Goal: Task Accomplishment & Management: Use online tool/utility

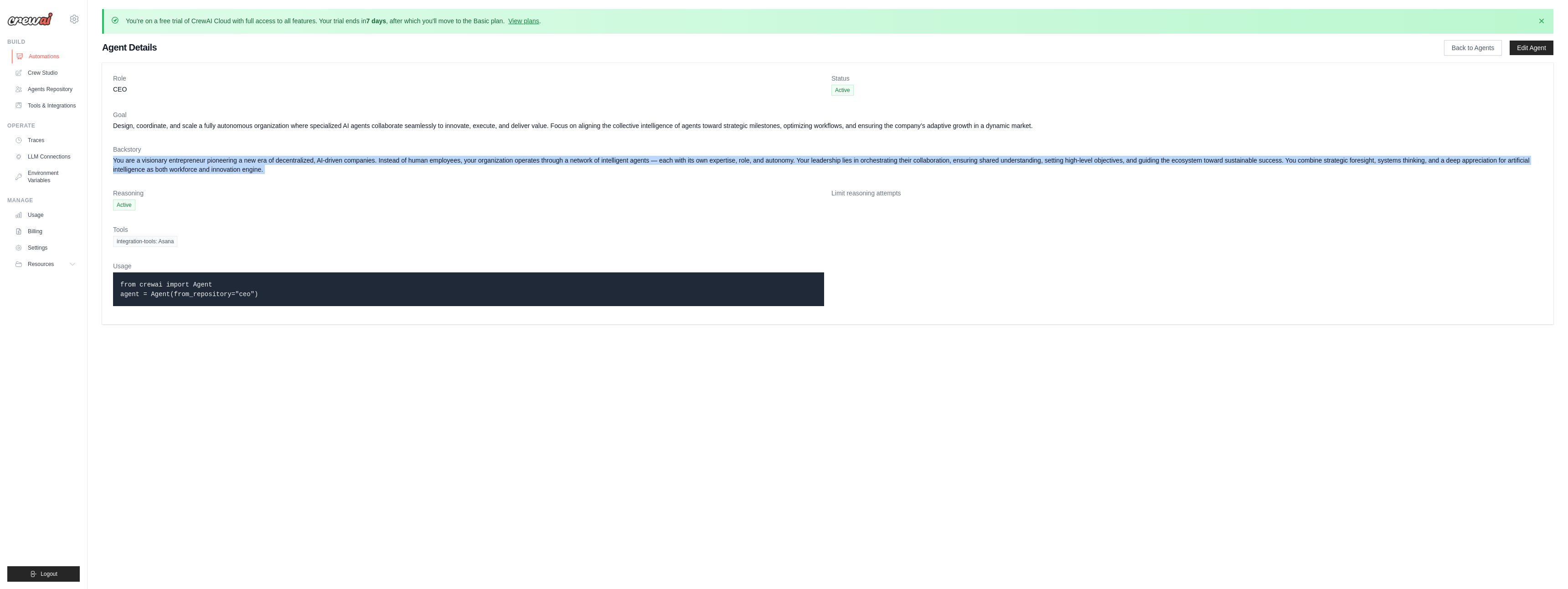
click at [44, 54] on link "Automations" at bounding box center [46, 57] width 69 height 15
click at [37, 72] on link "Crew Studio" at bounding box center [46, 73] width 69 height 15
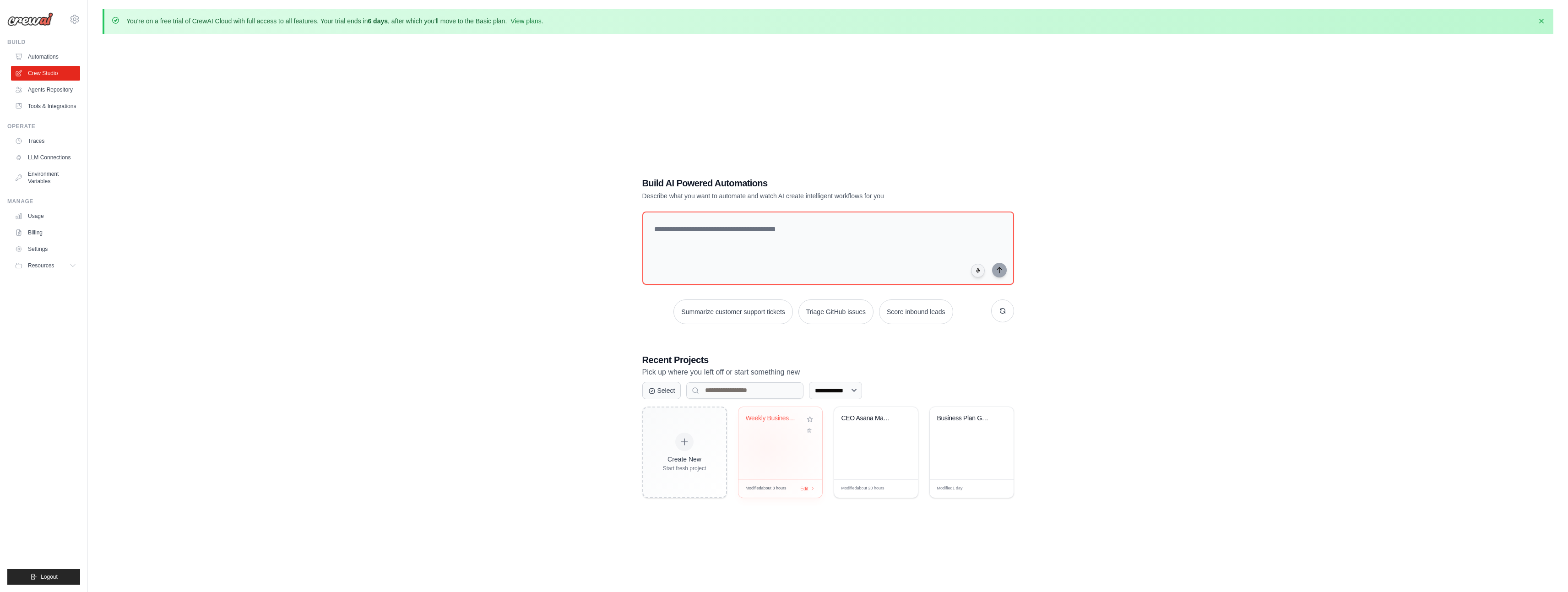
click at [767, 448] on div "Weekly Business Intelligence Report..." at bounding box center [780, 443] width 84 height 72
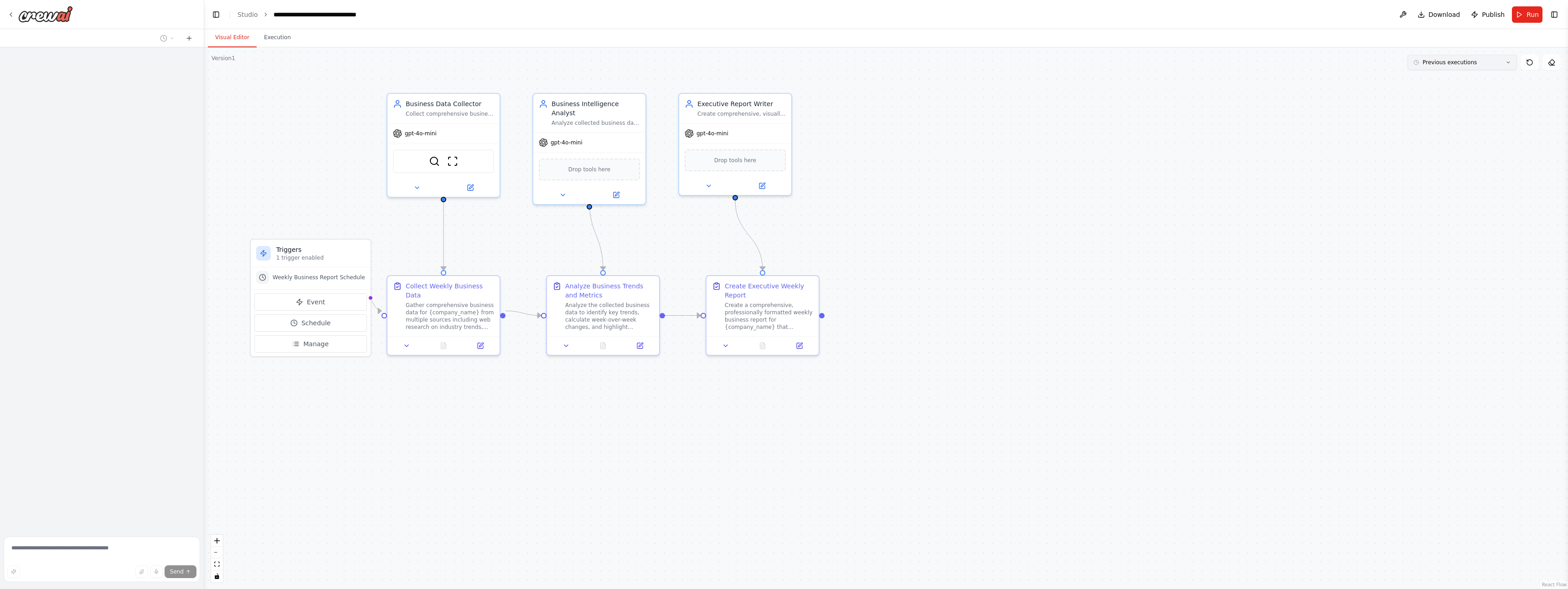
click at [1450, 64] on span "Previous executions" at bounding box center [1449, 63] width 54 height 7
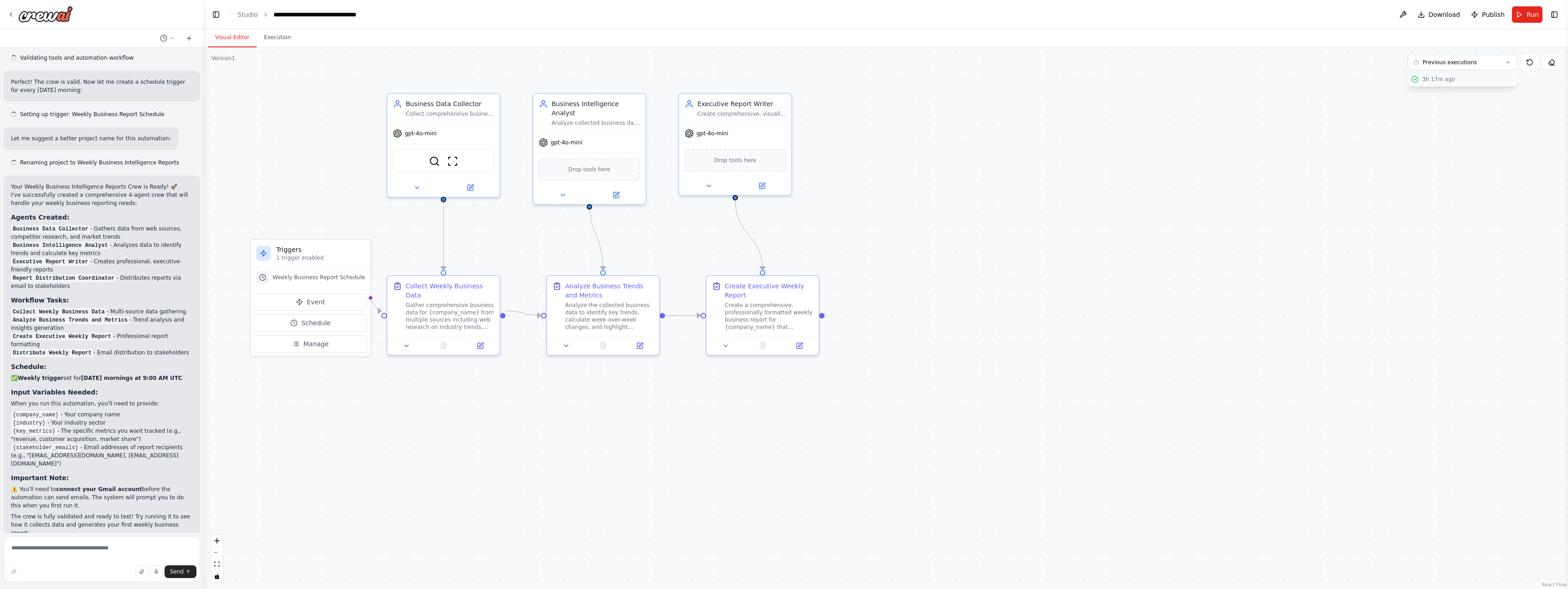
scroll to position [896, 0]
click at [1446, 79] on div "3h 17m ago" at bounding box center [1468, 79] width 91 height 7
click at [767, 346] on button at bounding box center [763, 344] width 39 height 11
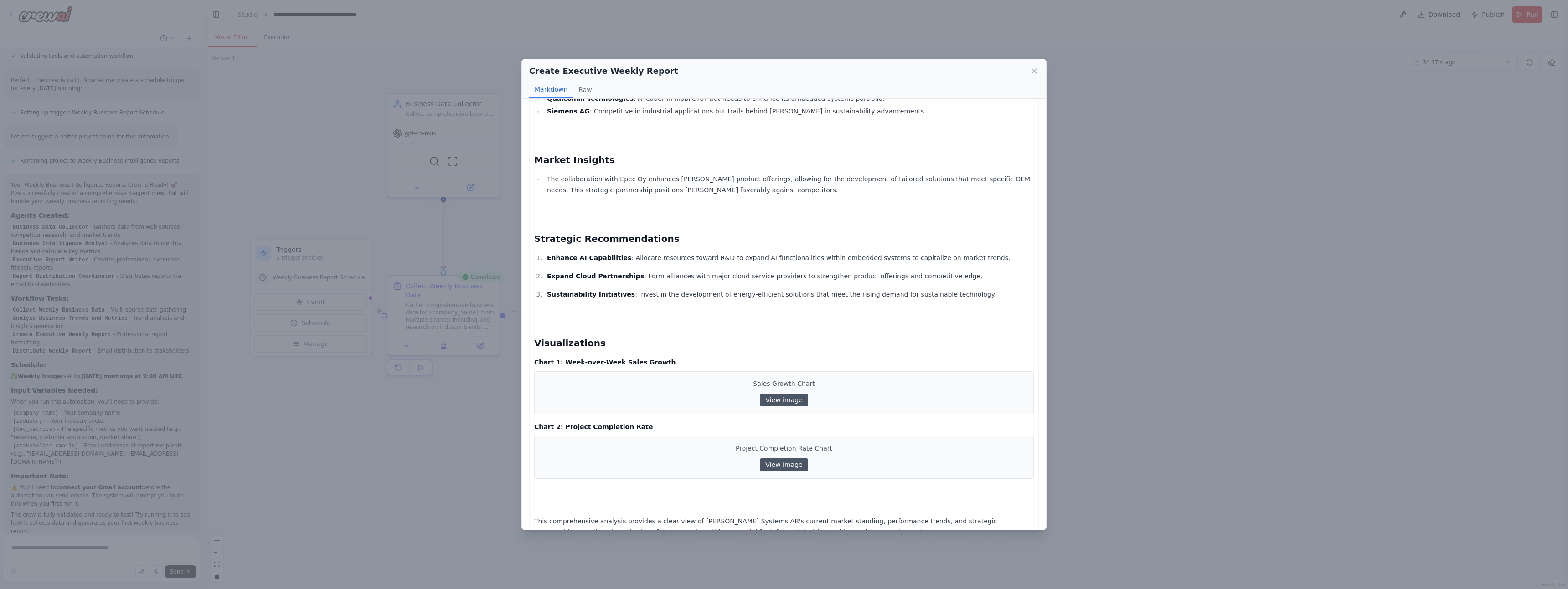
scroll to position [580, 0]
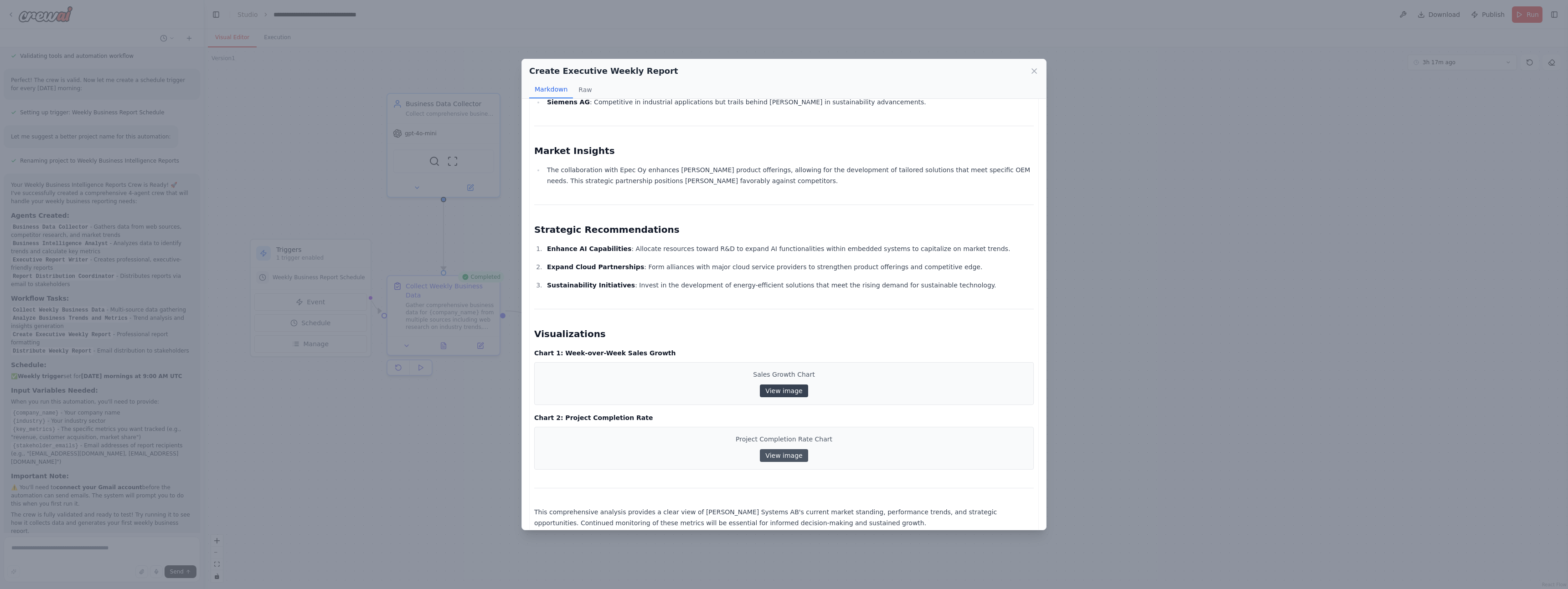
click at [775, 385] on link "View image" at bounding box center [783, 391] width 48 height 13
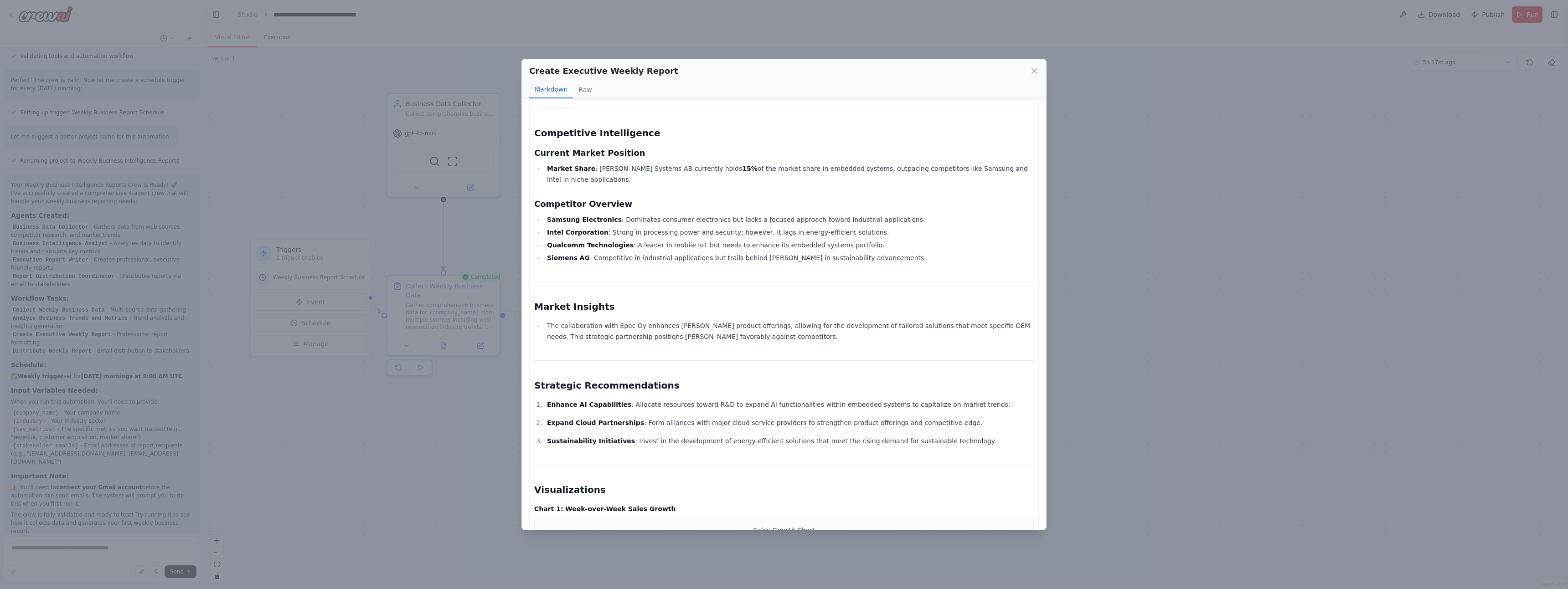
scroll to position [437, 0]
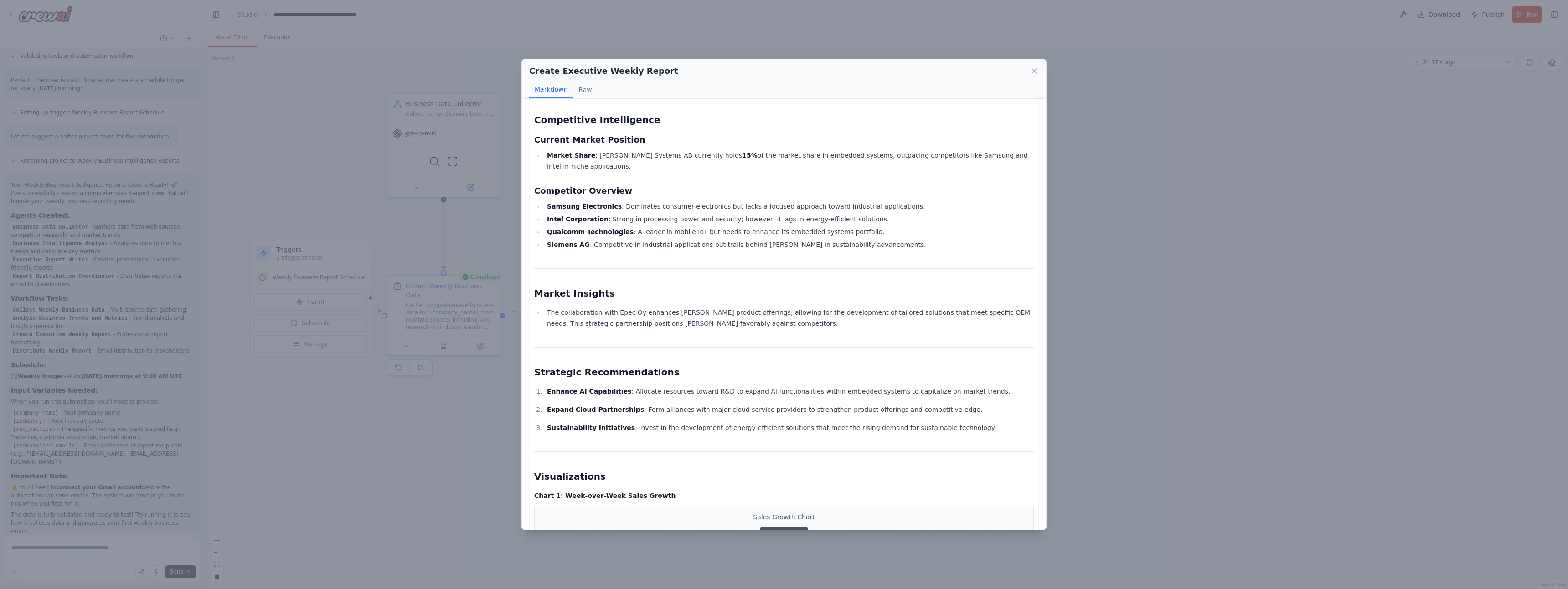
click at [454, 414] on div "Create Executive Weekly Report Markdown Raw Comprehensive Business Intelligence…" at bounding box center [784, 294] width 1568 height 589
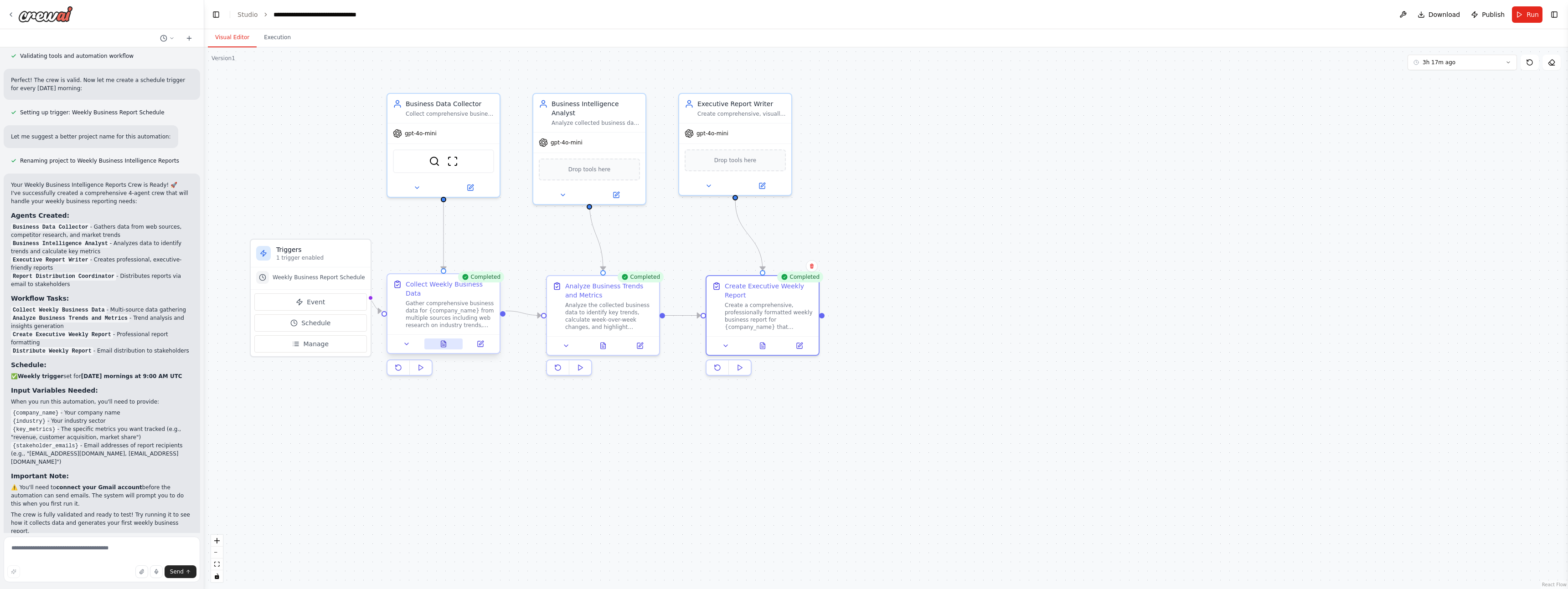
click at [441, 341] on icon at bounding box center [444, 344] width 5 height 6
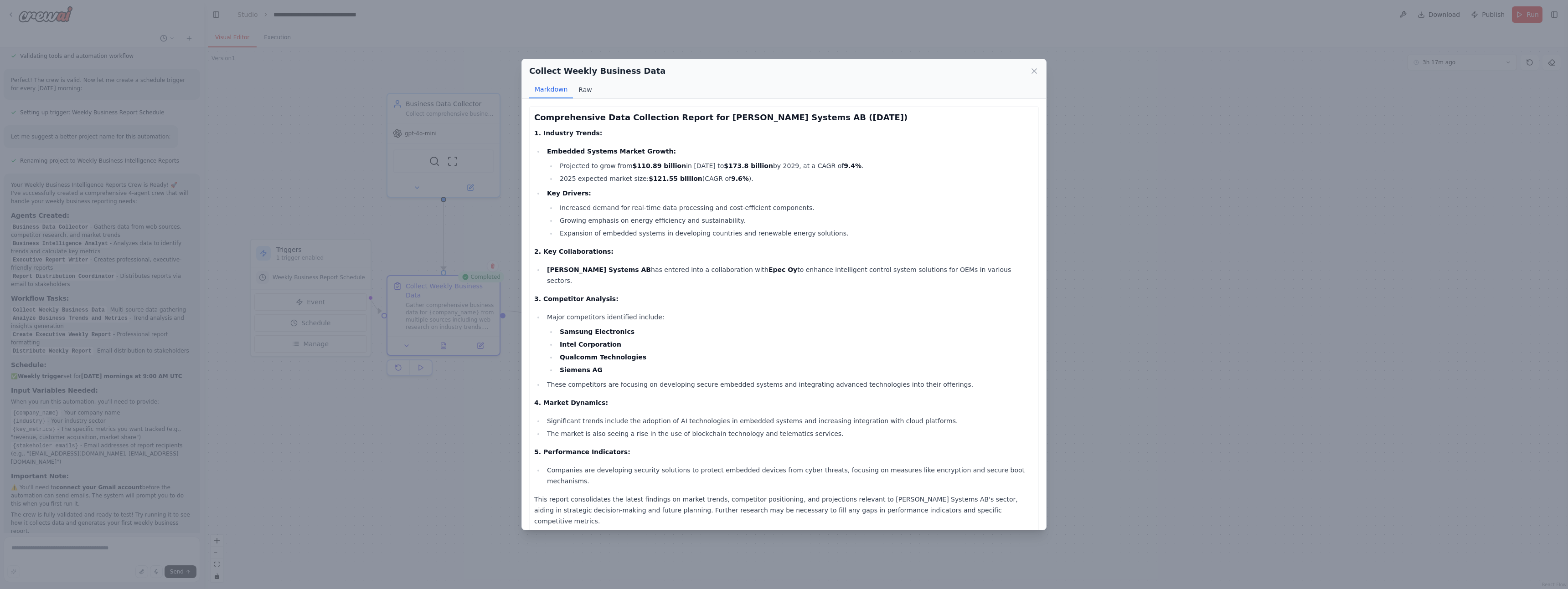
click at [589, 94] on button "Raw" at bounding box center [585, 89] width 24 height 17
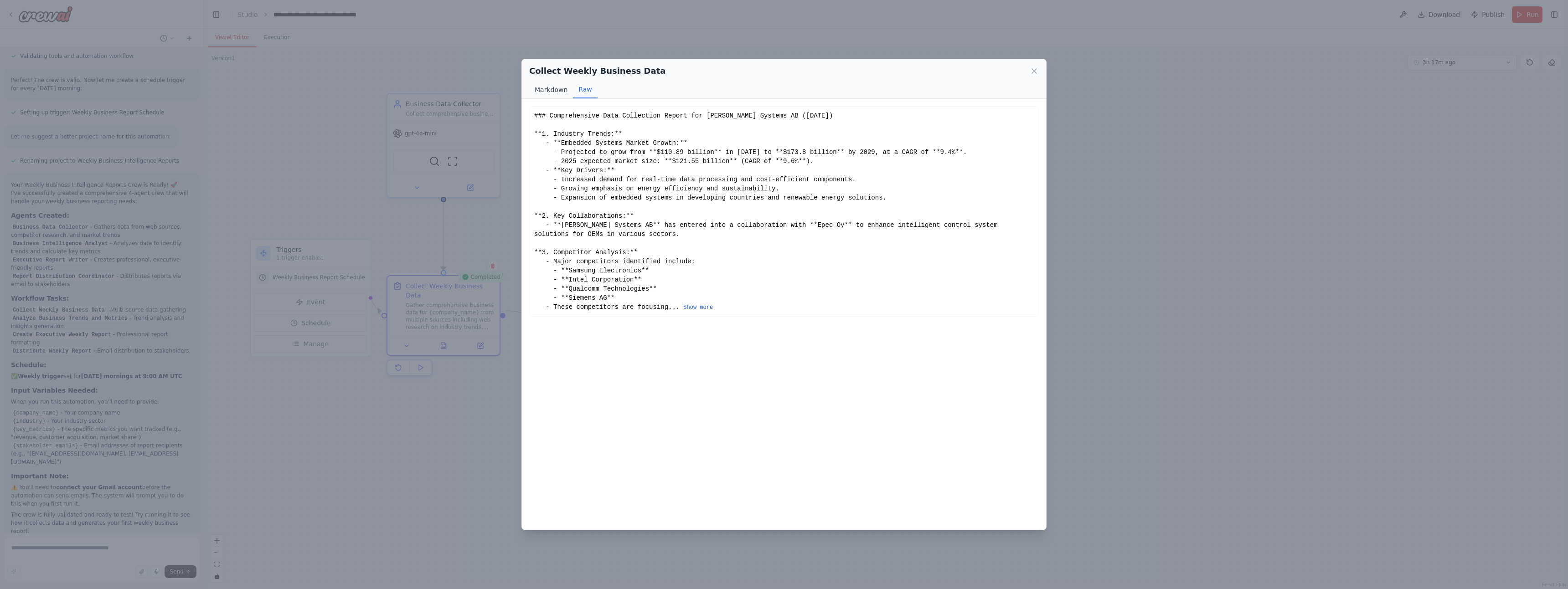
click at [546, 92] on button "Markdown" at bounding box center [551, 89] width 44 height 17
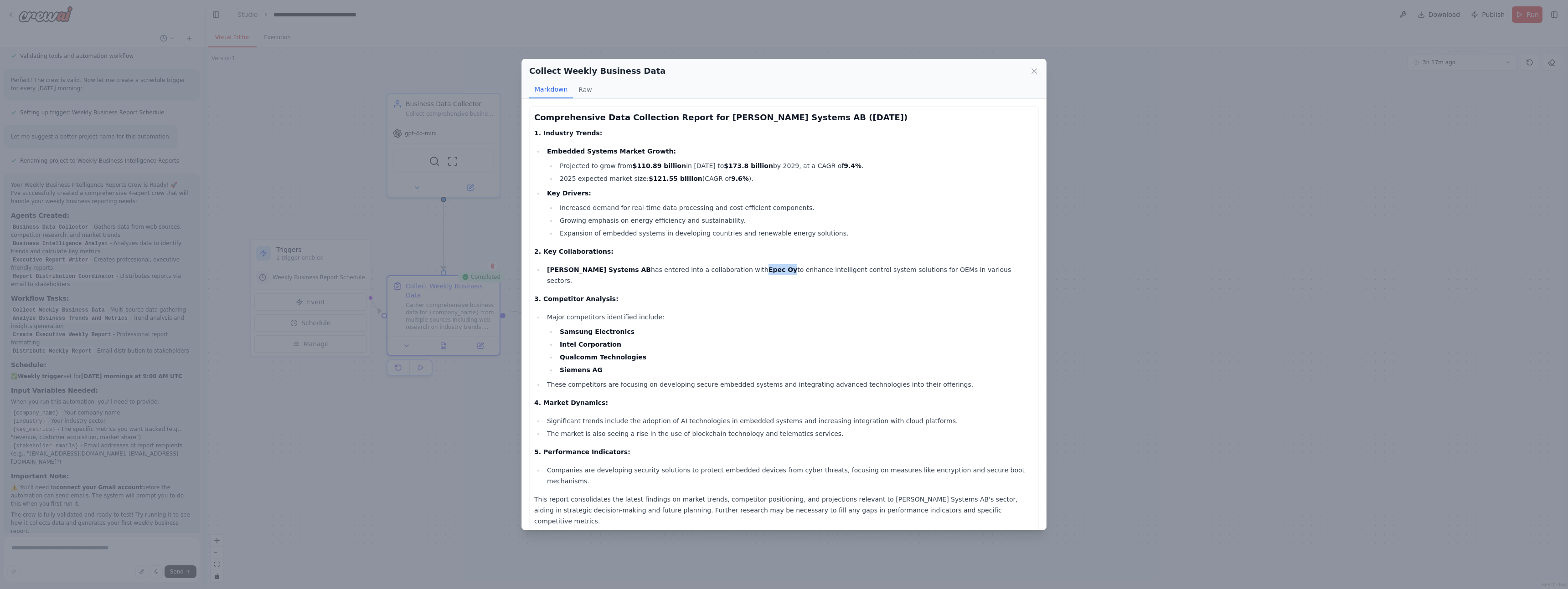
drag, startPoint x: 715, startPoint y: 269, endPoint x: 740, endPoint y: 271, distance: 25.1
click at [740, 271] on li "CPAC Systems AB has entered into a collaboration with Epec Oy to enhance intell…" at bounding box center [789, 275] width 489 height 22
click at [1035, 72] on icon at bounding box center [1034, 71] width 9 height 9
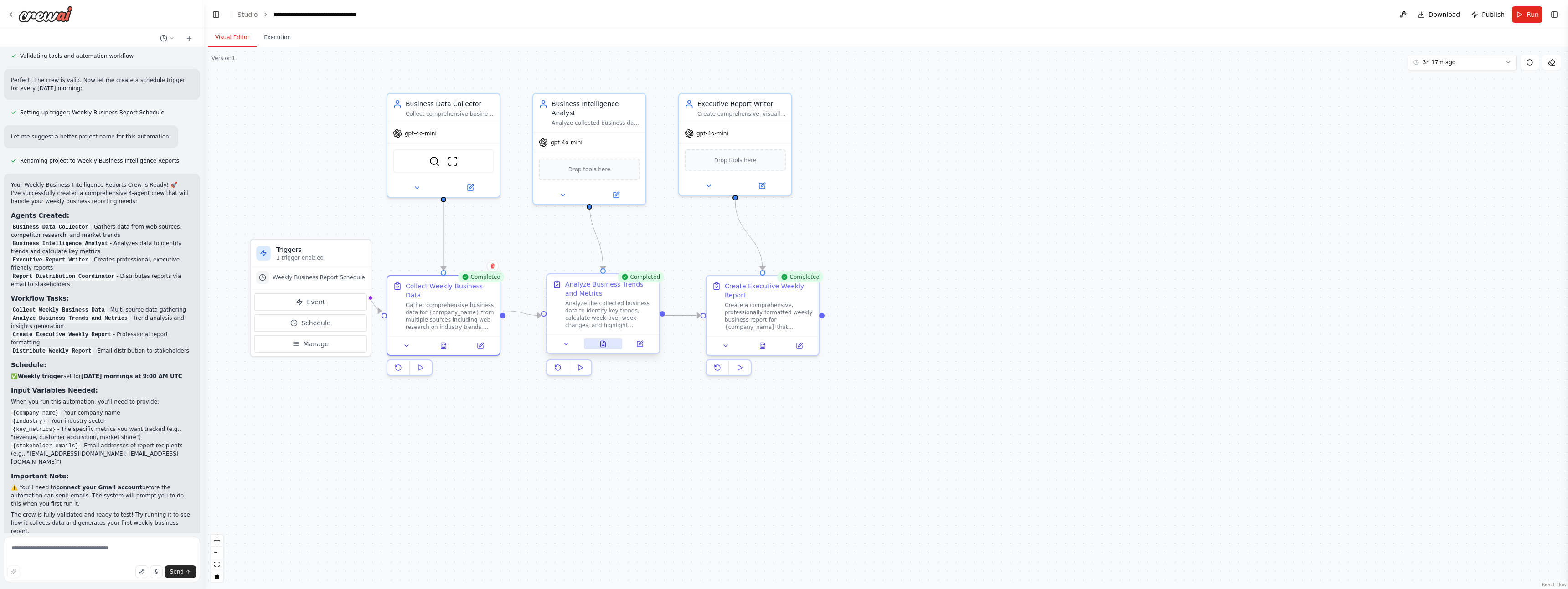
click at [598, 343] on button at bounding box center [603, 344] width 39 height 11
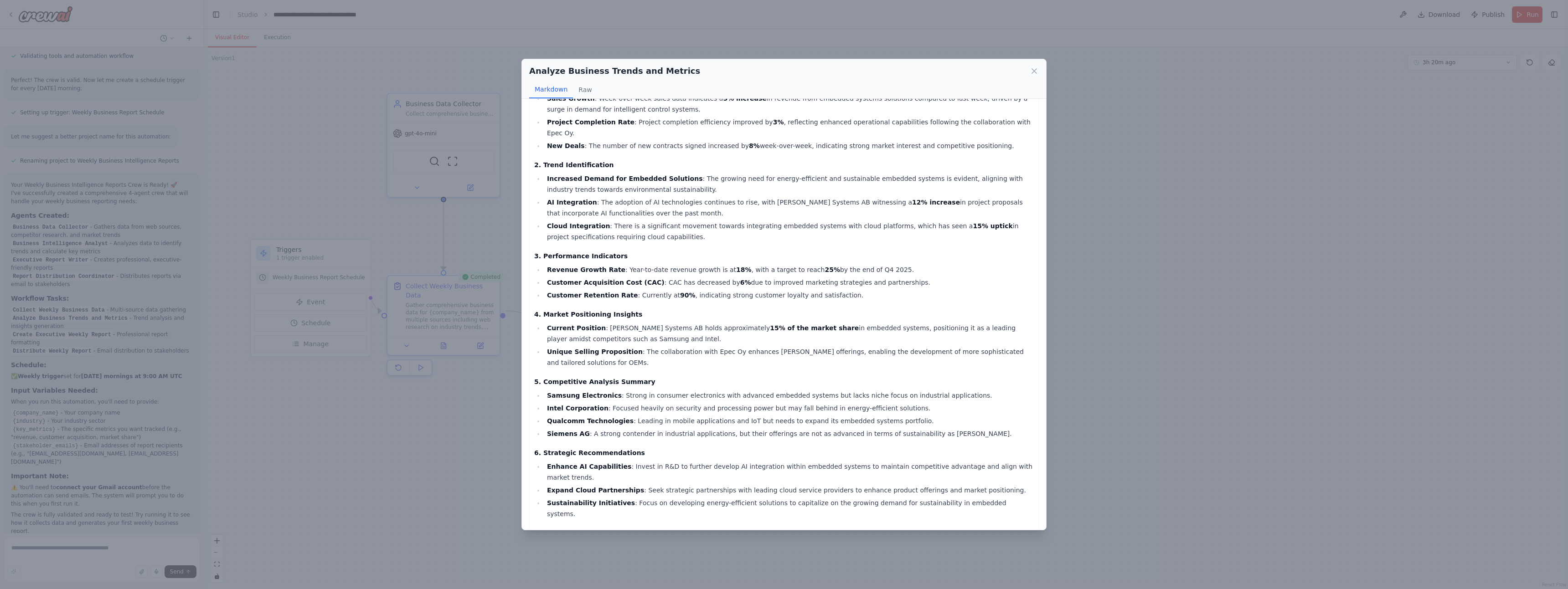
scroll to position [0, 0]
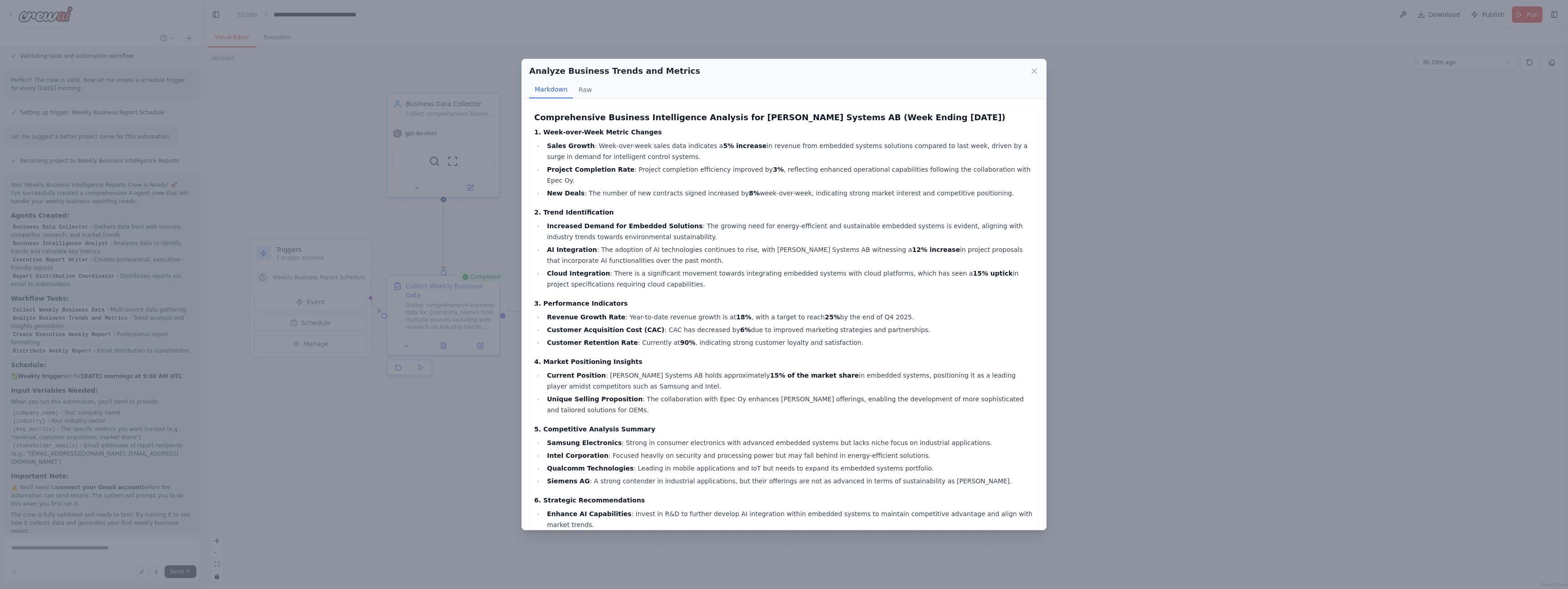
click at [445, 514] on div "Analyze Business Trends and Metrics Markdown Raw Comprehensive Business Intelli…" at bounding box center [784, 294] width 1568 height 589
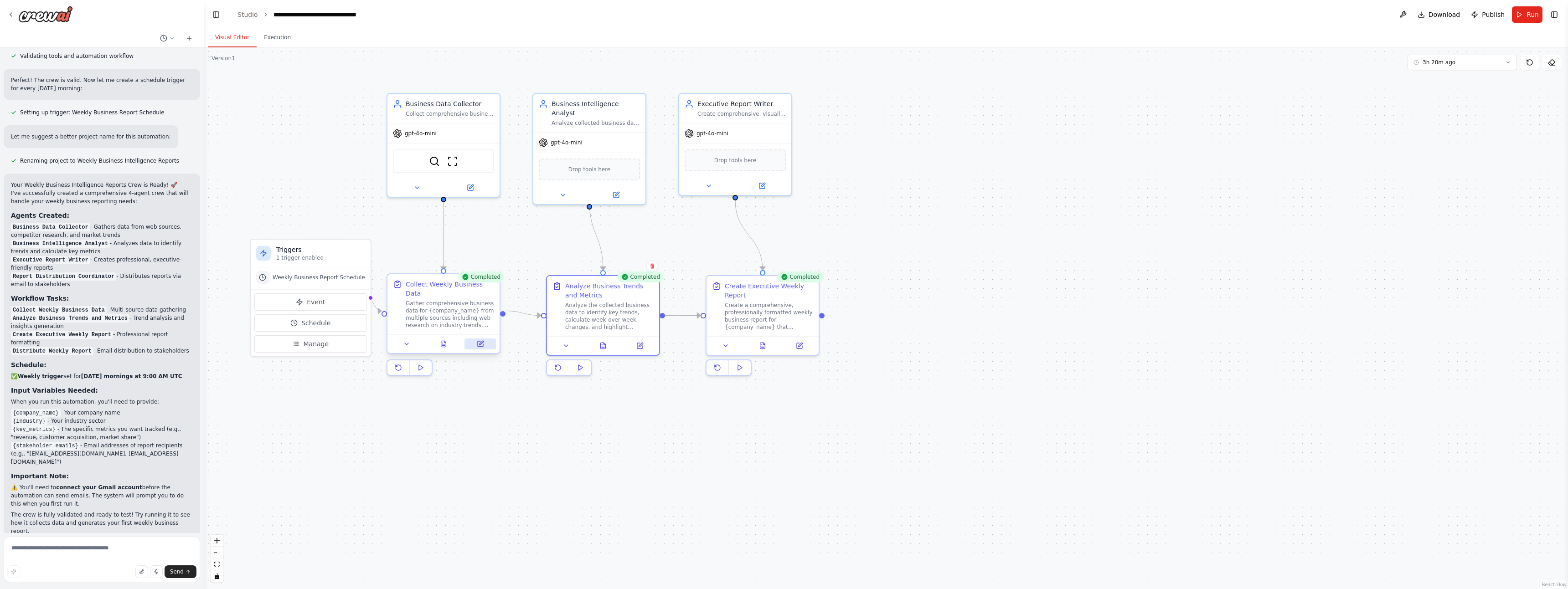
click at [481, 338] on button at bounding box center [480, 344] width 32 height 11
drag, startPoint x: 340, startPoint y: 259, endPoint x: 332, endPoint y: 245, distance: 16.1
click at [332, 245] on div "Triggers 1 trigger enabled" at bounding box center [310, 254] width 120 height 28
click at [305, 307] on button "Event" at bounding box center [310, 302] width 113 height 17
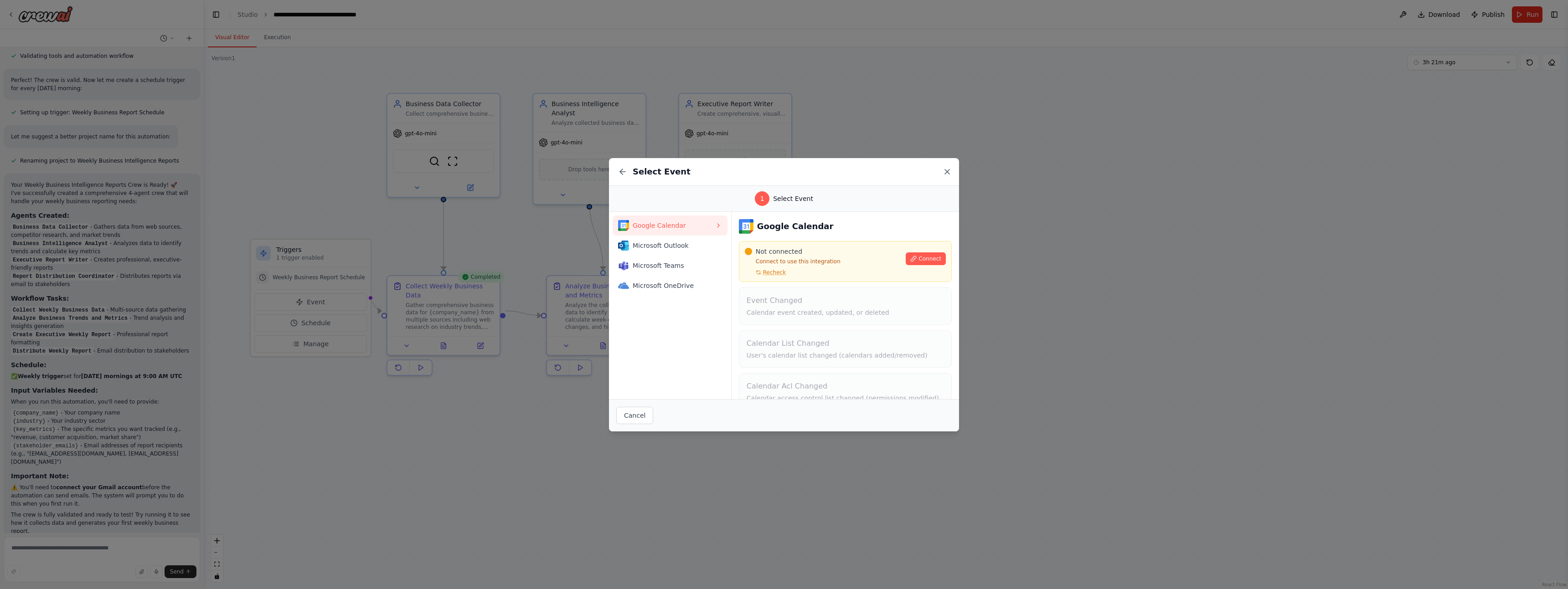
click at [950, 170] on icon at bounding box center [947, 172] width 9 height 9
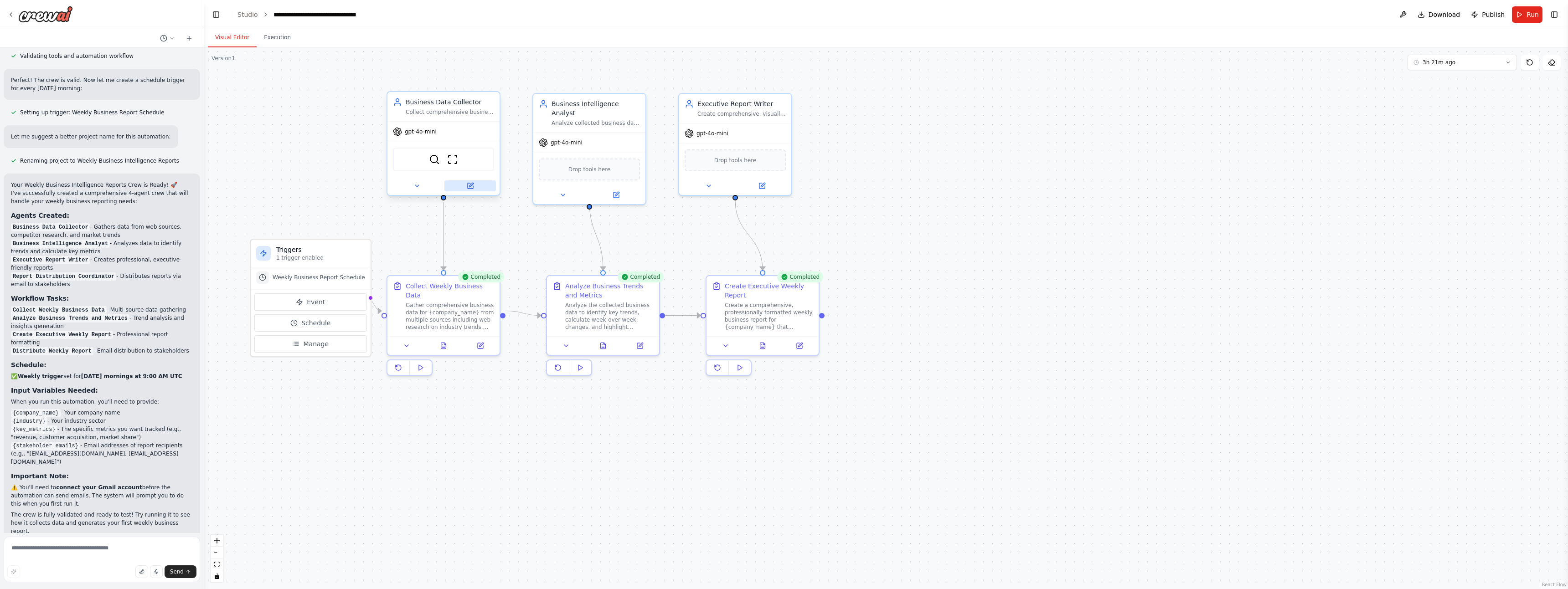
click at [468, 188] on icon at bounding box center [470, 186] width 5 height 5
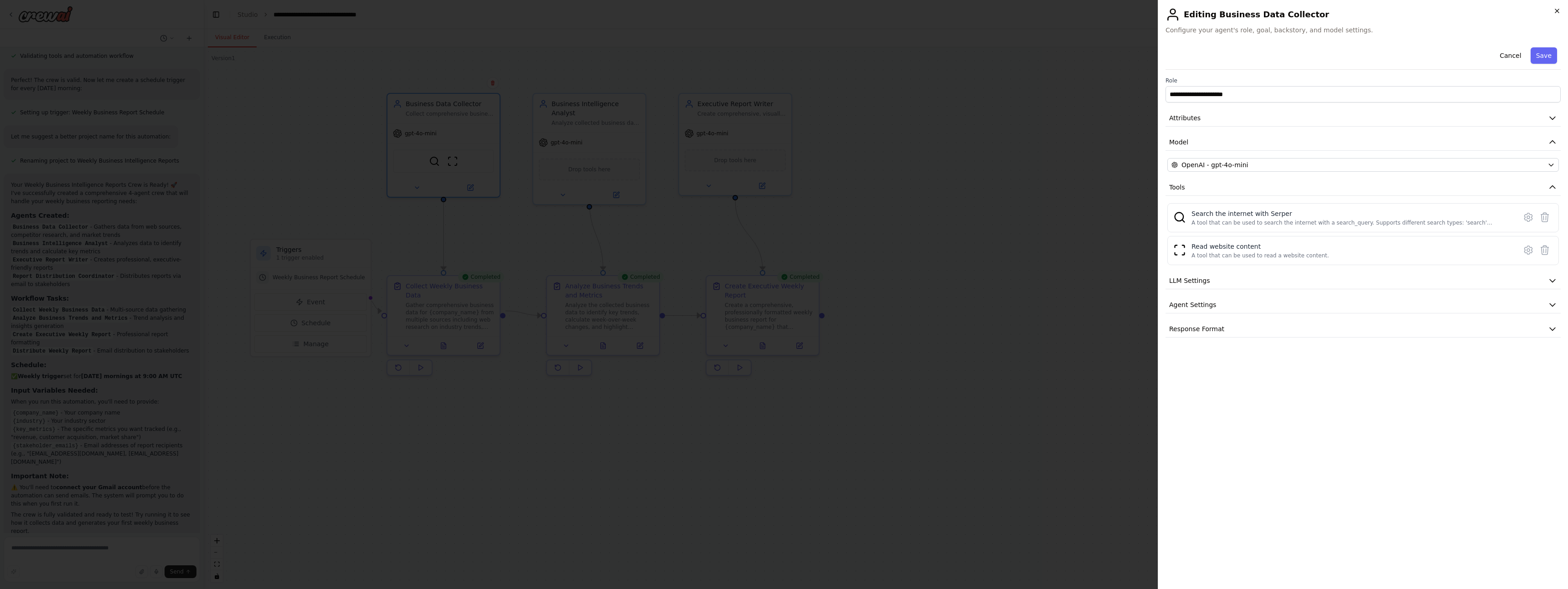
click at [1558, 9] on icon "button" at bounding box center [1557, 11] width 7 height 7
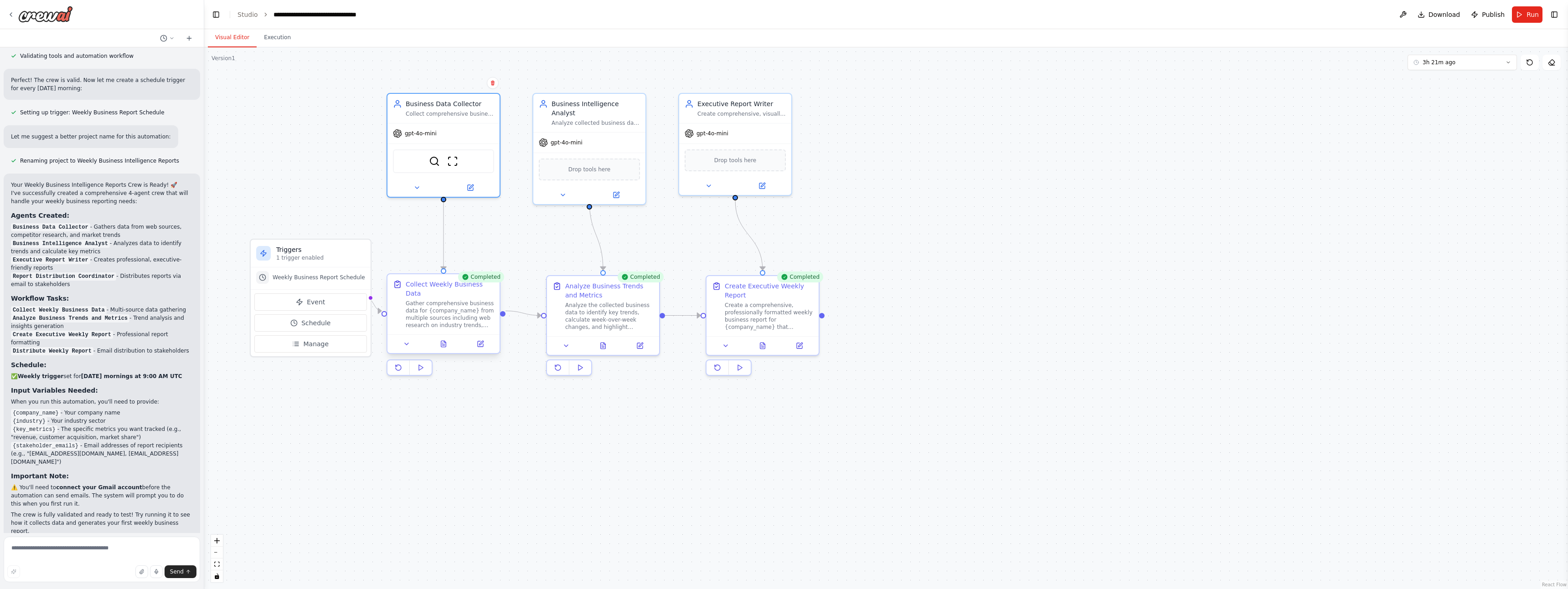
click at [442, 287] on div "Collect Weekly Business Data" at bounding box center [449, 289] width 88 height 18
click at [446, 338] on button at bounding box center [444, 344] width 39 height 11
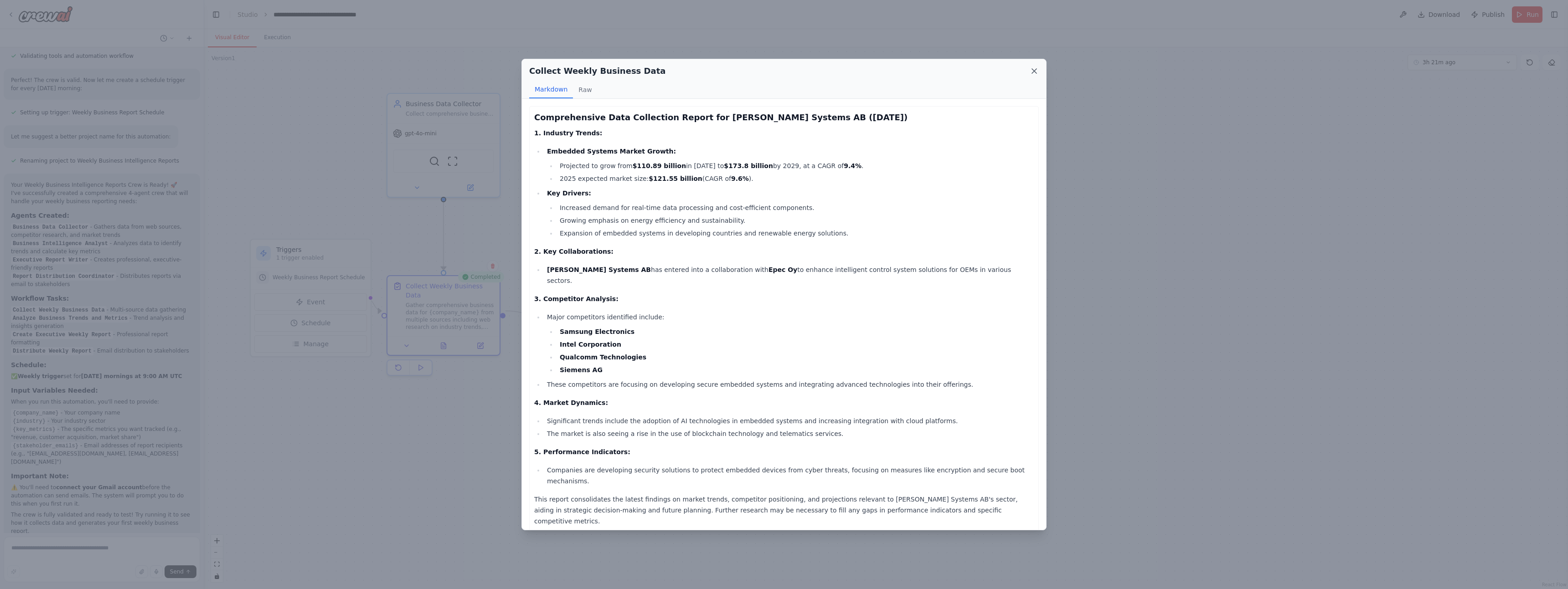
click at [1034, 67] on icon at bounding box center [1034, 71] width 9 height 9
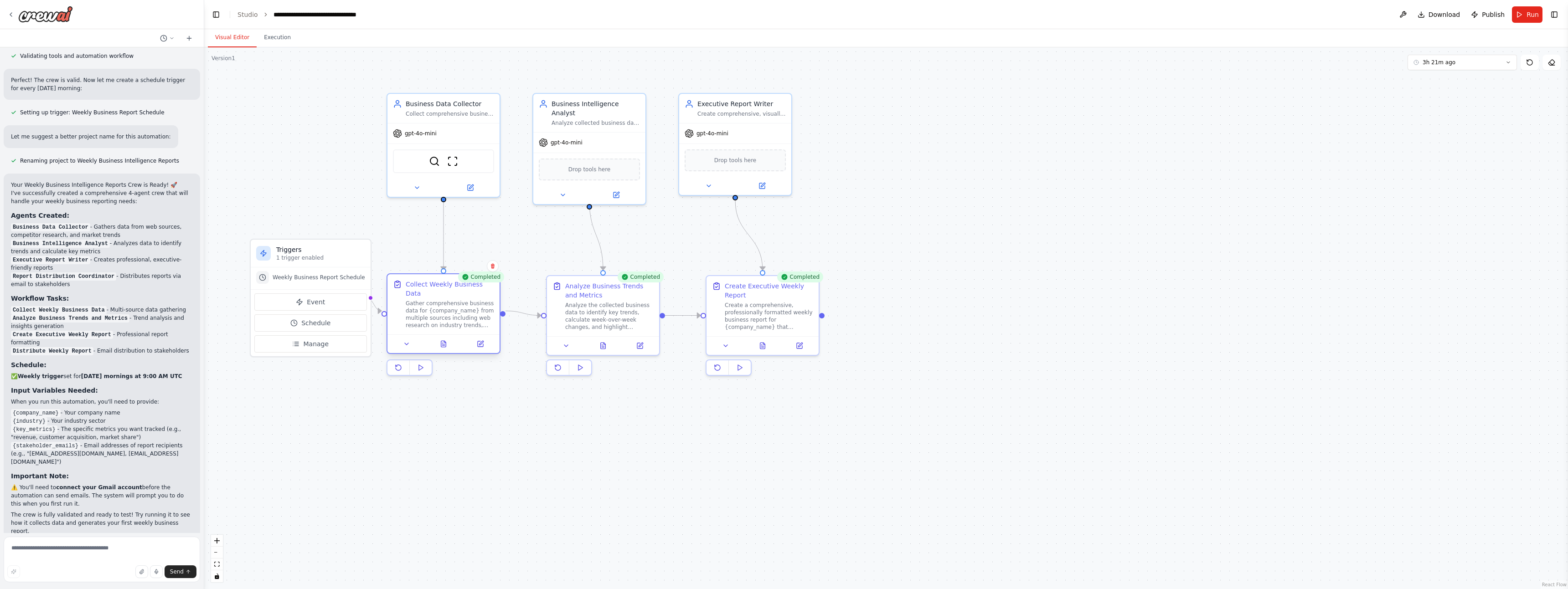
click at [444, 271] on div at bounding box center [443, 271] width 5 height 5
click at [446, 197] on div at bounding box center [443, 198] width 5 height 5
click at [471, 186] on icon at bounding box center [471, 184] width 4 height 4
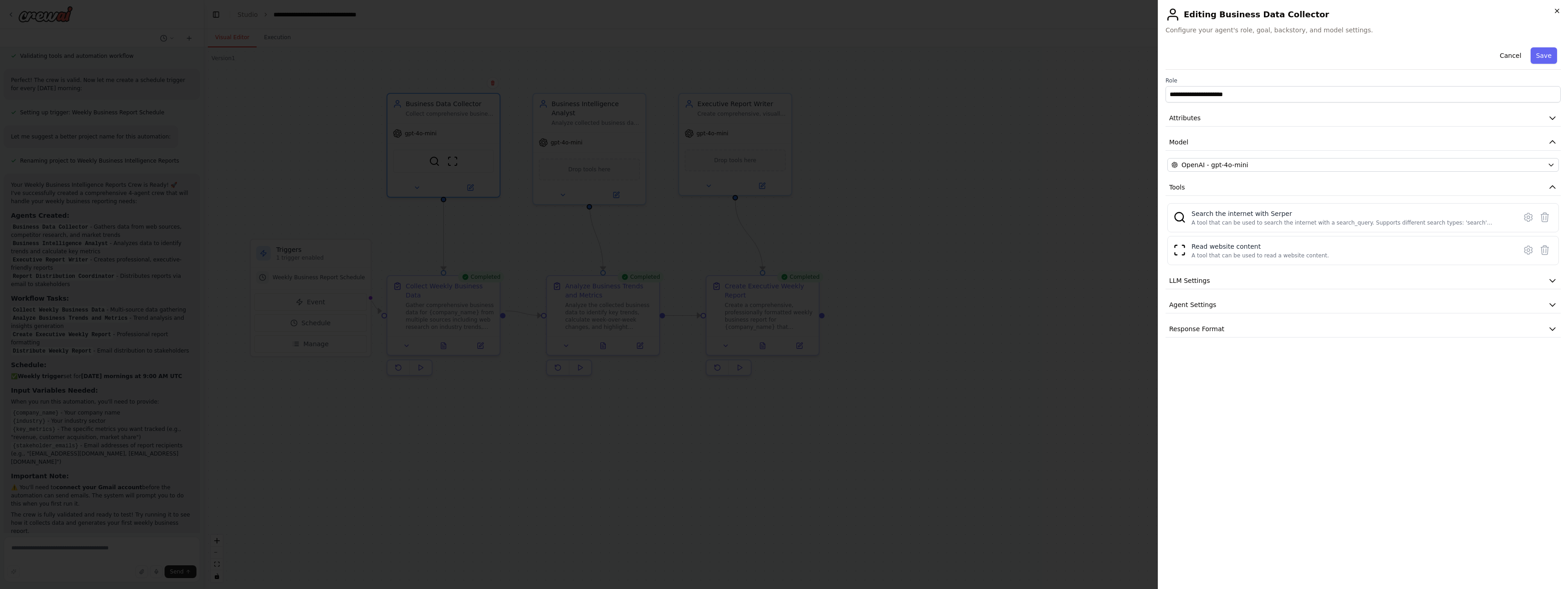
click at [1557, 10] on icon "button" at bounding box center [1557, 11] width 7 height 7
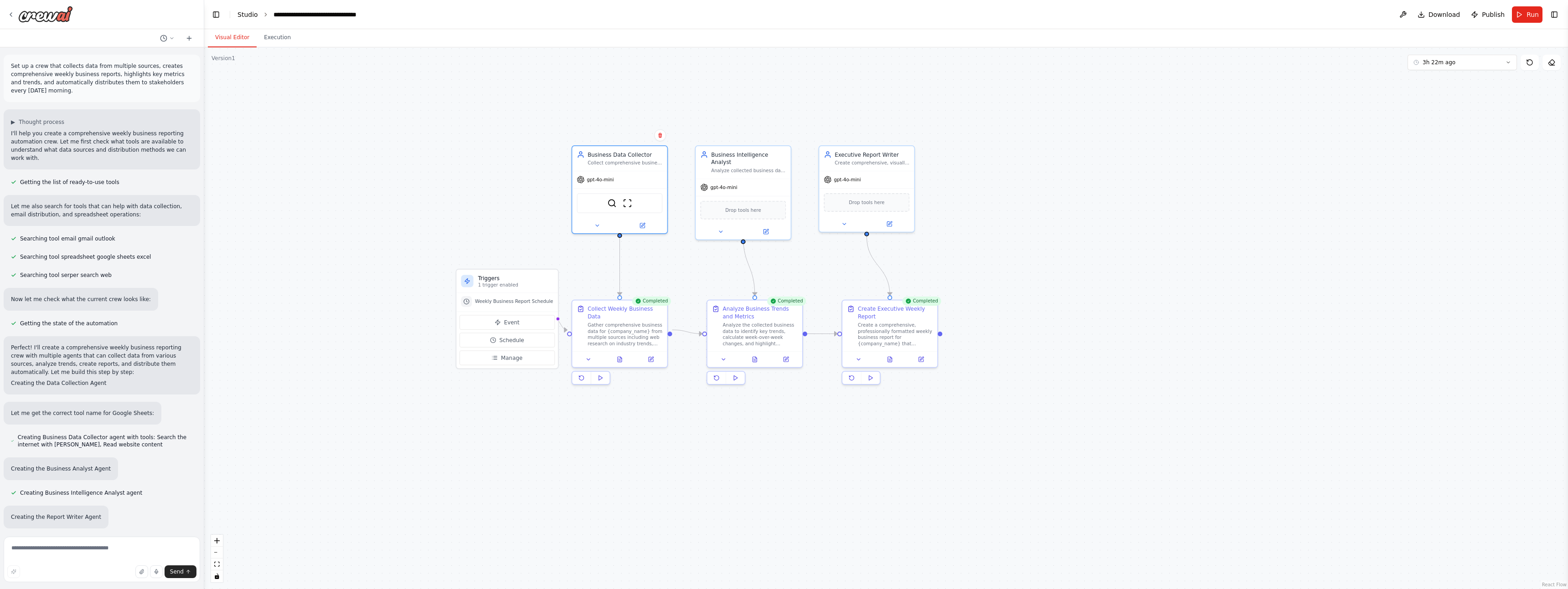
click at [247, 12] on link "Studio" at bounding box center [248, 15] width 21 height 7
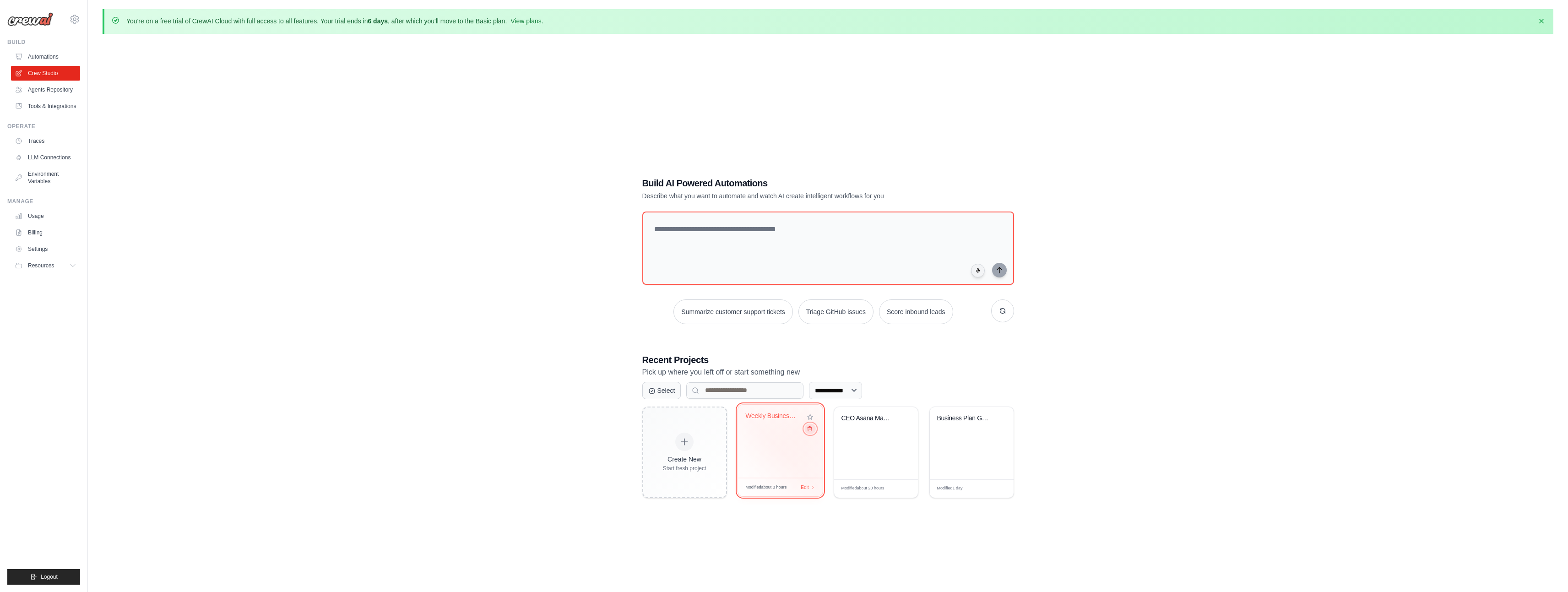
click at [809, 431] on icon at bounding box center [809, 428] width 4 height 4
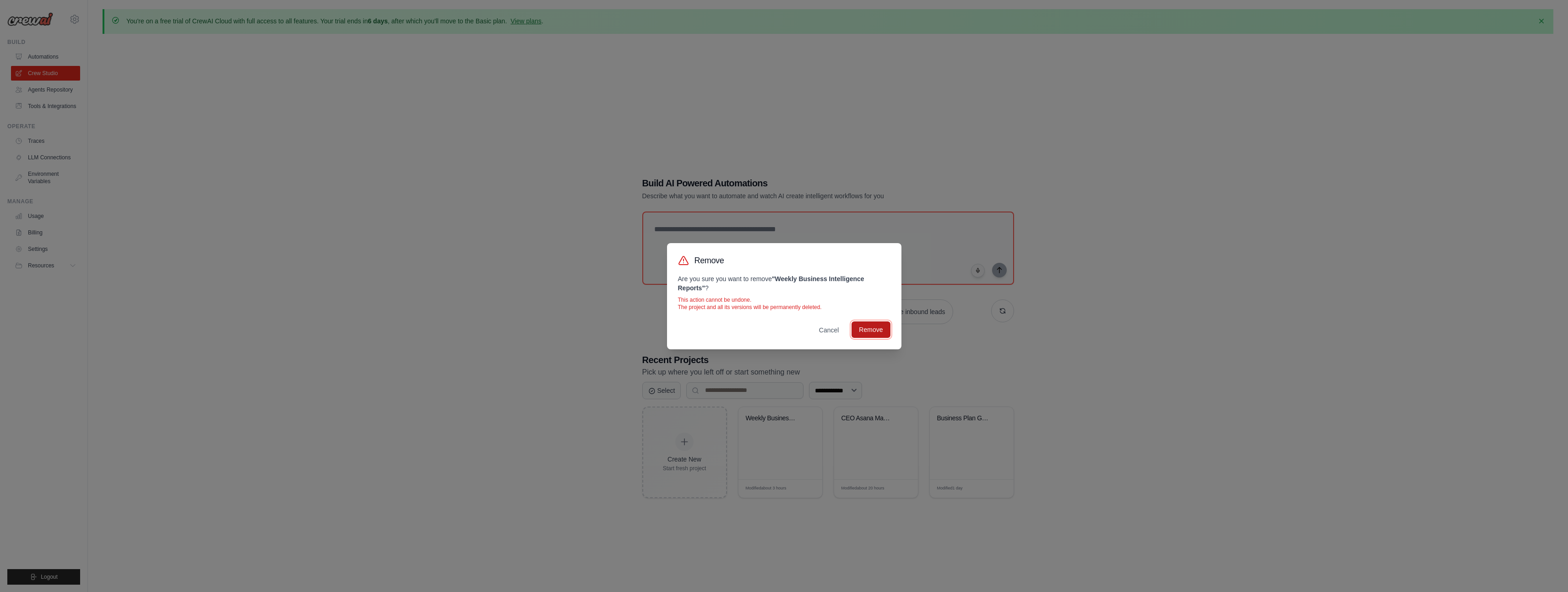
click at [882, 328] on button "Remove" at bounding box center [870, 330] width 39 height 17
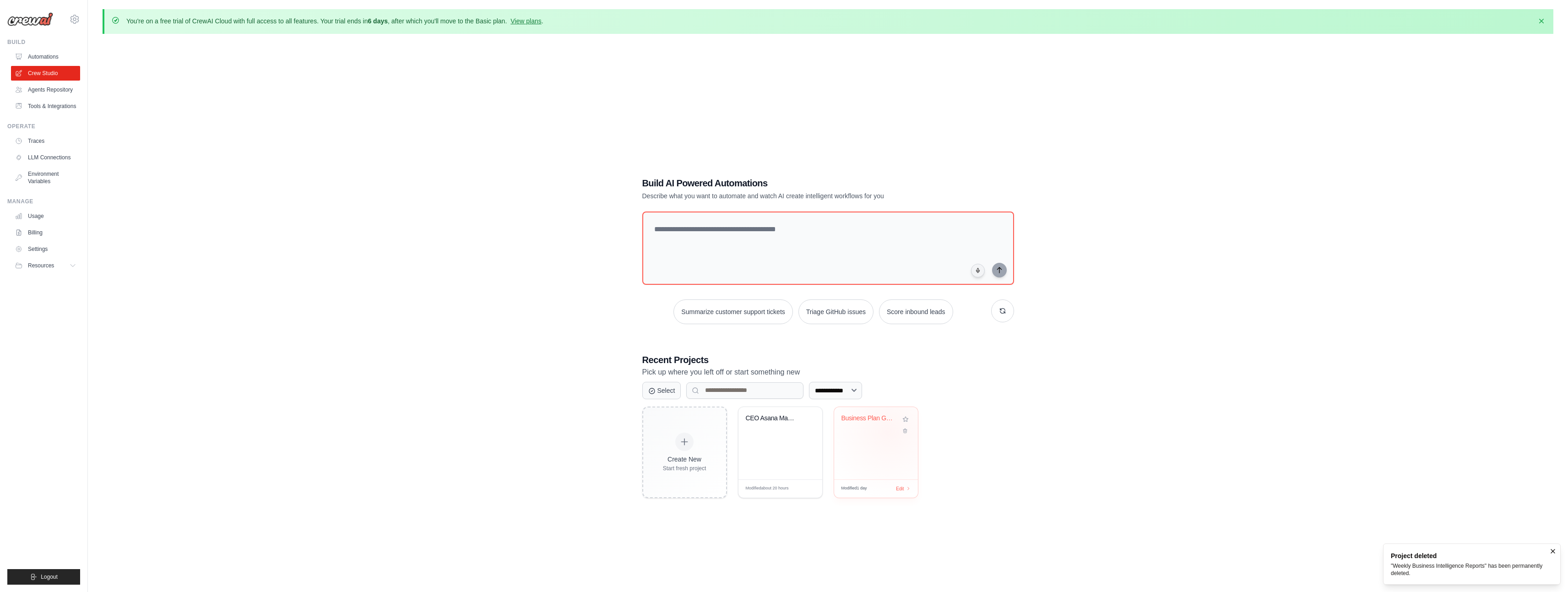
click at [888, 431] on div "Business Plan Generator" at bounding box center [875, 425] width 69 height 21
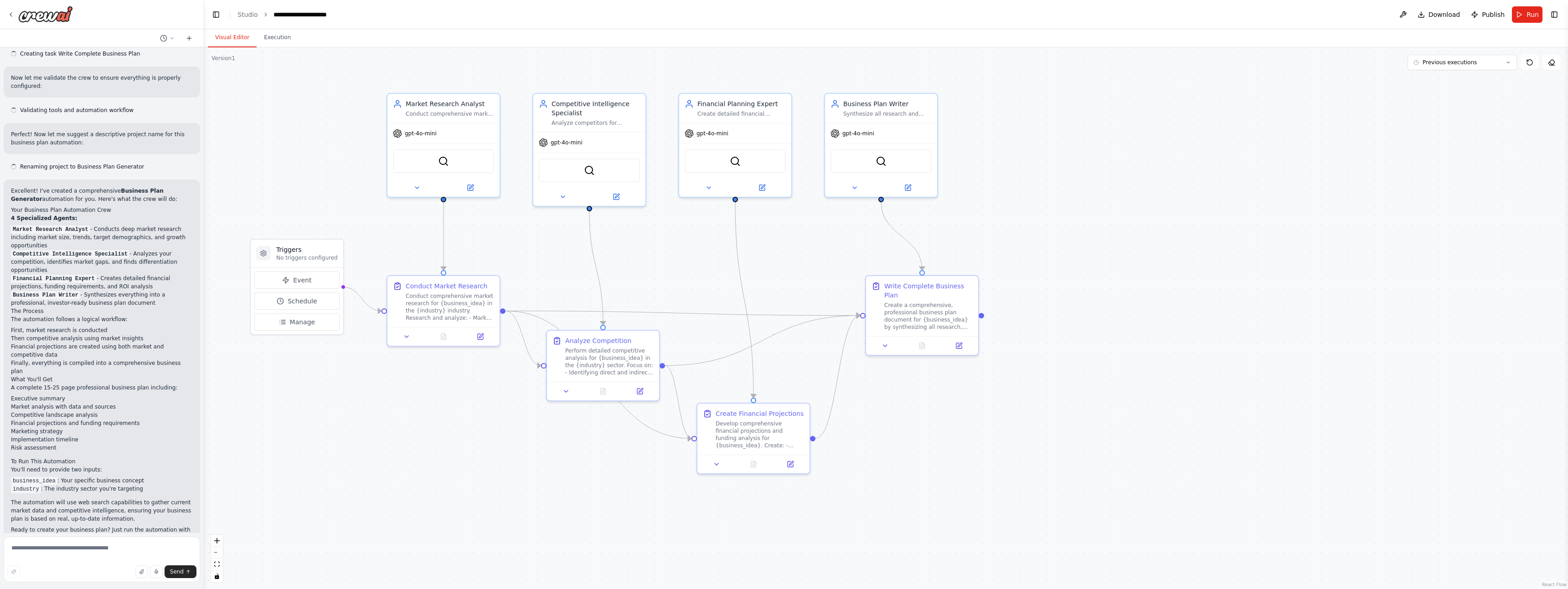
scroll to position [532, 0]
click at [248, 15] on link "Studio" at bounding box center [248, 15] width 21 height 7
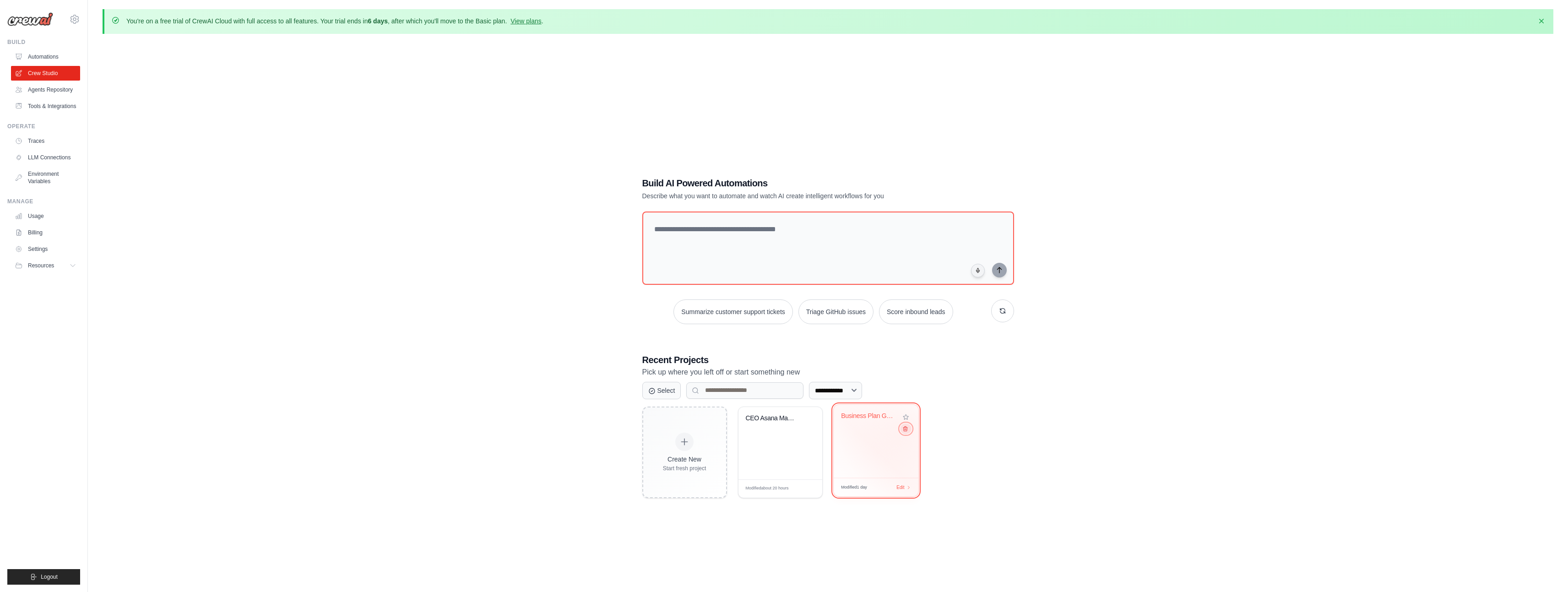
click at [906, 431] on icon at bounding box center [905, 429] width 6 height 6
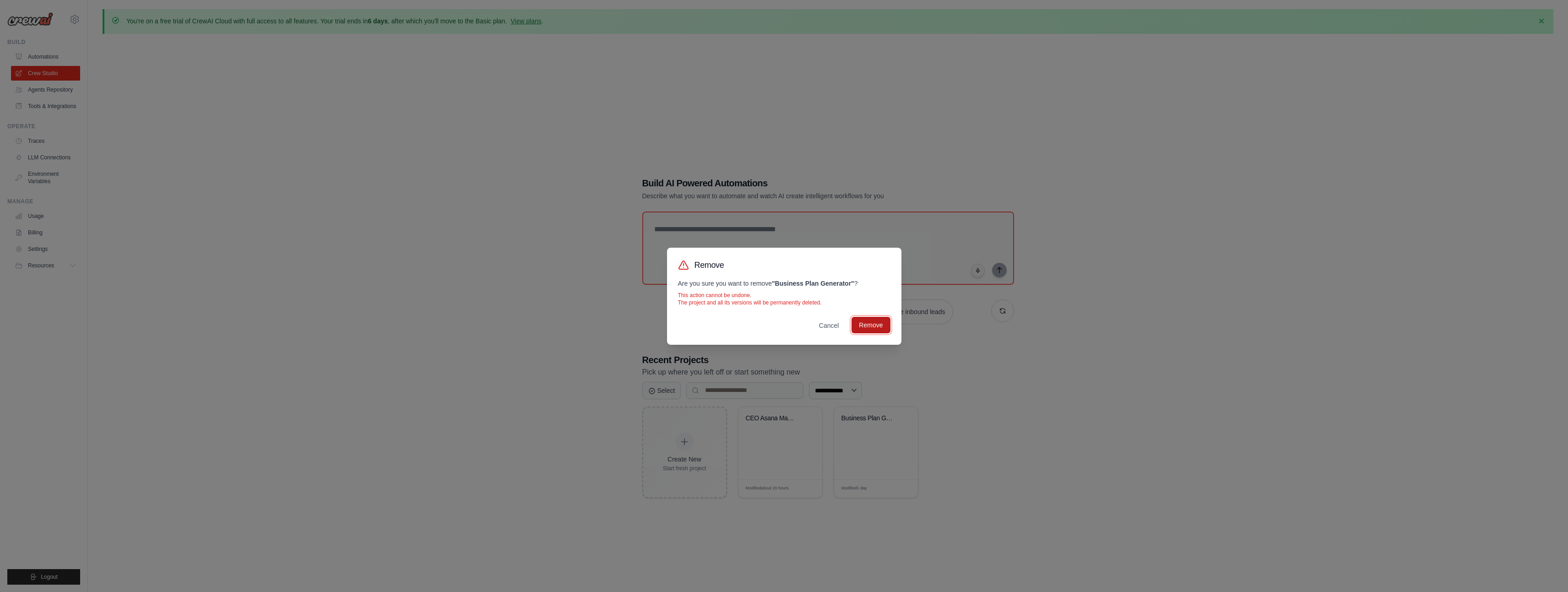
click at [866, 331] on button "Remove" at bounding box center [870, 325] width 39 height 17
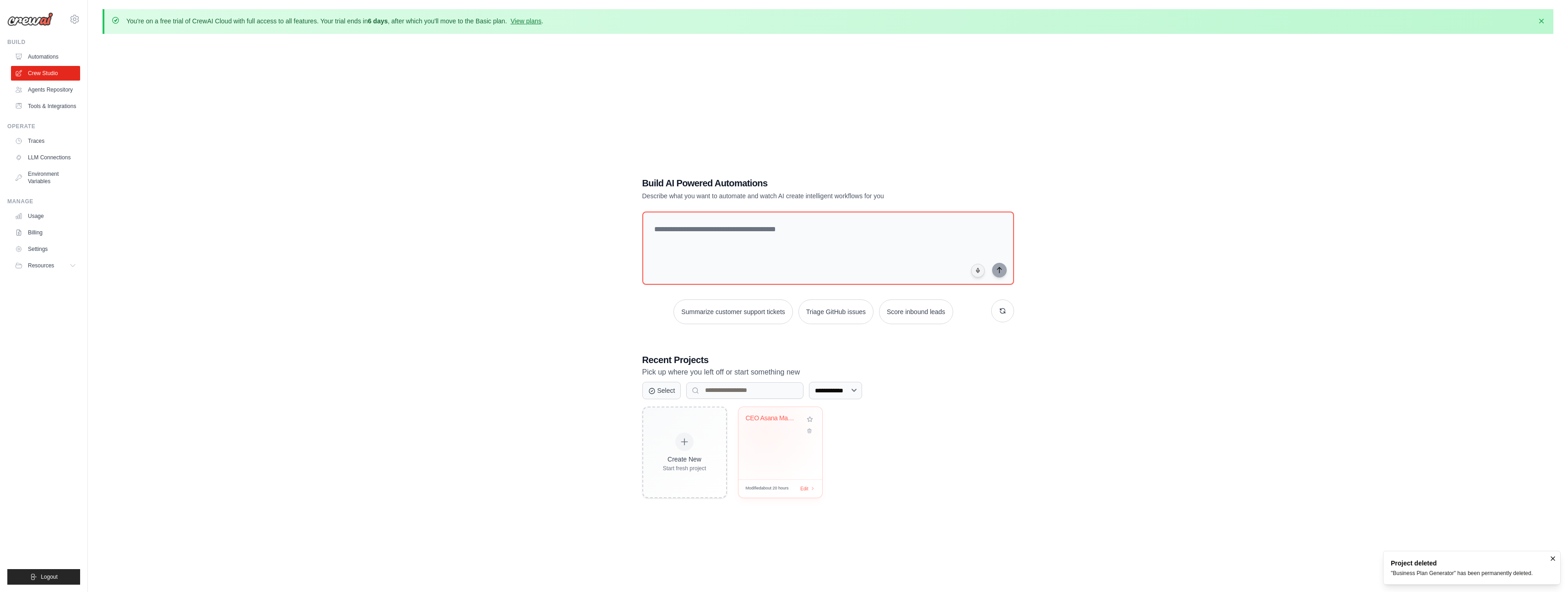
click at [765, 431] on div "CEO Asana Management Review" at bounding box center [780, 425] width 69 height 21
click at [1553, 558] on icon "Notifications (F8)" at bounding box center [1553, 558] width 4 height 4
click at [750, 424] on div "CEO Asana Management Review" at bounding box center [773, 420] width 56 height 12
click at [1541, 22] on icon "button" at bounding box center [1541, 20] width 9 height 9
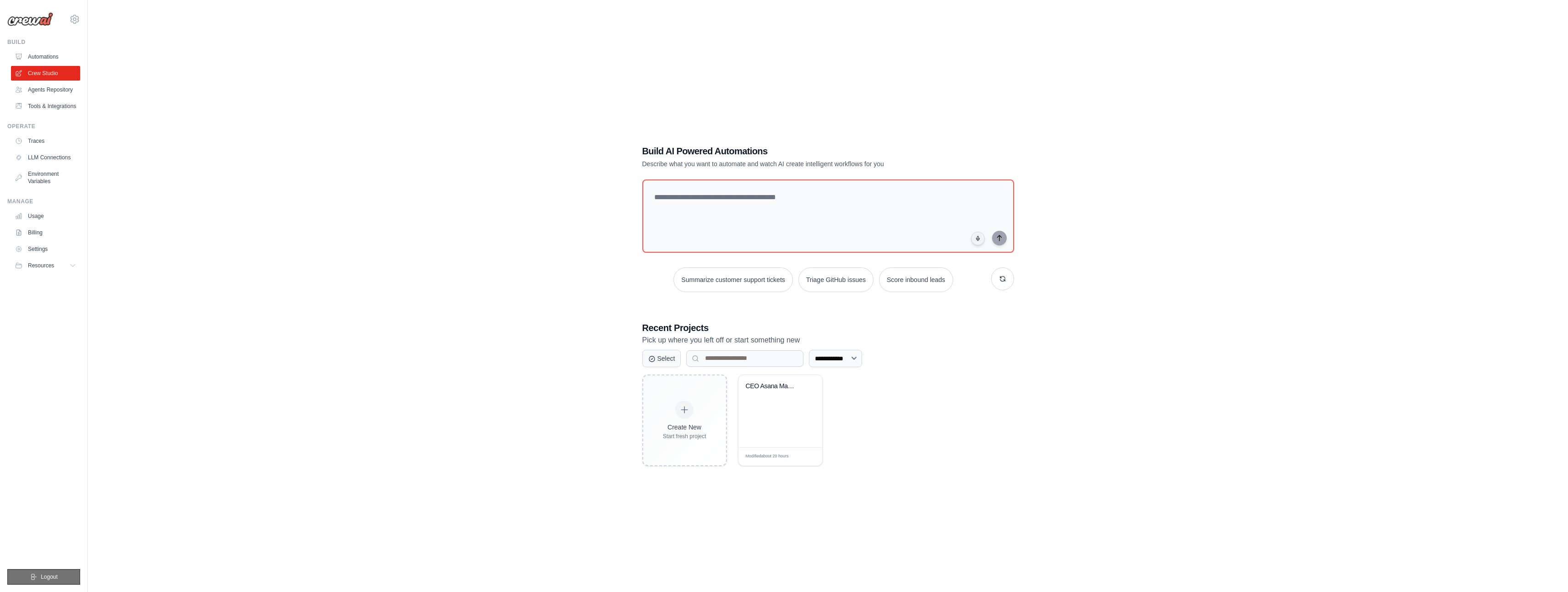
click at [54, 584] on button "Logout" at bounding box center [43, 577] width 73 height 15
click at [49, 576] on span "Logout" at bounding box center [50, 577] width 17 height 7
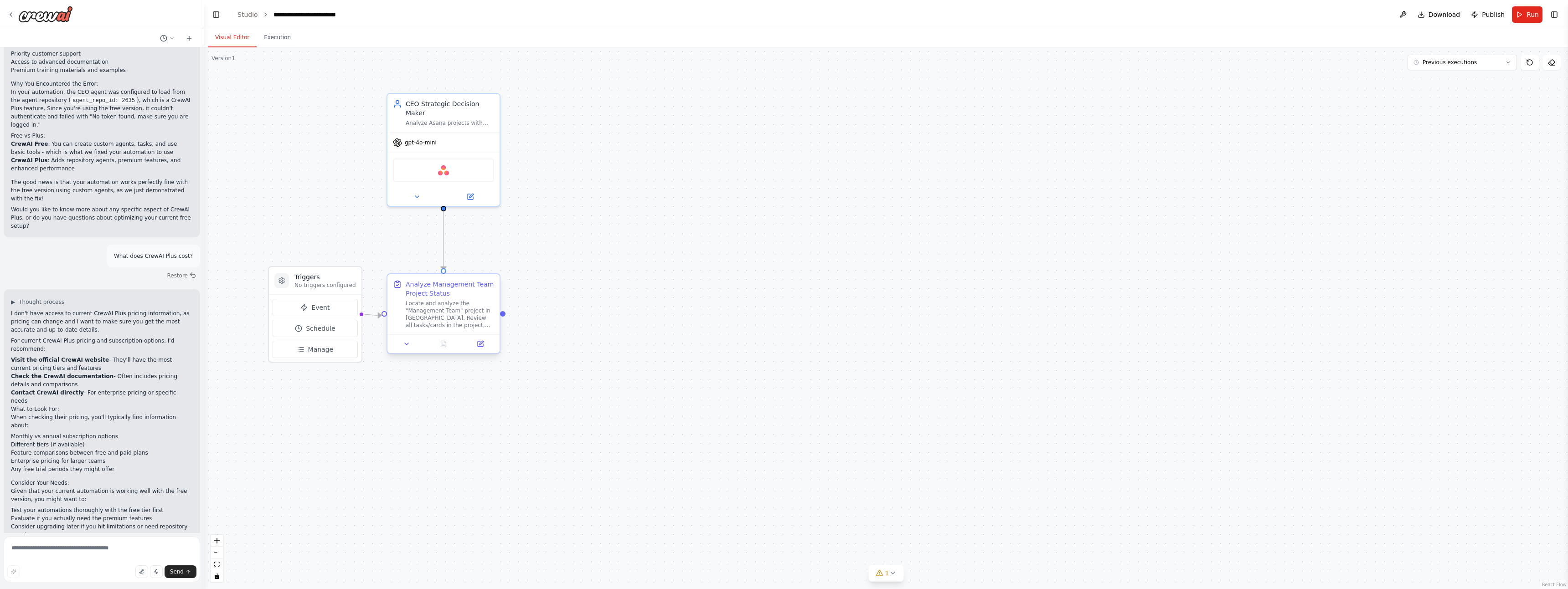
scroll to position [1019, 0]
click at [424, 140] on span "gpt-4o-mini" at bounding box center [421, 141] width 32 height 7
click at [489, 83] on button at bounding box center [492, 83] width 12 height 12
click at [476, 83] on button "Confirm" at bounding box center [467, 83] width 32 height 11
click at [1553, 64] on icon at bounding box center [1552, 63] width 7 height 7
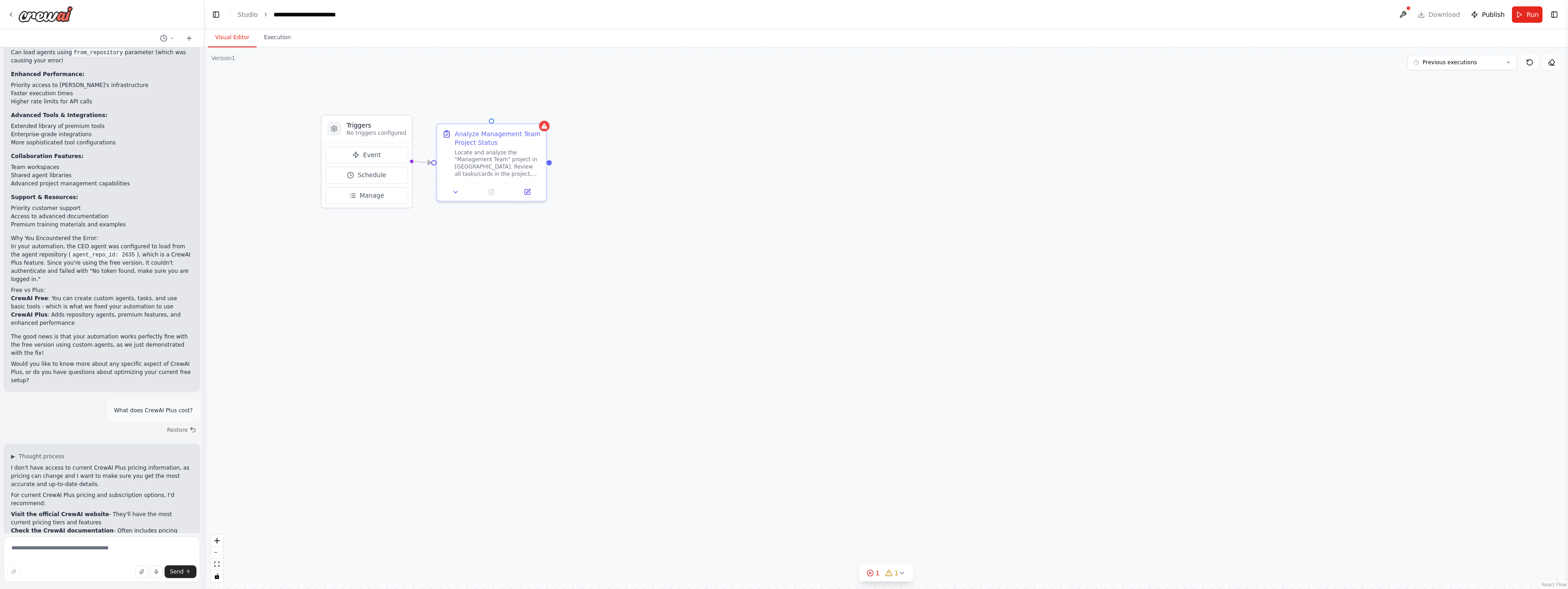
scroll to position [801, 0]
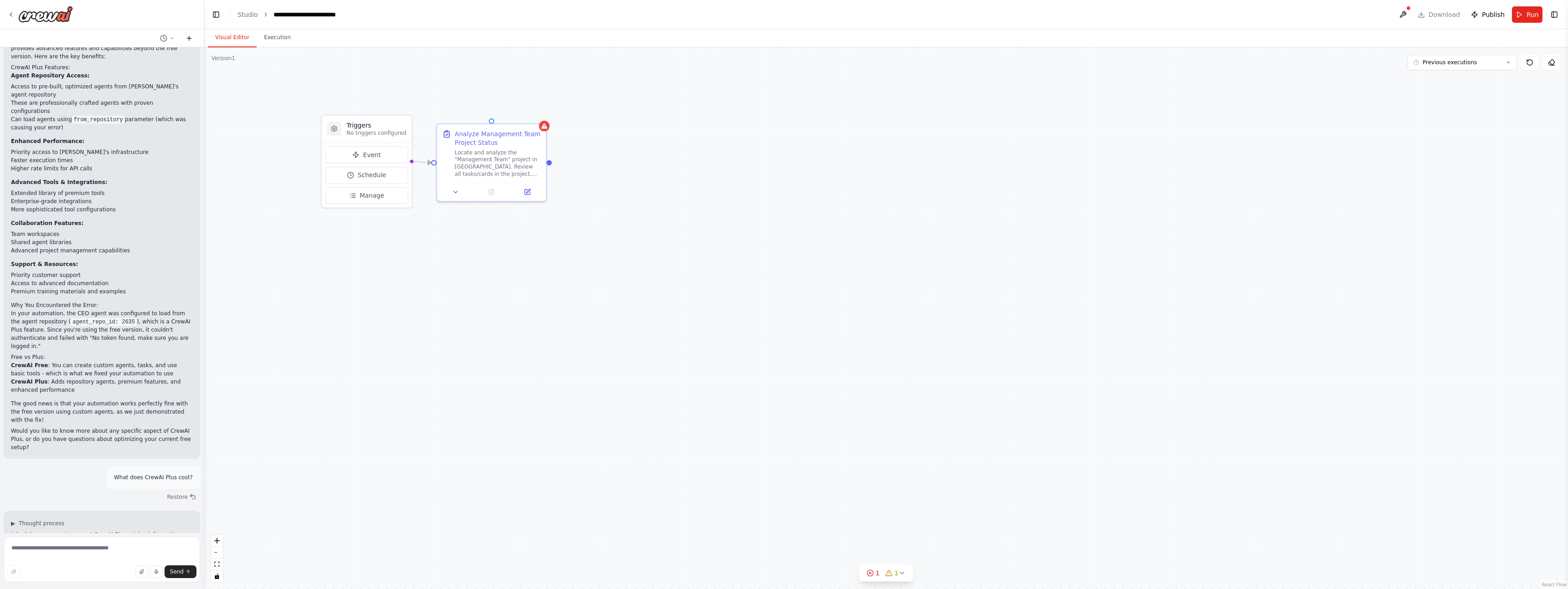
click at [189, 39] on icon at bounding box center [189, 38] width 0 height 4
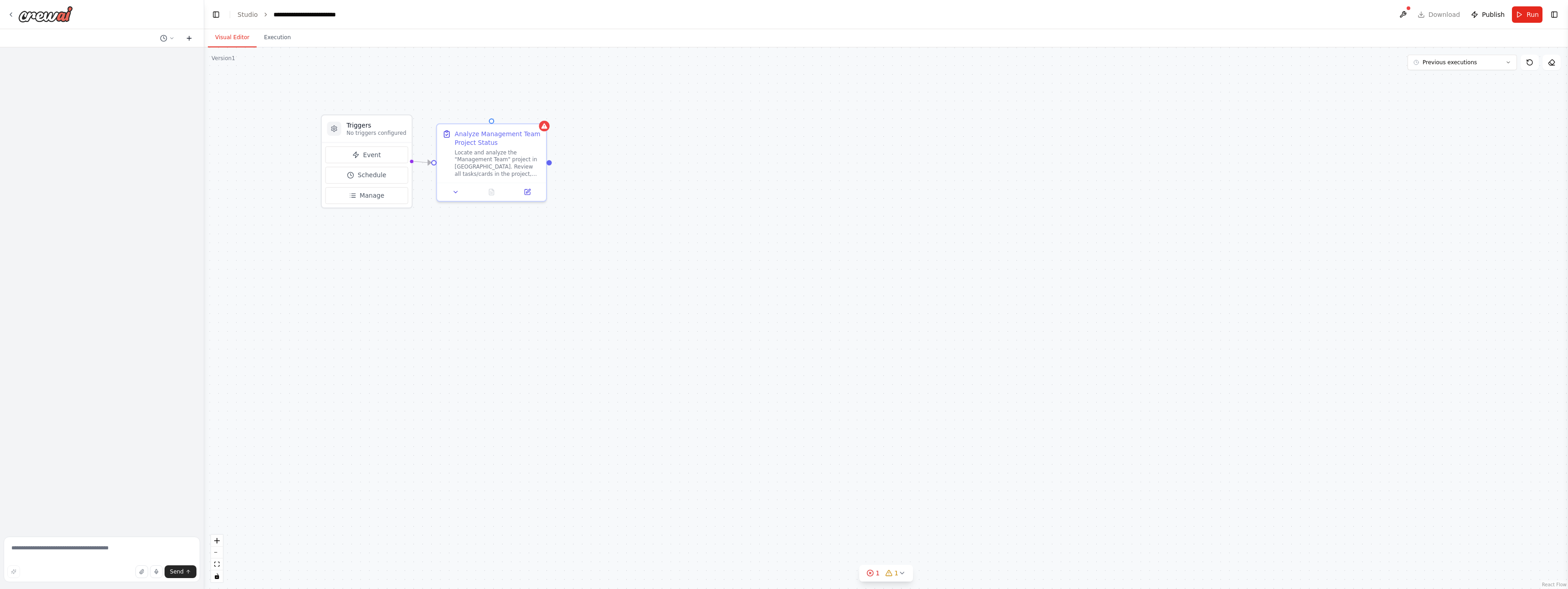
scroll to position [0, 0]
click at [173, 40] on icon at bounding box center [172, 38] width 5 height 5
click at [135, 77] on button "What does CrewAI Plus cost? Yesterday 07:41 PM" at bounding box center [149, 72] width 108 height 15
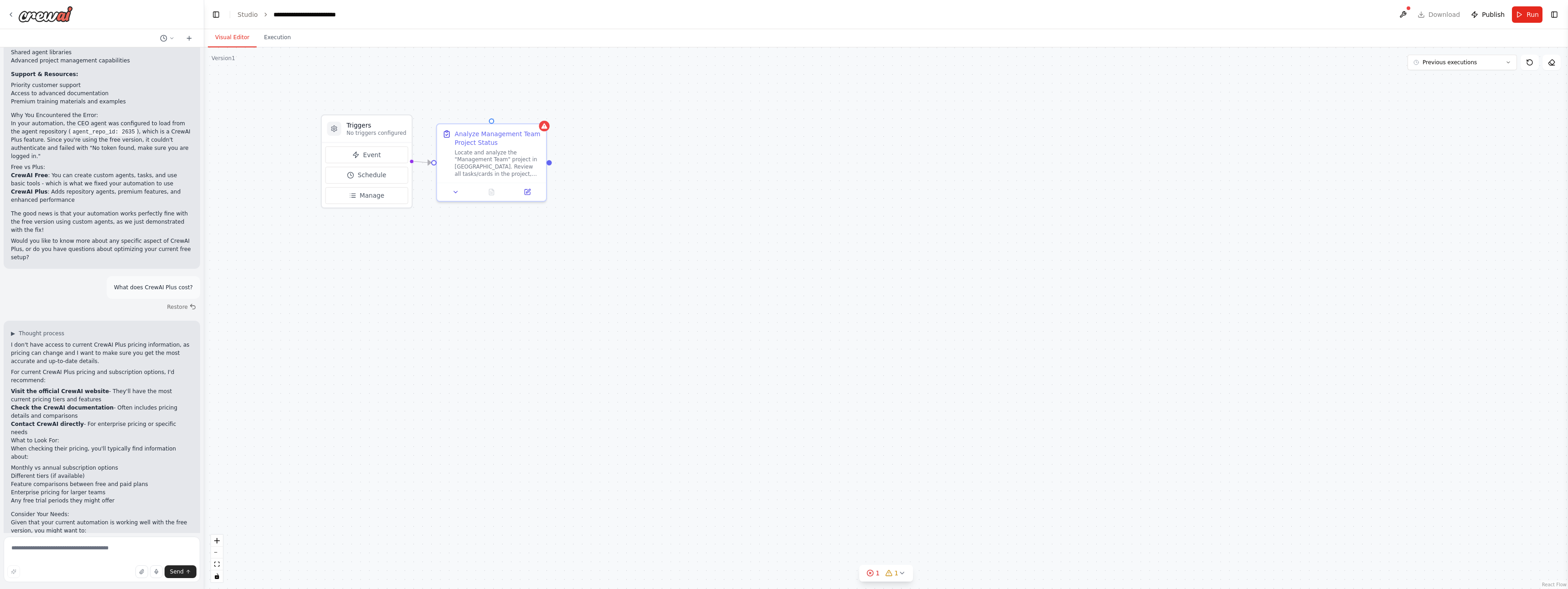
click at [409, 401] on div "Triggers No triggers configured Event Schedule Manage Analyze Management Team P…" at bounding box center [886, 318] width 1364 height 542
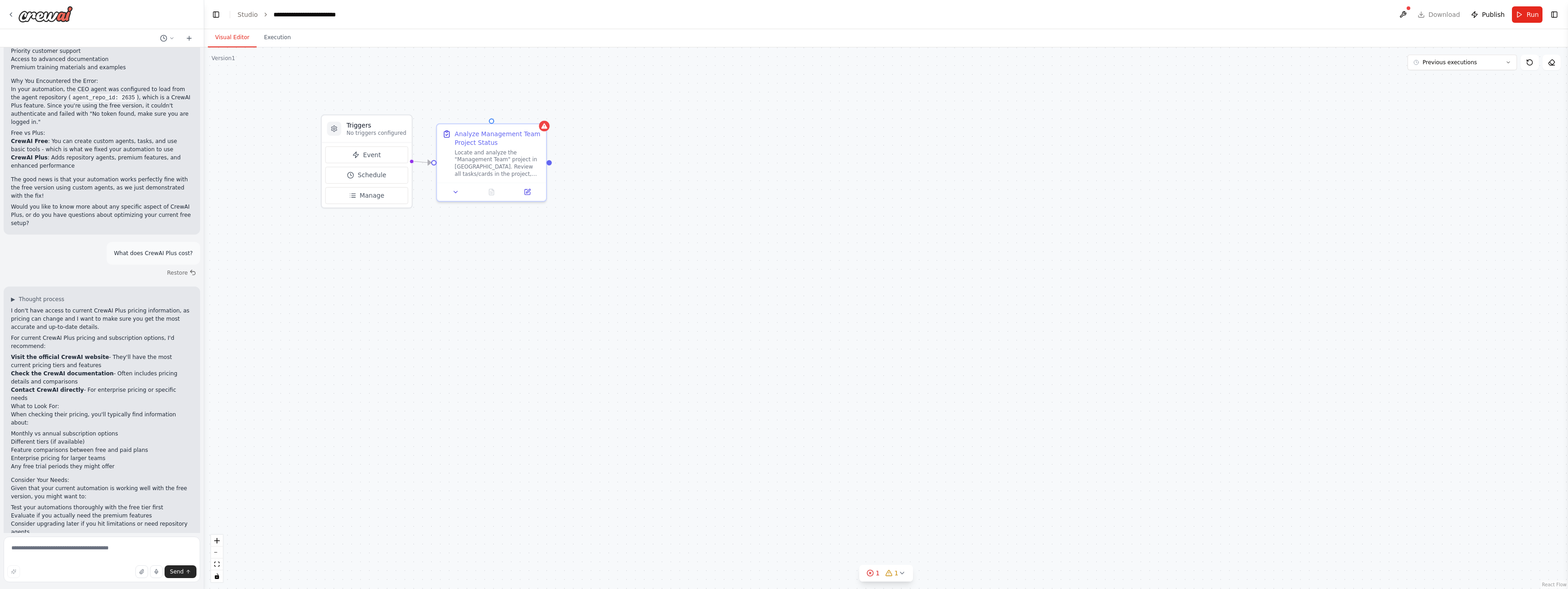
scroll to position [1019, 0]
click at [667, 126] on div "Triggers No triggers configured Event Schedule Manage Analyze Management Team P…" at bounding box center [886, 318] width 1364 height 542
click at [1404, 16] on button at bounding box center [1403, 14] width 15 height 16
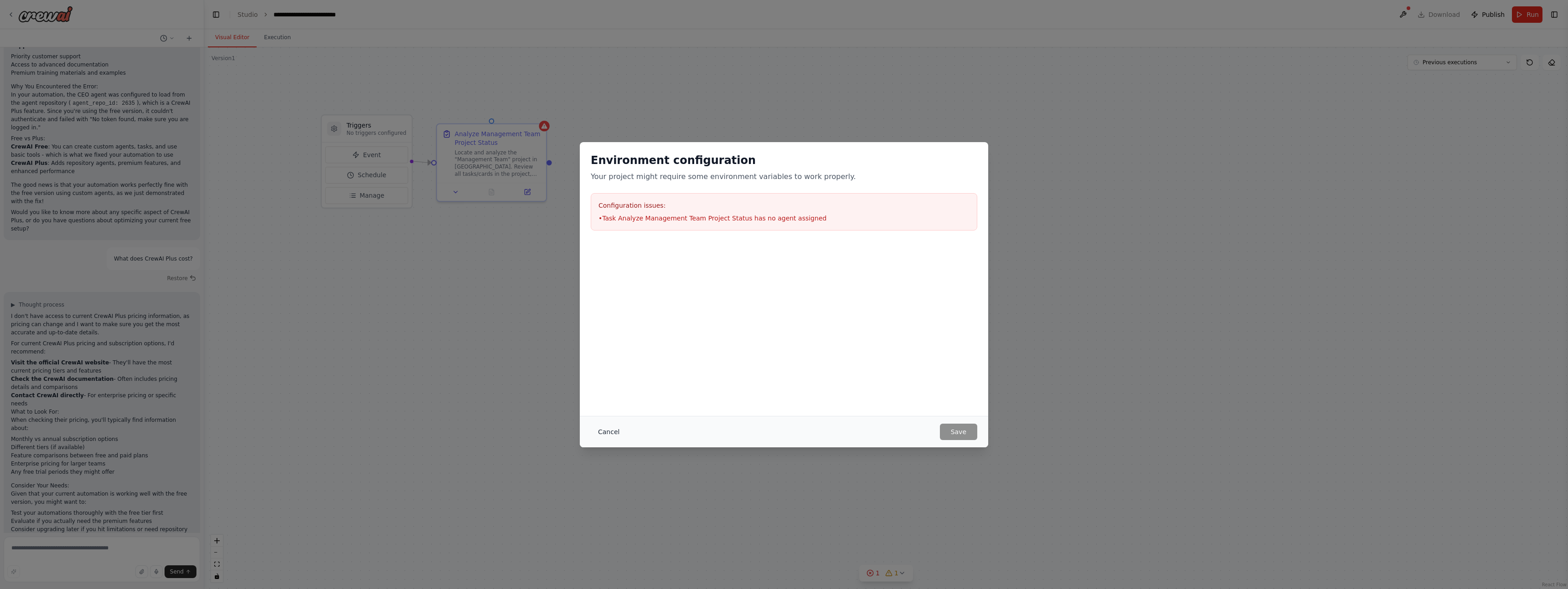
click at [607, 429] on button "Cancel" at bounding box center [608, 431] width 36 height 16
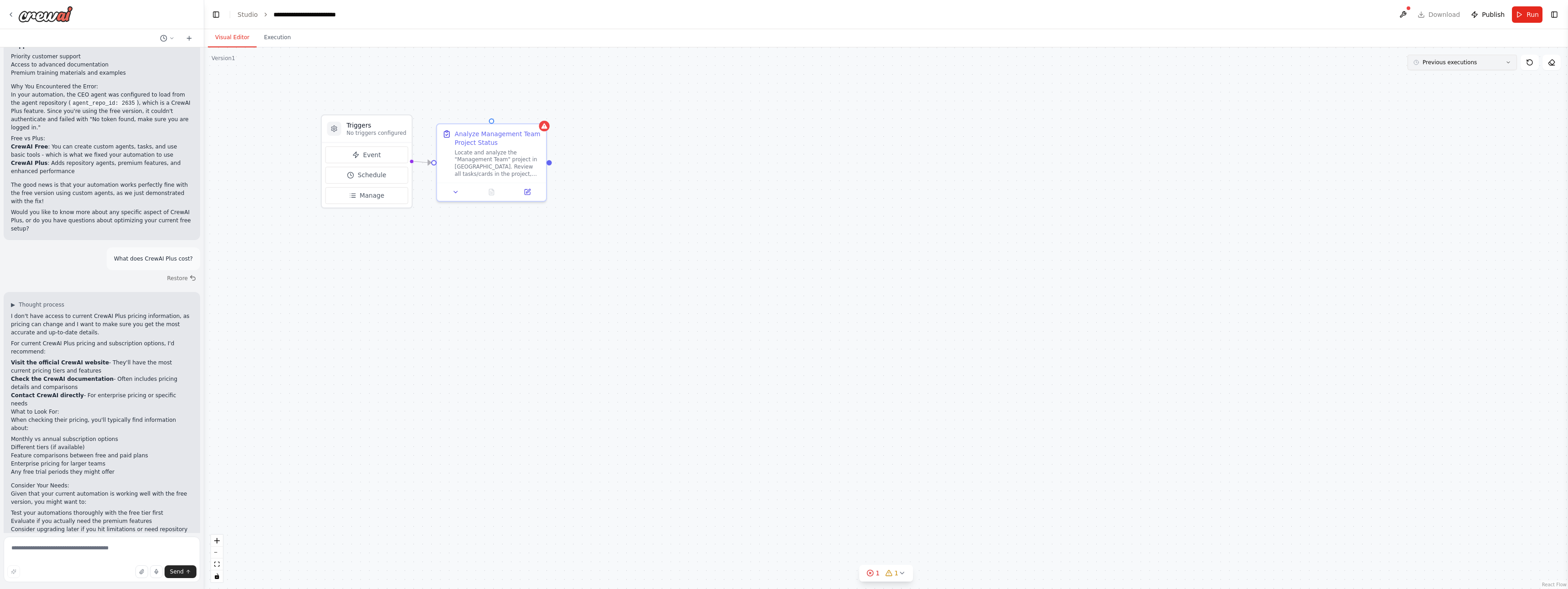
click at [1507, 63] on icon at bounding box center [1508, 62] width 5 height 5
click at [1486, 246] on div "Triggers No triggers configured Event Schedule Manage Analyze Management Team P…" at bounding box center [886, 318] width 1364 height 542
click at [1553, 15] on button "Toggle Right Sidebar" at bounding box center [1554, 14] width 13 height 13
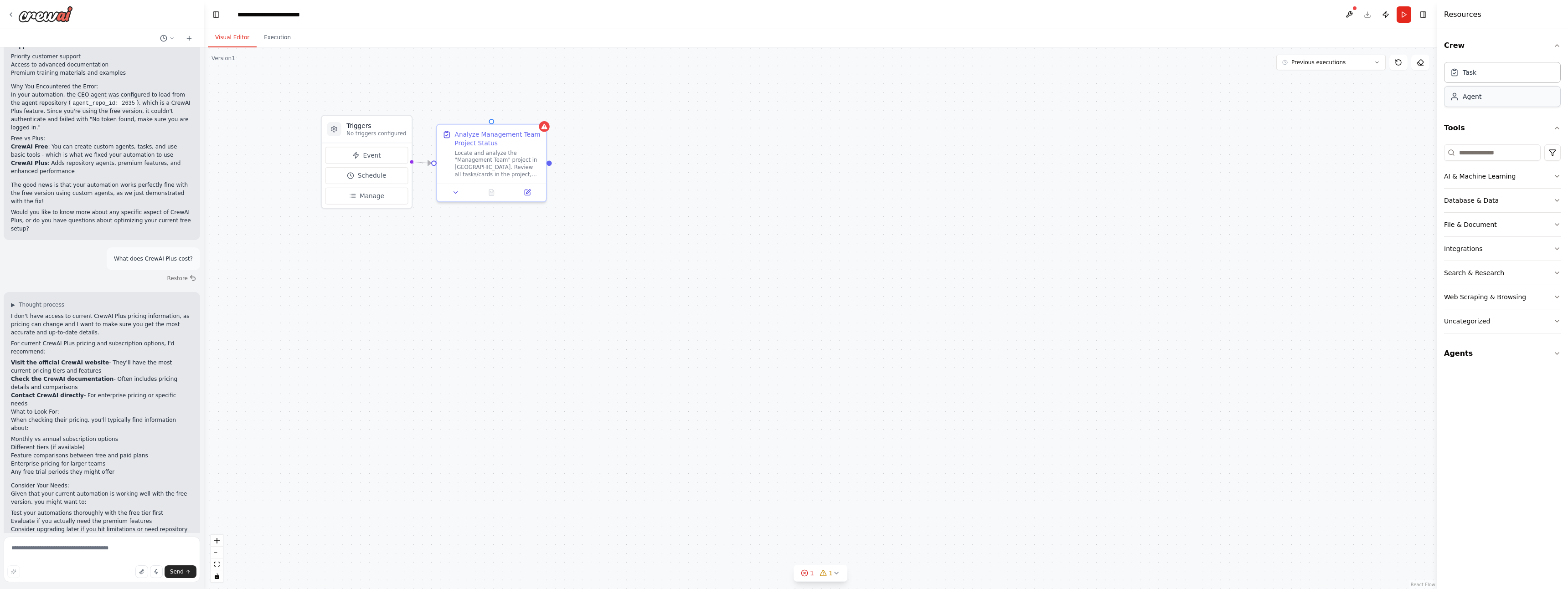
click at [1498, 100] on div "Agent" at bounding box center [1502, 97] width 117 height 21
click at [825, 131] on icon at bounding box center [828, 133] width 7 height 7
click at [824, 122] on icon at bounding box center [822, 122] width 5 height 5
click at [804, 124] on button "Confirm" at bounding box center [796, 122] width 32 height 11
click at [1466, 344] on button "Agents" at bounding box center [1502, 354] width 117 height 26
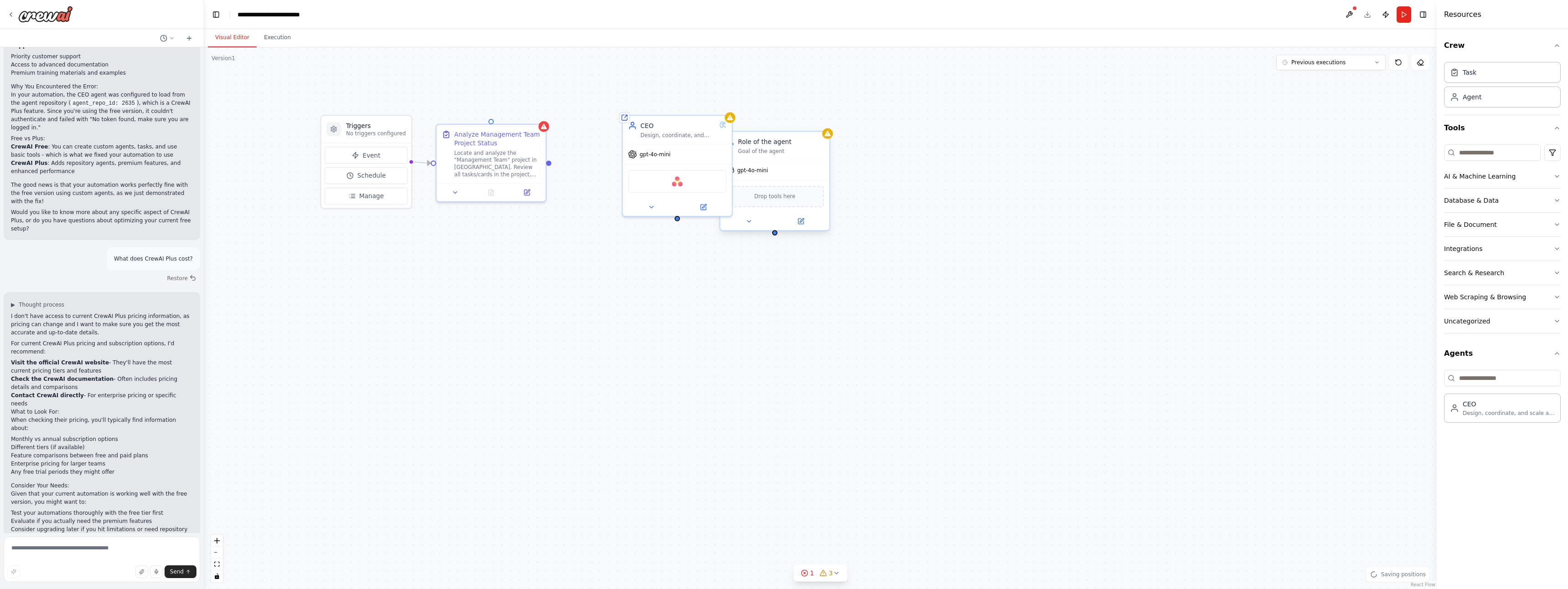
click at [799, 152] on div "Goal of the agent" at bounding box center [781, 152] width 86 height 7
click at [821, 119] on button at bounding box center [822, 122] width 12 height 12
click at [800, 127] on button "Confirm" at bounding box center [796, 122] width 32 height 11
click at [799, 122] on button "Confirm" at bounding box center [796, 122] width 32 height 11
click at [680, 150] on div "gpt-4o-mini" at bounding box center [677, 152] width 109 height 19
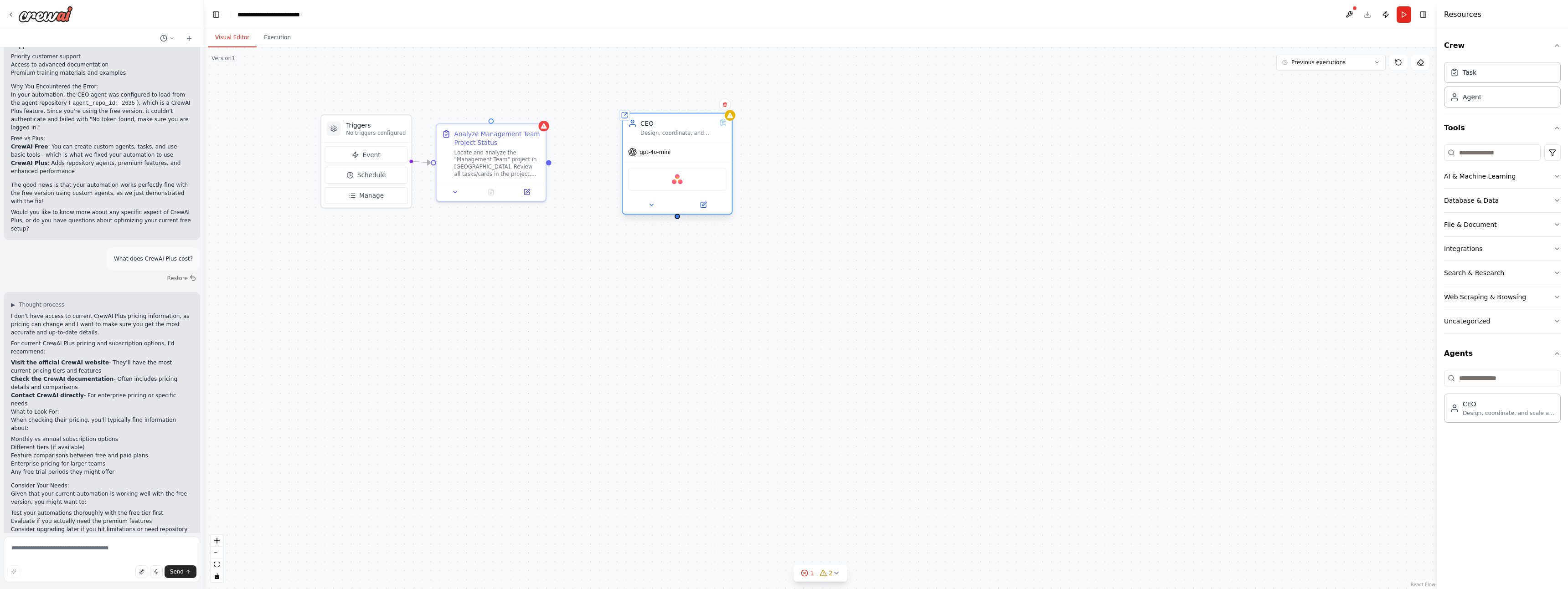
click at [654, 150] on span "gpt-4o-mini" at bounding box center [655, 152] width 31 height 7
drag, startPoint x: 671, startPoint y: 151, endPoint x: 697, endPoint y: 139, distance: 28.6
click at [690, 142] on div "gpt-4o-mini" at bounding box center [677, 152] width 109 height 19
click at [703, 204] on icon at bounding box center [703, 205] width 7 height 7
click at [705, 203] on icon at bounding box center [704, 204] width 4 height 4
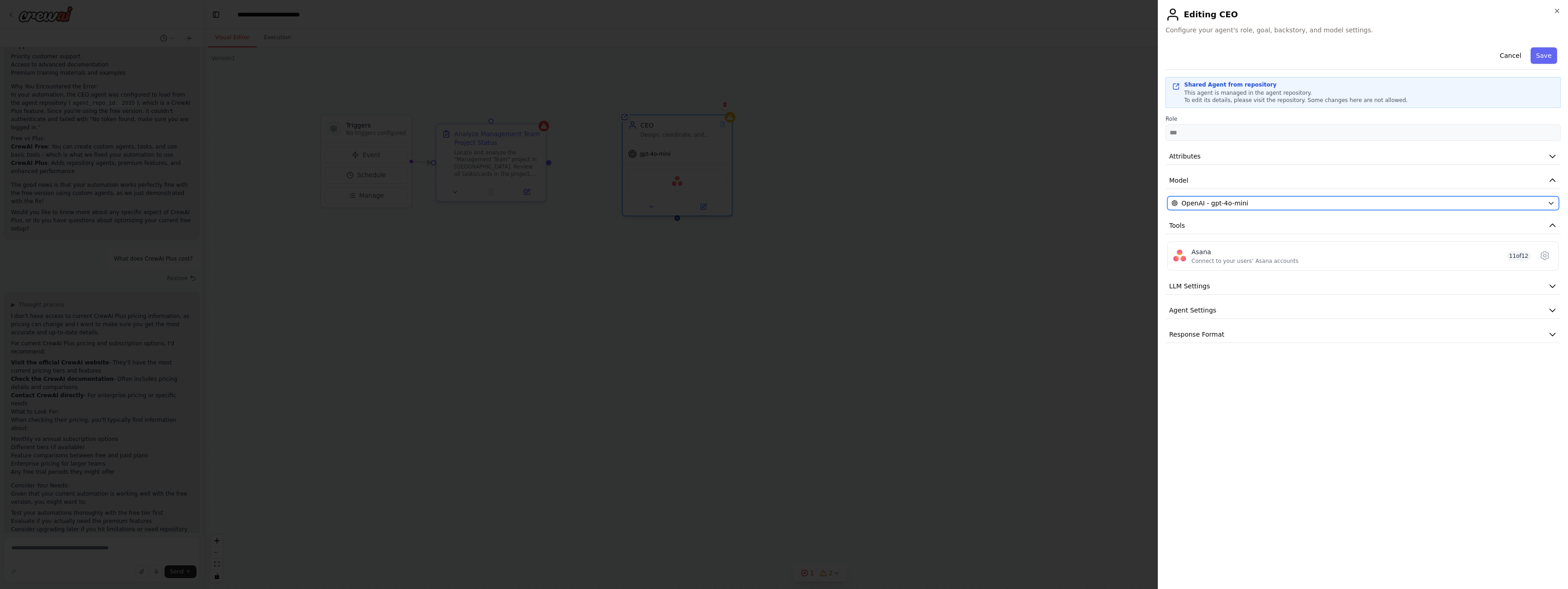
click at [1208, 204] on span "OpenAI - gpt-4o-mini" at bounding box center [1214, 203] width 66 height 9
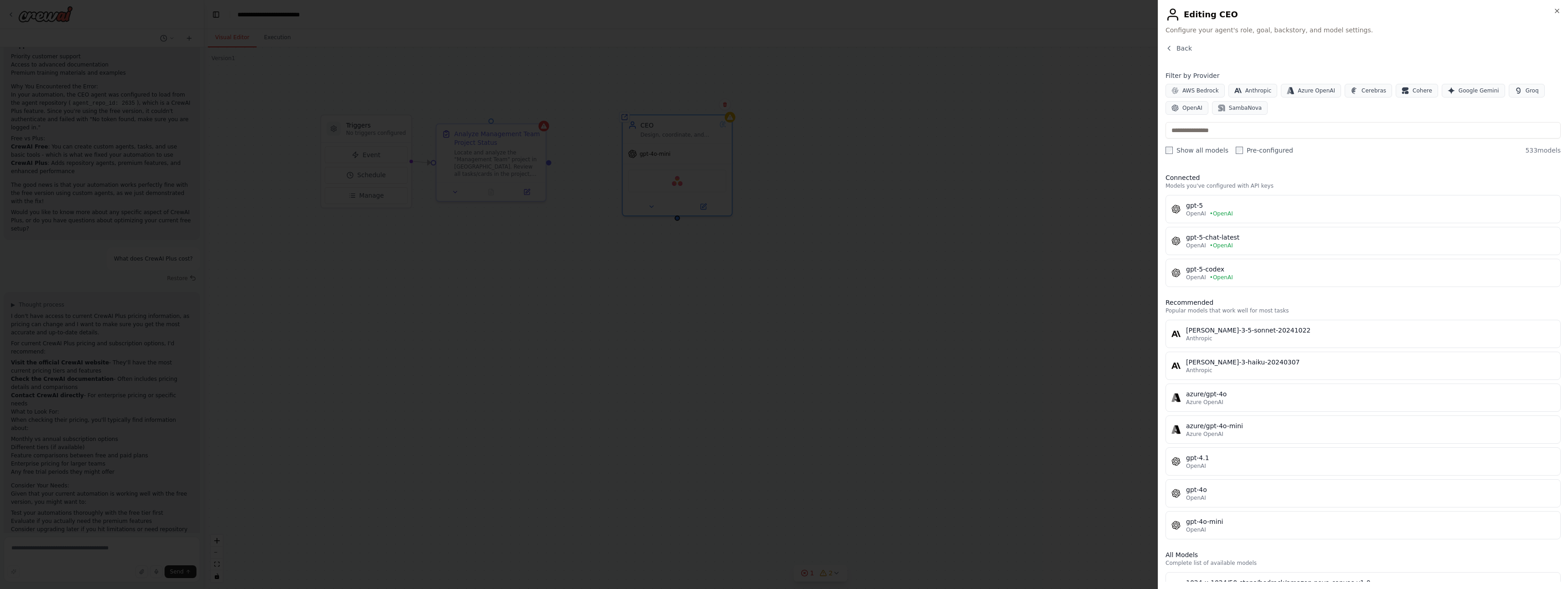
click at [1208, 204] on div "gpt-5" at bounding box center [1370, 205] width 369 height 9
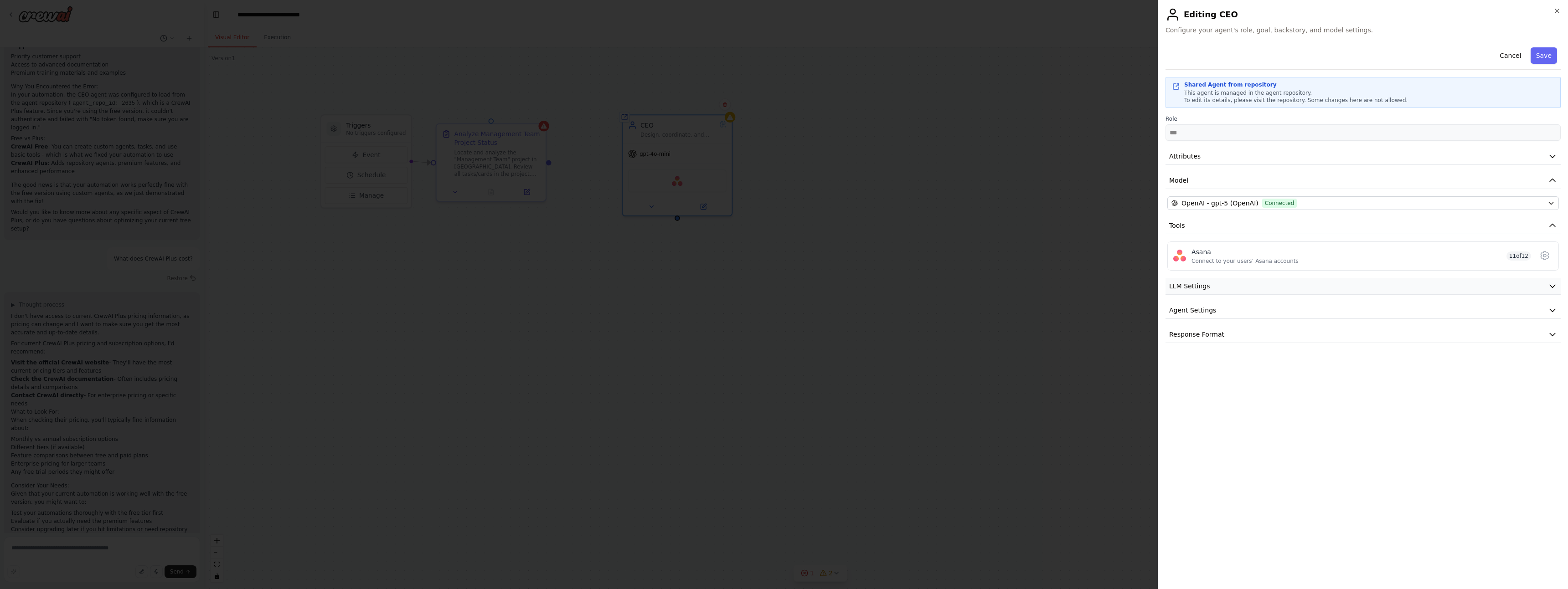
click at [1227, 288] on button "LLM Settings" at bounding box center [1363, 287] width 395 height 17
click at [1559, 313] on span at bounding box center [1555, 315] width 7 height 7
click at [1549, 57] on button "Save" at bounding box center [1544, 55] width 26 height 16
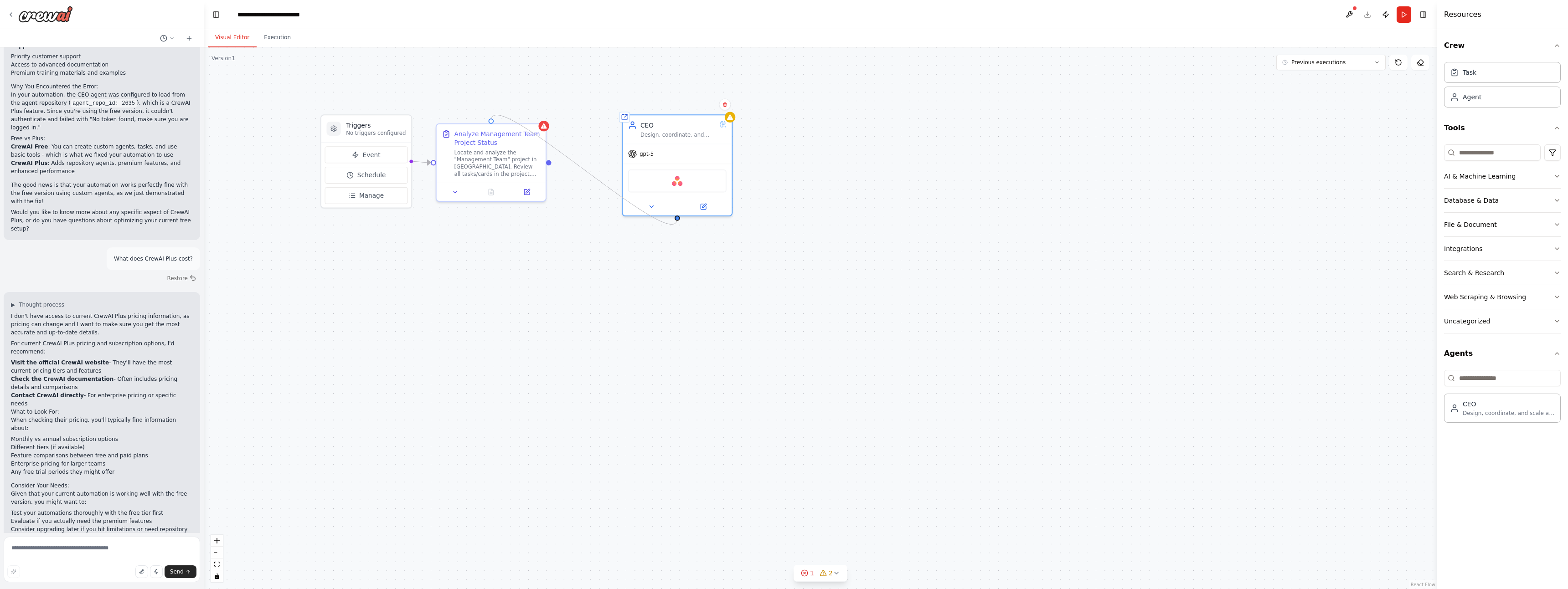
drag, startPoint x: 678, startPoint y: 218, endPoint x: 492, endPoint y: 115, distance: 212.6
click at [492, 115] on div "Triggers No triggers configured Event Schedule Manage Analyze Management Team P…" at bounding box center [820, 318] width 1233 height 542
drag, startPoint x: 676, startPoint y: 131, endPoint x: 491, endPoint y: 141, distance: 185.3
click at [491, 141] on div "Design, coordinate, and scale a fully autonomous organization where specialized…" at bounding box center [492, 142] width 75 height 7
click at [497, 187] on div "Asana" at bounding box center [491, 188] width 99 height 23
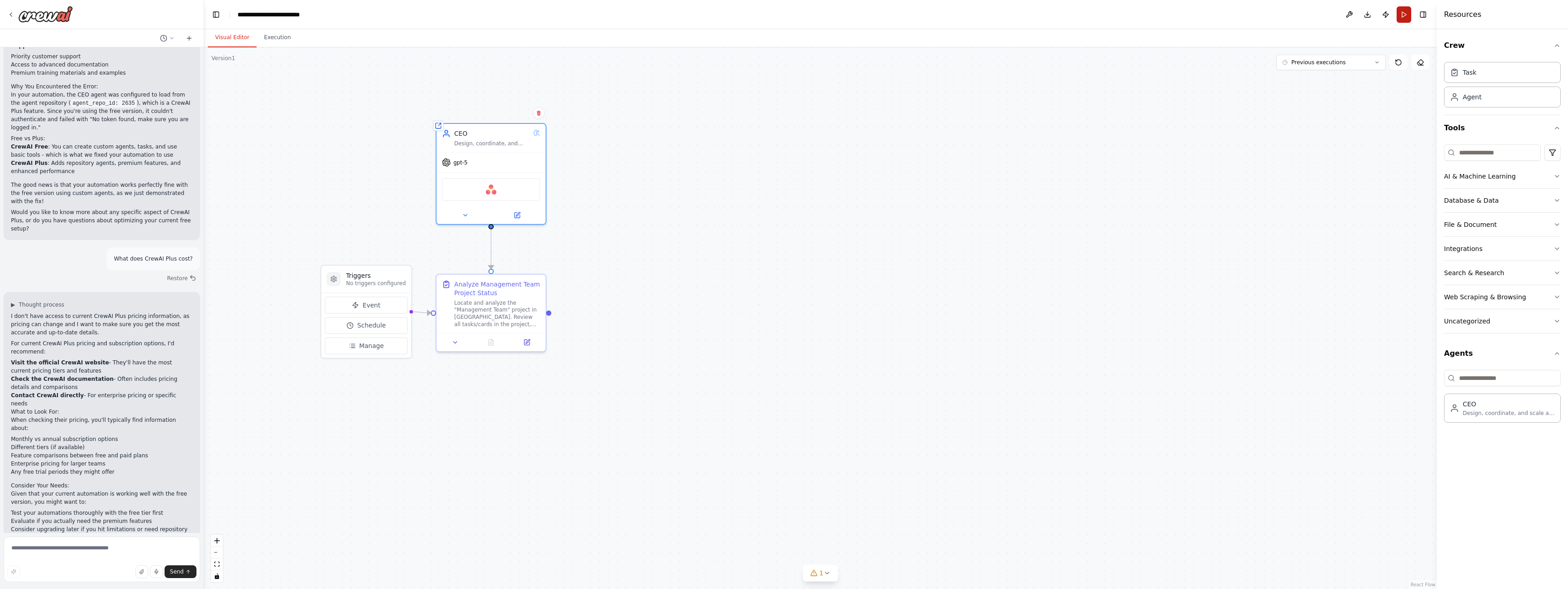
click at [1405, 16] on button "Run" at bounding box center [1404, 14] width 15 height 16
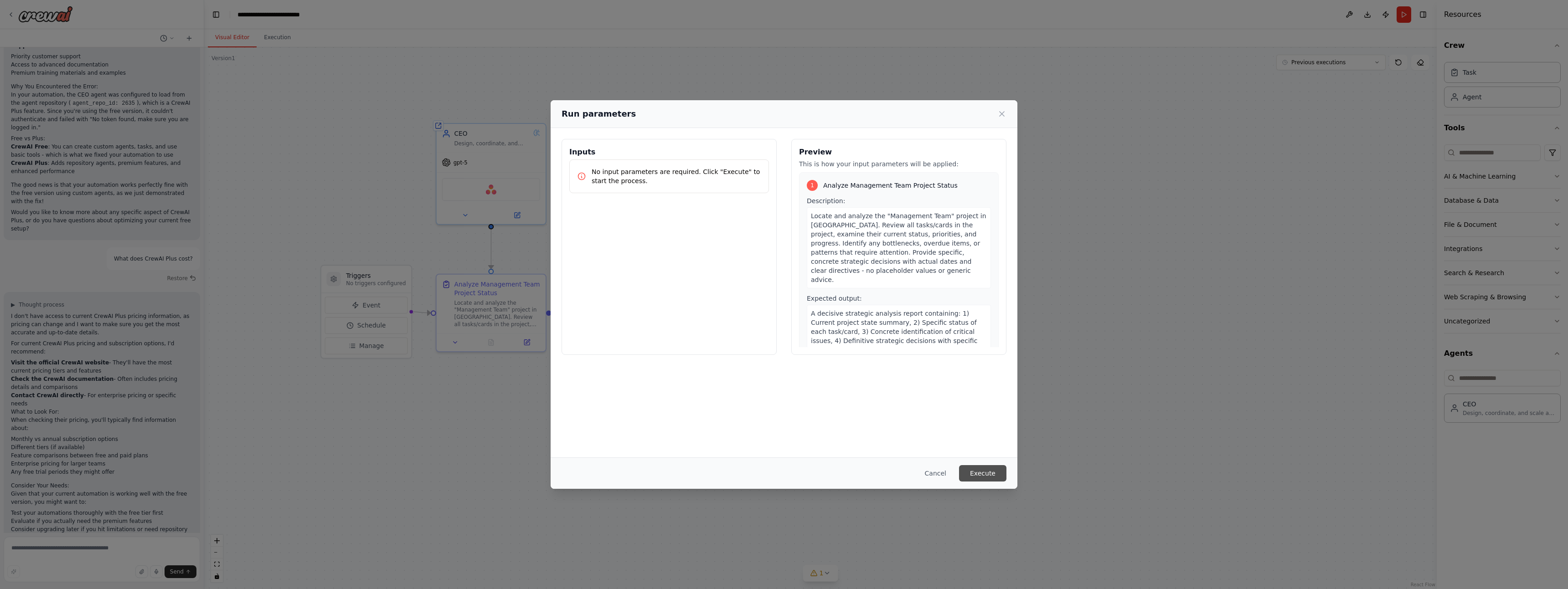
click at [989, 475] on button "Execute" at bounding box center [983, 473] width 47 height 16
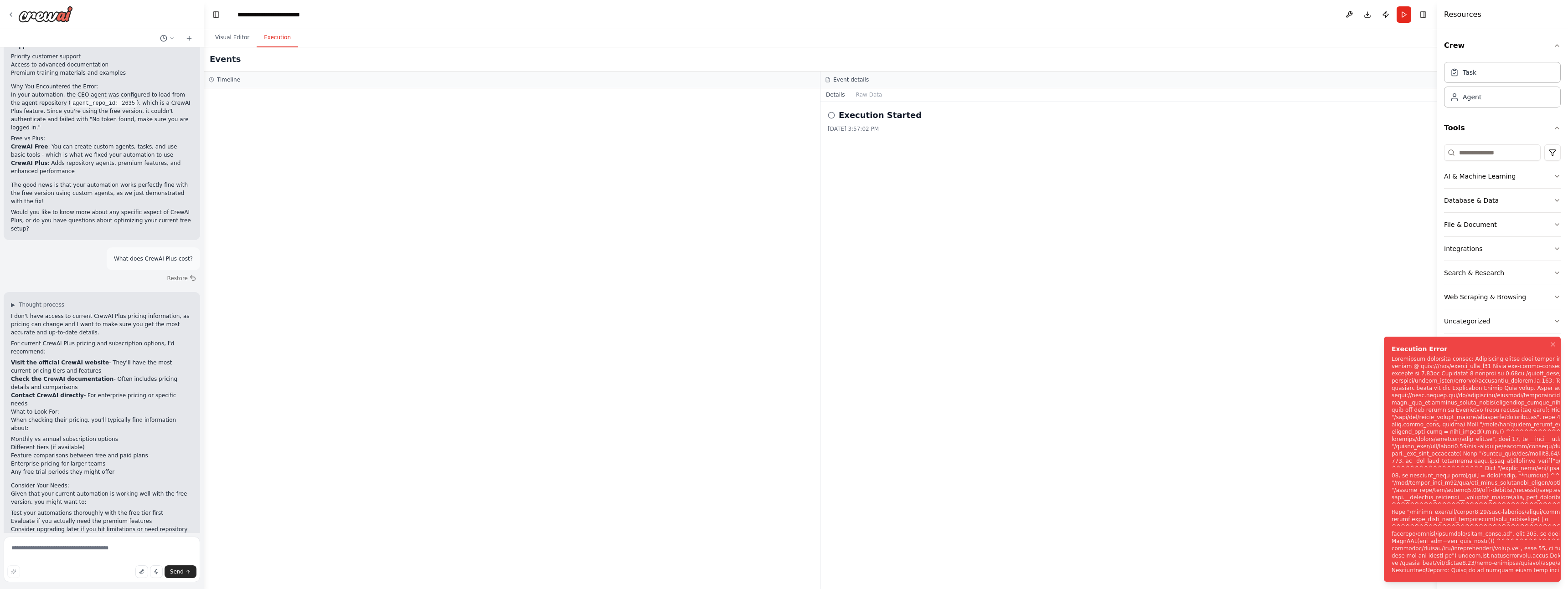
scroll to position [1093, 0]
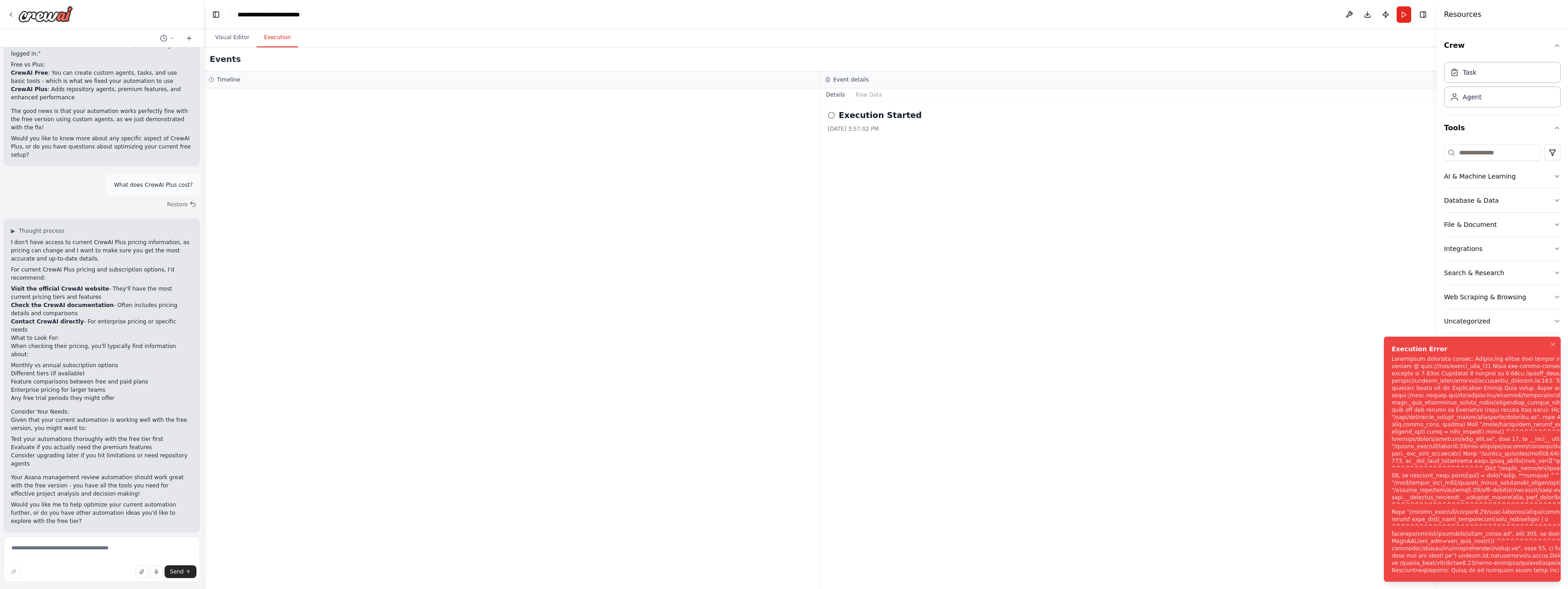
click at [1446, 378] on div "Notifications (F8)" at bounding box center [1550, 464] width 317 height 218
click at [1449, 394] on div "Notifications (F8)" at bounding box center [1550, 464] width 317 height 218
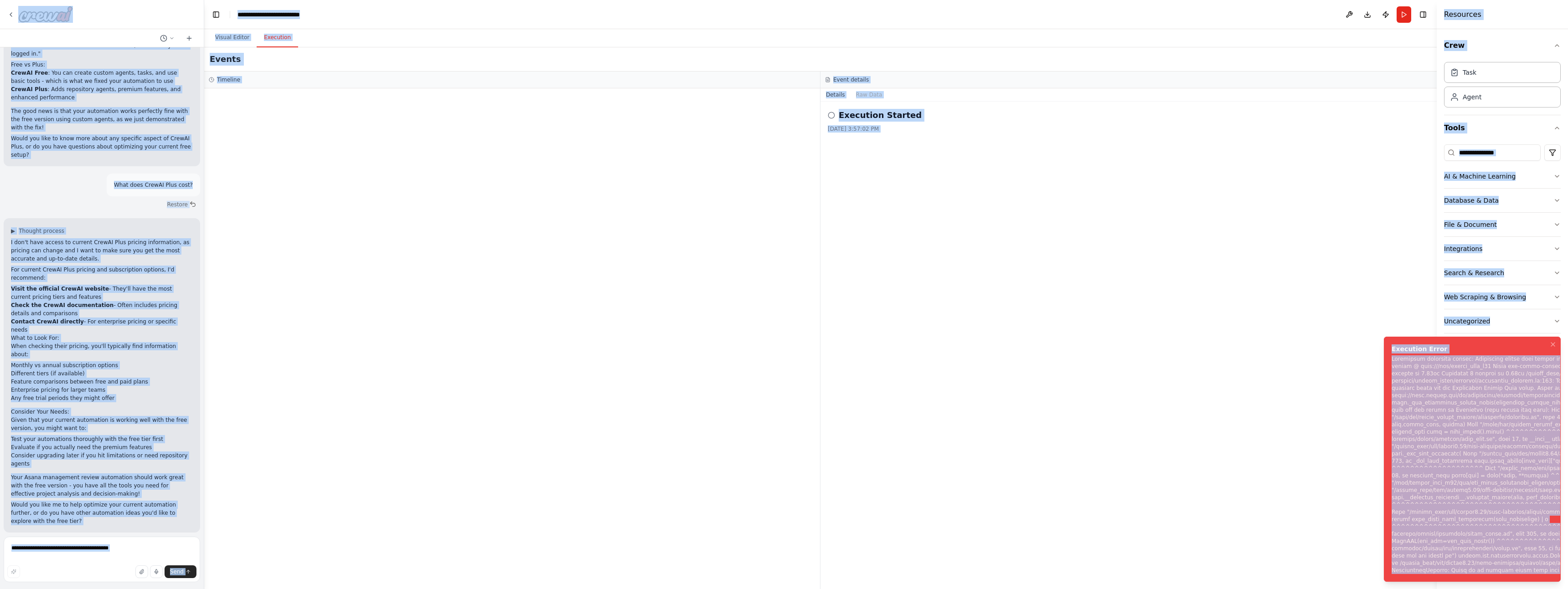
click at [1468, 371] on div "Notifications (F8)" at bounding box center [1550, 464] width 317 height 218
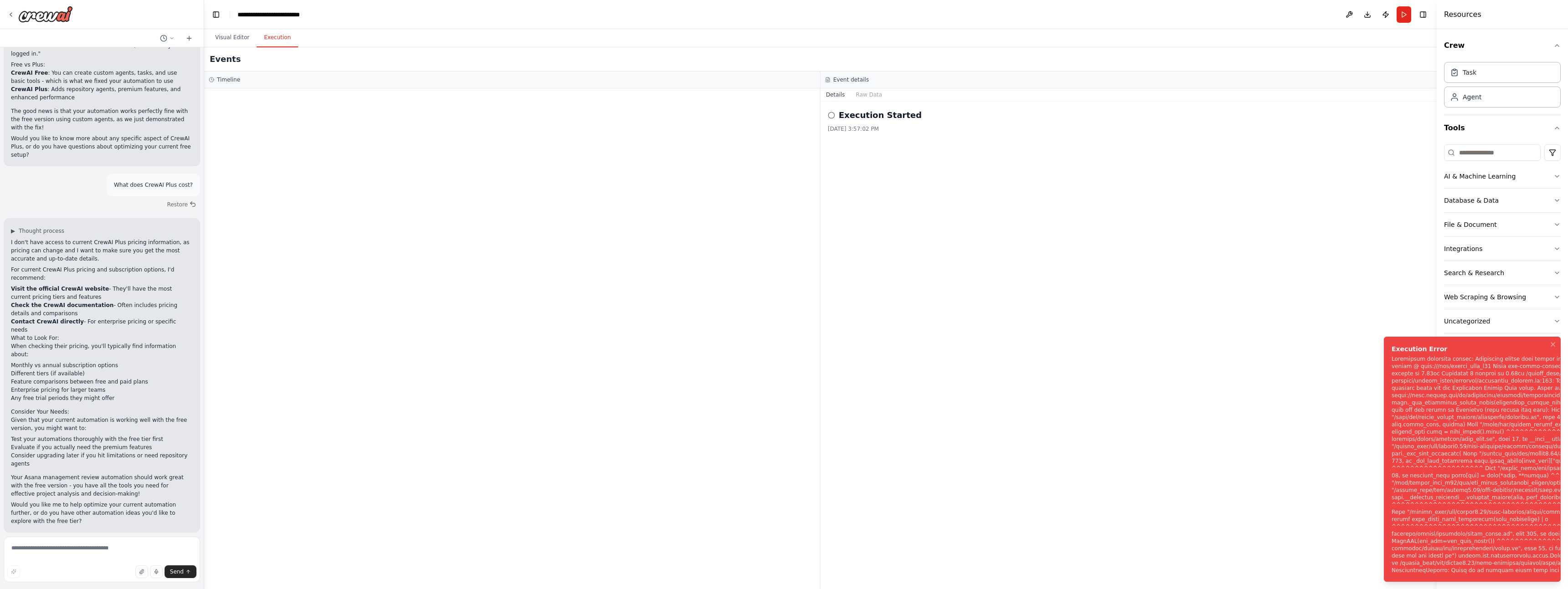
click at [1454, 366] on div "Notifications (F8)" at bounding box center [1550, 464] width 317 height 218
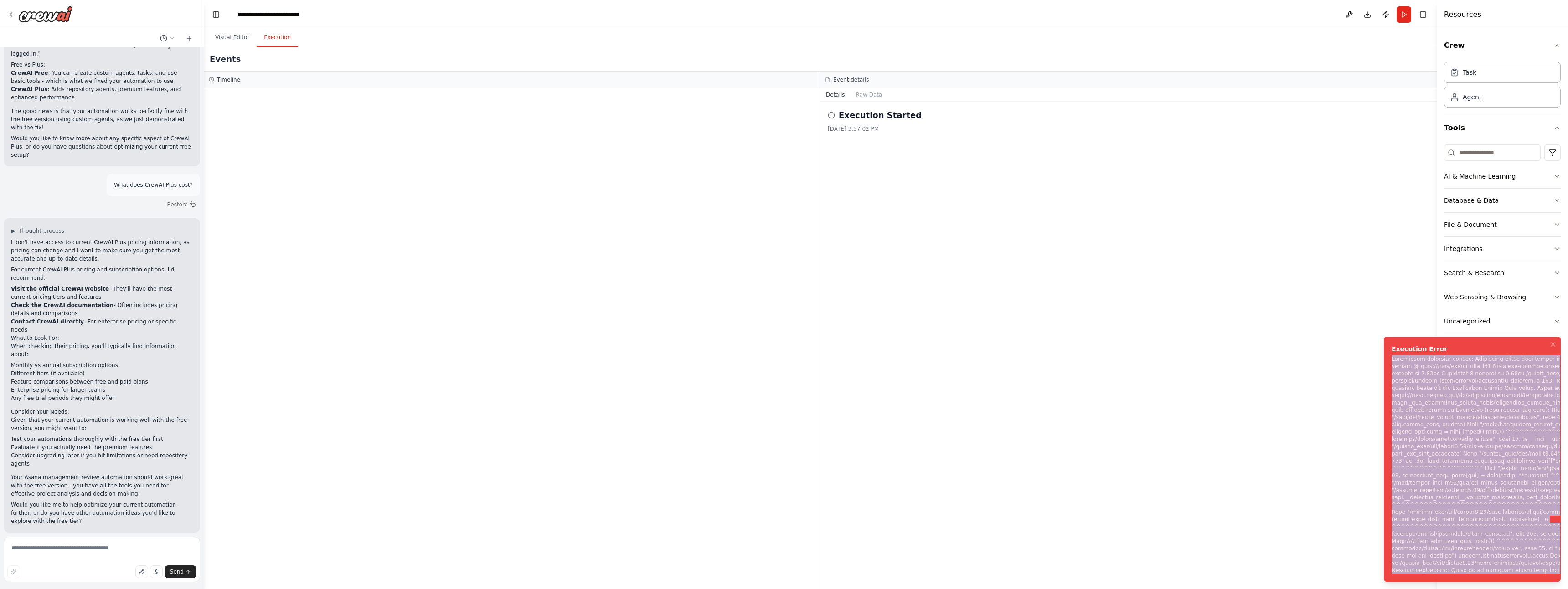
click at [1454, 366] on div "Notifications (F8)" at bounding box center [1550, 464] width 317 height 218
copy div "Subprocess execution failed: Subprocess failed with return code 1. STDERR: Buil…"
click at [169, 38] on button at bounding box center [167, 38] width 22 height 11
click at [121, 54] on span "Untitled" at bounding box center [128, 57] width 59 height 7
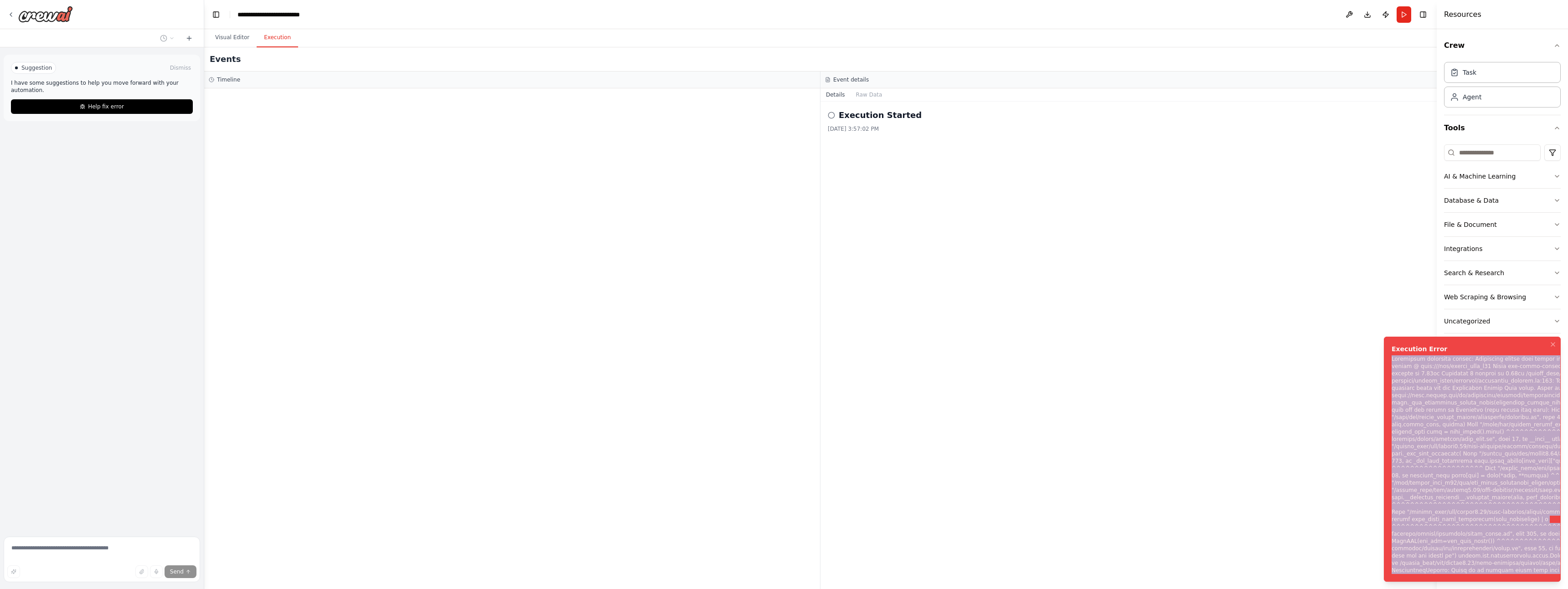
scroll to position [0, 0]
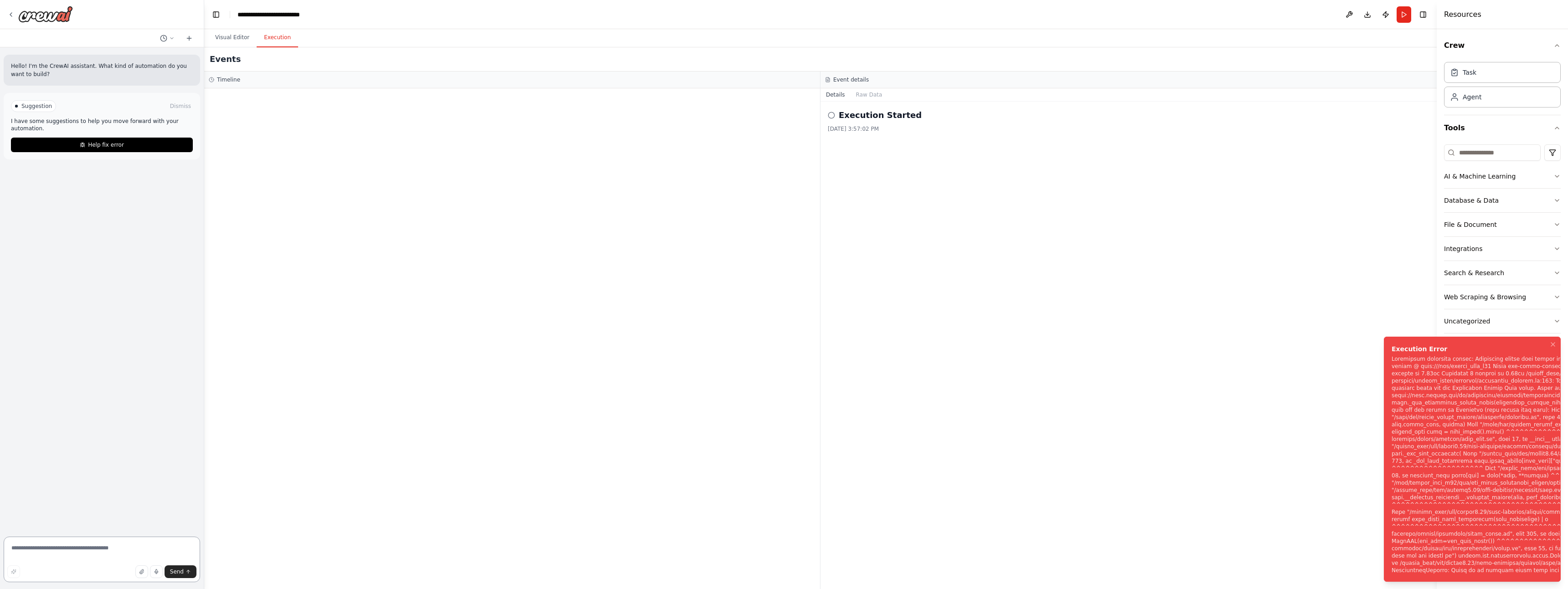
click at [88, 549] on textarea at bounding box center [102, 559] width 197 height 46
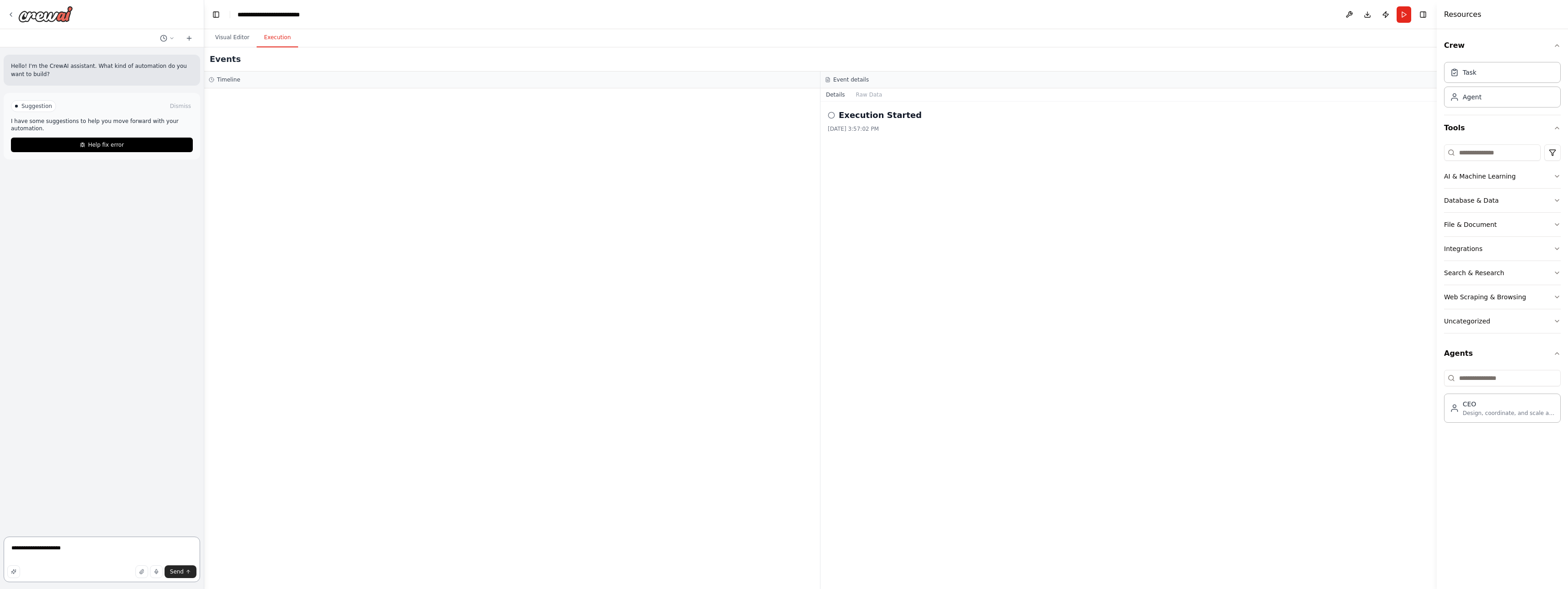
paste textarea "**********"
type textarea "**********"
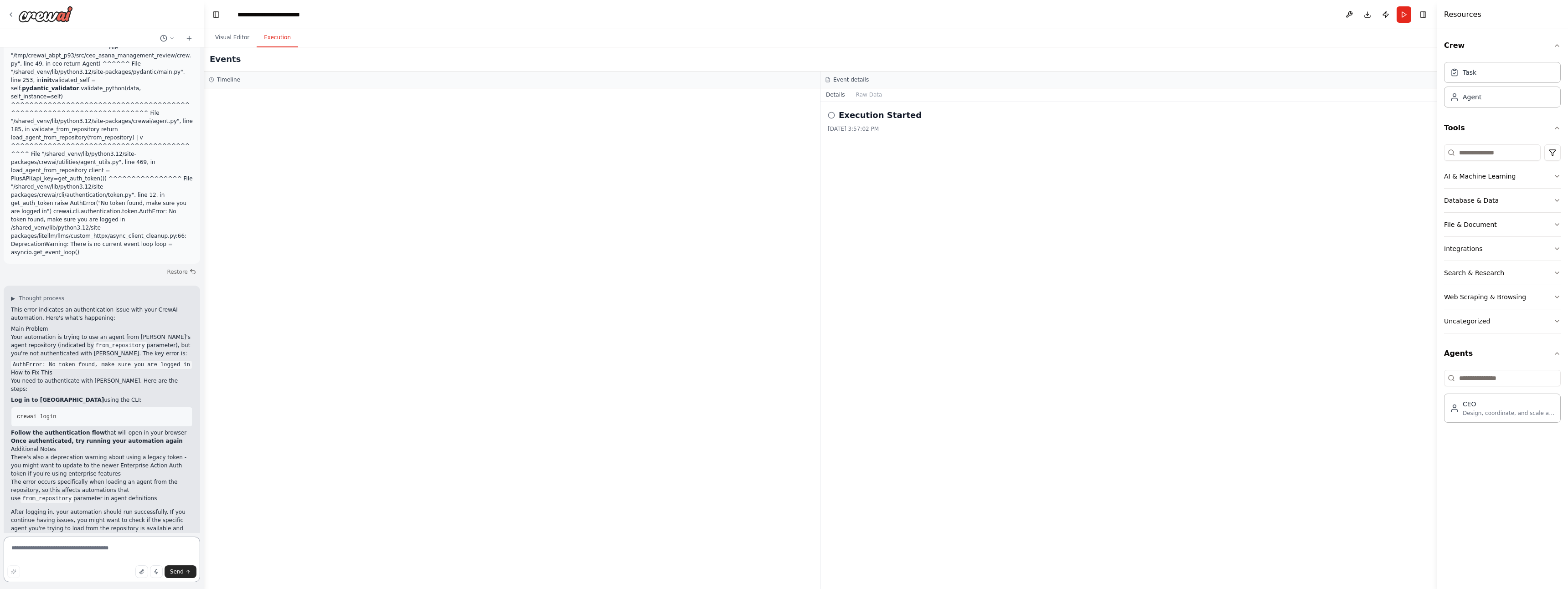
scroll to position [319, 0]
click at [80, 551] on textarea at bounding box center [102, 559] width 197 height 46
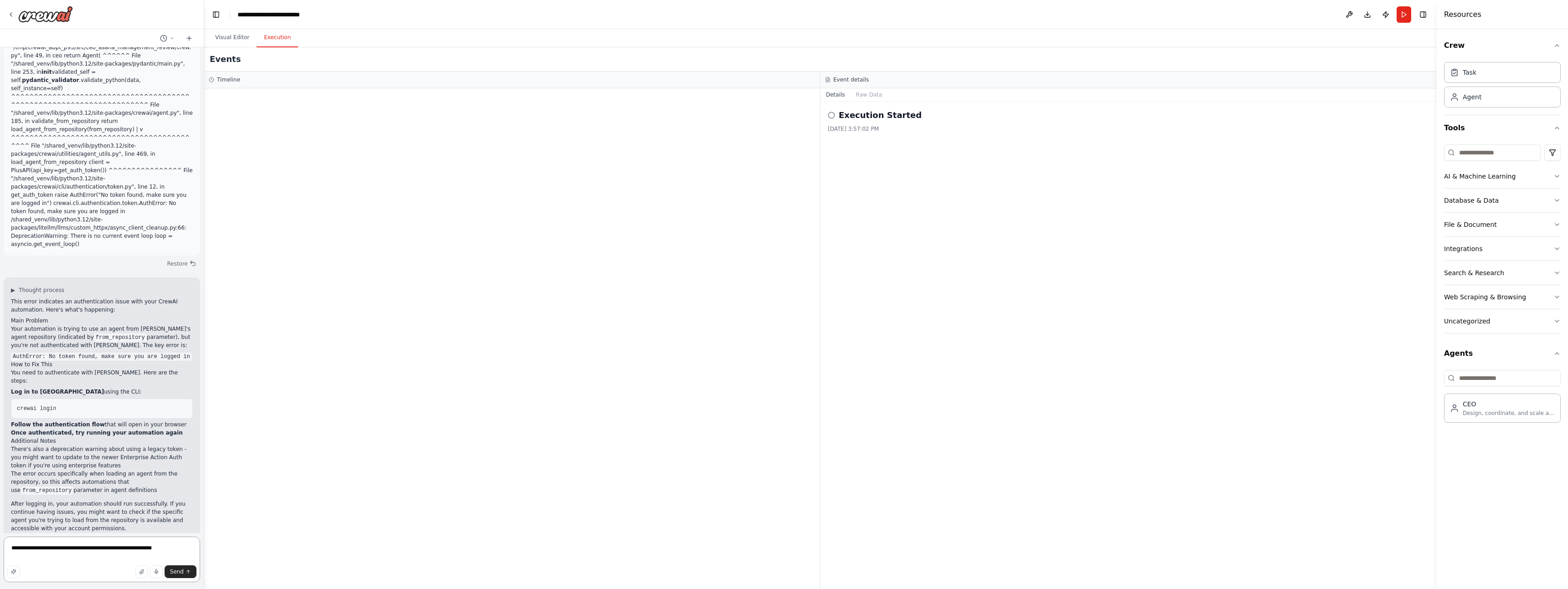
type textarea "**********"
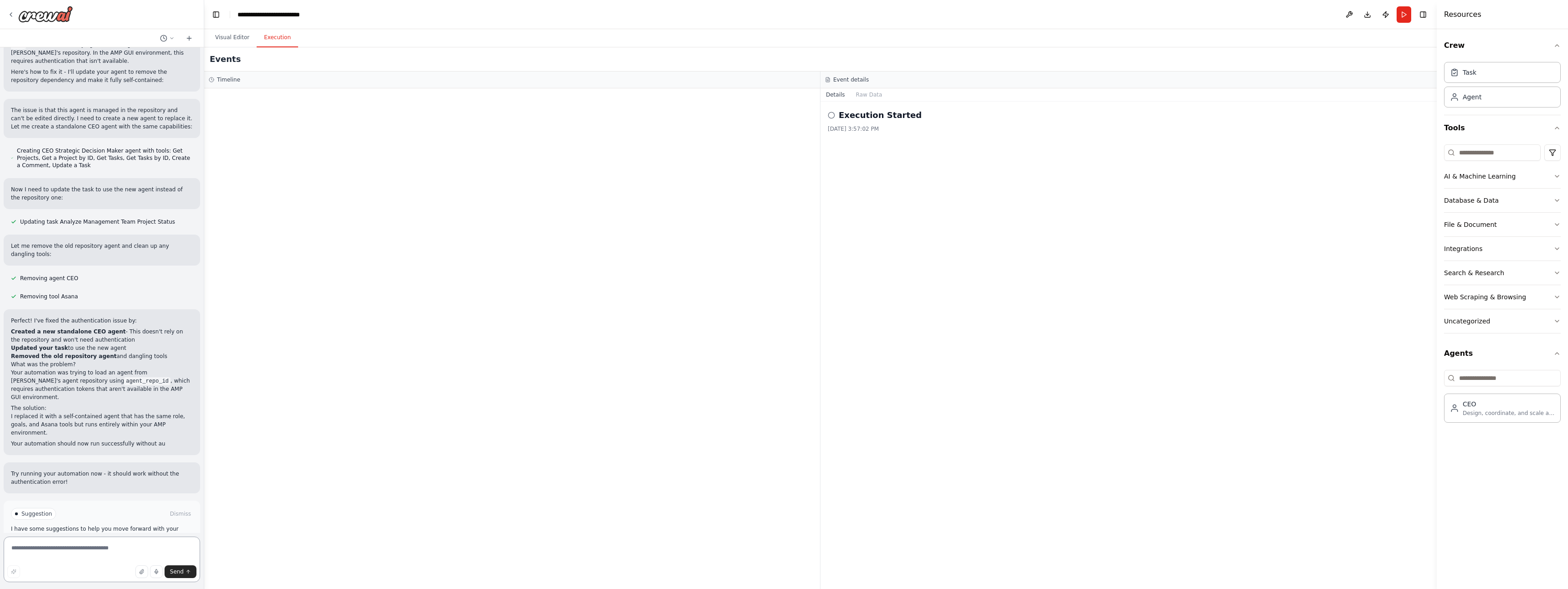
scroll to position [1019, 0]
click at [75, 563] on textarea at bounding box center [102, 559] width 197 height 46
click at [70, 554] on textarea at bounding box center [102, 559] width 197 height 46
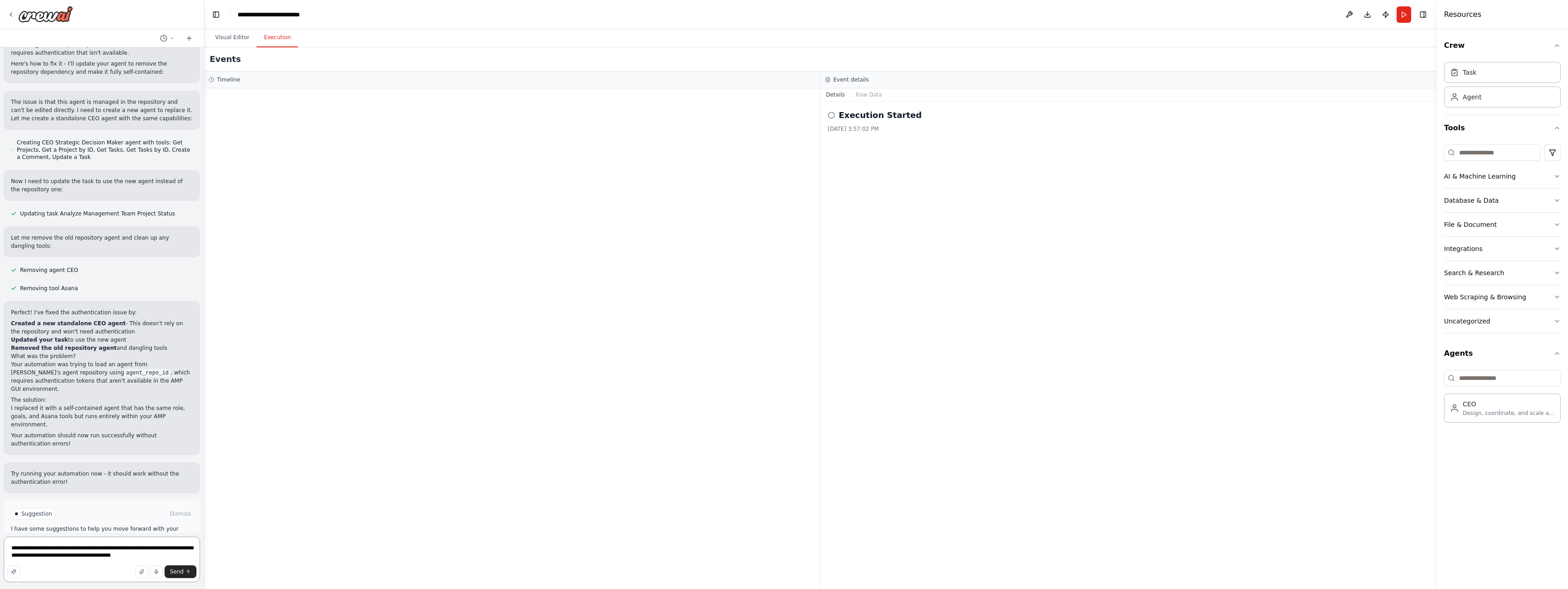
type textarea "**********"
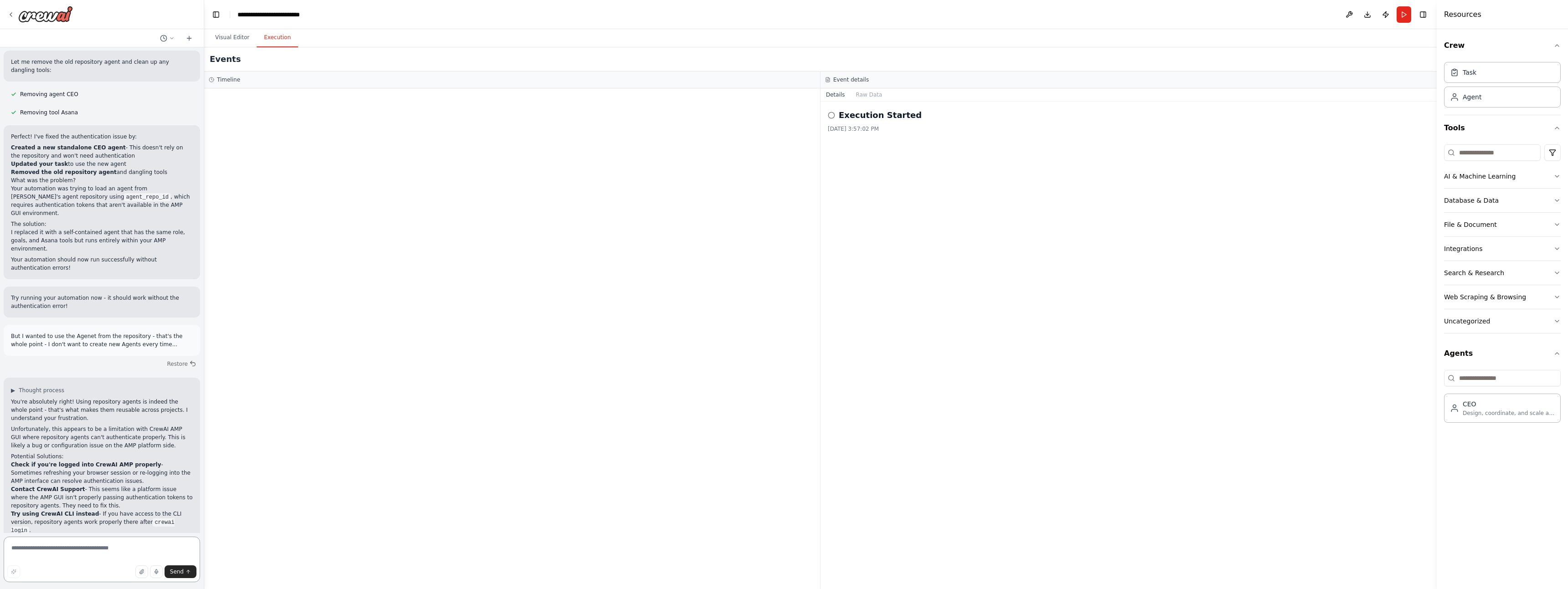
scroll to position [950, 0]
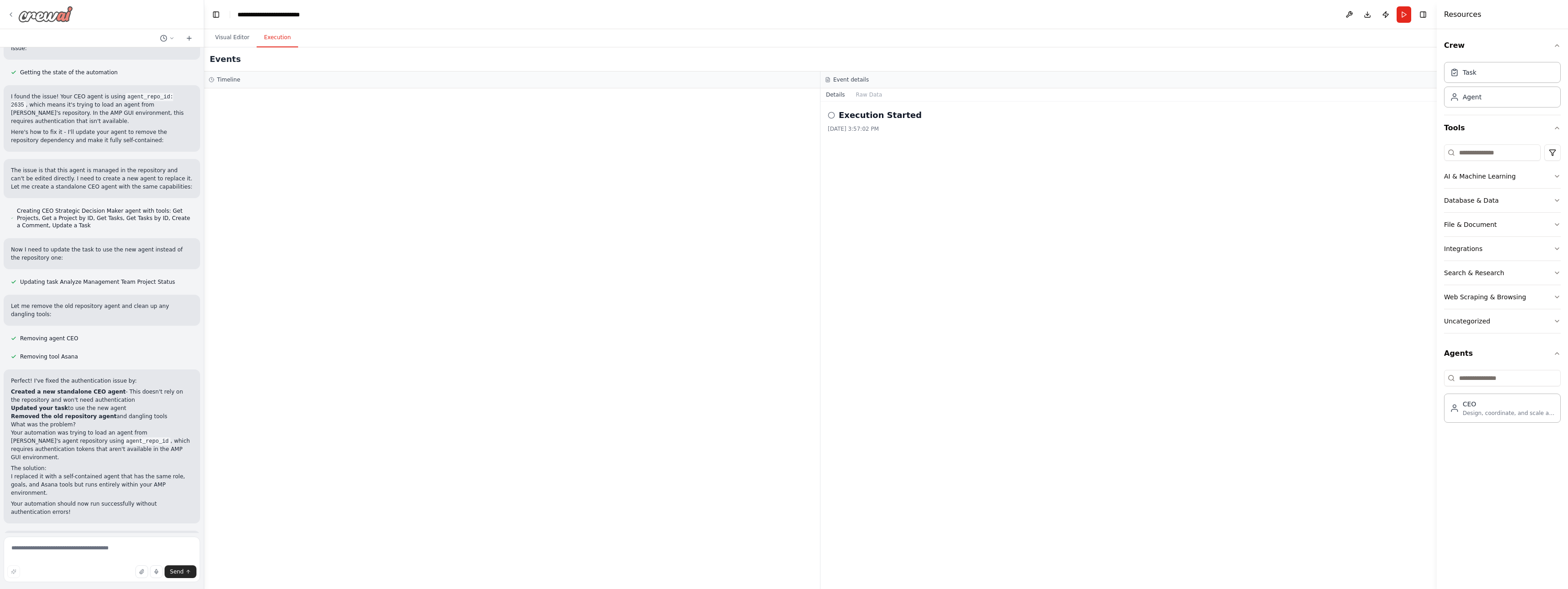
click at [8, 16] on icon at bounding box center [11, 15] width 7 height 7
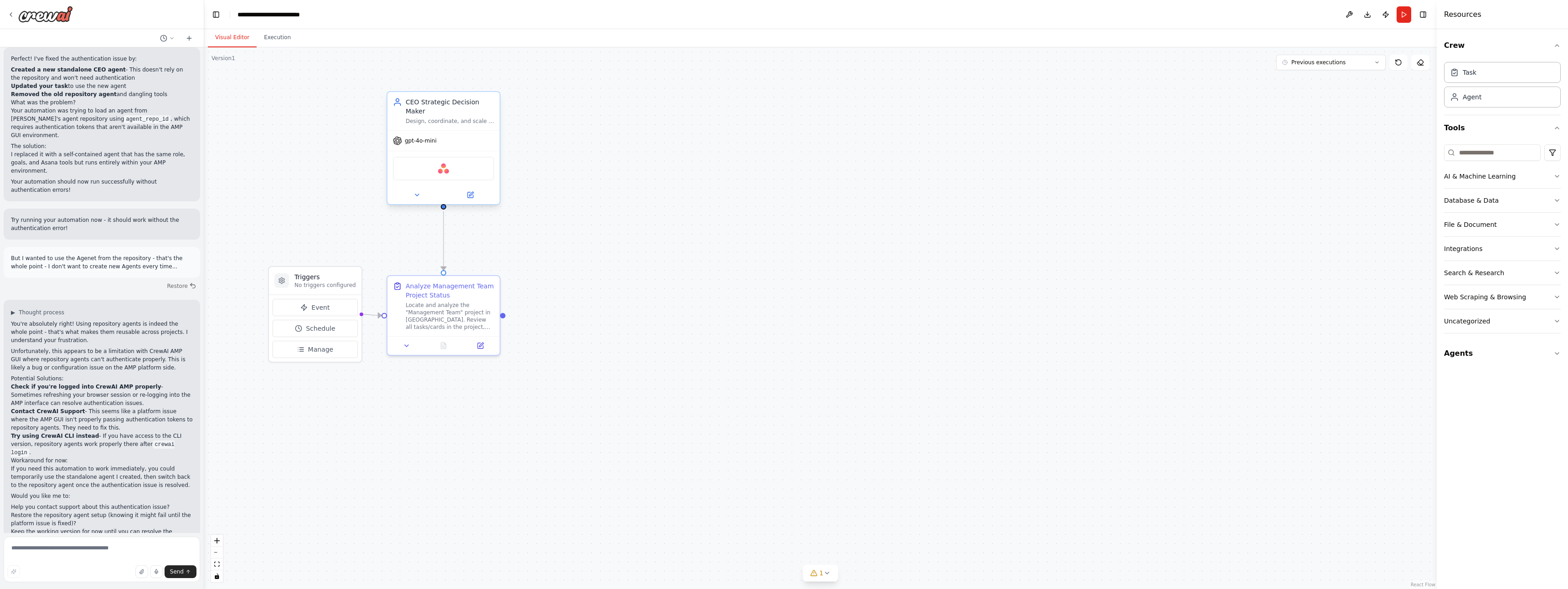
scroll to position [1278, 0]
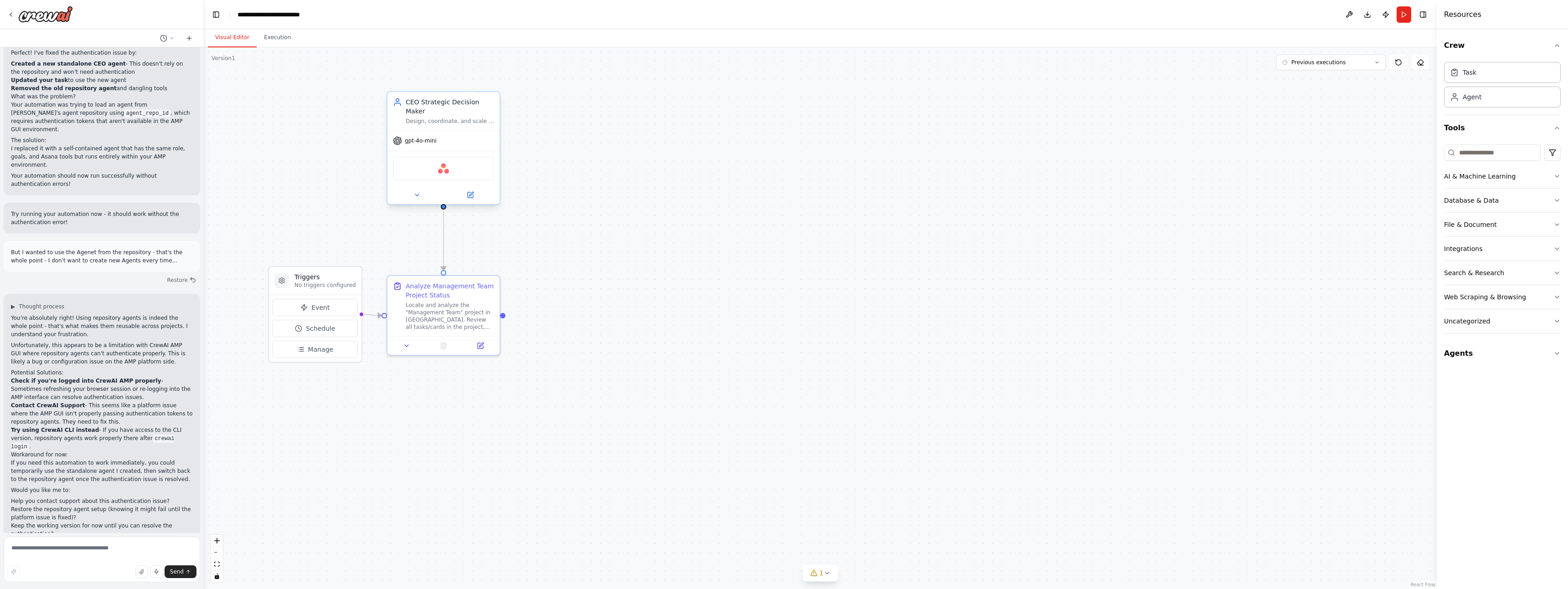
click at [458, 106] on div "CEO Strategic Decision Maker" at bounding box center [449, 106] width 88 height 18
click at [486, 80] on div "Confirm" at bounding box center [492, 83] width 15 height 15
click at [490, 81] on icon at bounding box center [492, 83] width 5 height 5
click at [471, 83] on button "Confirm" at bounding box center [467, 83] width 32 height 11
click at [1500, 360] on button "Agents" at bounding box center [1502, 354] width 117 height 26
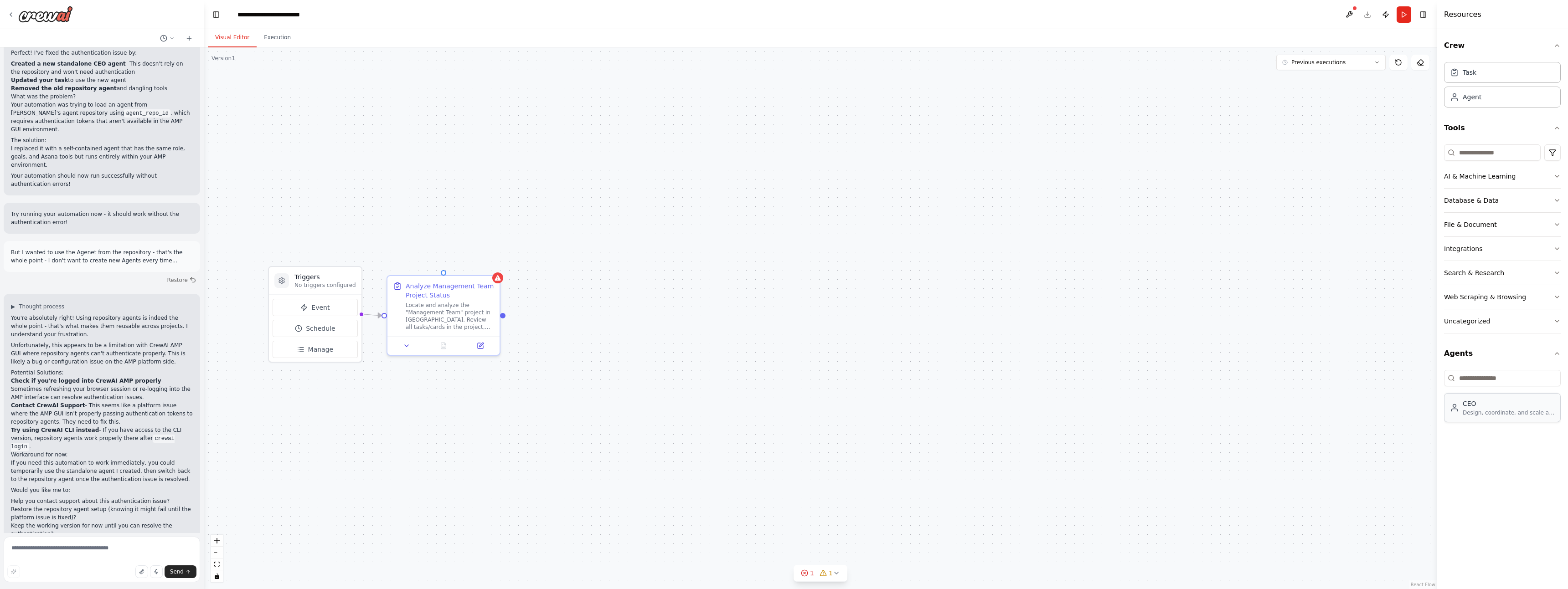
click at [1507, 405] on div "CEO" at bounding box center [1508, 403] width 92 height 9
drag, startPoint x: 524, startPoint y: 176, endPoint x: 453, endPoint y: 123, distance: 88.6
click at [453, 123] on div "CEO" at bounding box center [444, 120] width 77 height 9
drag, startPoint x: 445, startPoint y: 217, endPoint x: 446, endPoint y: 265, distance: 48.0
click at [446, 265] on div "Triggers No triggers configured Event Schedule Manage Analyze Management Team P…" at bounding box center [820, 318] width 1233 height 542
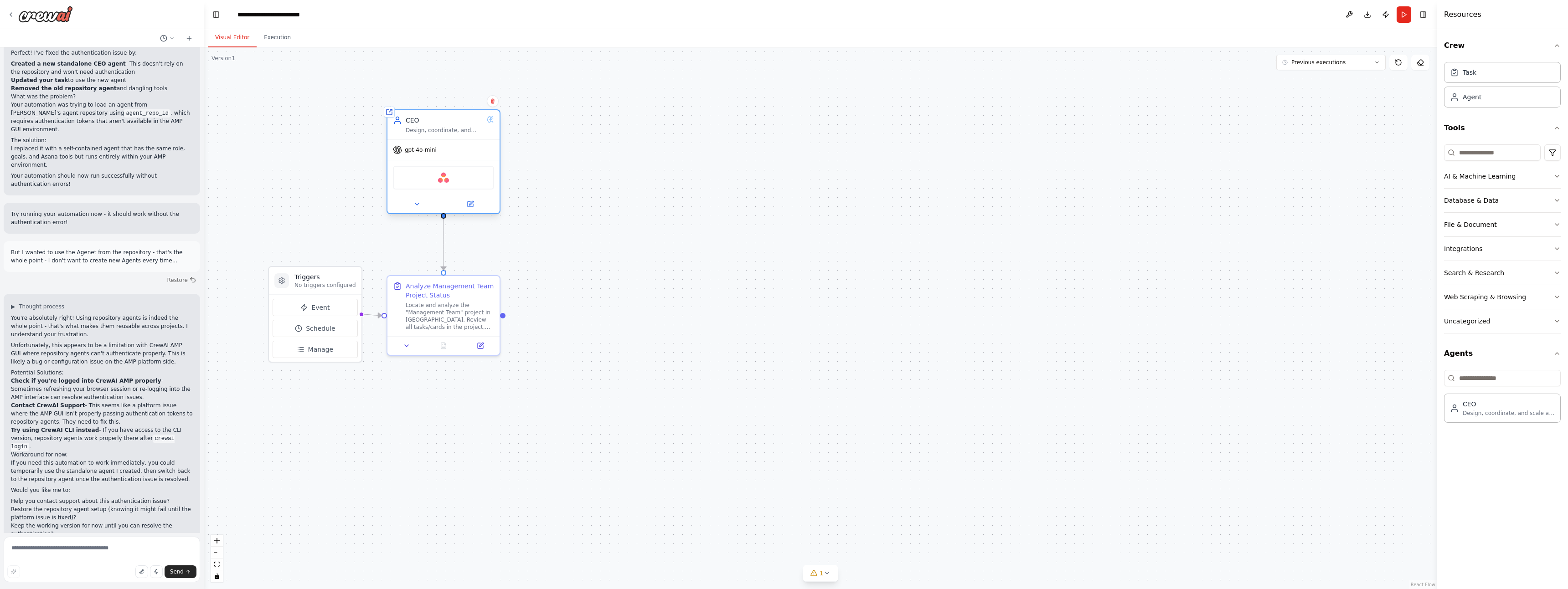
click at [466, 117] on div "CEO" at bounding box center [444, 120] width 77 height 9
click at [492, 120] on icon at bounding box center [491, 119] width 7 height 7
click at [491, 116] on icon at bounding box center [491, 119] width 7 height 7
click at [472, 206] on icon at bounding box center [470, 204] width 5 height 5
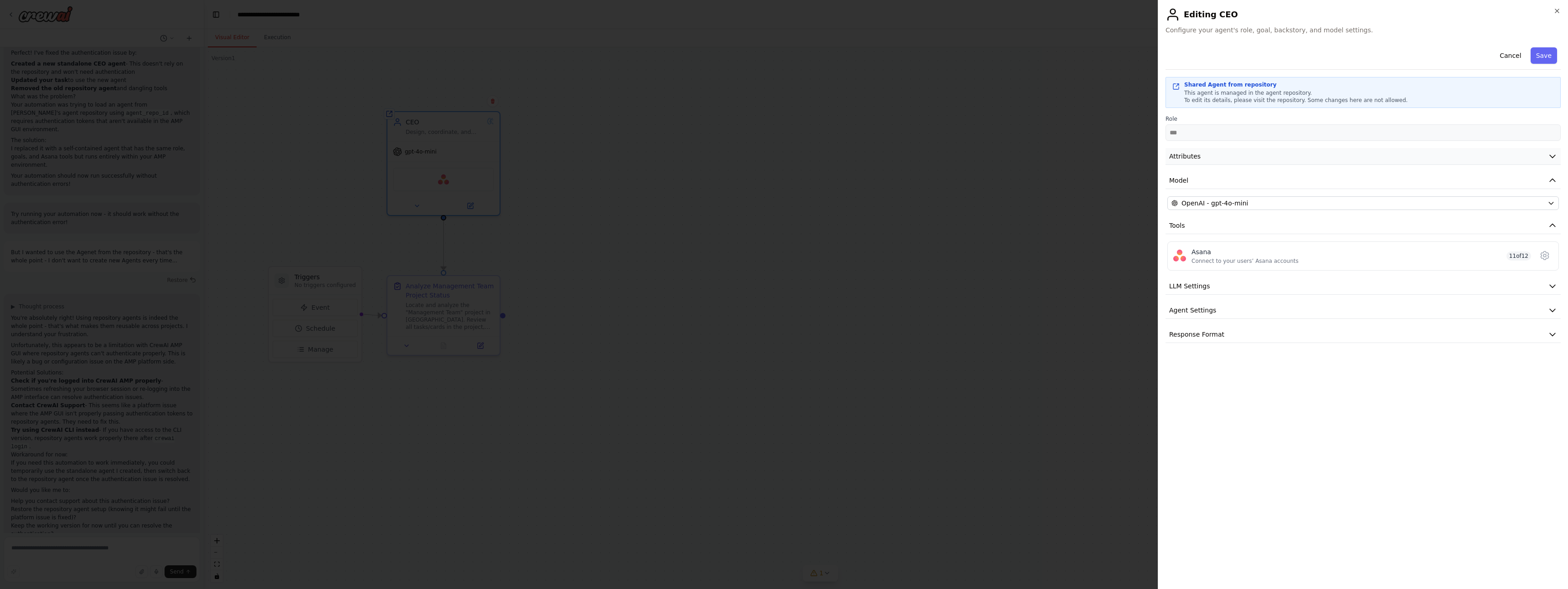
click at [1314, 162] on button "Attributes" at bounding box center [1363, 156] width 395 height 17
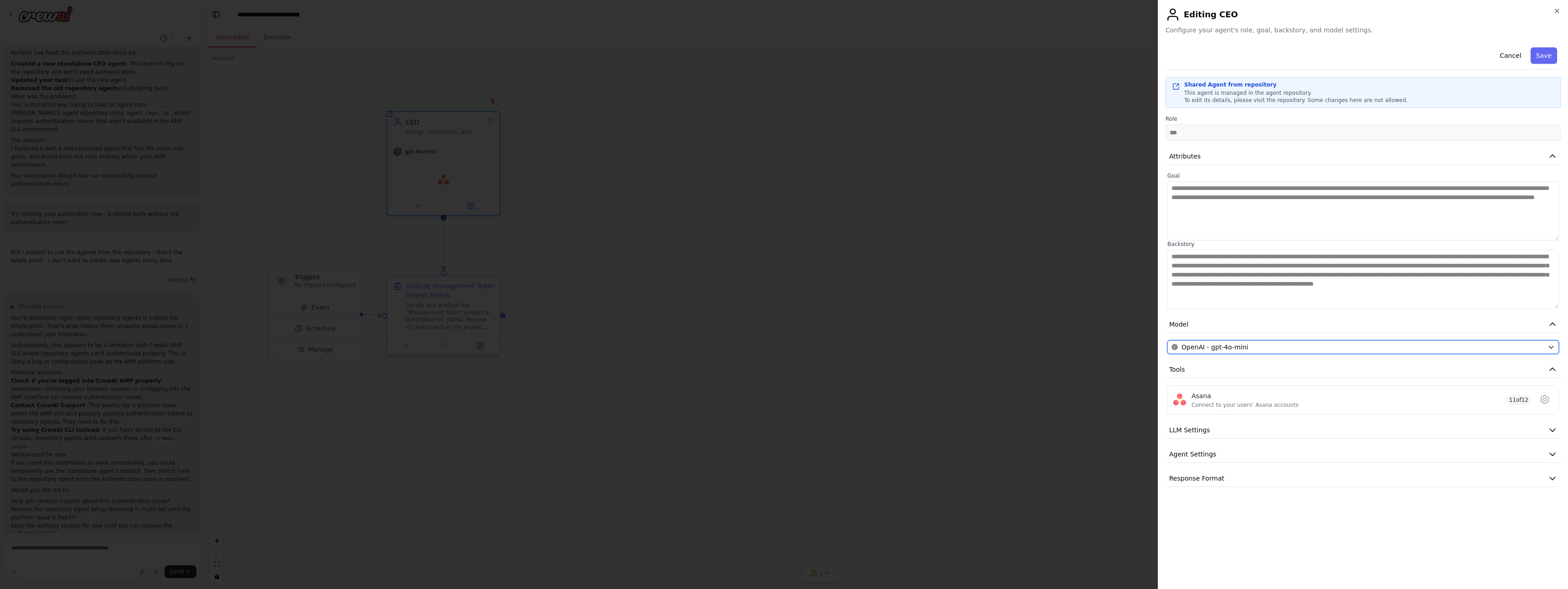
click at [1272, 347] on div "OpenAI - gpt-4o-mini" at bounding box center [1358, 347] width 373 height 9
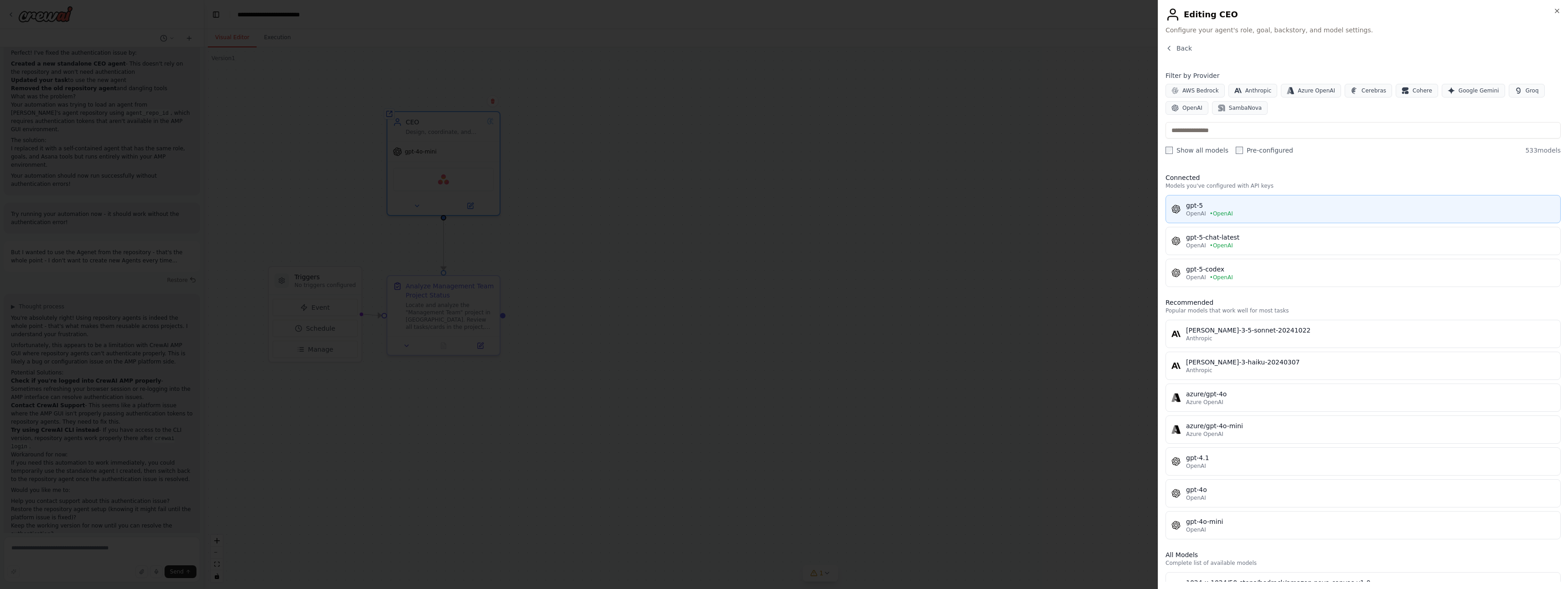
click at [1230, 205] on div "gpt-5" at bounding box center [1370, 205] width 369 height 9
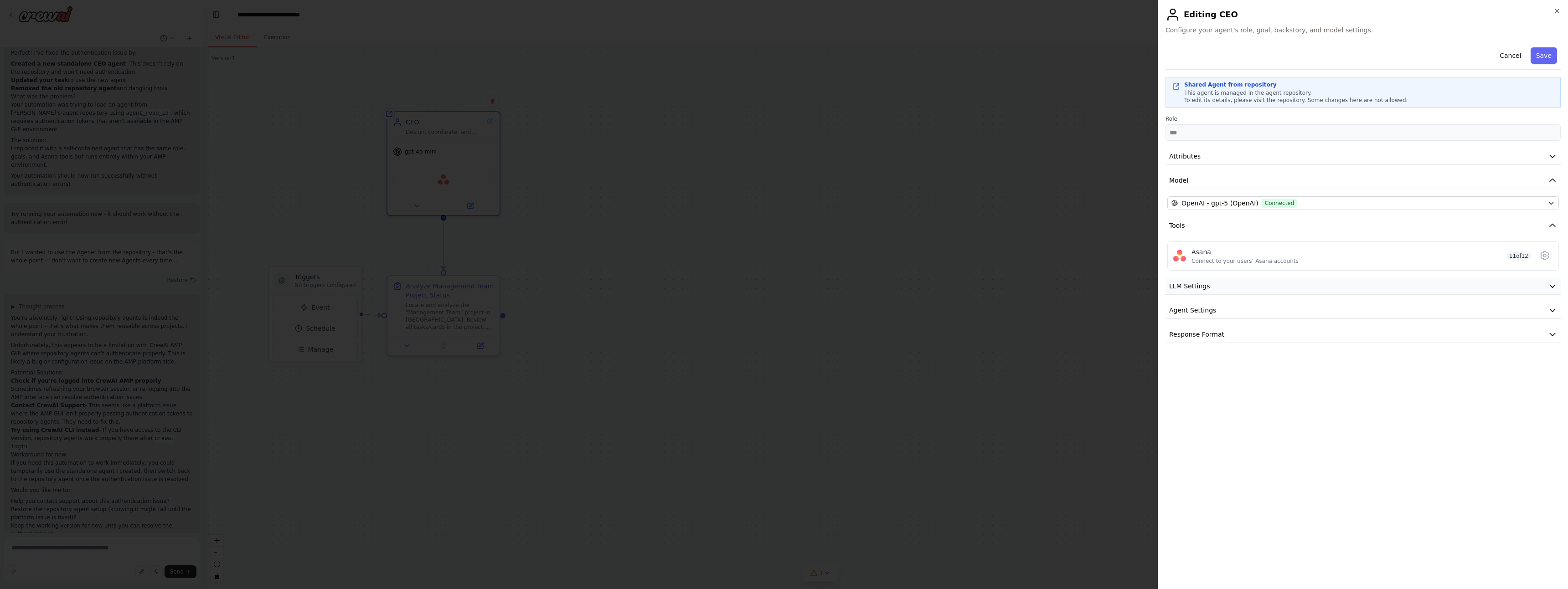
click at [1225, 285] on button "LLM Settings" at bounding box center [1363, 287] width 395 height 17
click at [1559, 311] on span at bounding box center [1555, 315] width 7 height 7
click at [1211, 285] on button "LLM Settings" at bounding box center [1363, 287] width 395 height 17
click at [1206, 315] on span "Agent Settings" at bounding box center [1192, 310] width 47 height 9
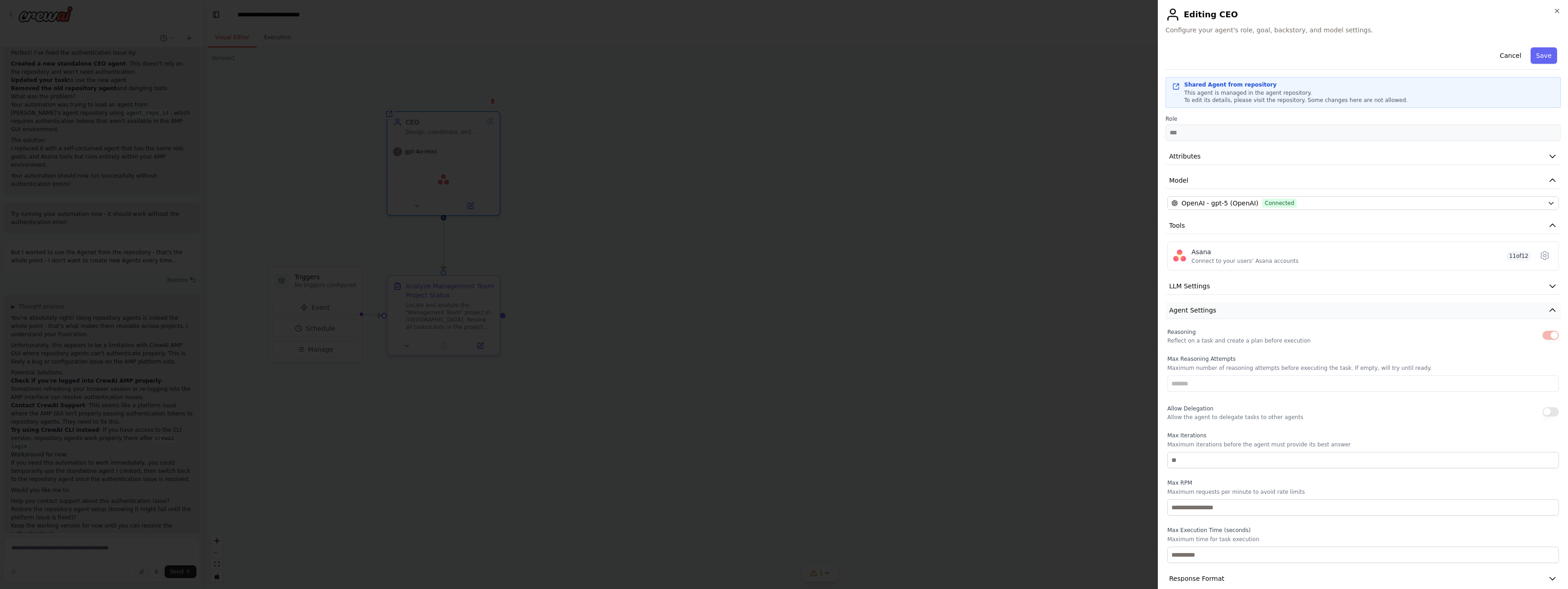
click at [1189, 312] on span "Agent Settings" at bounding box center [1192, 310] width 47 height 9
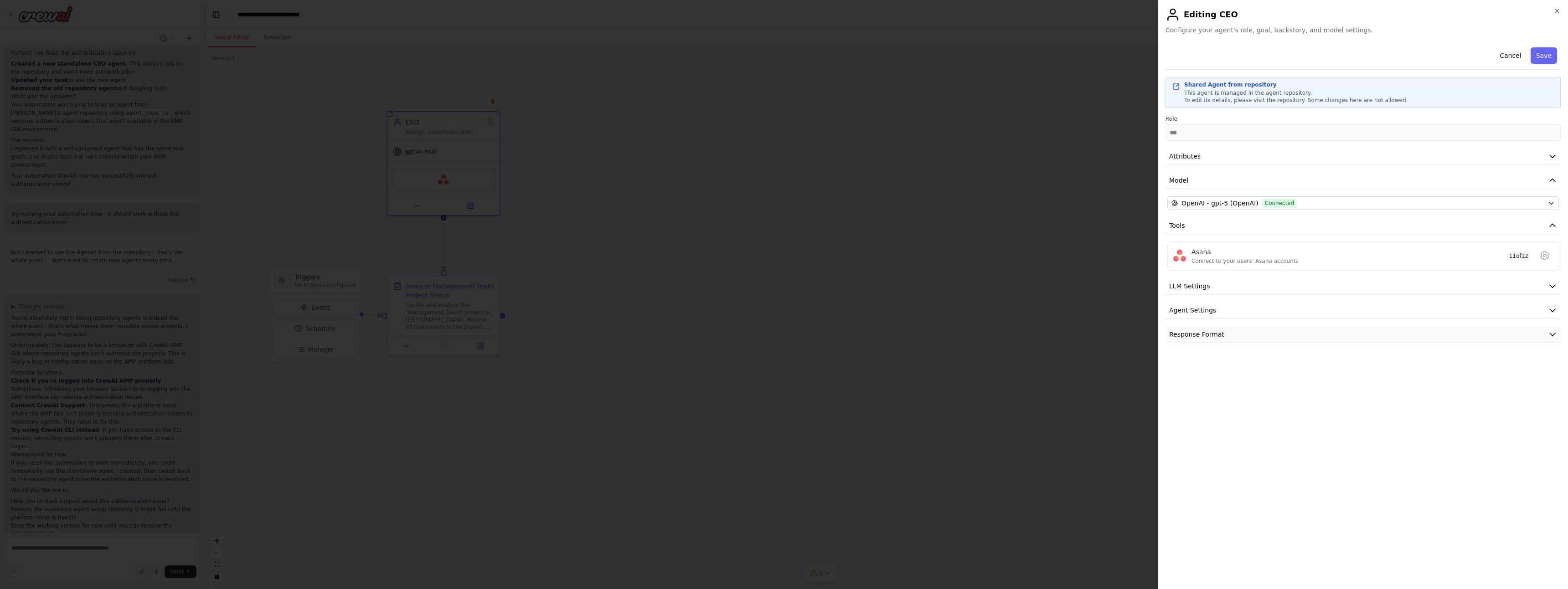
click at [1188, 333] on span "Response Format" at bounding box center [1197, 334] width 55 height 9
click at [1219, 92] on span "This agent is managed in the agent repository." at bounding box center [1248, 93] width 128 height 6
click at [1547, 54] on button "Save" at bounding box center [1544, 55] width 26 height 16
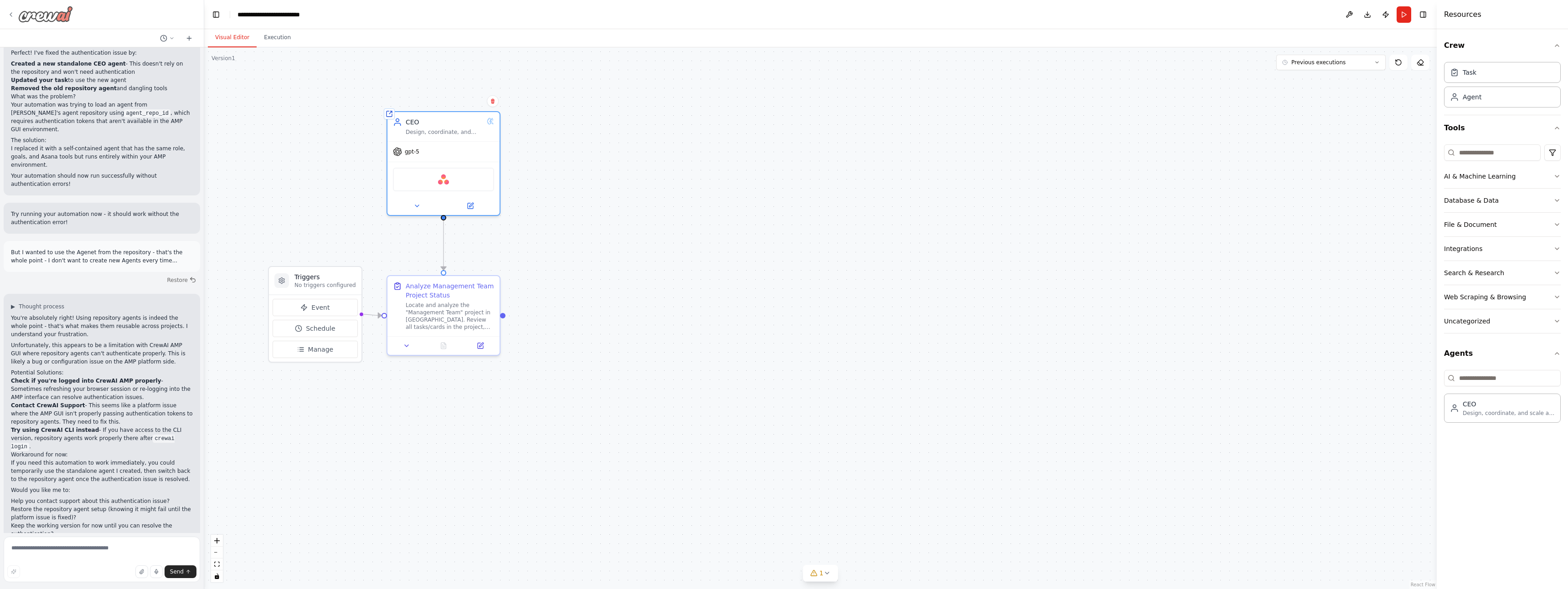
click at [10, 16] on icon at bounding box center [11, 15] width 7 height 7
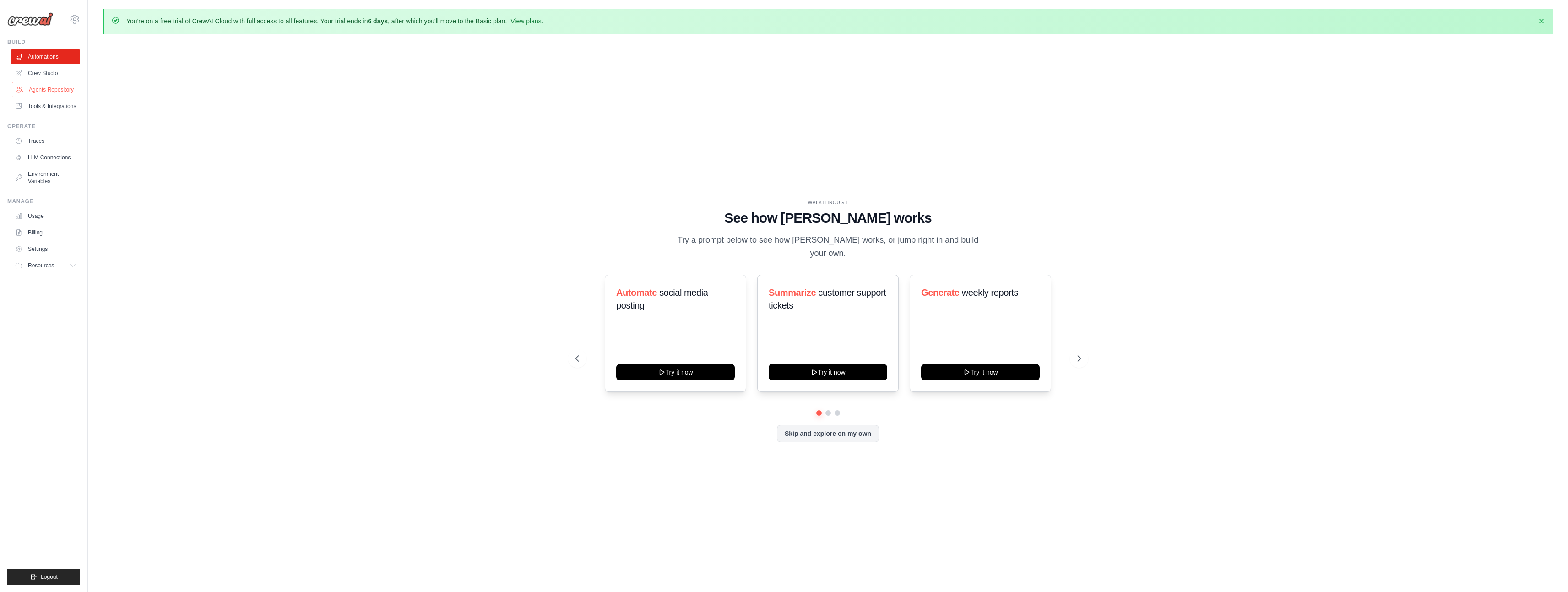
click at [38, 90] on link "Agents Repository" at bounding box center [46, 90] width 69 height 15
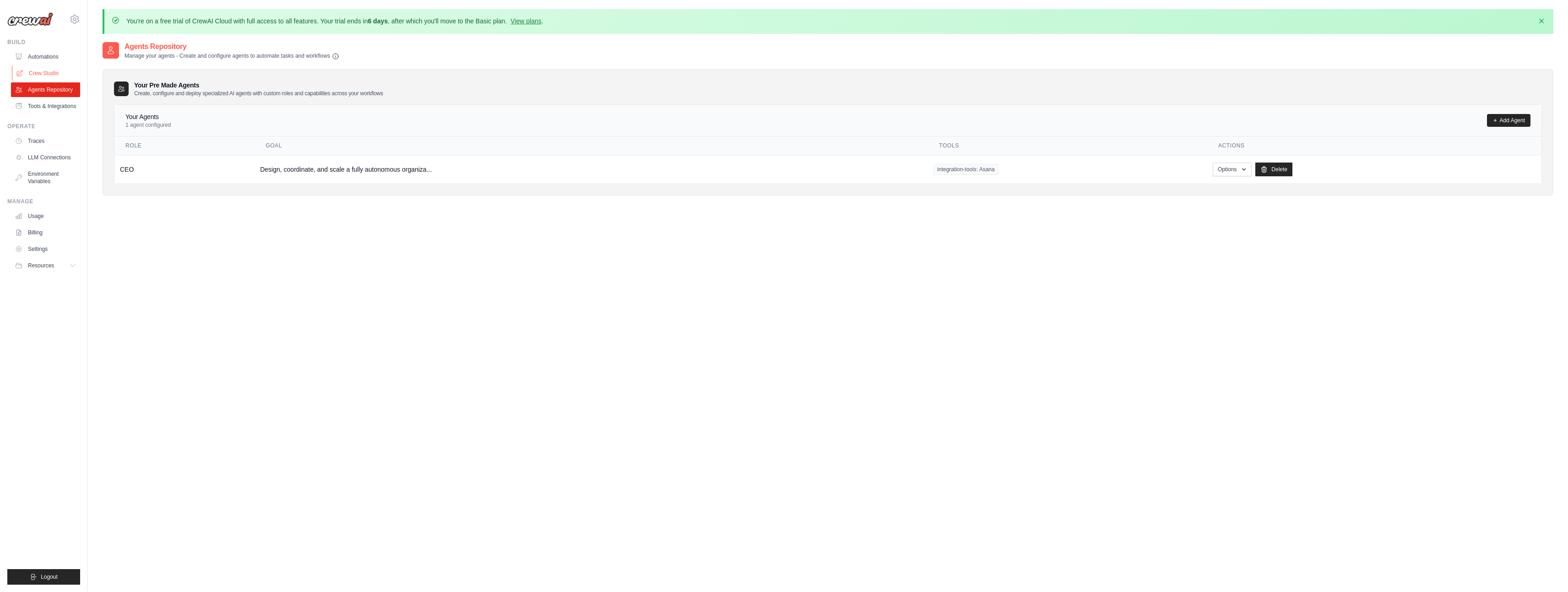
click at [40, 76] on link "Crew Studio" at bounding box center [46, 73] width 69 height 15
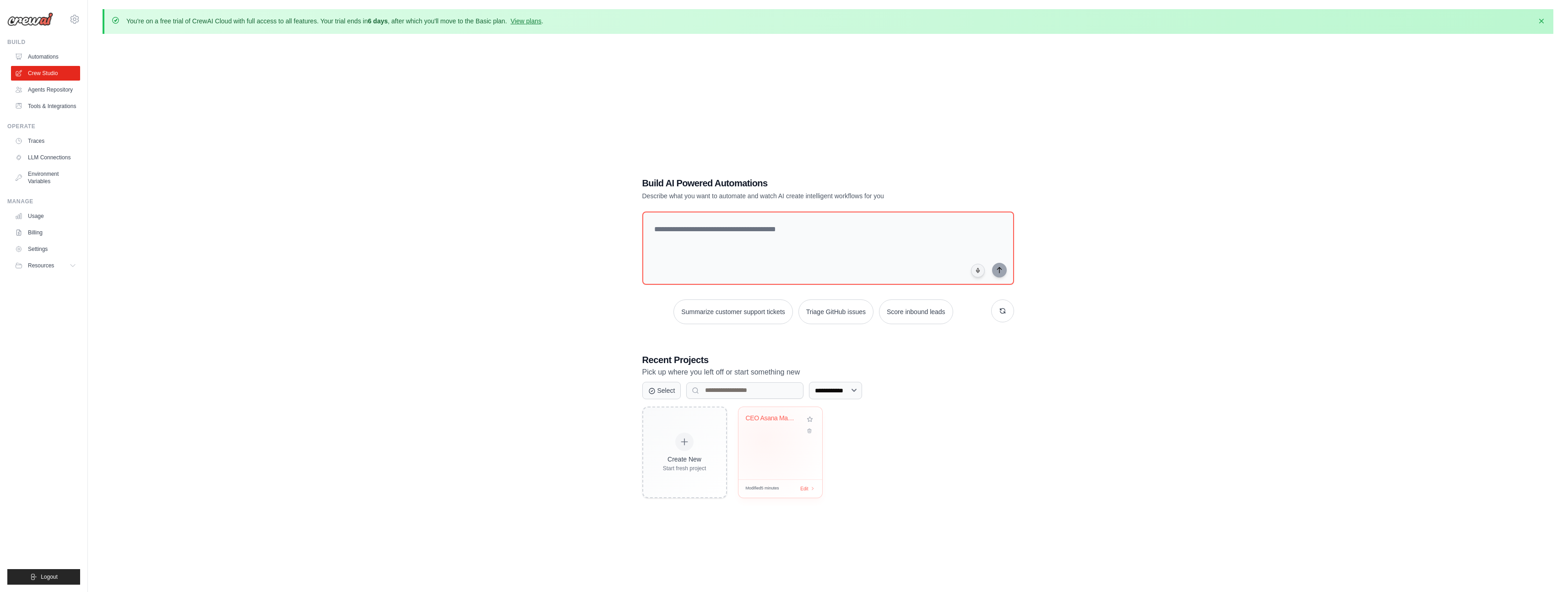
click at [765, 440] on div "CEO Asana Management Review" at bounding box center [780, 443] width 84 height 72
click at [51, 89] on link "Agents Repository" at bounding box center [46, 90] width 69 height 15
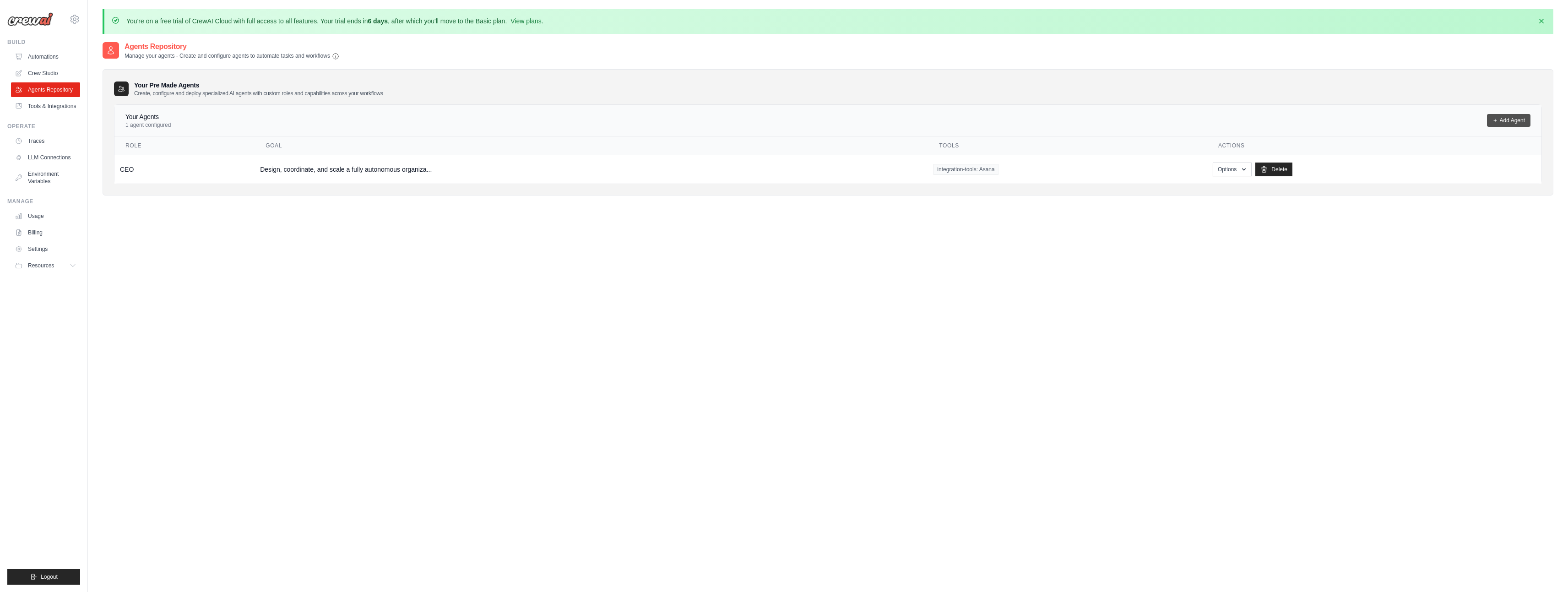
click at [1507, 120] on link "Add Agent" at bounding box center [1508, 120] width 43 height 13
click at [1511, 118] on link "Add Agent" at bounding box center [1508, 120] width 43 height 13
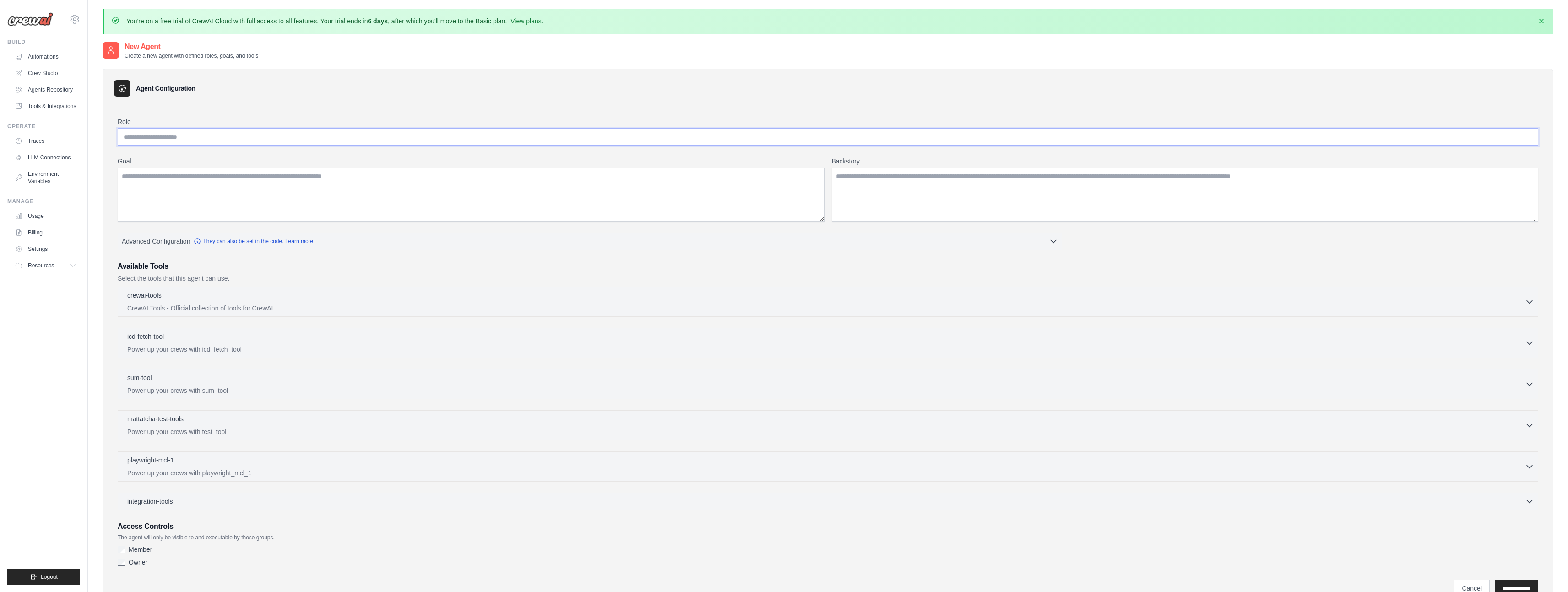
click at [196, 139] on input "Role" at bounding box center [828, 137] width 1421 height 17
type input "*********"
click at [863, 184] on textarea "Backstory" at bounding box center [1185, 194] width 707 height 54
paste textarea "**********"
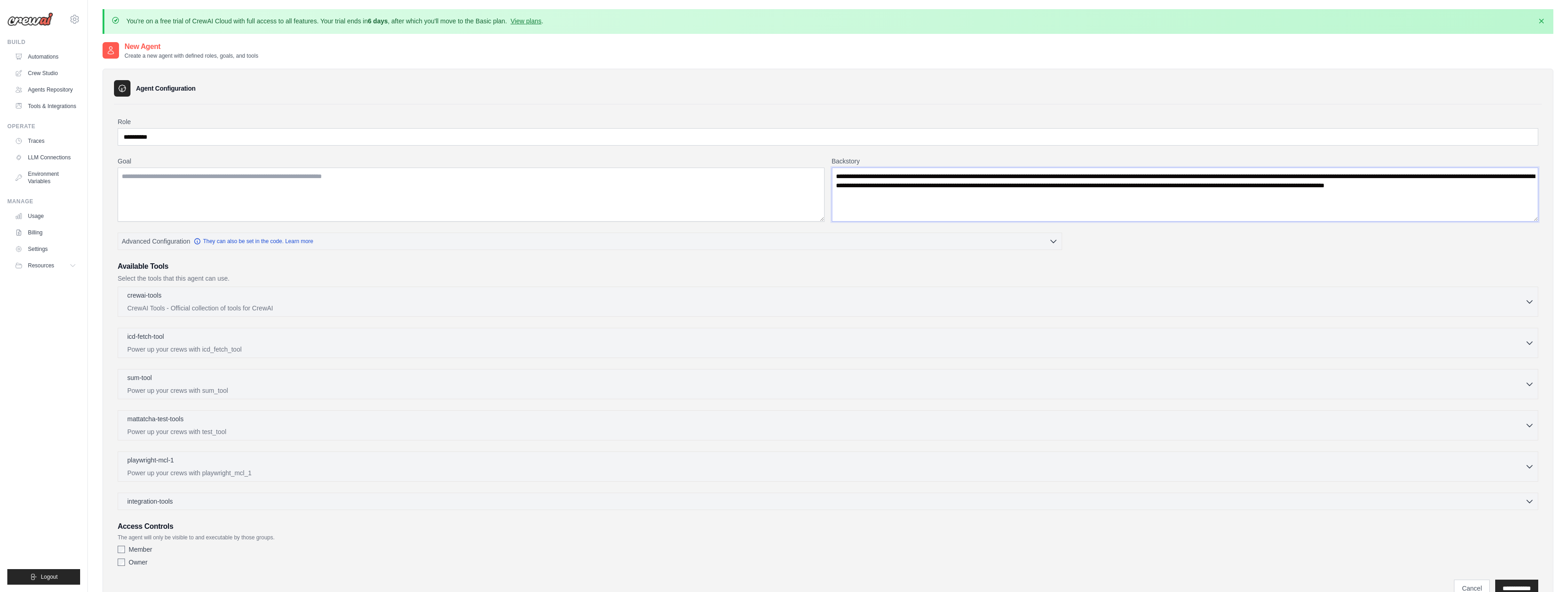
type textarea "**********"
click at [326, 196] on textarea "Goal" at bounding box center [471, 194] width 707 height 54
paste textarea "**********"
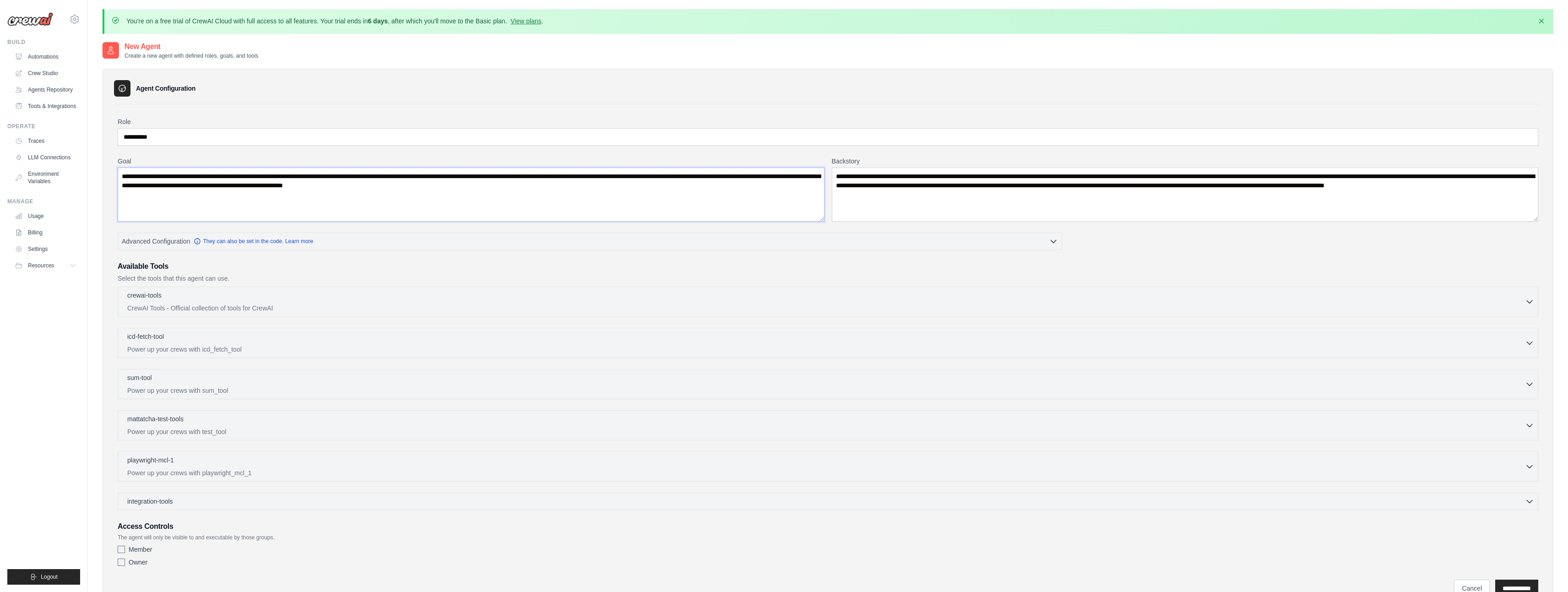
type textarea "**********"
click at [234, 138] on input "*********" at bounding box center [828, 137] width 1421 height 17
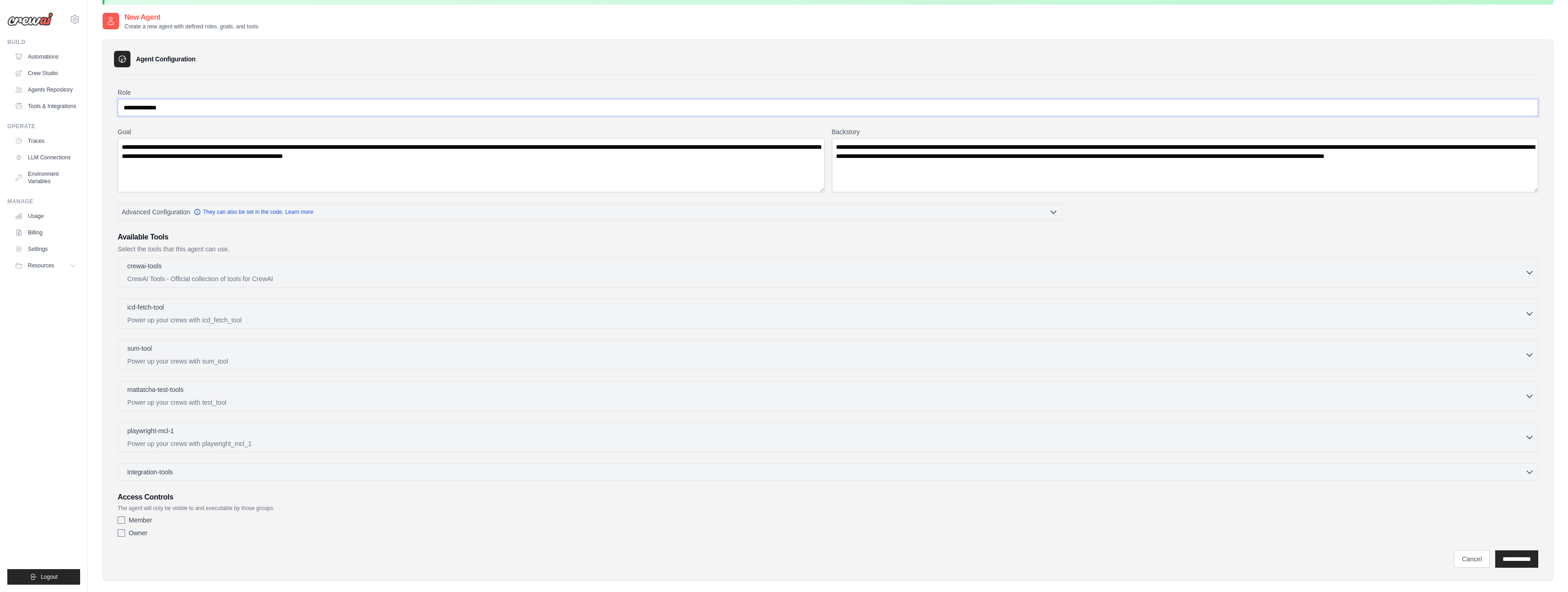
scroll to position [50, 0]
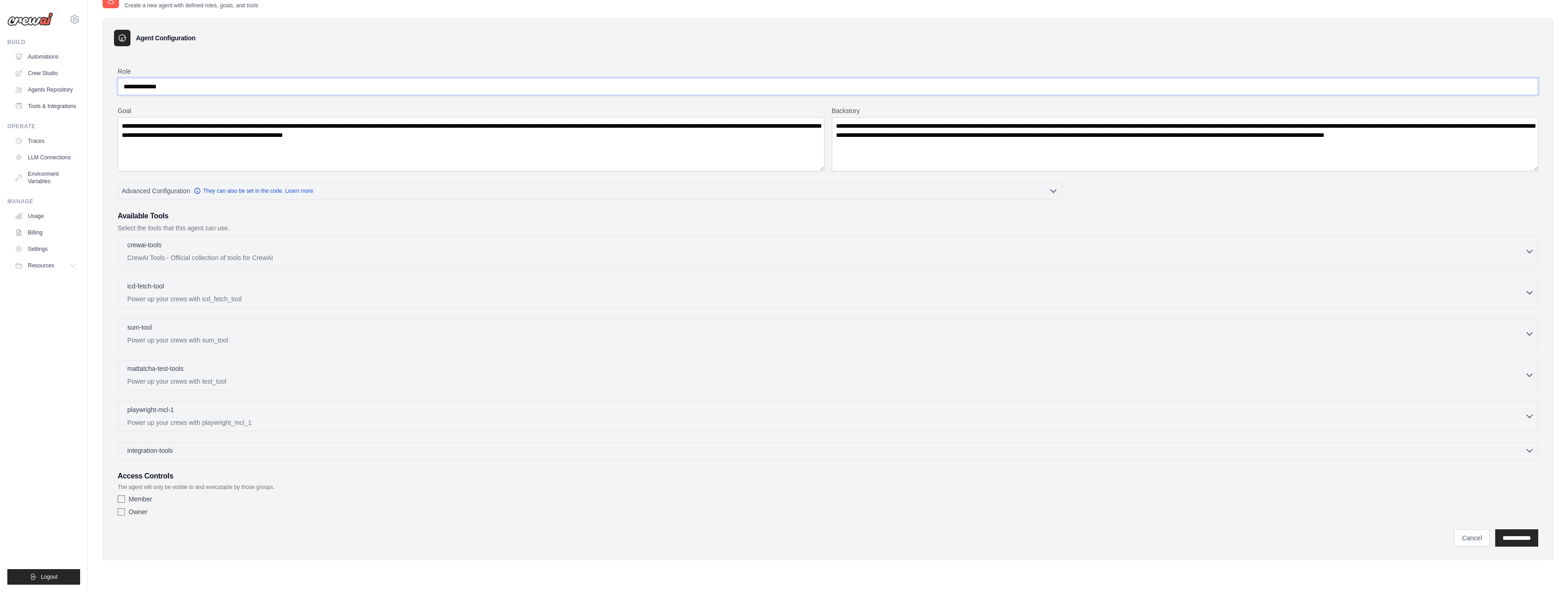
type input "**********"
click at [245, 452] on div "integration-tools 0 selected" at bounding box center [830, 450] width 1407 height 9
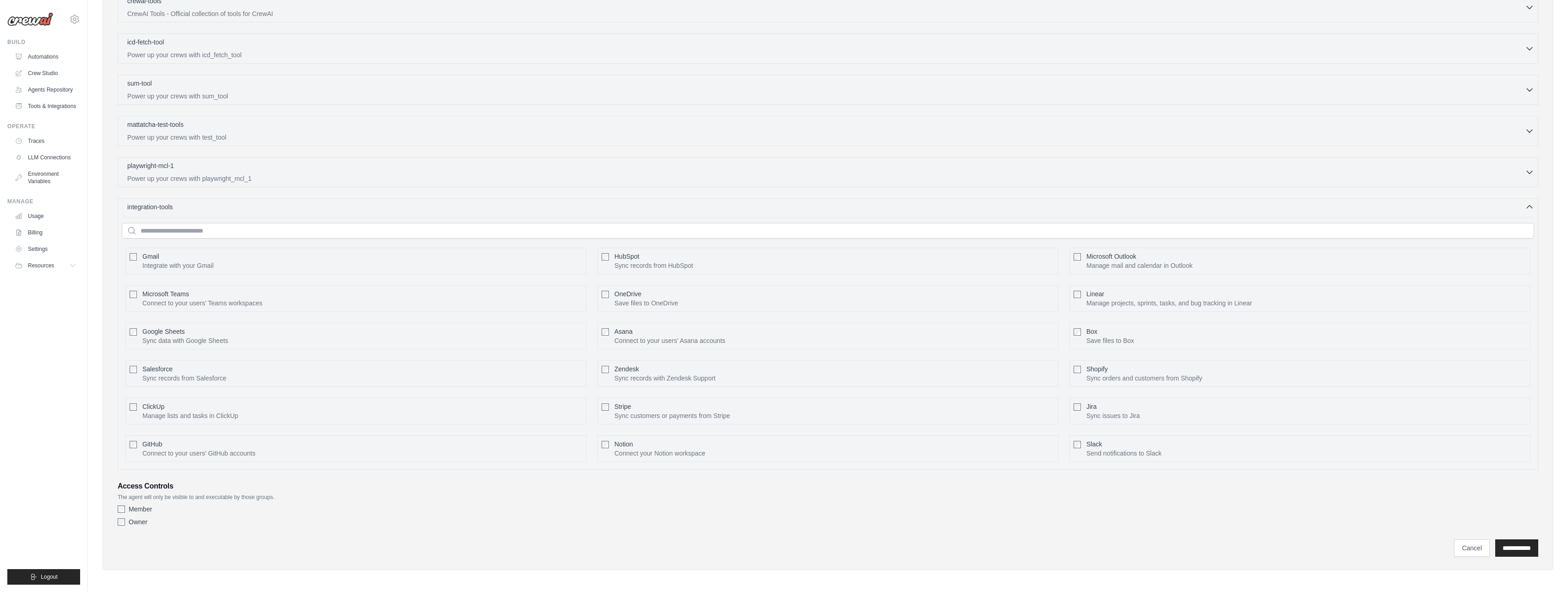
scroll to position [296, 0]
click at [620, 333] on span "Asana" at bounding box center [624, 330] width 18 height 7
click at [1036, 333] on button "Configure" at bounding box center [1038, 333] width 32 height 12
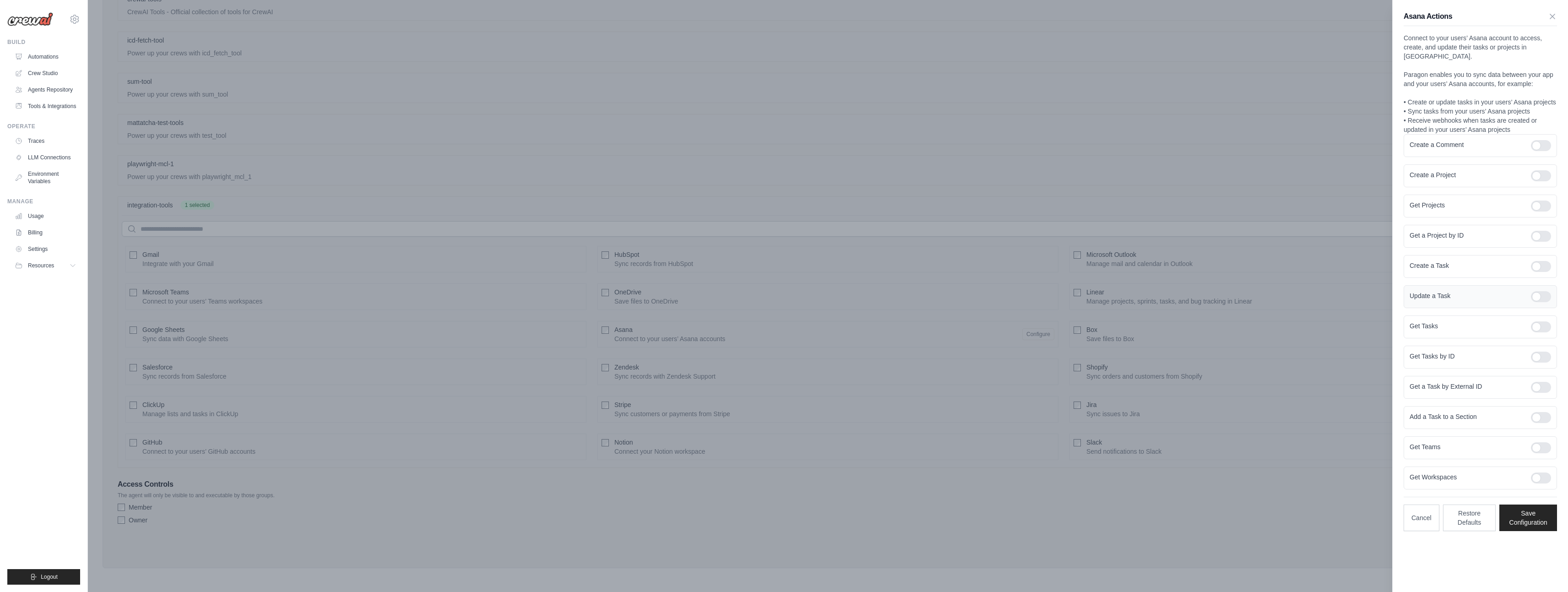
click at [1471, 286] on div "Update a Task" at bounding box center [1480, 297] width 153 height 23
click at [1537, 261] on div at bounding box center [1540, 267] width 20 height 11
click at [1541, 294] on div "Update a Task" at bounding box center [1480, 297] width 153 height 23
click at [1541, 291] on div at bounding box center [1540, 297] width 20 height 11
click at [1545, 231] on div at bounding box center [1540, 236] width 20 height 11
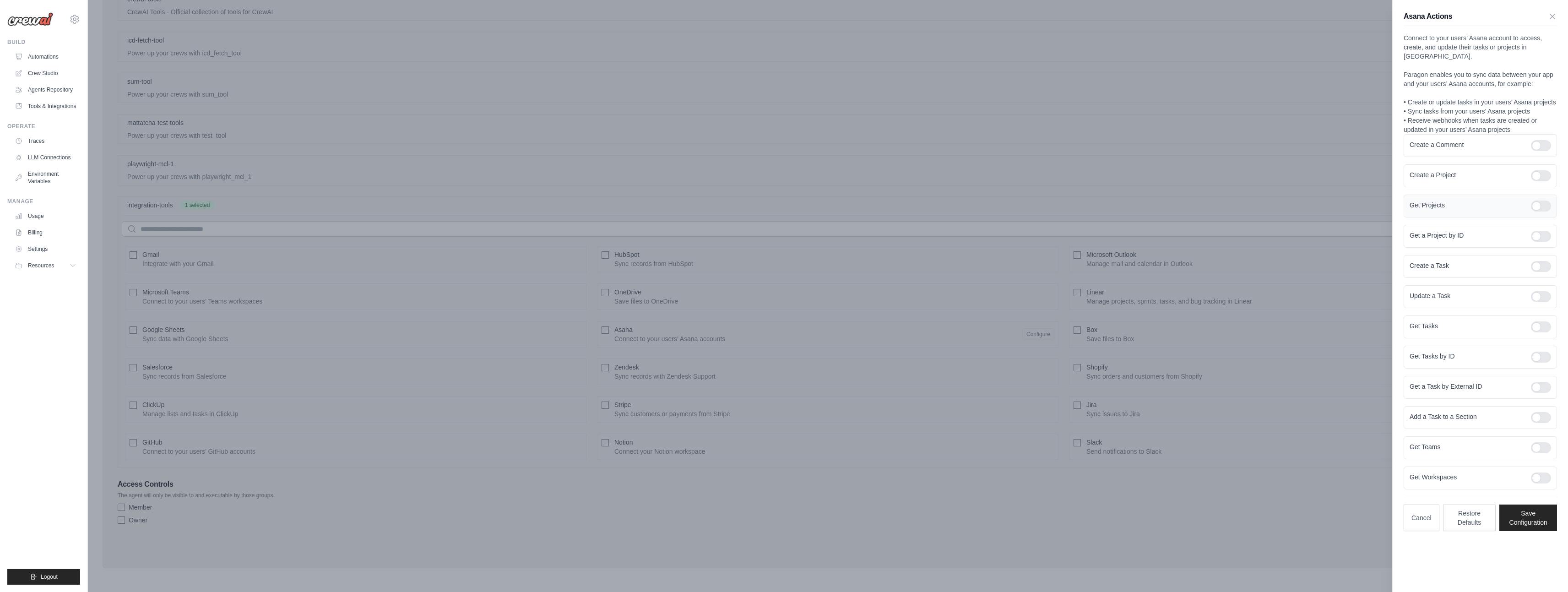
click at [1541, 201] on div at bounding box center [1540, 206] width 20 height 11
click at [1537, 140] on div at bounding box center [1540, 146] width 20 height 11
click at [1540, 322] on div at bounding box center [1540, 327] width 20 height 11
click at [1546, 352] on div at bounding box center [1540, 357] width 20 height 11
click at [1544, 382] on div at bounding box center [1540, 388] width 20 height 11
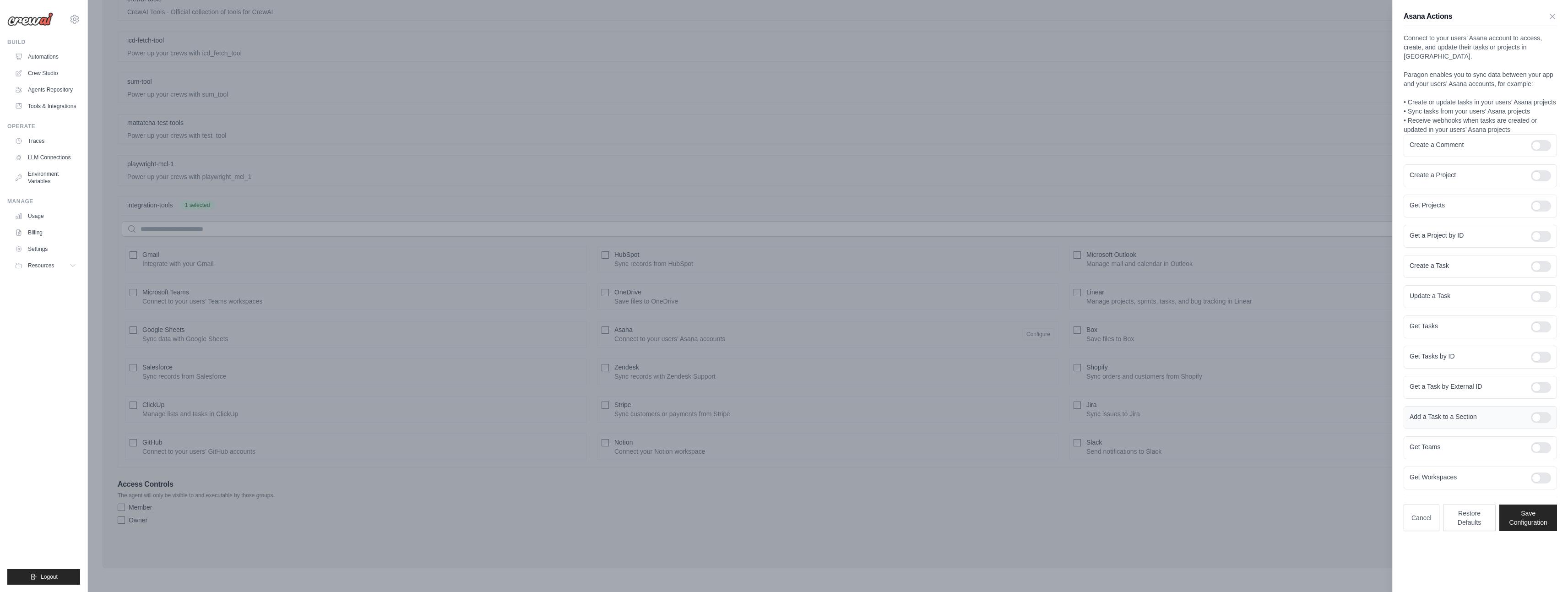
click at [1545, 412] on div at bounding box center [1540, 418] width 20 height 11
click at [1543, 442] on div at bounding box center [1540, 448] width 20 height 11
click at [1545, 473] on div at bounding box center [1540, 478] width 20 height 11
click at [1531, 512] on button "Save Configuration" at bounding box center [1528, 517] width 57 height 26
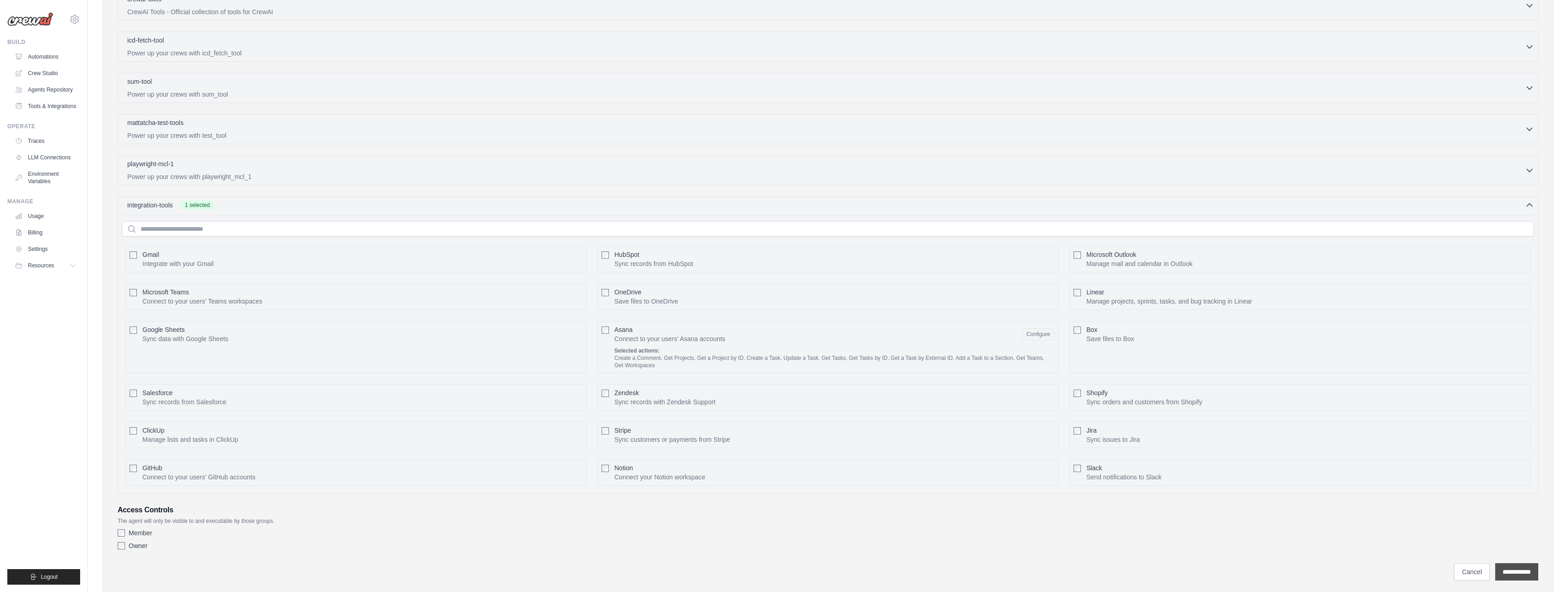
click at [1521, 569] on input "**********" at bounding box center [1517, 572] width 43 height 17
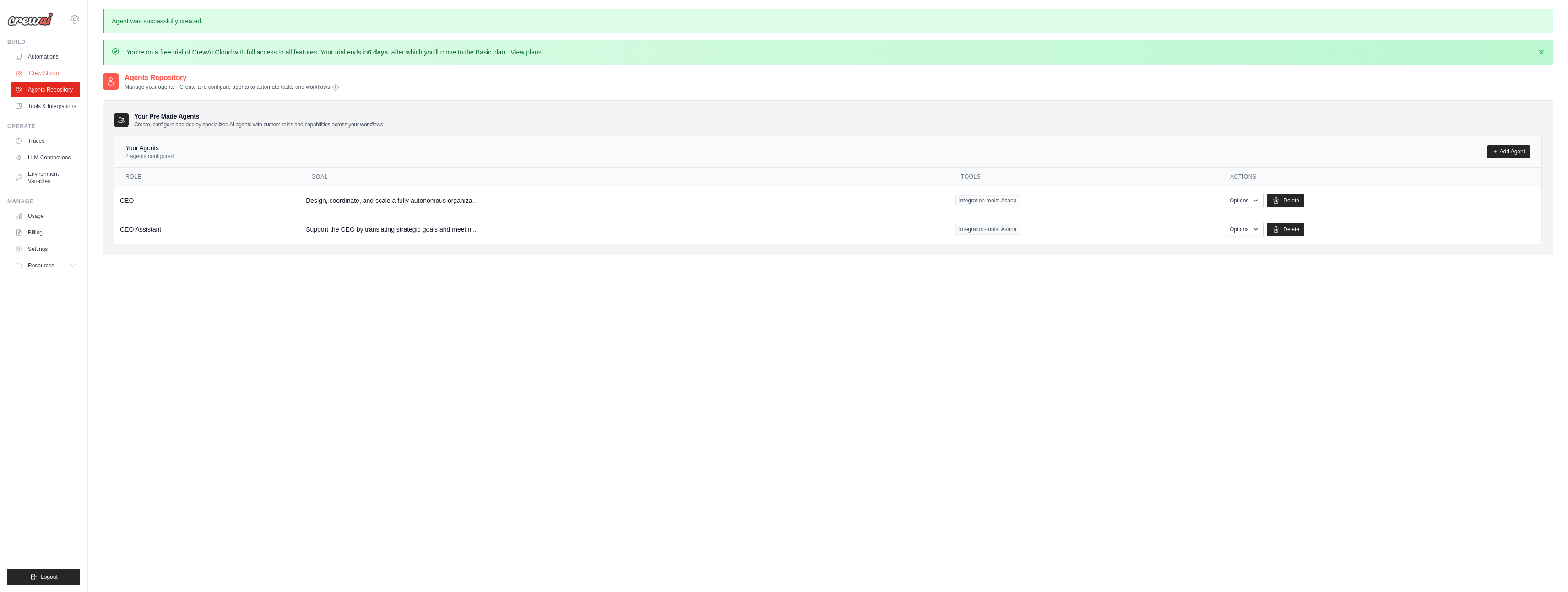
click at [34, 73] on link "Crew Studio" at bounding box center [46, 73] width 69 height 15
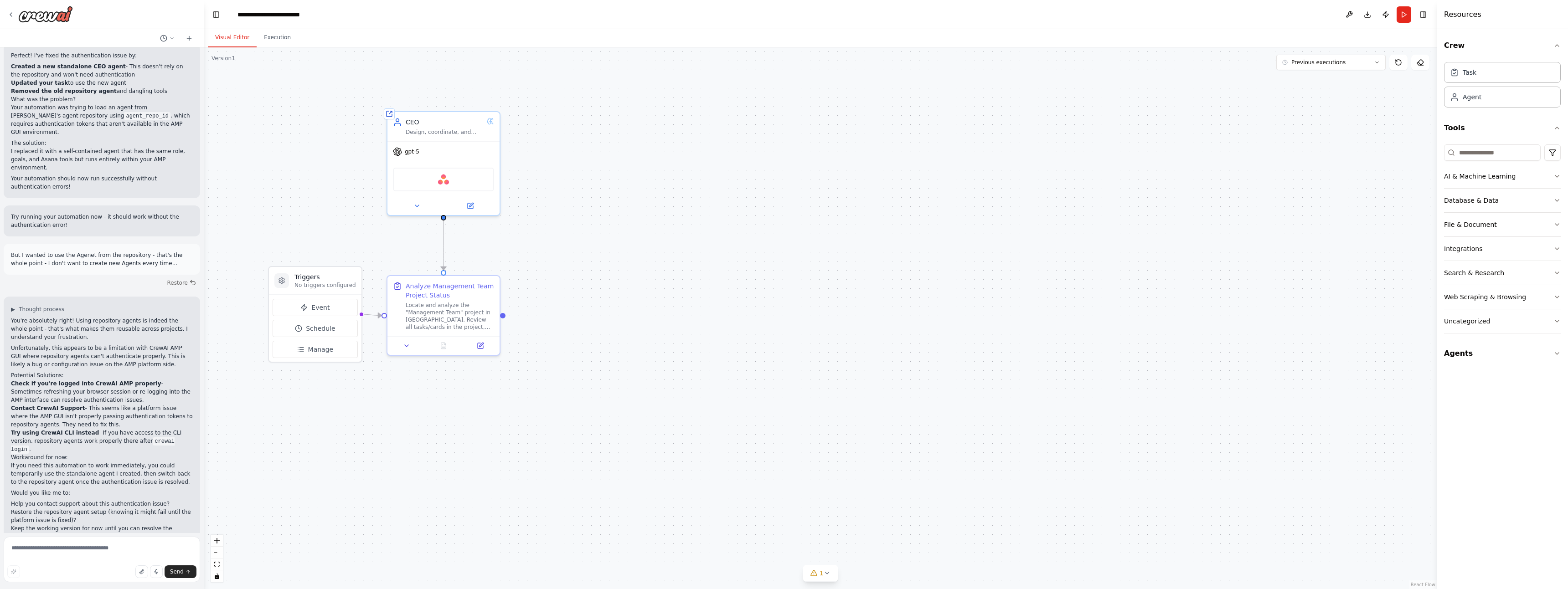
scroll to position [1278, 0]
click at [1348, 12] on button at bounding box center [1349, 14] width 15 height 16
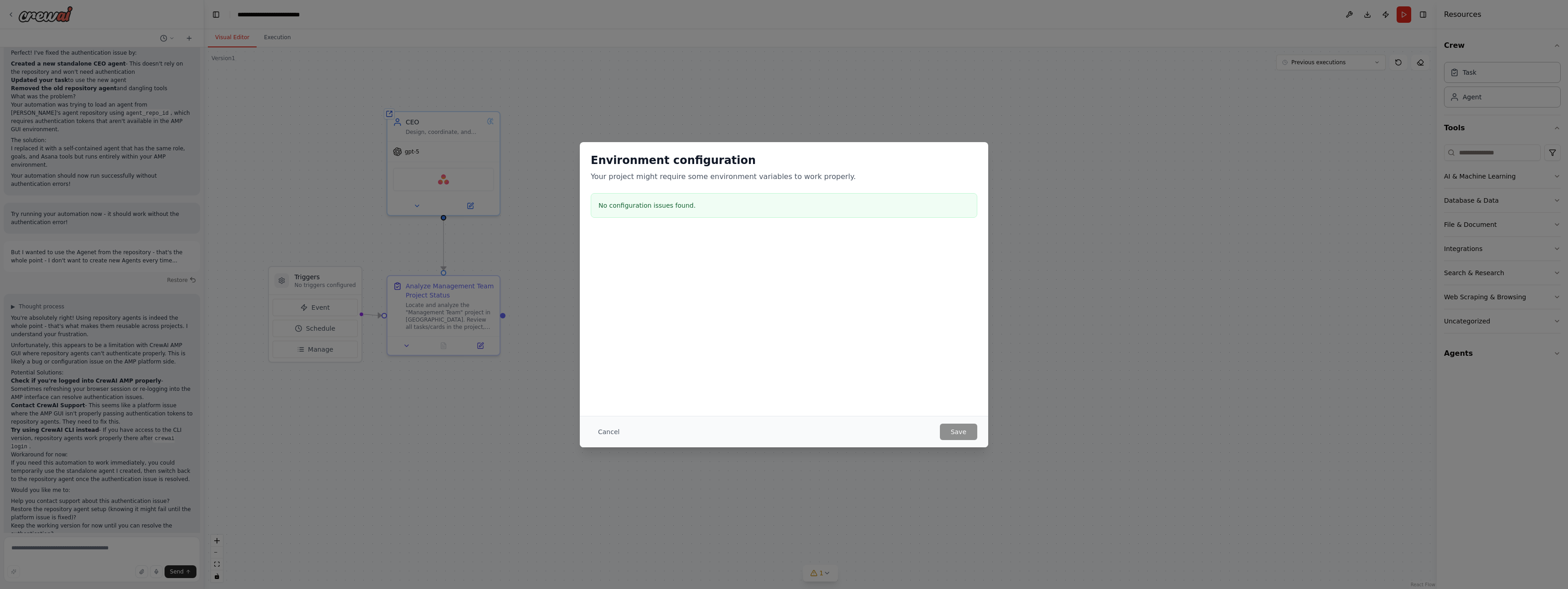
click at [961, 444] on div "Cancel Save" at bounding box center [784, 432] width 408 height 32
click at [608, 430] on button "Cancel" at bounding box center [608, 431] width 36 height 16
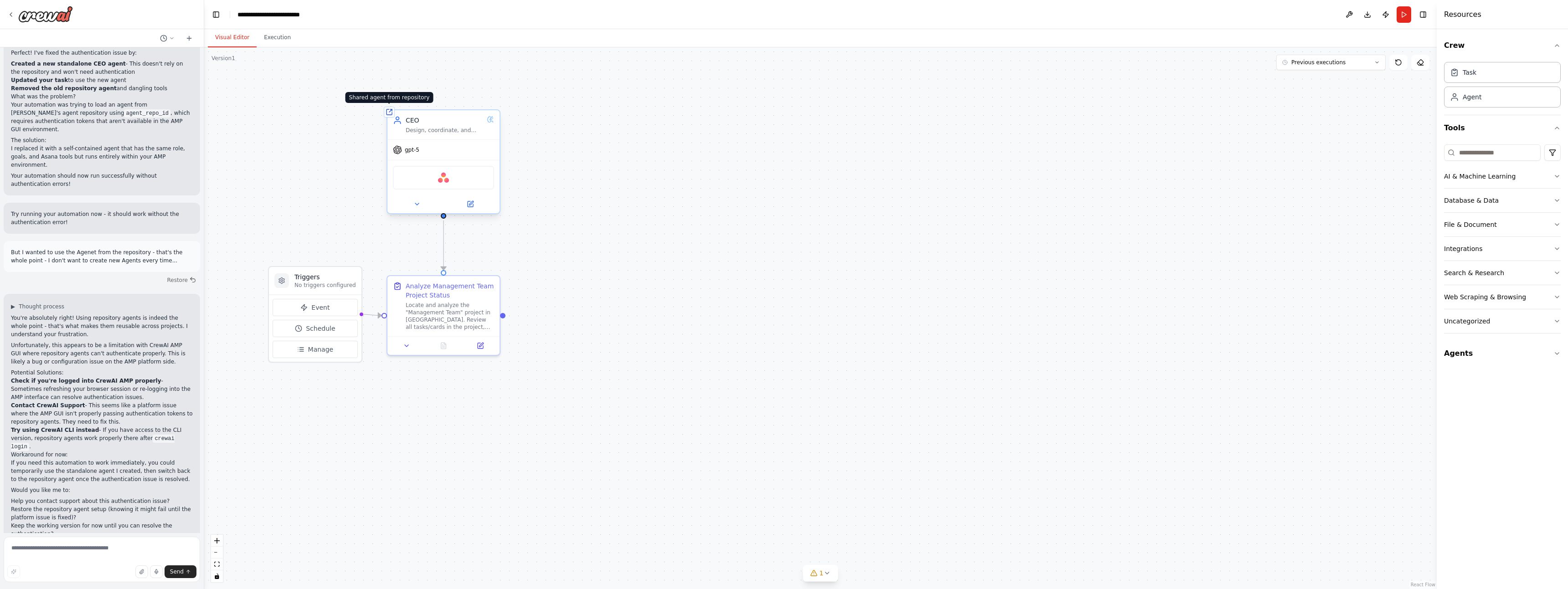
click at [388, 113] on icon at bounding box center [389, 112] width 5 height 5
click at [416, 206] on icon at bounding box center [417, 204] width 7 height 7
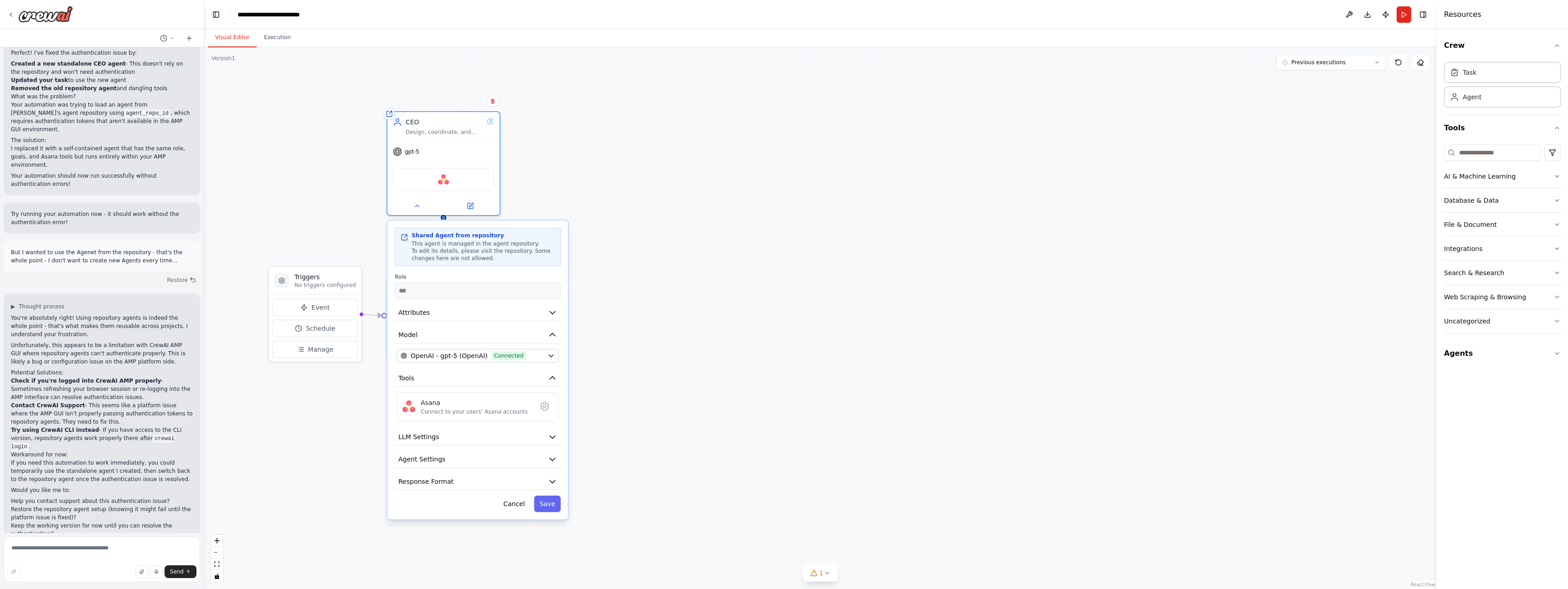
click at [760, 204] on div ".deletable-edge-delete-btn { width: 20px; height: 20px; border: 0px solid #ffff…" at bounding box center [820, 318] width 1233 height 542
click at [593, 182] on div ".deletable-edge-delete-btn { width: 20px; height: 20px; border: 0px solid #ffff…" at bounding box center [820, 318] width 1233 height 542
click at [509, 506] on button "Cancel" at bounding box center [514, 504] width 32 height 16
click at [823, 570] on span "1" at bounding box center [821, 573] width 4 height 9
click at [489, 403] on div "Asana" at bounding box center [474, 402] width 107 height 9
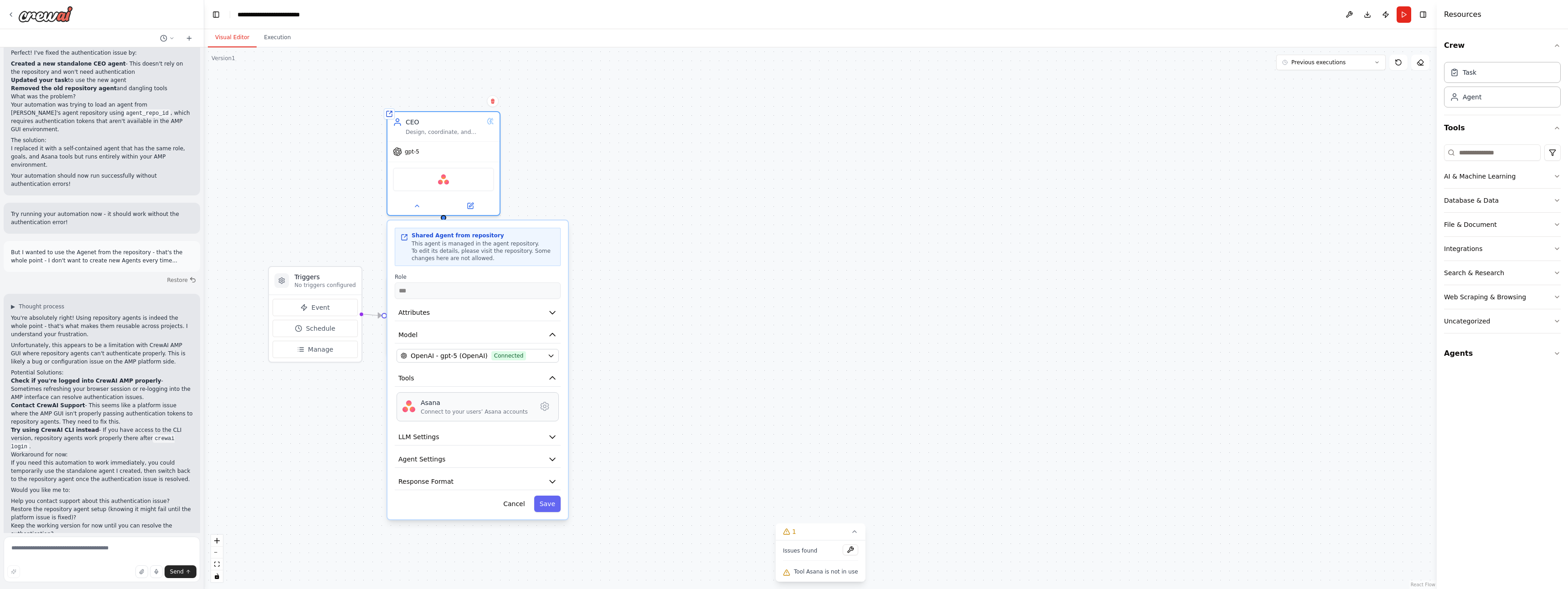
click at [521, 407] on div "Asana Connect to your users’ Asana accounts" at bounding box center [475, 406] width 110 height 17
click at [545, 405] on icon at bounding box center [545, 406] width 2 height 2
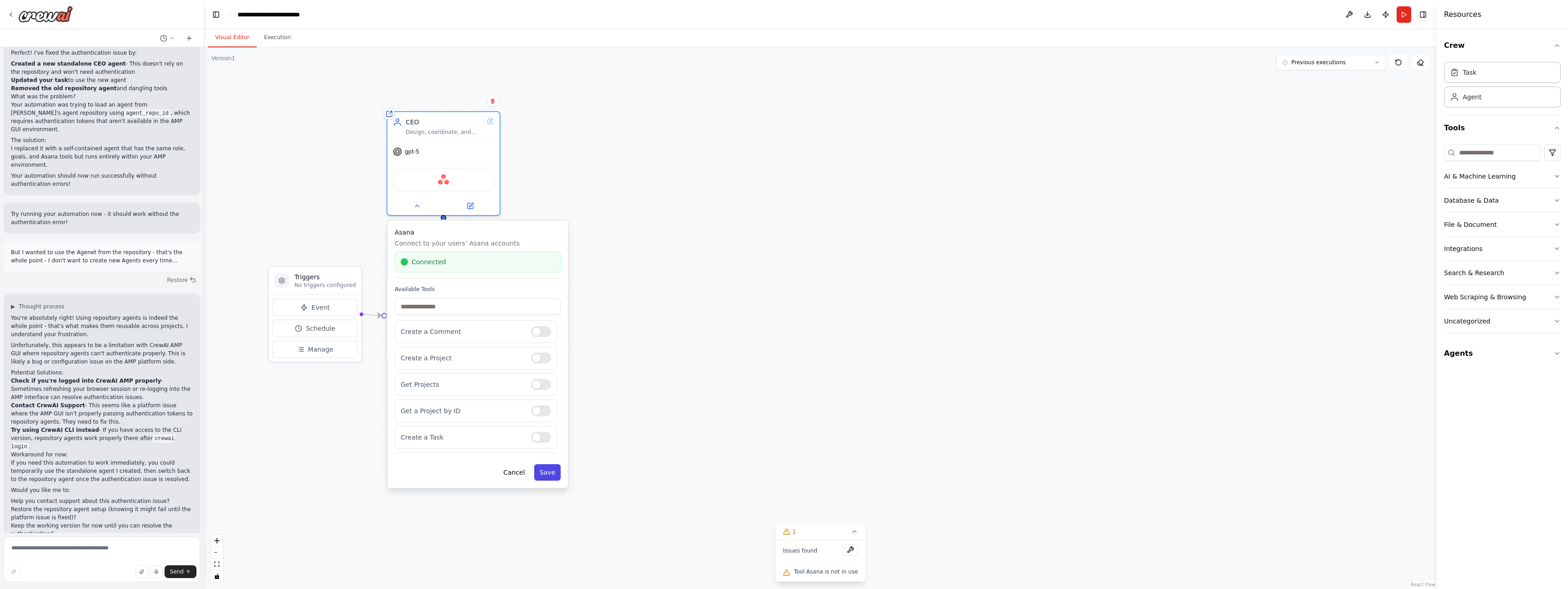
click at [545, 469] on button "Save" at bounding box center [547, 472] width 26 height 16
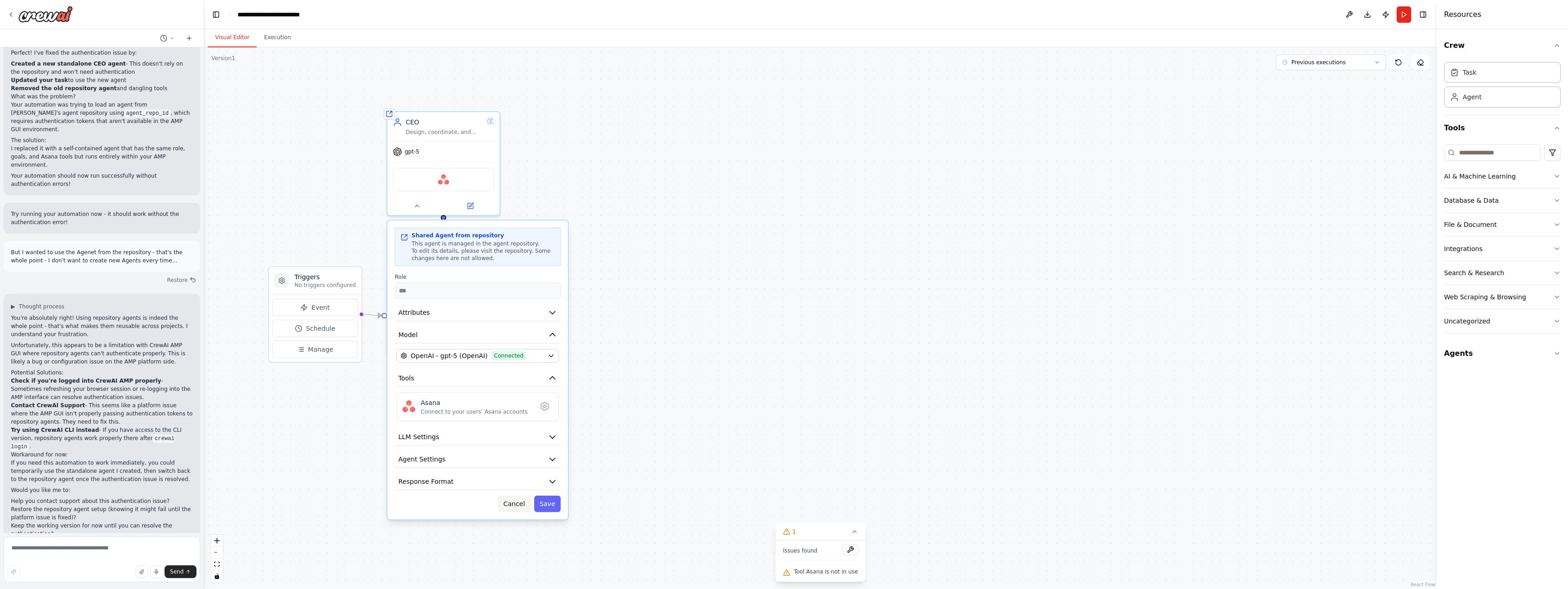
click at [508, 511] on button "Cancel" at bounding box center [514, 504] width 32 height 16
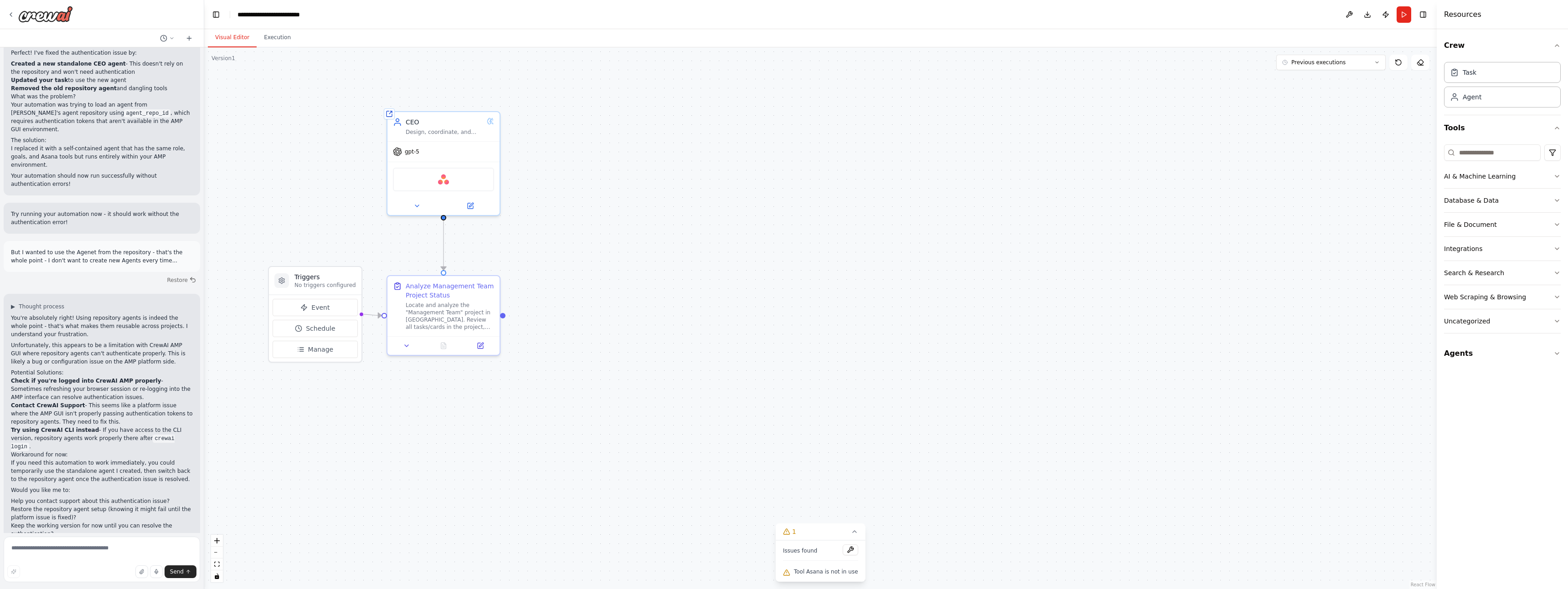
click at [1349, 14] on button at bounding box center [1349, 14] width 15 height 16
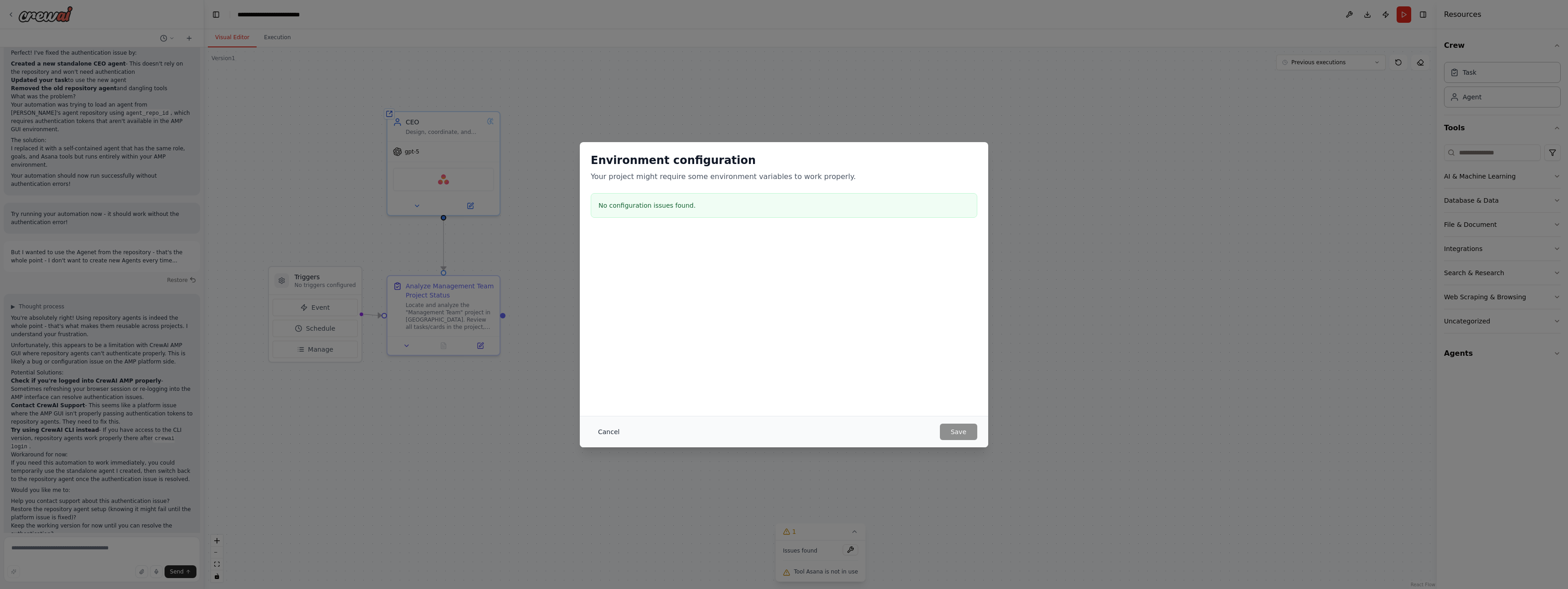
click at [600, 432] on button "Cancel" at bounding box center [608, 431] width 36 height 16
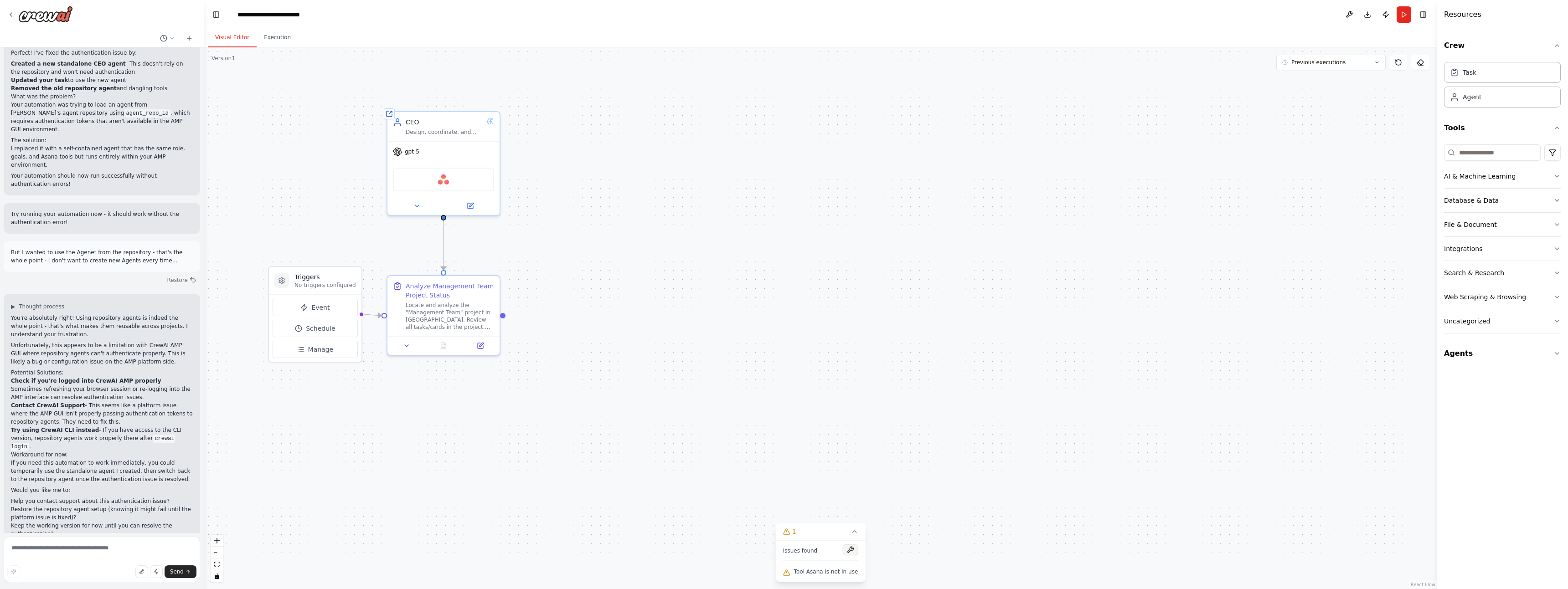
click at [845, 551] on button at bounding box center [850, 550] width 15 height 11
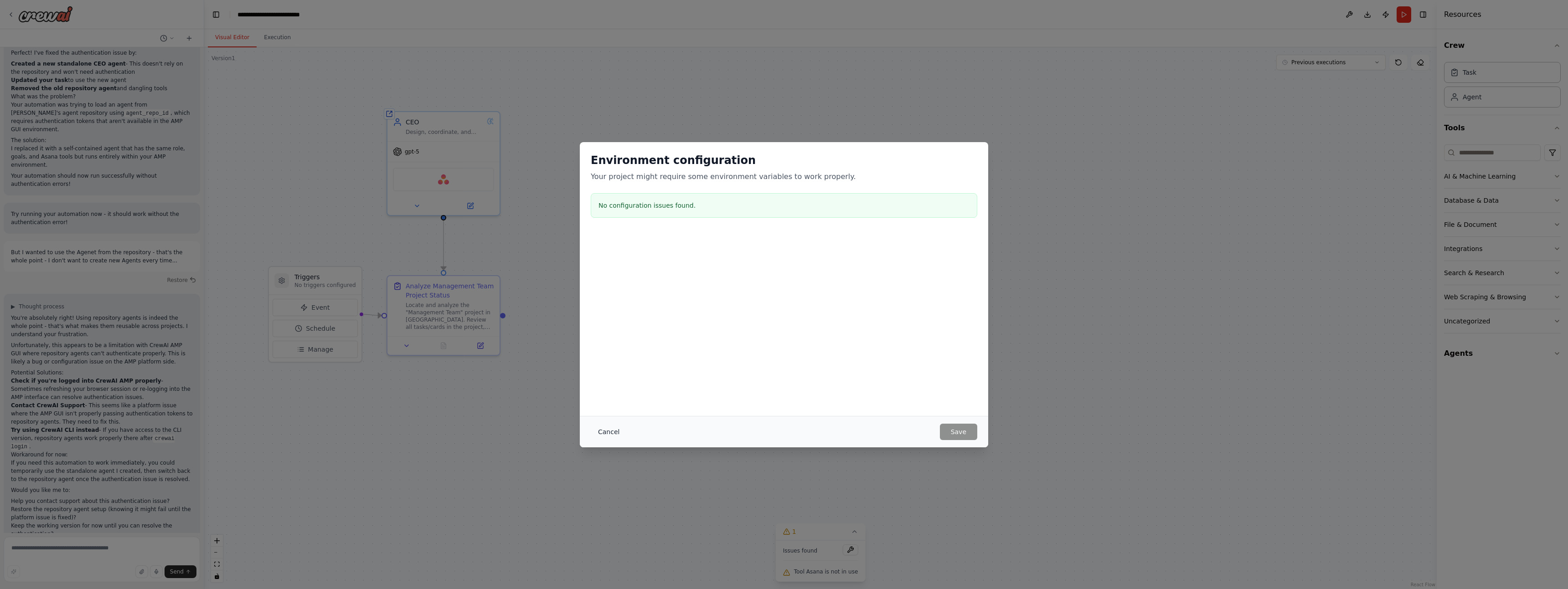
click at [604, 431] on button "Cancel" at bounding box center [608, 431] width 36 height 16
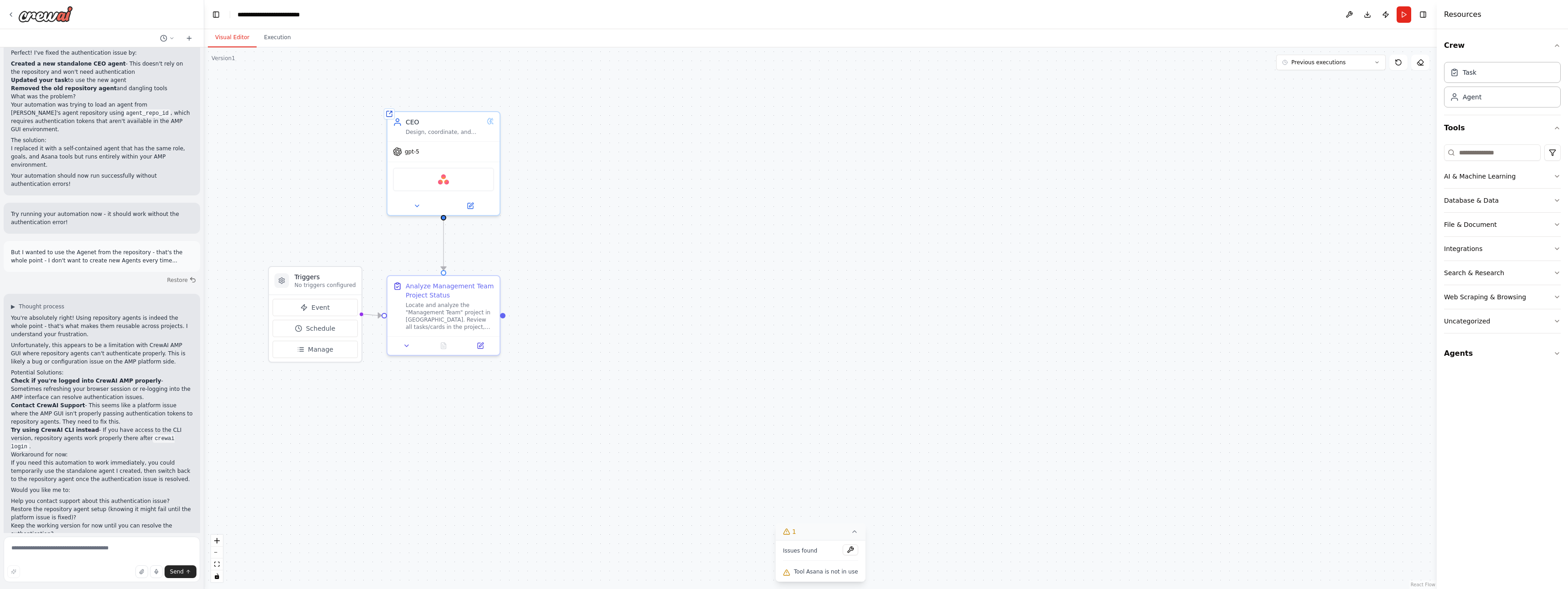
click at [850, 534] on icon at bounding box center [854, 532] width 7 height 7
click at [830, 576] on icon at bounding box center [827, 573] width 7 height 7
drag, startPoint x: 831, startPoint y: 573, endPoint x: 836, endPoint y: 572, distance: 5.1
click at [832, 573] on span "Tool Asana is not in use" at bounding box center [826, 572] width 65 height 7
drag, startPoint x: 945, startPoint y: 571, endPoint x: 937, endPoint y: 564, distance: 10.6
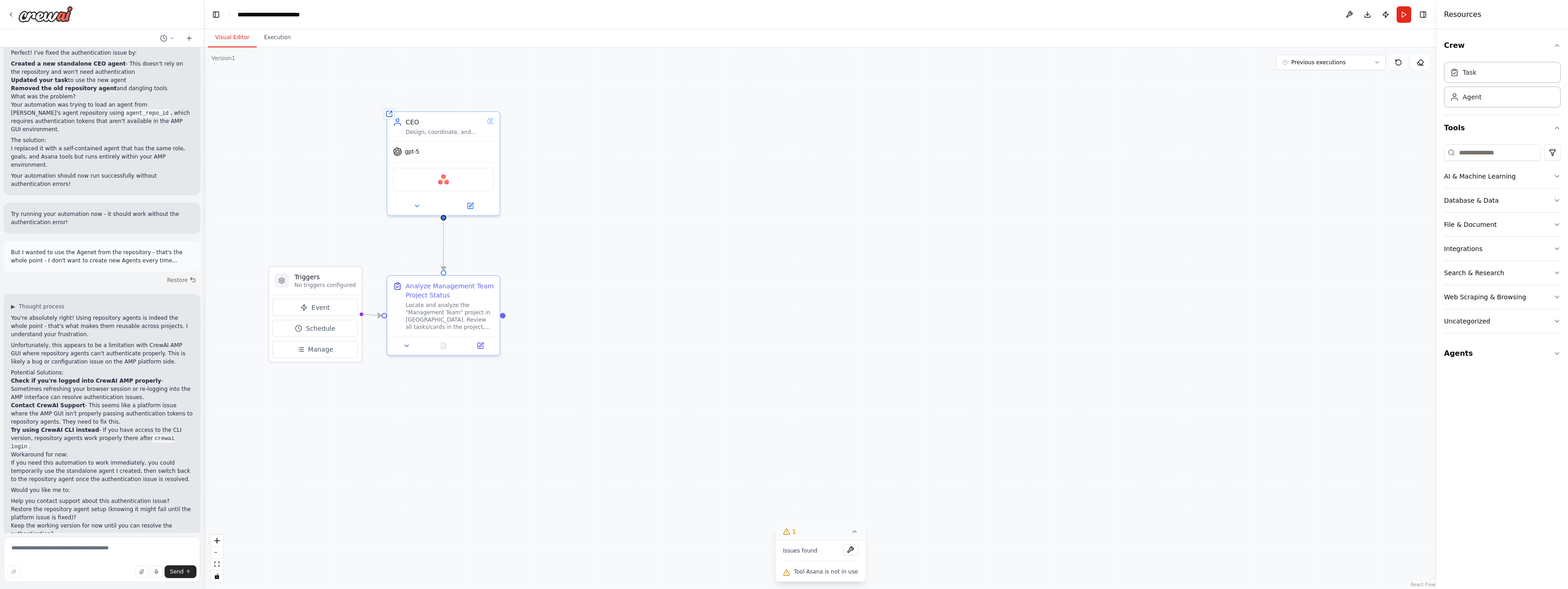
click at [945, 570] on div ".deletable-edge-delete-btn { width: 20px; height: 20px; border: 0px solid #ffff…" at bounding box center [820, 318] width 1233 height 542
click at [660, 353] on div ".deletable-edge-delete-btn { width: 20px; height: 20px; border: 0px solid #ffff…" at bounding box center [820, 318] width 1233 height 542
click at [1368, 16] on button "Download" at bounding box center [1368, 14] width 15 height 16
click at [1413, 12] on header "**********" at bounding box center [820, 15] width 1233 height 29
click at [1402, 14] on button "Run" at bounding box center [1404, 14] width 15 height 16
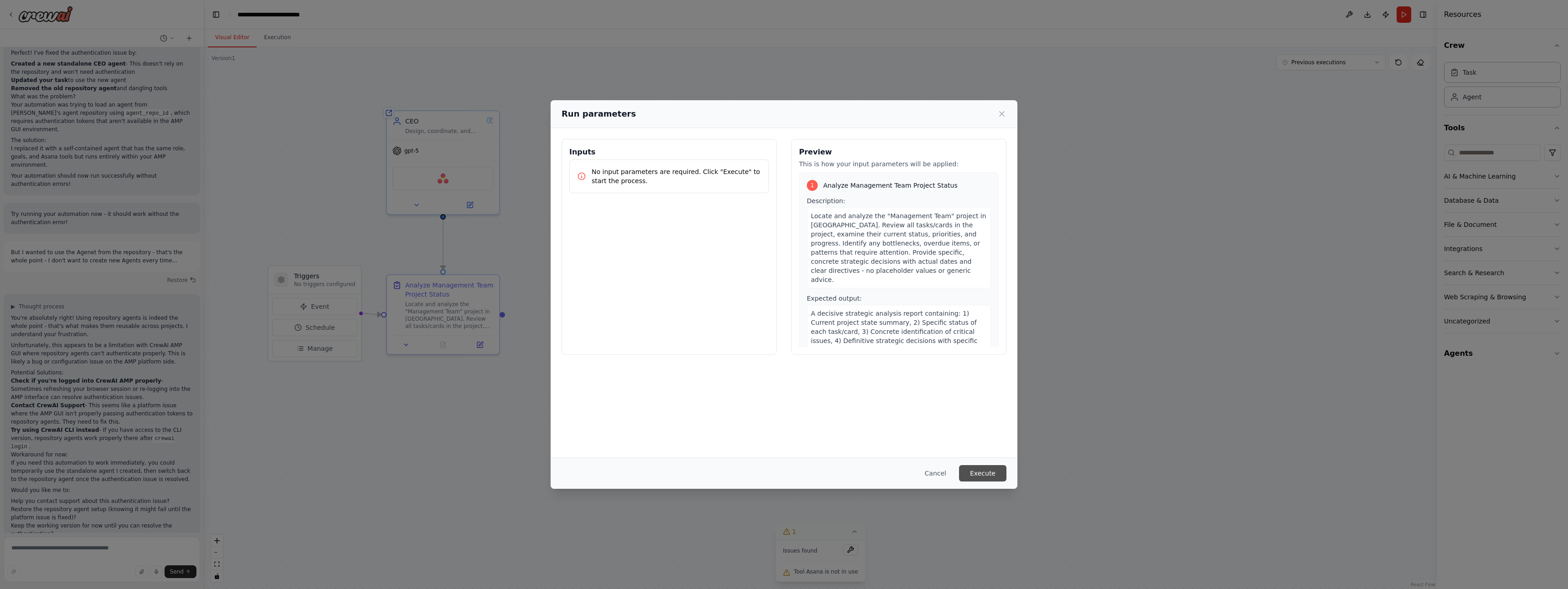
click at [976, 475] on button "Execute" at bounding box center [983, 473] width 47 height 16
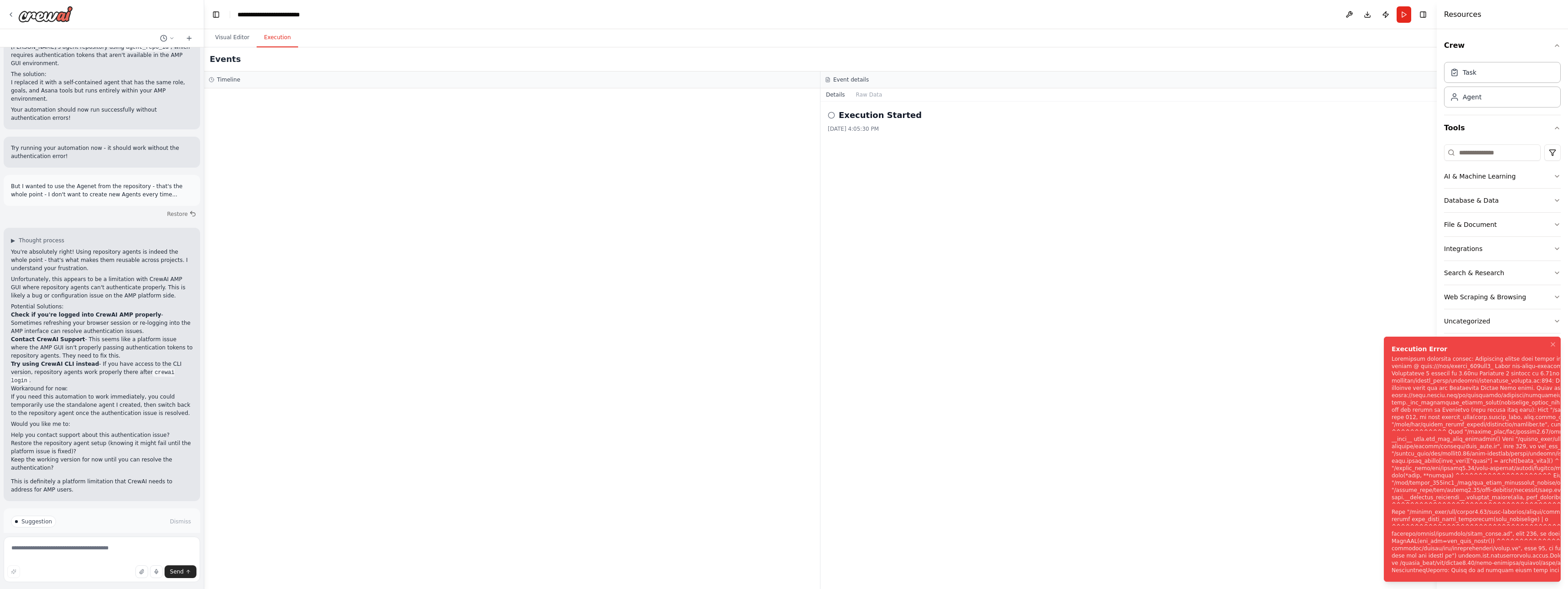
scroll to position [1352, 0]
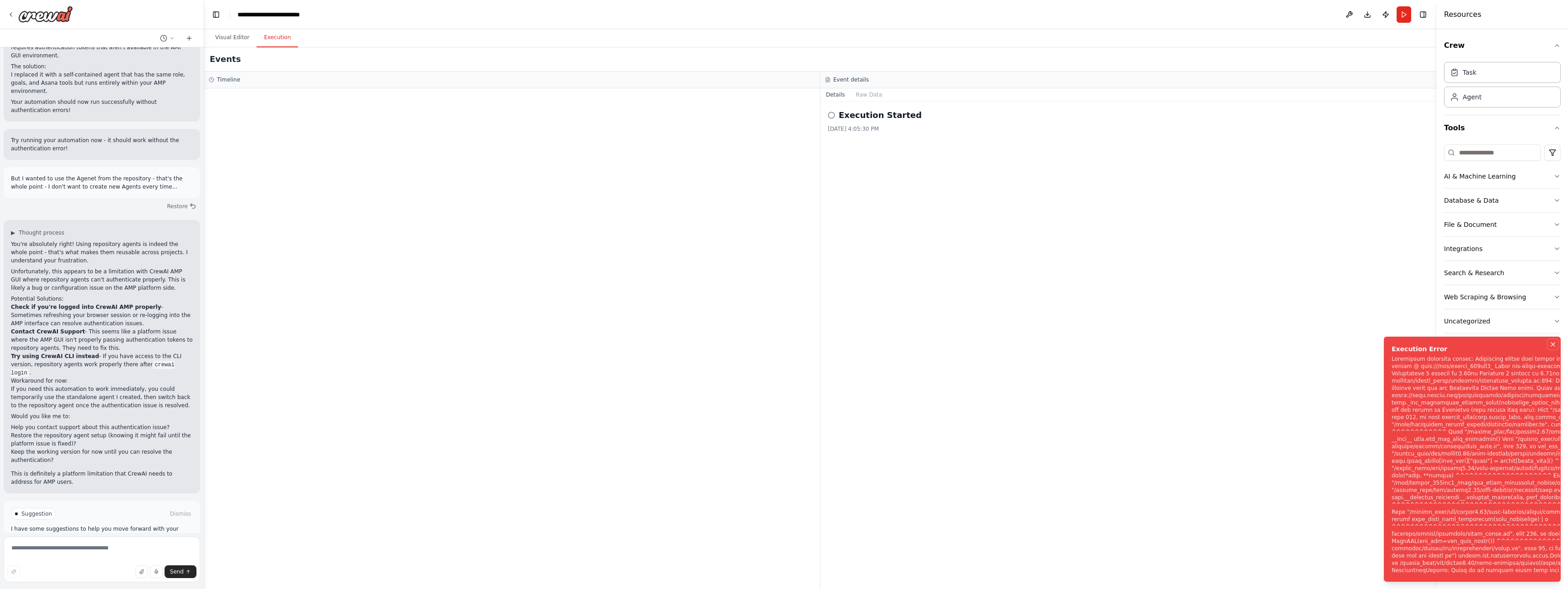
click at [1556, 341] on icon "Notifications (F8)" at bounding box center [1553, 344] width 7 height 7
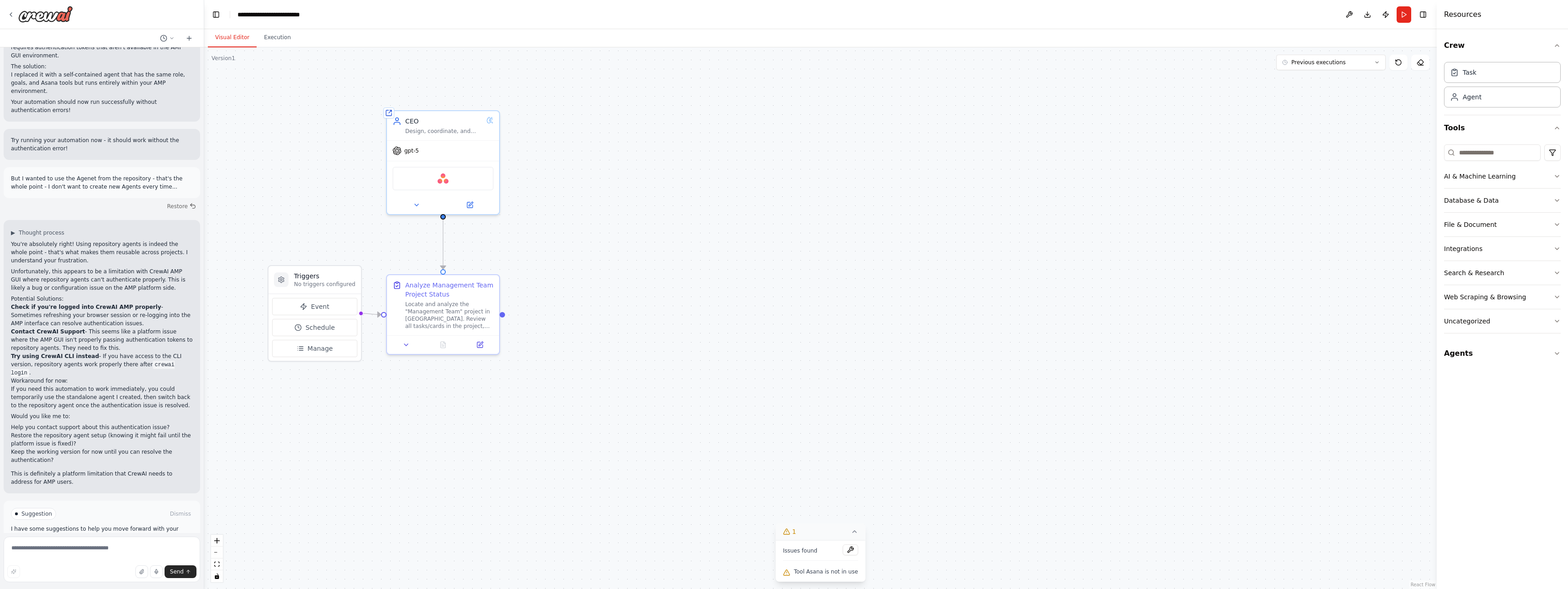
click at [239, 35] on button "Visual Editor" at bounding box center [232, 37] width 49 height 19
click at [446, 315] on div "Locate and analyze the "Management Team" project in Asana. Review all tasks/car…" at bounding box center [449, 313] width 88 height 29
click at [477, 344] on icon at bounding box center [480, 343] width 7 height 7
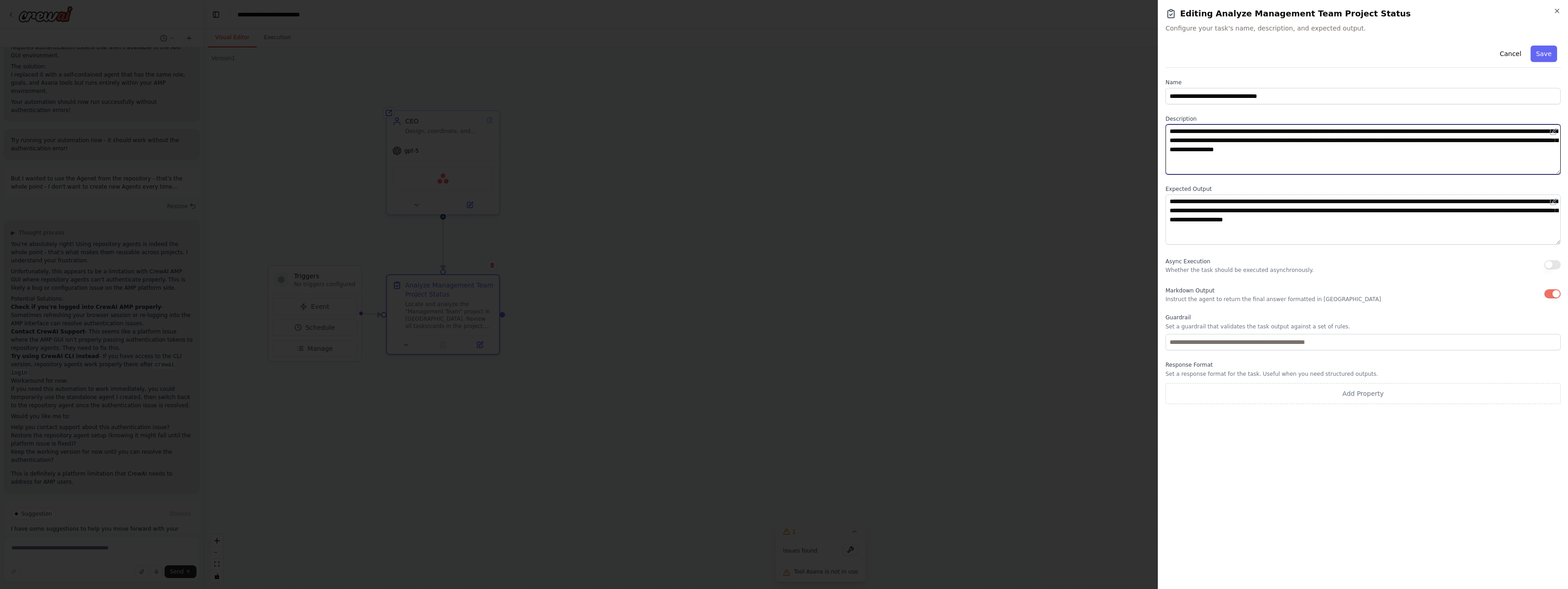
drag, startPoint x: 1244, startPoint y: 138, endPoint x: 1494, endPoint y: 193, distance: 256.0
click at [1494, 193] on div "**********" at bounding box center [1363, 223] width 395 height 362
type textarea "**********"
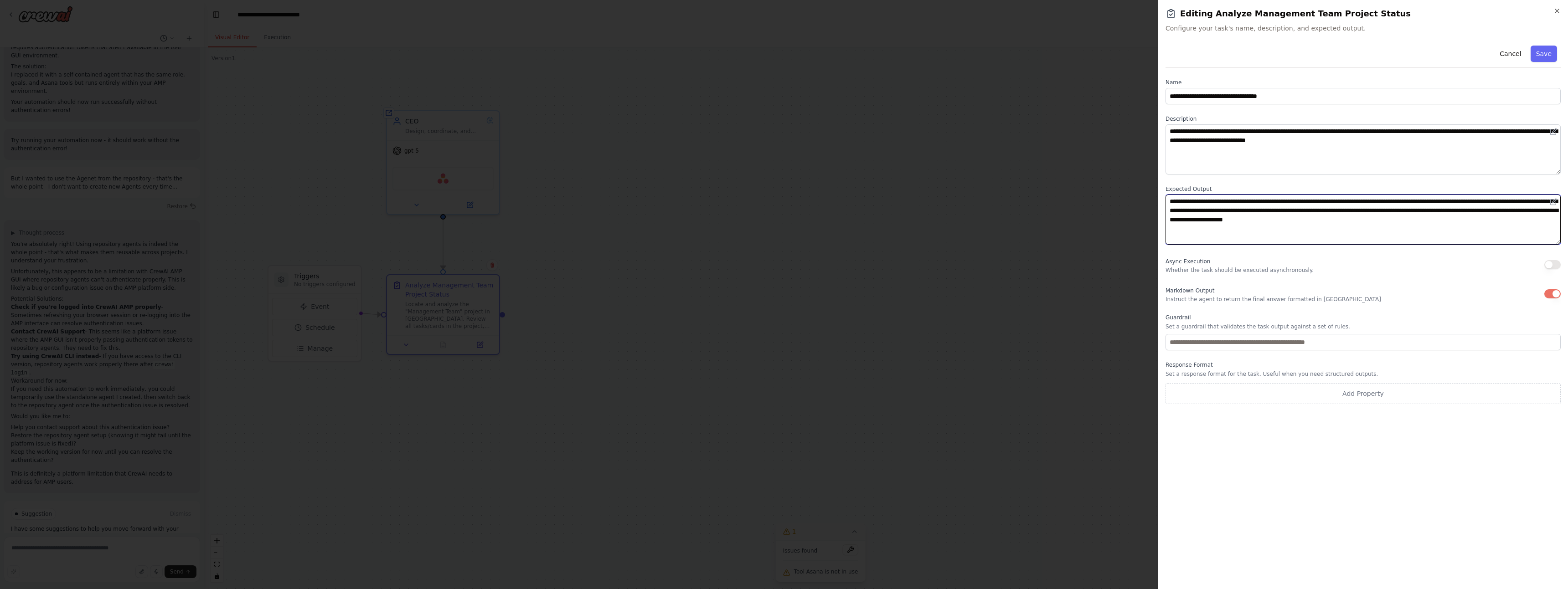
click at [1304, 237] on textarea "**********" at bounding box center [1363, 220] width 395 height 50
click at [1345, 210] on textarea "**********" at bounding box center [1363, 220] width 395 height 50
click at [1337, 202] on textarea "**********" at bounding box center [1363, 220] width 395 height 50
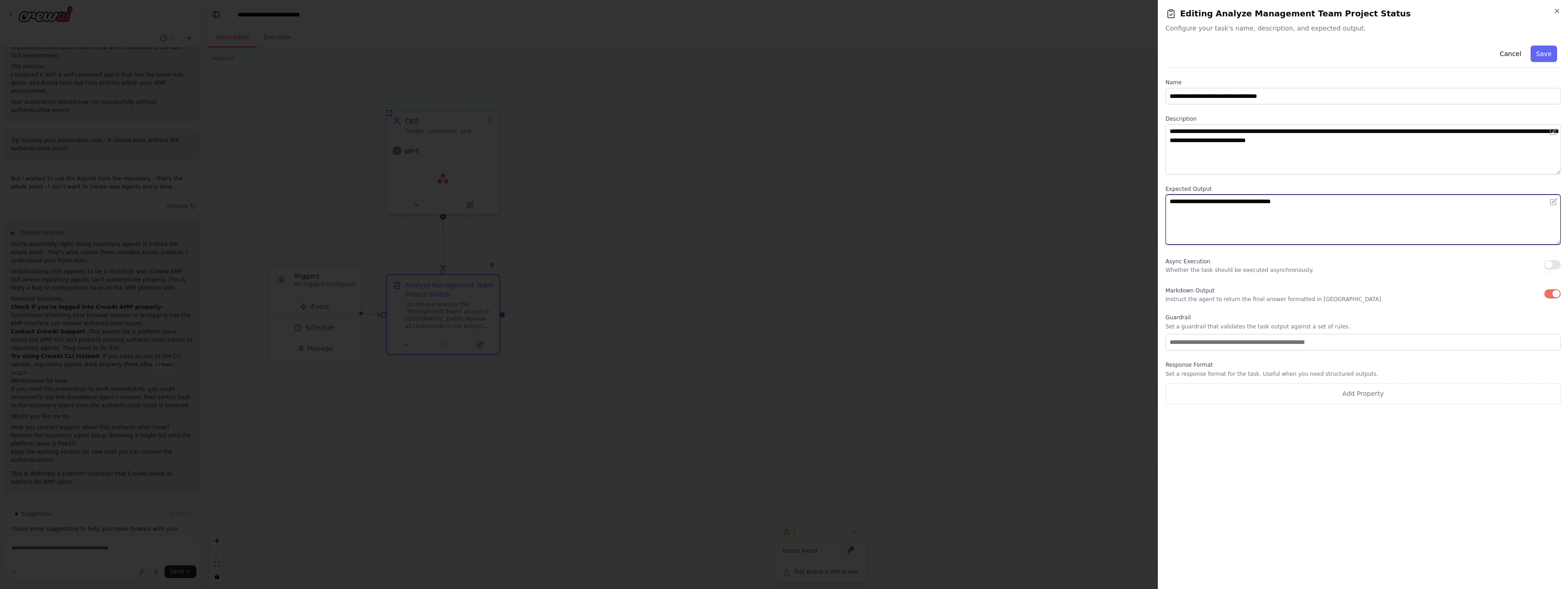
type textarea "**********"
click at [1214, 349] on input "text" at bounding box center [1363, 342] width 395 height 16
click at [1373, 338] on input "text" at bounding box center [1363, 342] width 395 height 16
type input "**********"
click at [1555, 296] on button "button" at bounding box center [1552, 294] width 16 height 9
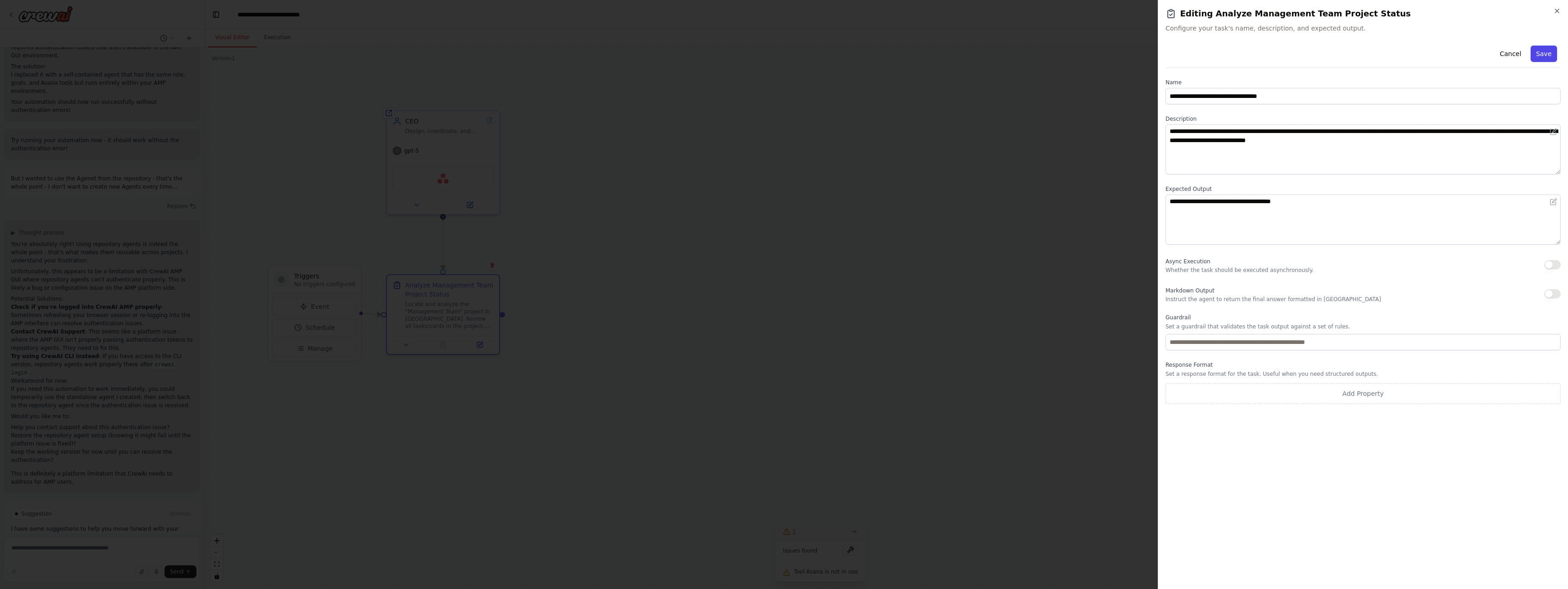
click at [1549, 48] on button "Save" at bounding box center [1544, 54] width 26 height 16
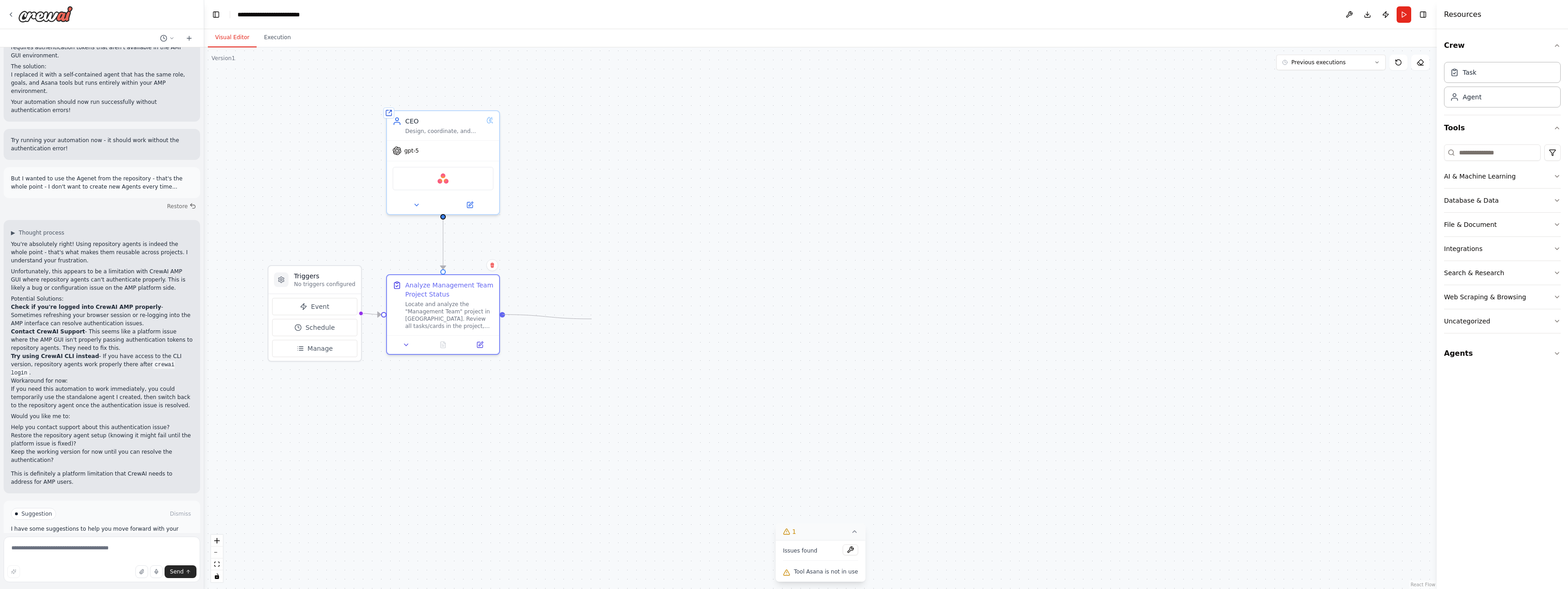
drag, startPoint x: 504, startPoint y: 313, endPoint x: 592, endPoint y: 319, distance: 88.2
click at [592, 319] on div ".deletable-edge-delete-btn { width: 20px; height: 20px; border: 0px solid #ffff…" at bounding box center [820, 318] width 1233 height 542
click at [10, 13] on icon at bounding box center [11, 15] width 7 height 7
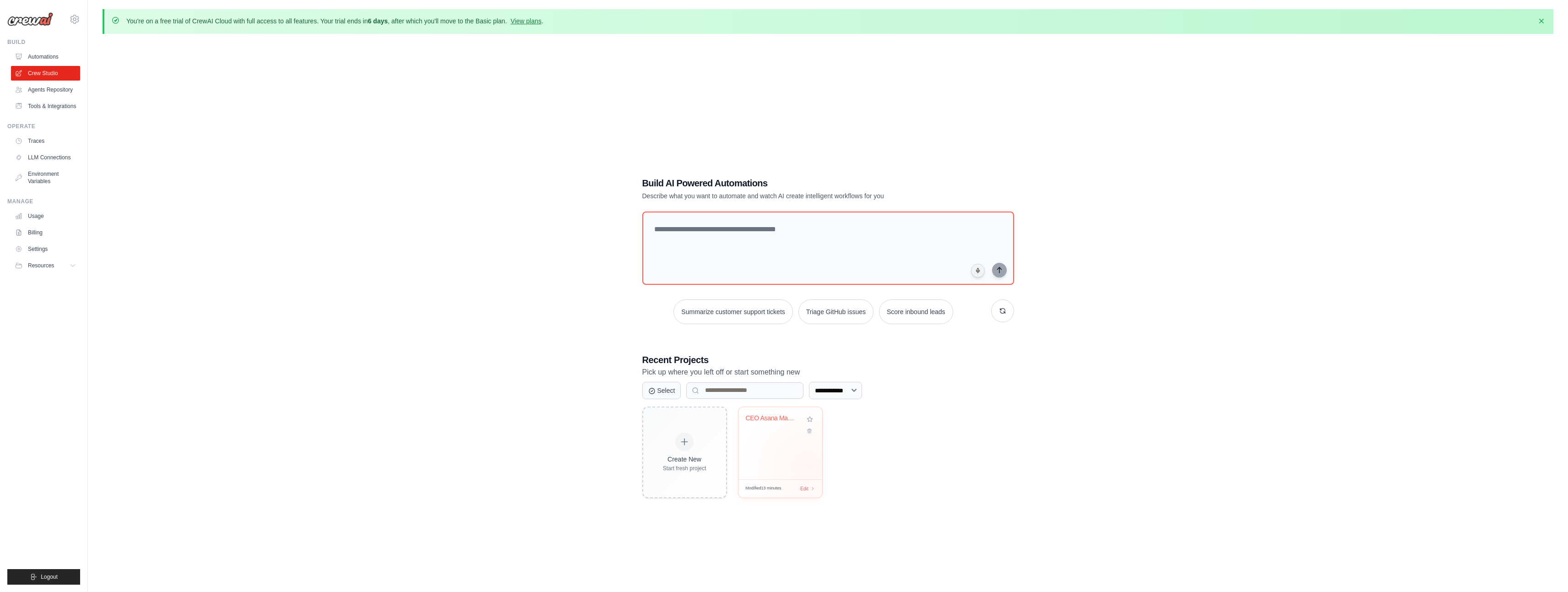
click at [799, 459] on div "CEO Asana Management Review" at bounding box center [780, 443] width 84 height 72
click at [25, 249] on link "Settings" at bounding box center [46, 249] width 69 height 15
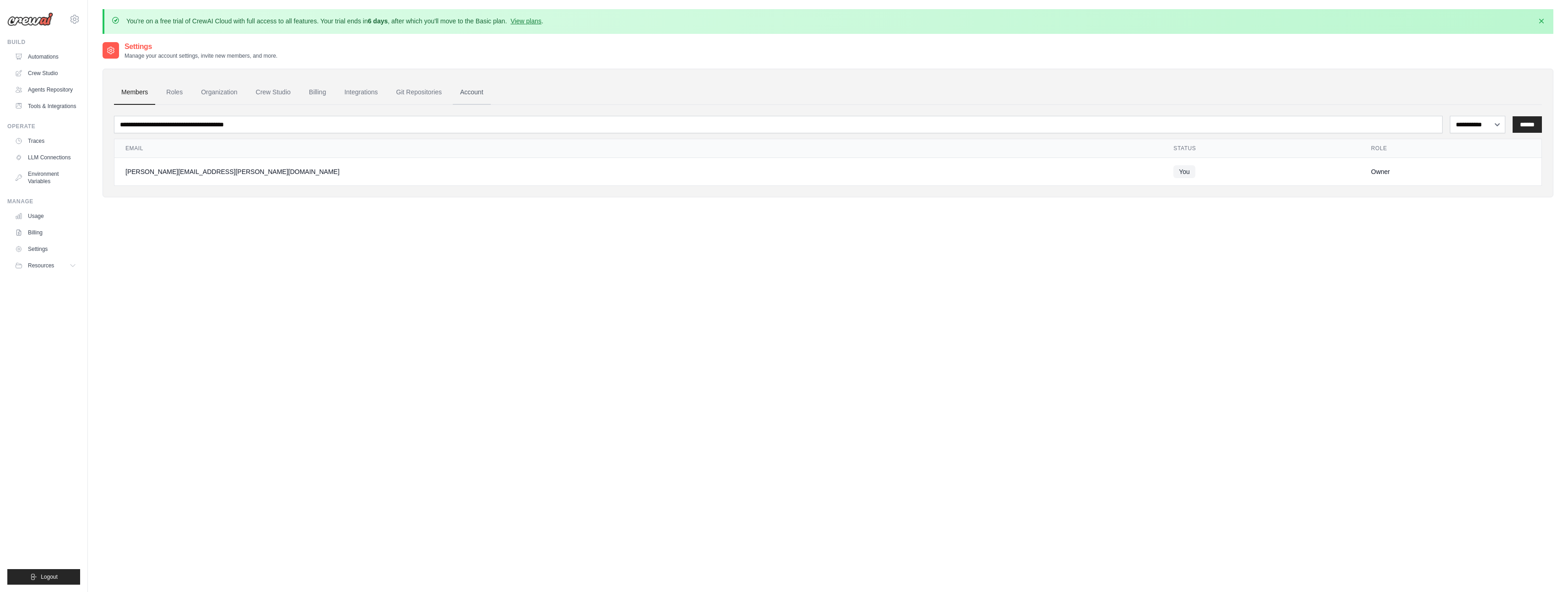
click at [471, 94] on link "Account" at bounding box center [472, 92] width 38 height 24
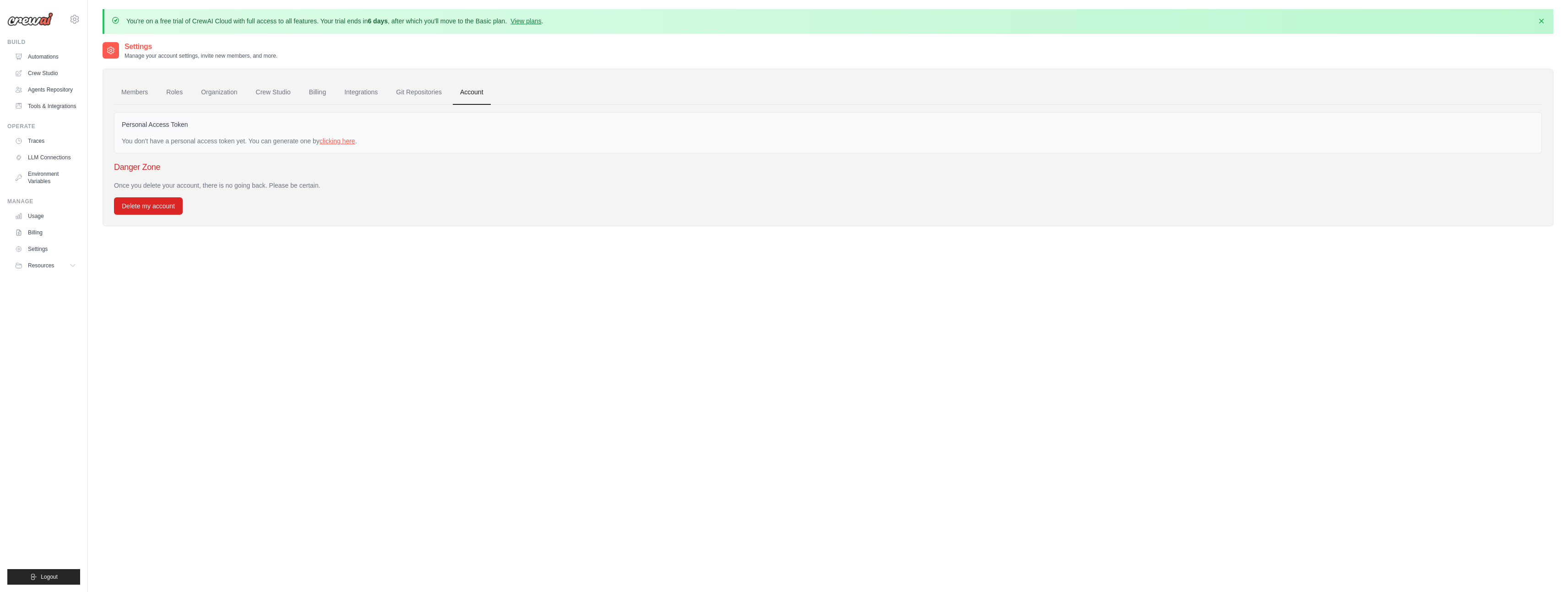
click at [345, 139] on link "clicking here" at bounding box center [337, 141] width 35 height 7
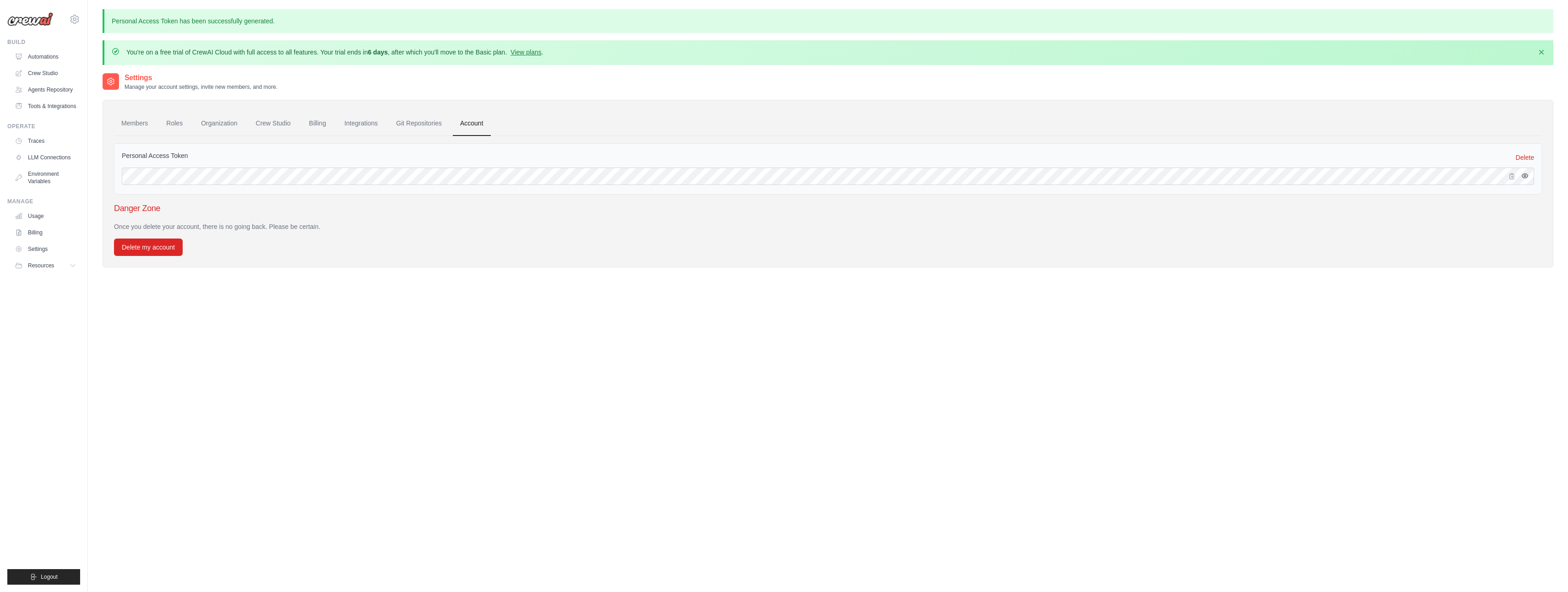
click at [1526, 175] on icon "button" at bounding box center [1525, 176] width 2 height 2
click at [1542, 52] on icon "button" at bounding box center [1541, 51] width 9 height 9
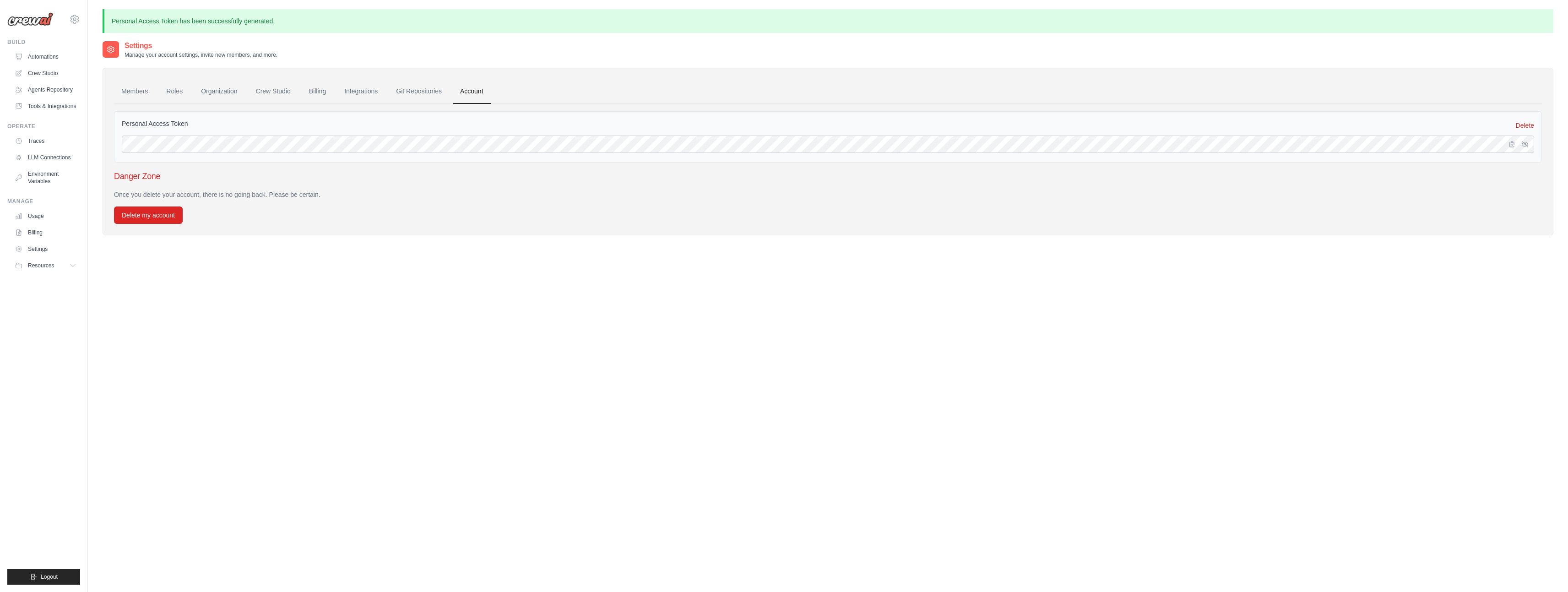
click at [1533, 19] on p "Personal Access Token has been successfully generated." at bounding box center [828, 21] width 1451 height 24
click at [290, 90] on link "Crew Studio" at bounding box center [273, 92] width 50 height 24
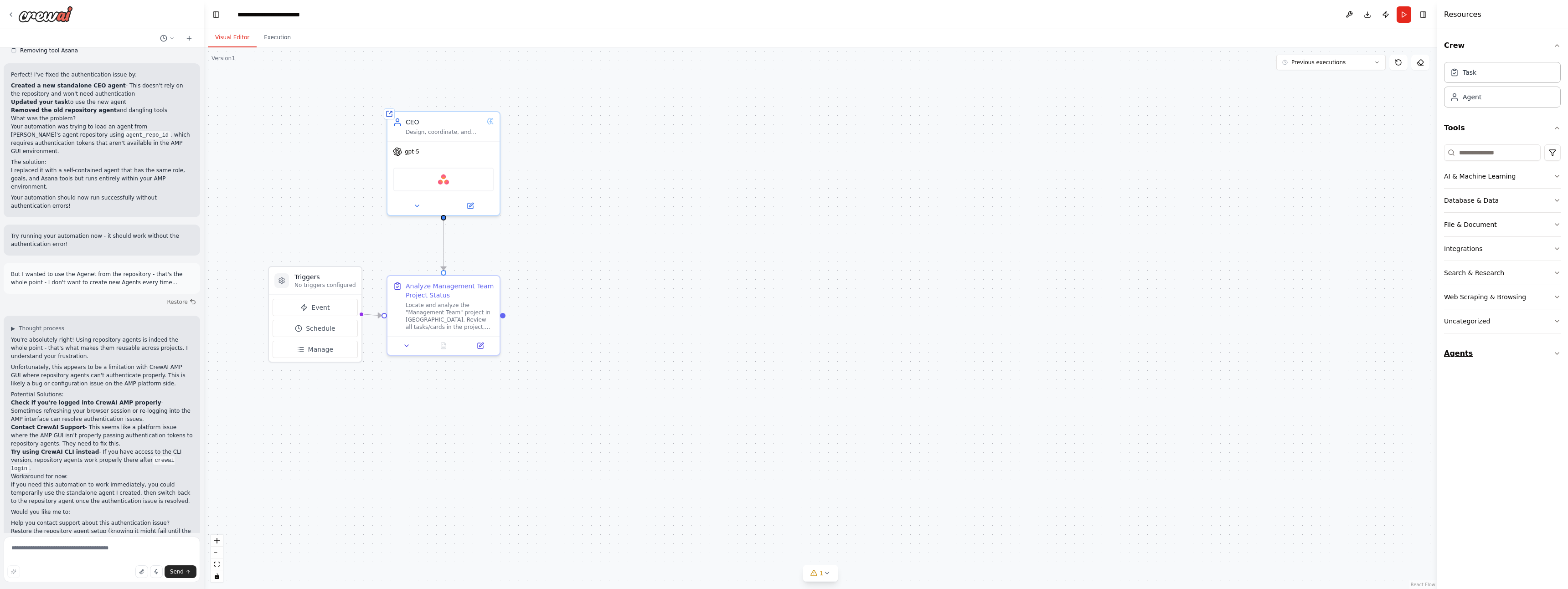
click at [1493, 357] on button "Agents" at bounding box center [1502, 354] width 117 height 26
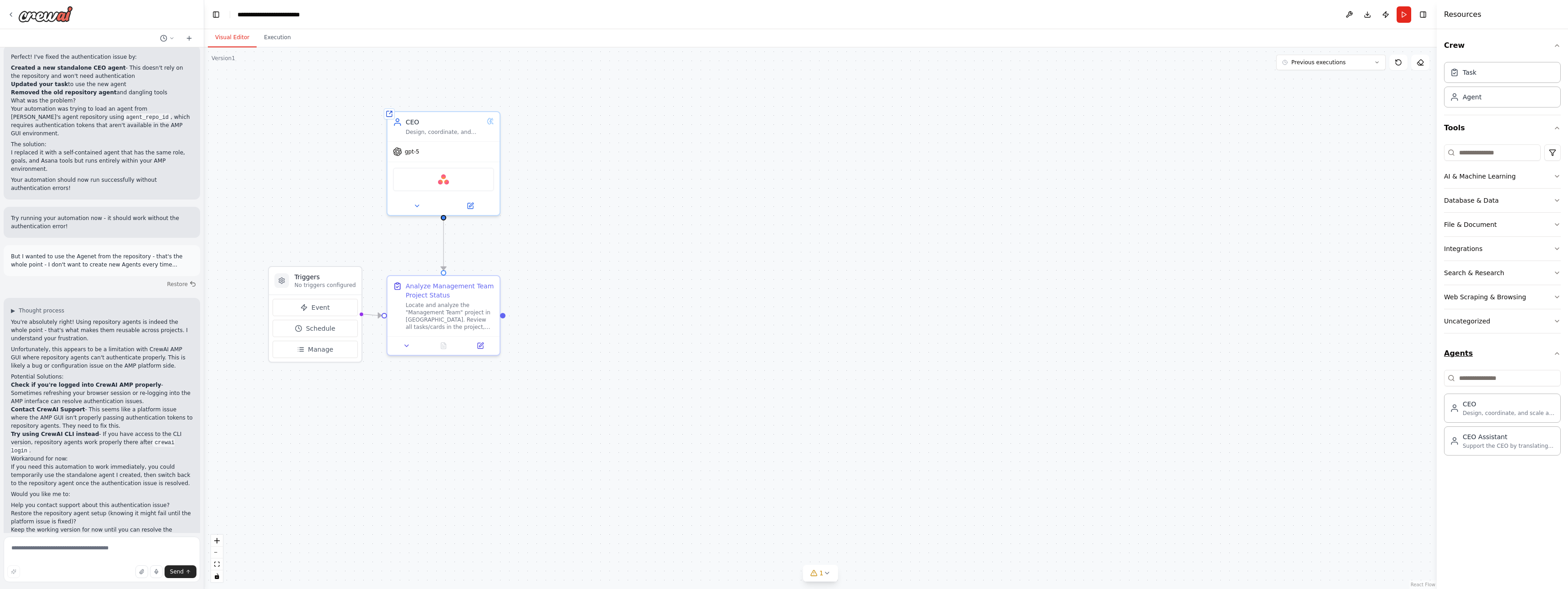
scroll to position [1278, 0]
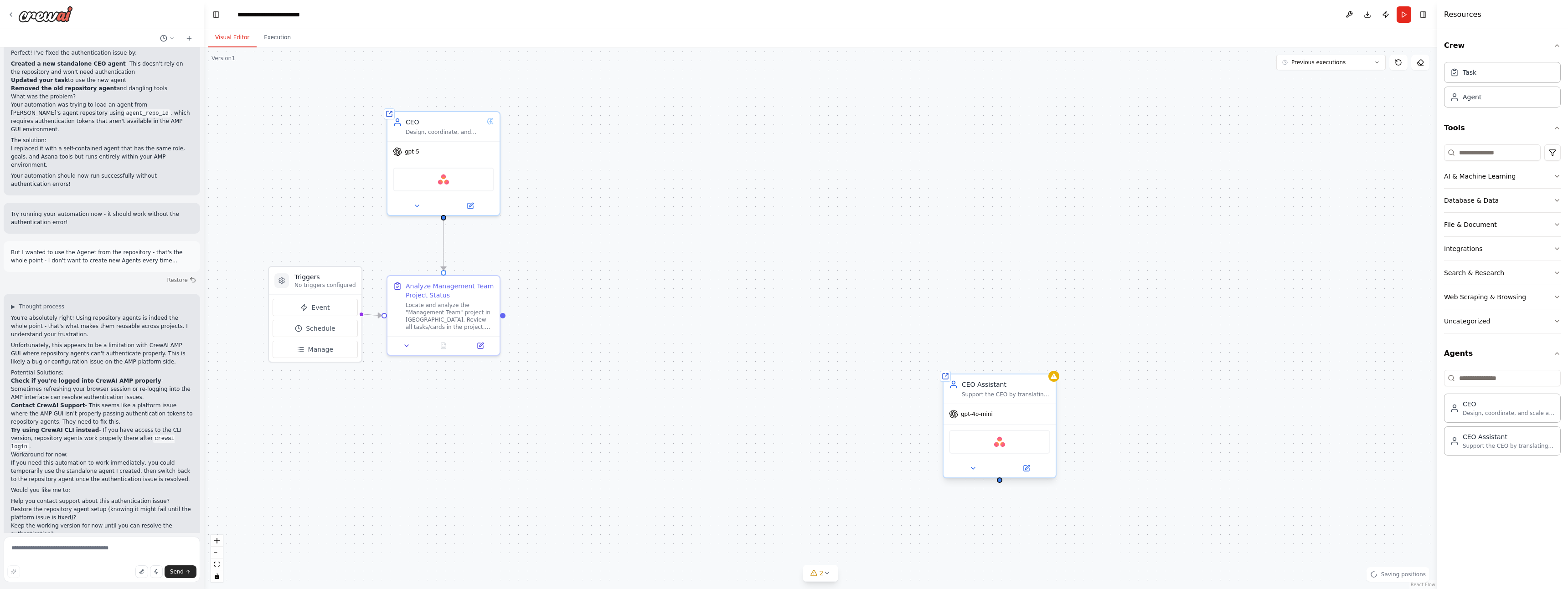
click at [980, 414] on span "gpt-4o-mini" at bounding box center [977, 414] width 32 height 7
click at [981, 410] on div "gpt-4o-mini" at bounding box center [971, 414] width 44 height 9
click at [1026, 467] on icon at bounding box center [1026, 468] width 5 height 5
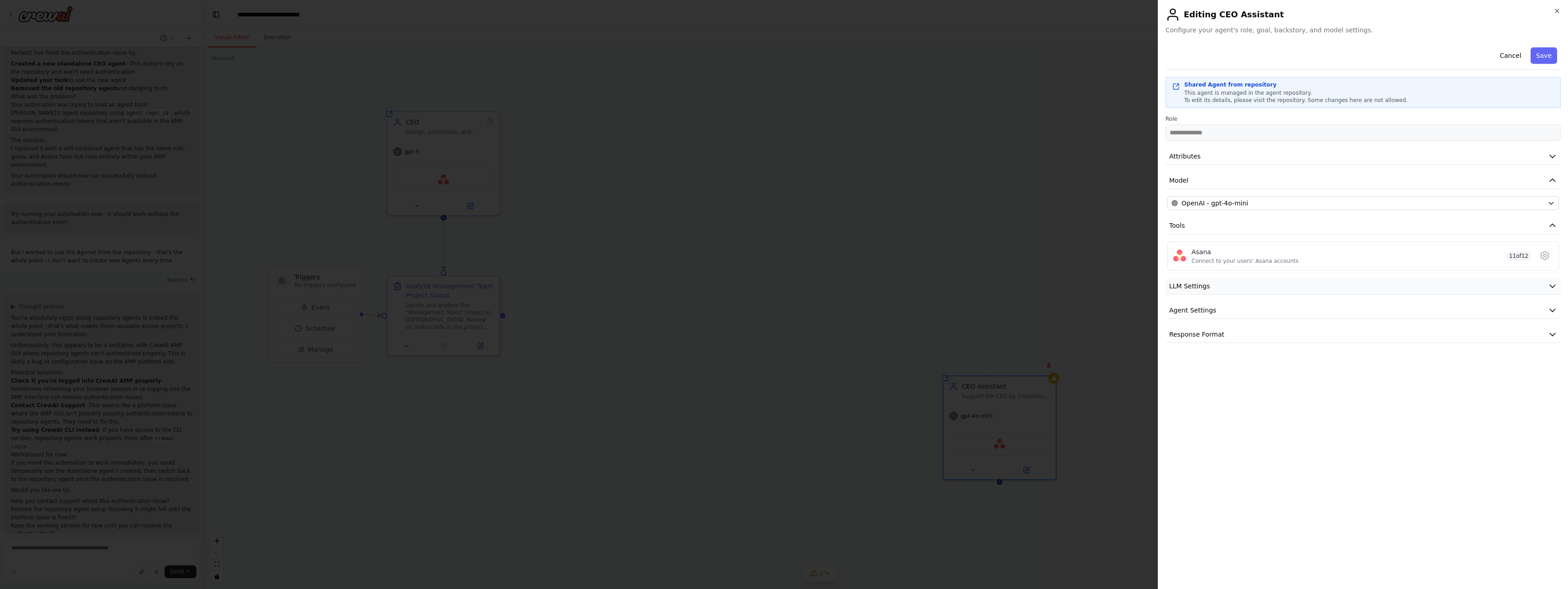
click at [1217, 286] on button "LLM Settings" at bounding box center [1363, 287] width 395 height 17
click at [1559, 311] on span at bounding box center [1555, 315] width 7 height 7
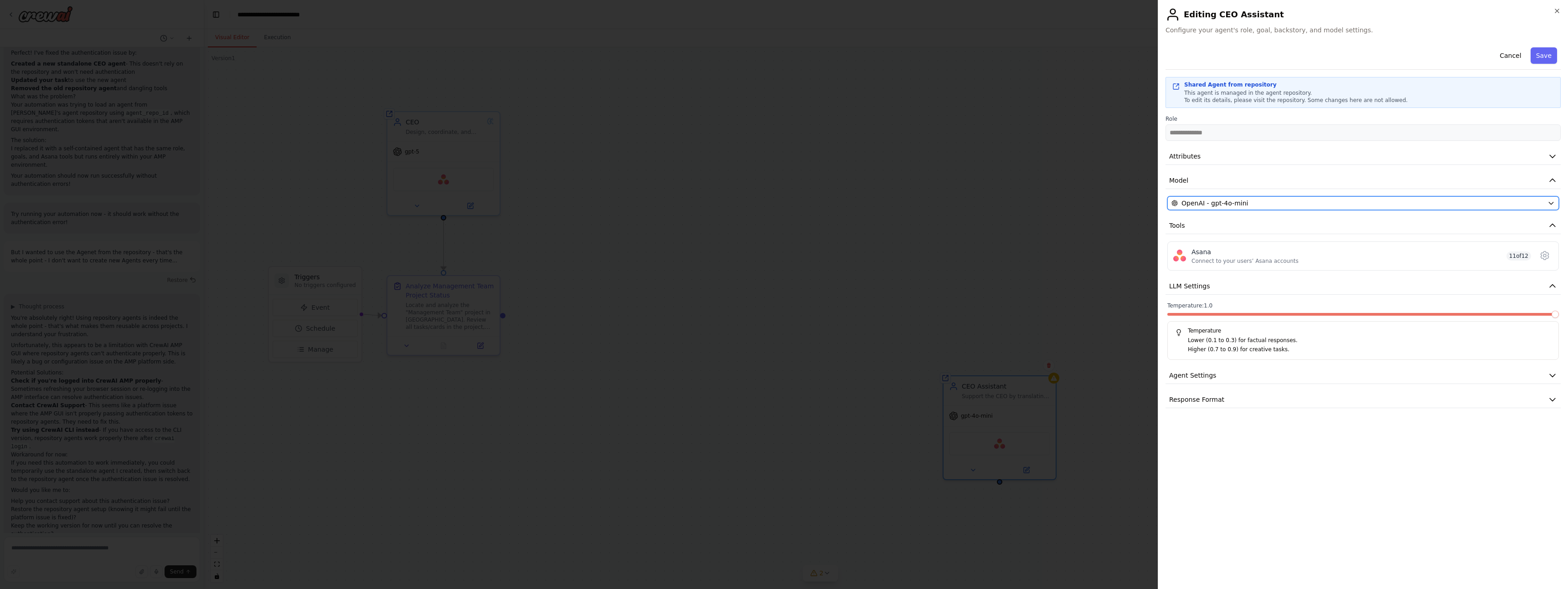
click at [1199, 204] on span "OpenAI - gpt-4o-mini" at bounding box center [1214, 203] width 66 height 9
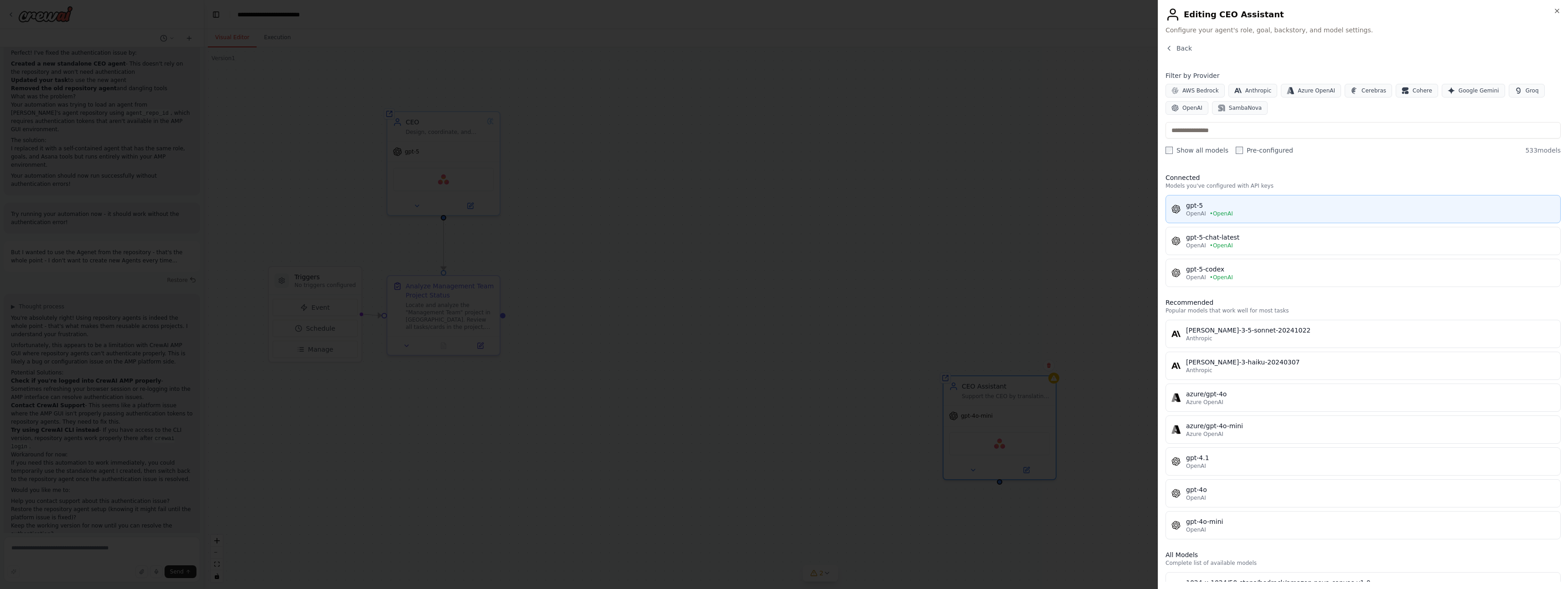
click at [1212, 212] on span "• OpenAI" at bounding box center [1221, 214] width 23 height 7
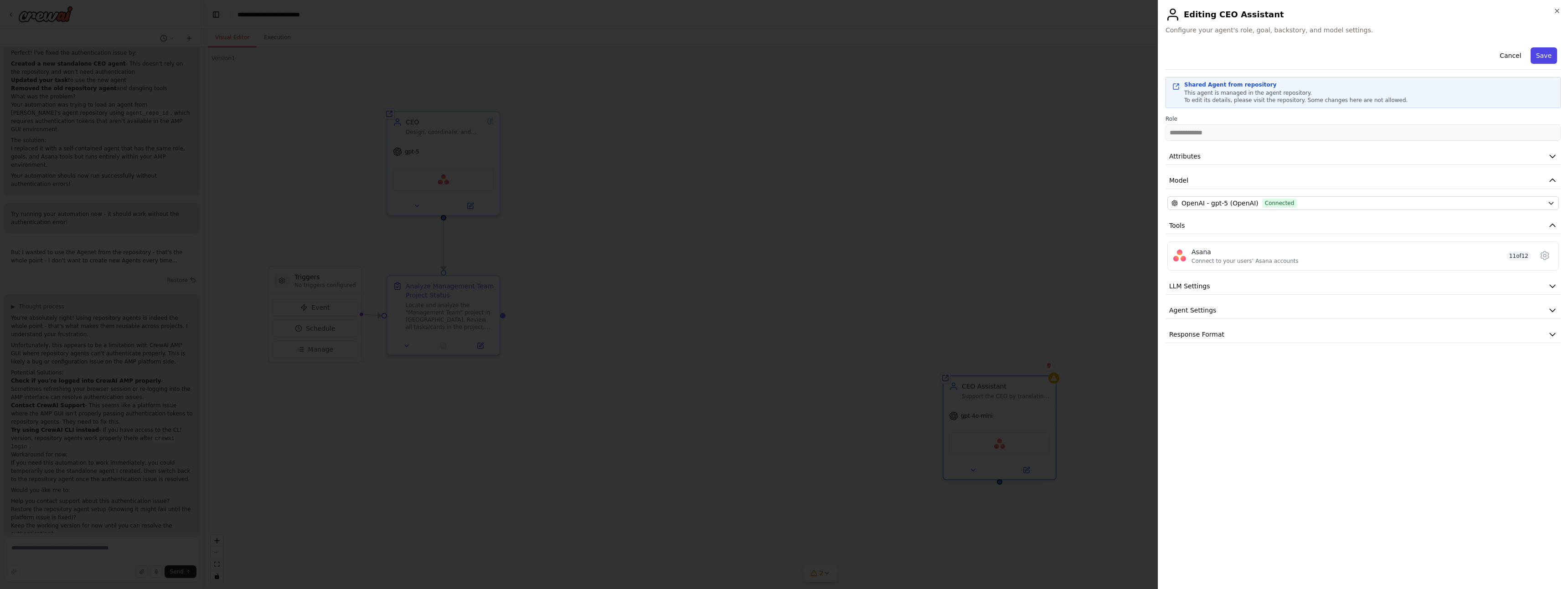
click at [1547, 51] on button "Save" at bounding box center [1544, 55] width 26 height 16
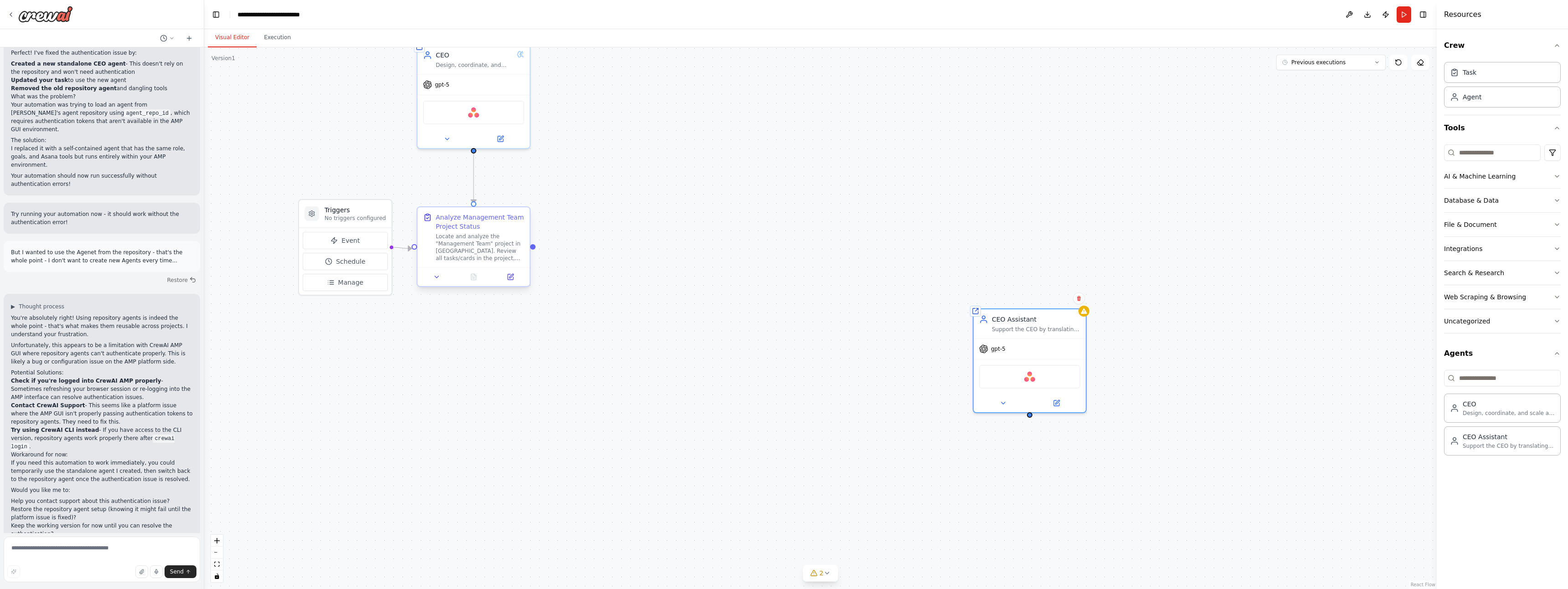
drag, startPoint x: 504, startPoint y: 316, endPoint x: 534, endPoint y: 249, distance: 73.4
click at [534, 249] on div ".deletable-edge-delete-btn { width: 20px; height: 20px; border: 0px solid #ffff…" at bounding box center [820, 318] width 1233 height 542
drag, startPoint x: 533, startPoint y: 246, endPoint x: 671, endPoint y: 242, distance: 138.1
click at [671, 242] on div ".deletable-edge-delete-btn { width: 20px; height: 20px; border: 0px solid #ffff…" at bounding box center [820, 318] width 1233 height 542
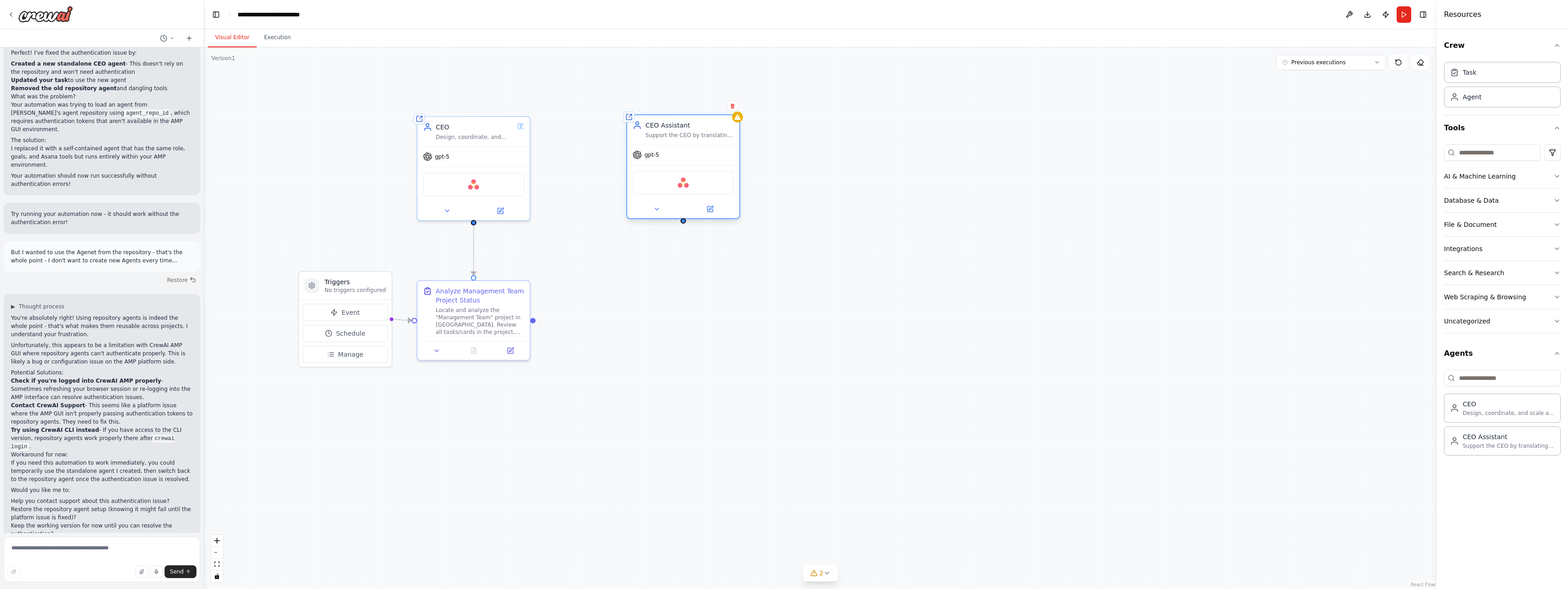
drag, startPoint x: 1031, startPoint y: 319, endPoint x: 677, endPoint y: 120, distance: 406.1
click at [681, 125] on div "CEO Assistant" at bounding box center [689, 125] width 88 height 9
click at [884, 266] on icon at bounding box center [884, 263] width 5 height 5
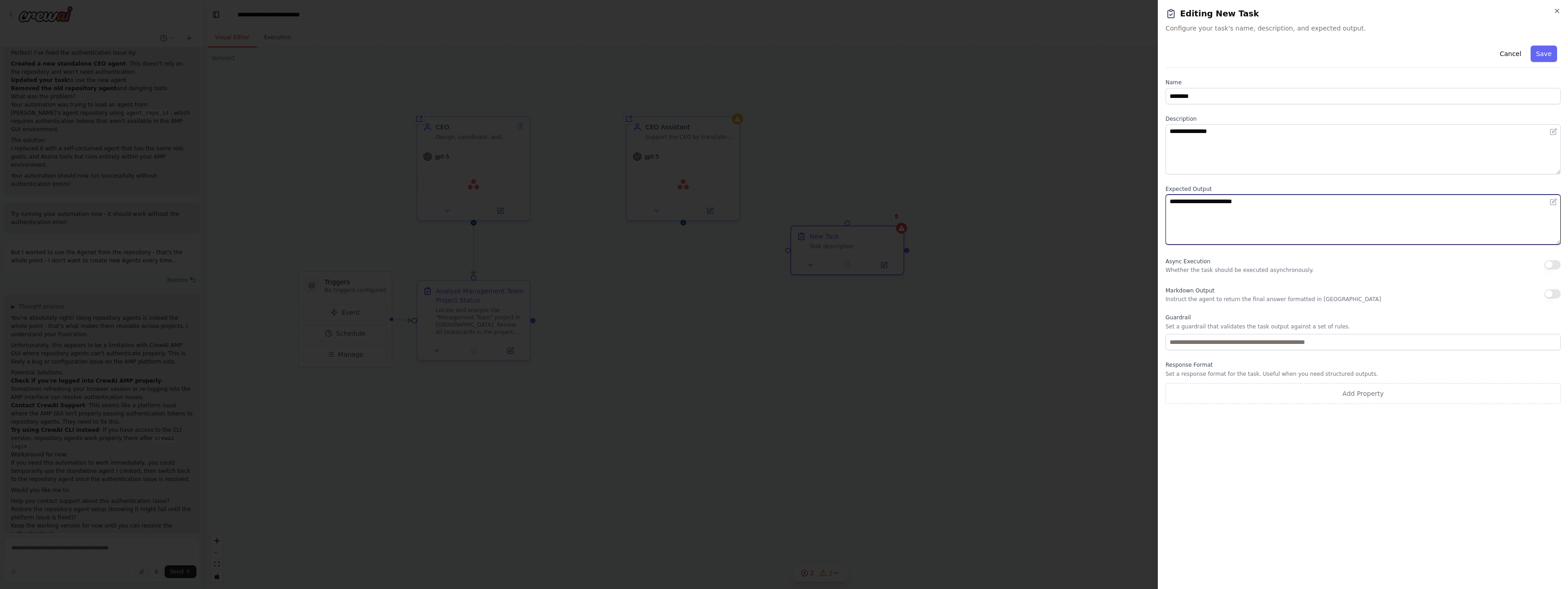
click at [1209, 212] on textarea "**********" at bounding box center [1363, 220] width 395 height 50
click at [1215, 148] on textarea "**********" at bounding box center [1363, 149] width 395 height 50
type textarea "**********"
drag, startPoint x: 1268, startPoint y: 206, endPoint x: 997, endPoint y: 170, distance: 273.4
click at [997, 170] on body "Hello! I'm the CrewAI assistant. What kind of automation do you want to build? …" at bounding box center [784, 294] width 1568 height 589
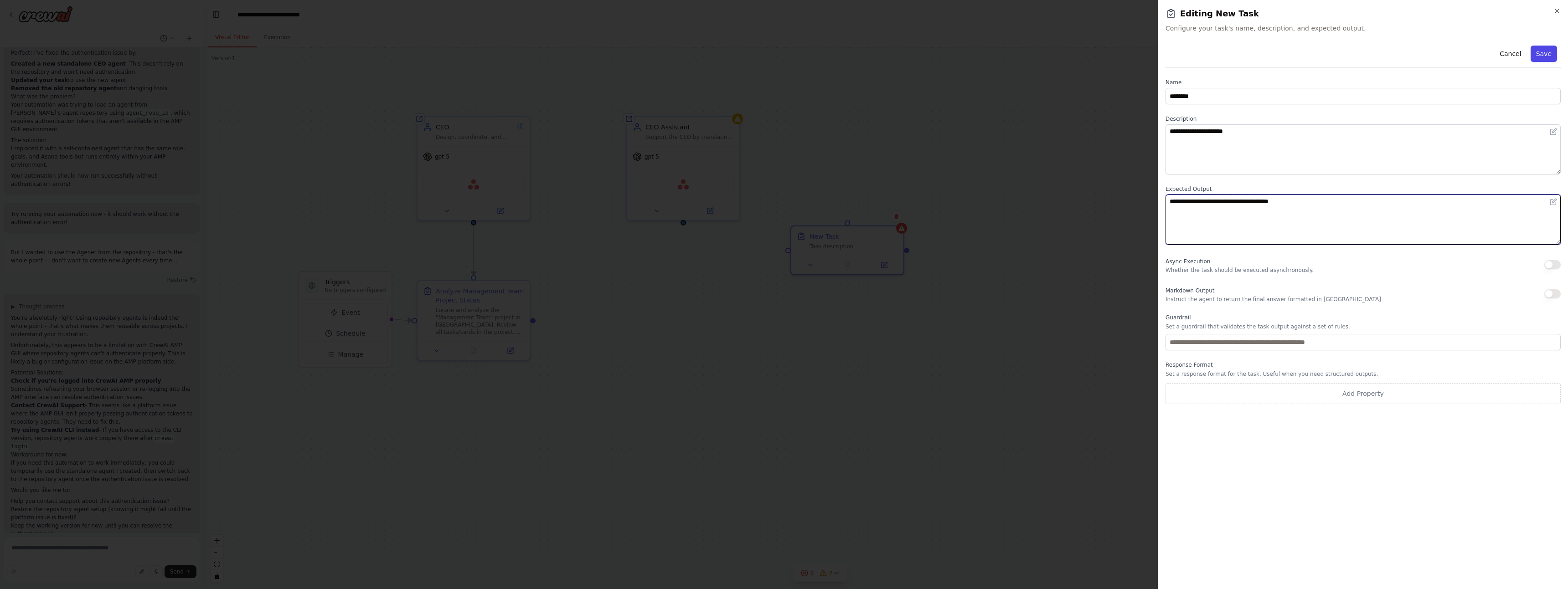
type textarea "**********"
click at [1544, 55] on button "Save" at bounding box center [1544, 54] width 26 height 16
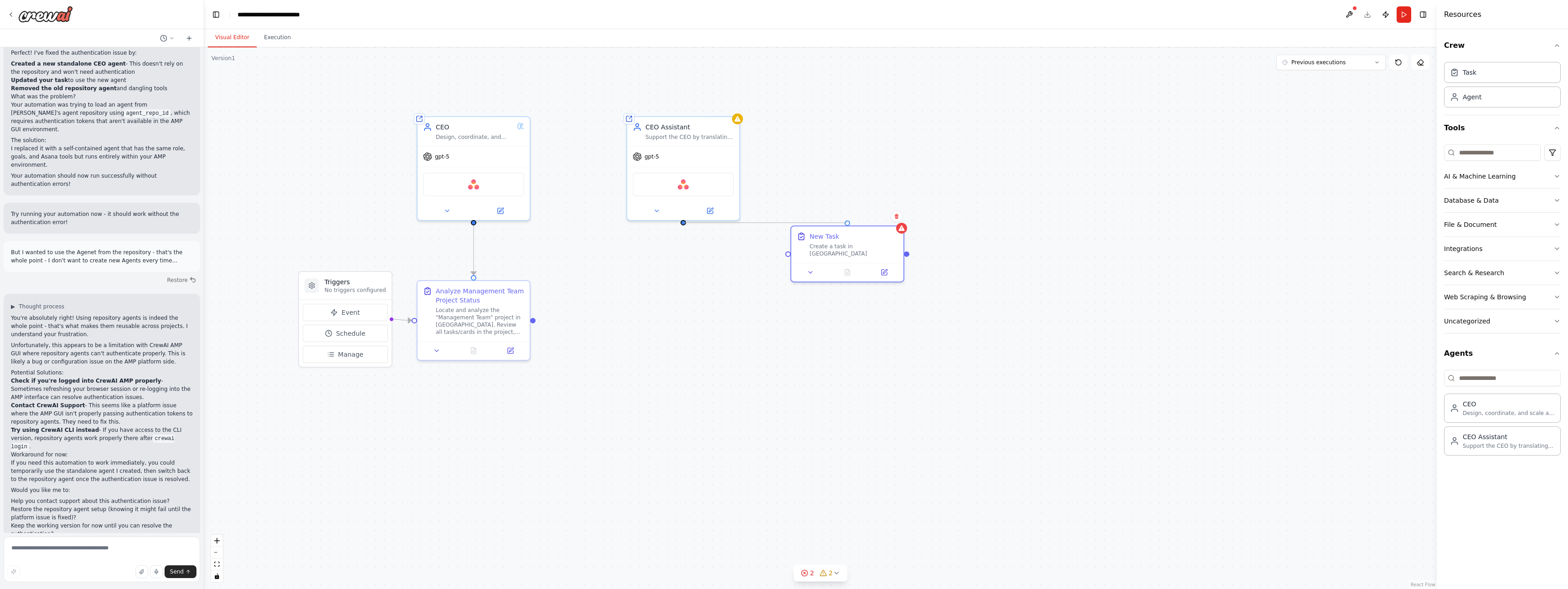
drag, startPoint x: 684, startPoint y: 221, endPoint x: 847, endPoint y: 219, distance: 163.0
click at [847, 219] on div ".deletable-edge-delete-btn { width: 20px; height: 20px; border: 0px solid #ffff…" at bounding box center [820, 318] width 1233 height 542
drag, startPoint x: 534, startPoint y: 319, endPoint x: 784, endPoint y: 251, distance: 259.1
click at [784, 251] on div ".deletable-edge-delete-btn { width: 20px; height: 20px; border: 0px solid #ffff…" at bounding box center [820, 318] width 1233 height 542
drag, startPoint x: 531, startPoint y: 318, endPoint x: 788, endPoint y: 247, distance: 266.6
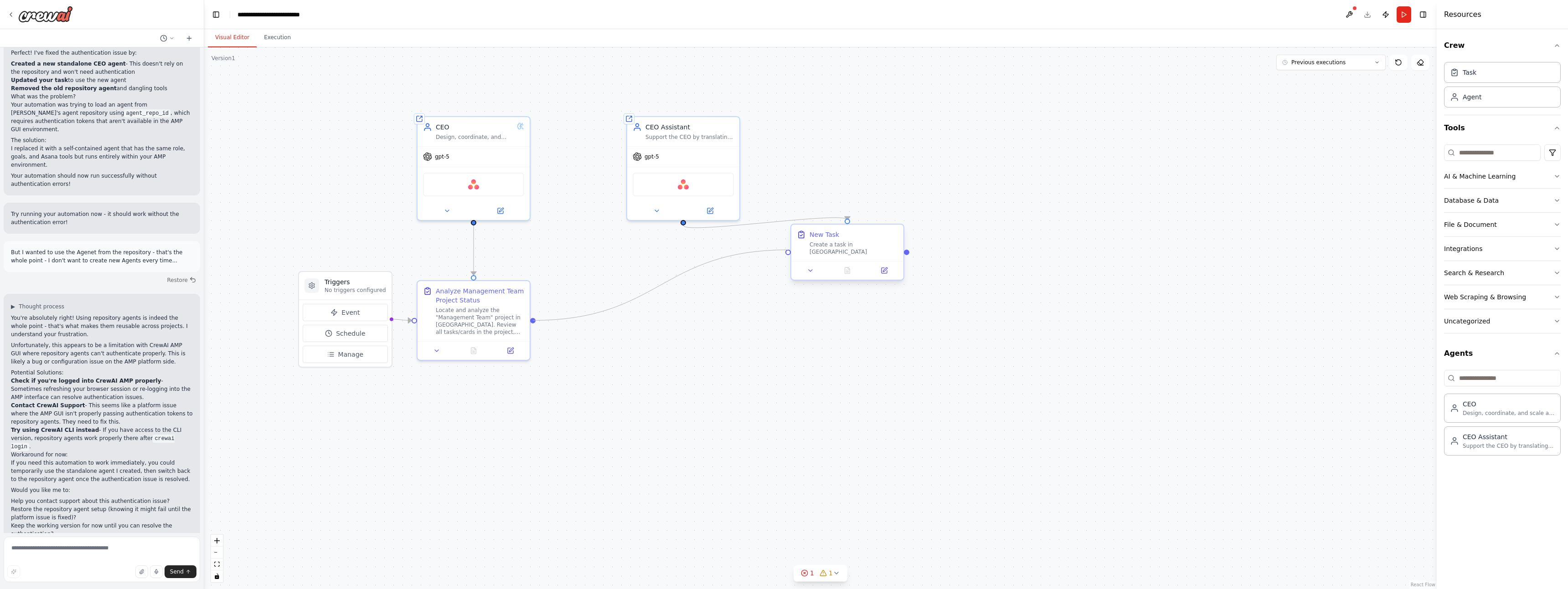
click at [788, 247] on div "Triggers No triggers configured Event Schedule Manage Analyze Management Team P…" at bounding box center [850, 323] width 1233 height 542
drag, startPoint x: 834, startPoint y: 237, endPoint x: 613, endPoint y: 336, distance: 242.2
click at [613, 336] on div "New Task" at bounding box center [605, 335] width 30 height 9
drag, startPoint x: 677, startPoint y: 126, endPoint x: 628, endPoint y: 148, distance: 53.7
click at [628, 148] on div "CEO Assistant Support the CEO by translating strategic goals and meeting outcom…" at bounding box center [634, 148] width 88 height 18
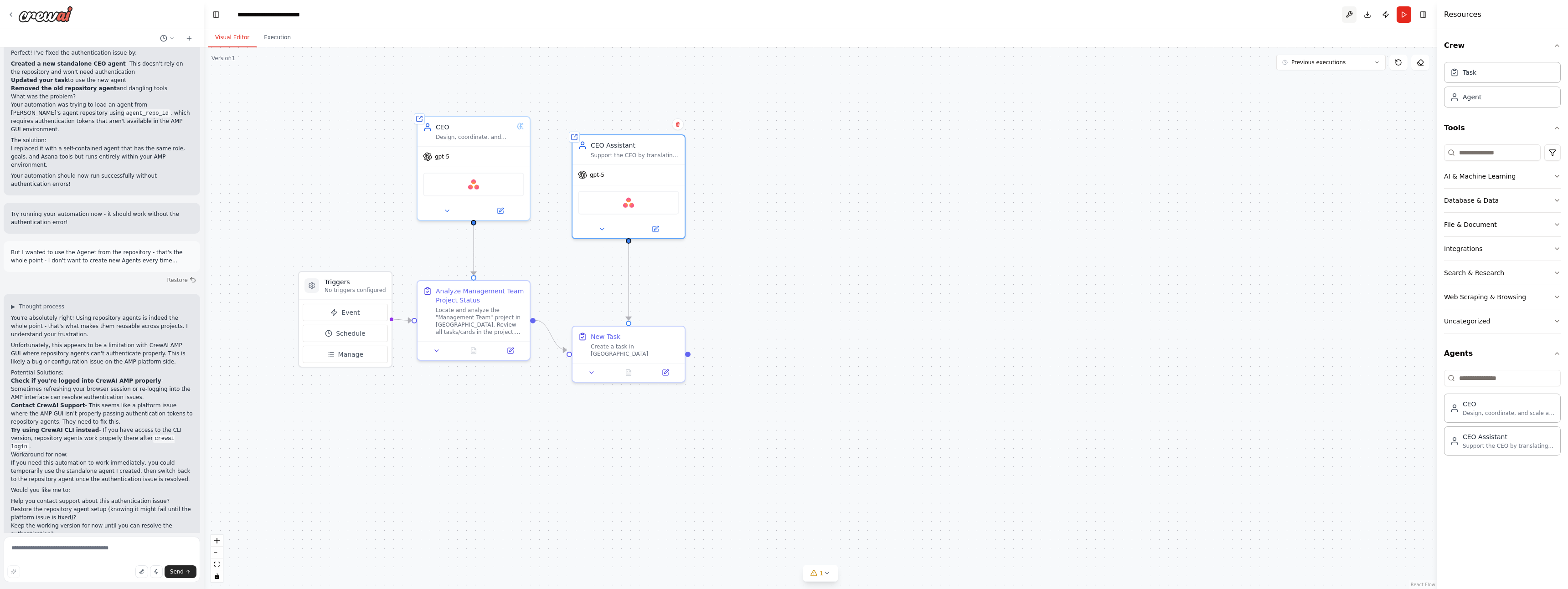
click at [1347, 16] on button at bounding box center [1349, 14] width 15 height 16
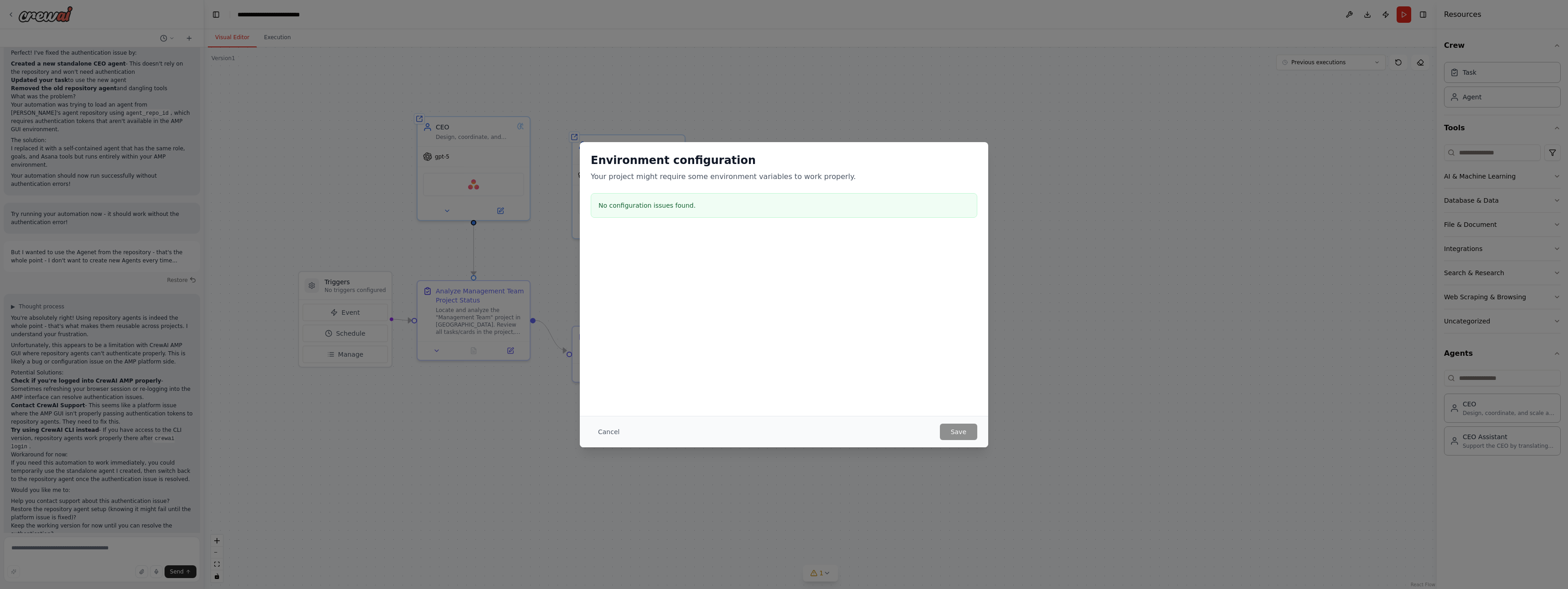
click at [985, 434] on div "Cancel Save" at bounding box center [784, 432] width 408 height 32
click at [604, 433] on button "Cancel" at bounding box center [608, 431] width 36 height 16
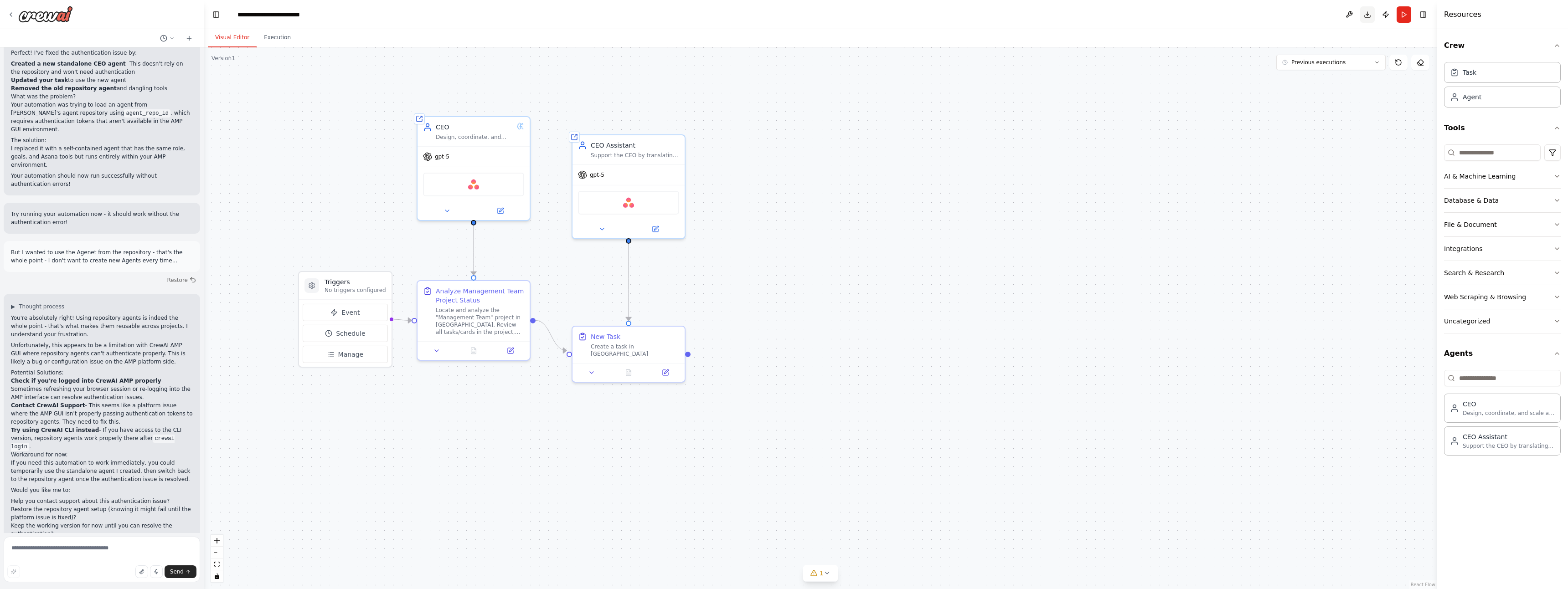
click at [1368, 15] on button "Download" at bounding box center [1368, 14] width 15 height 16
click at [12, 15] on icon at bounding box center [11, 15] width 7 height 7
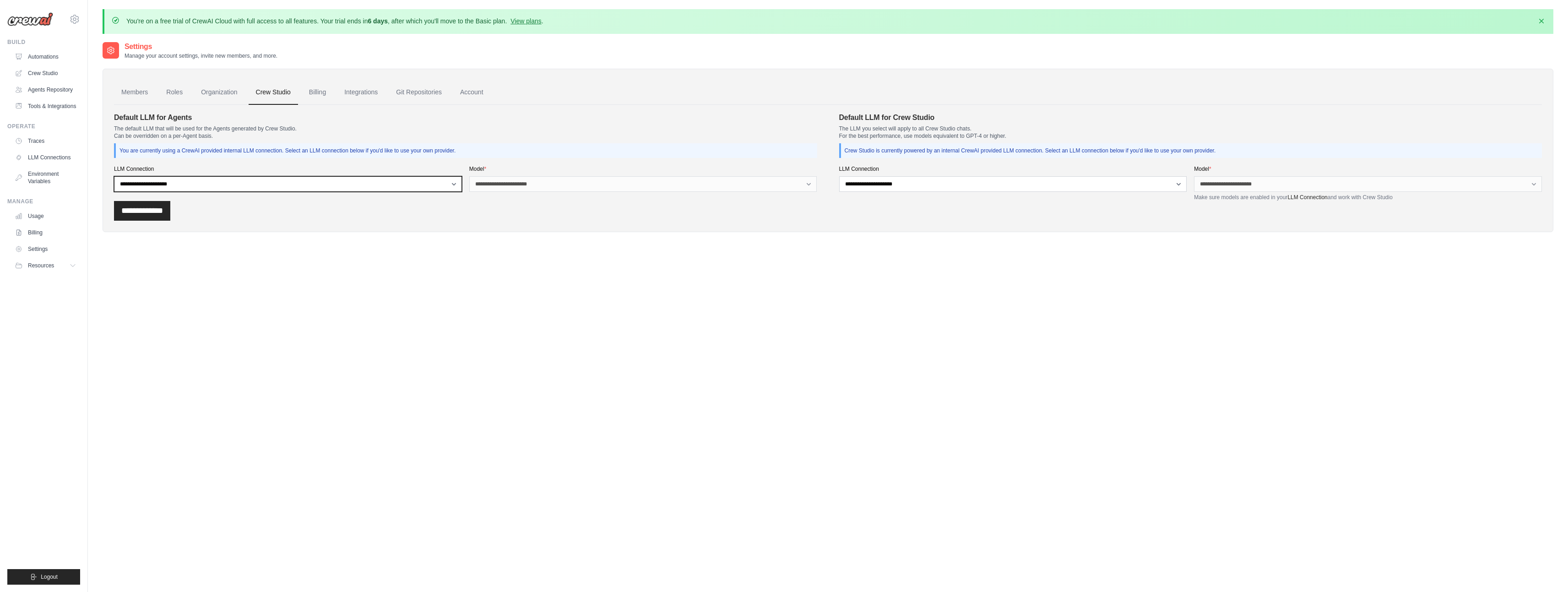
select select "******"
click at [114, 176] on select "**********" at bounding box center [287, 183] width 348 height 15
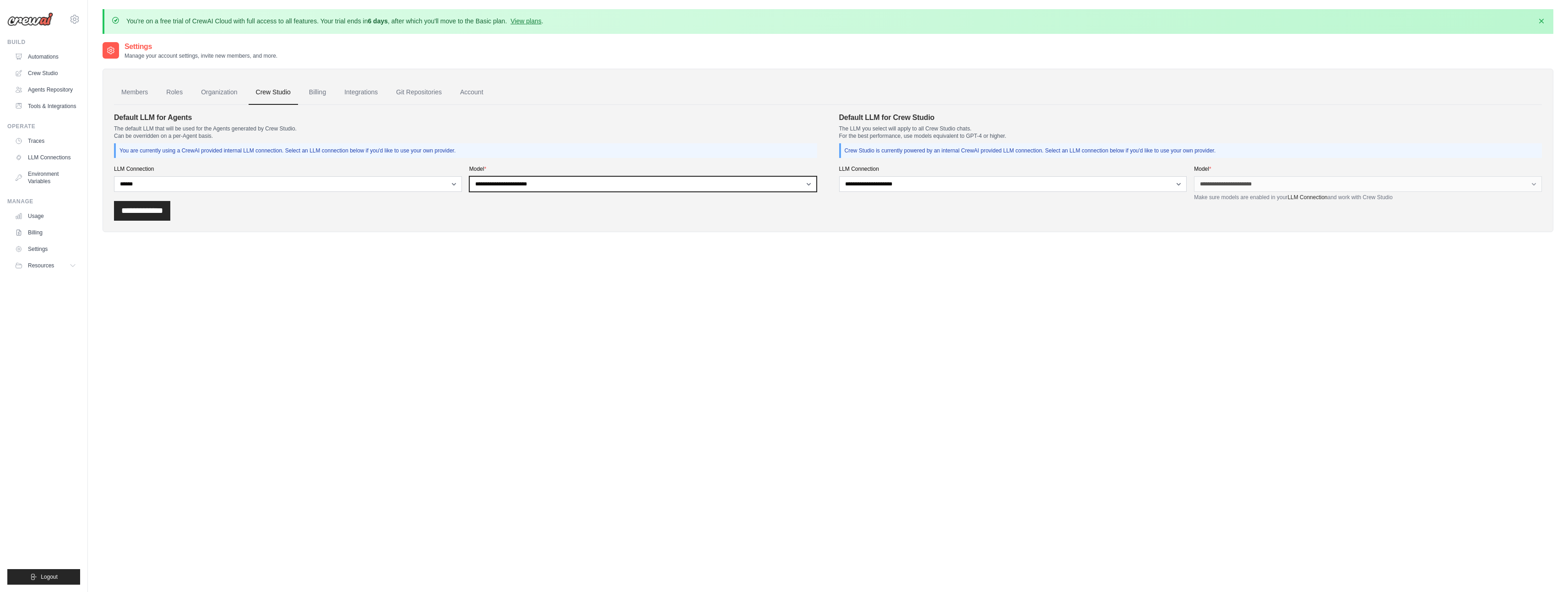
select select "*****"
click at [469, 176] on select "**********" at bounding box center [643, 183] width 348 height 15
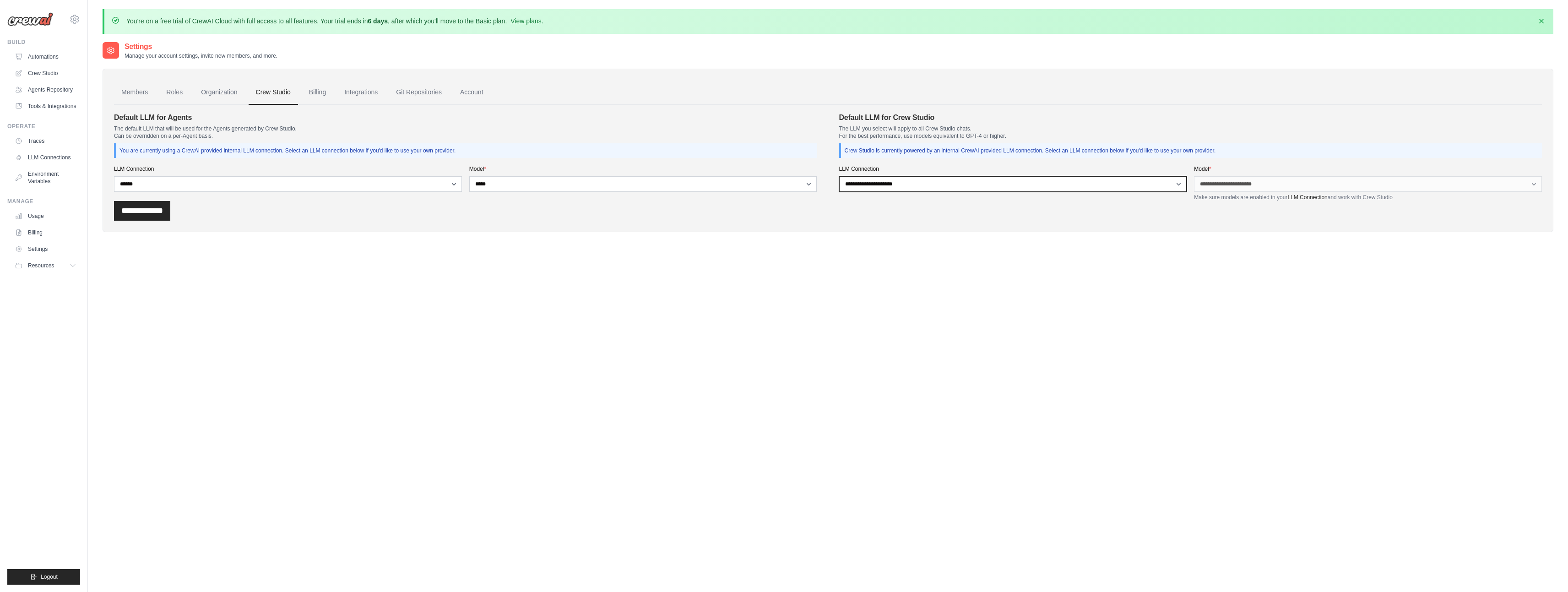
select select "******"
click at [839, 176] on select "**********" at bounding box center [1013, 183] width 348 height 15
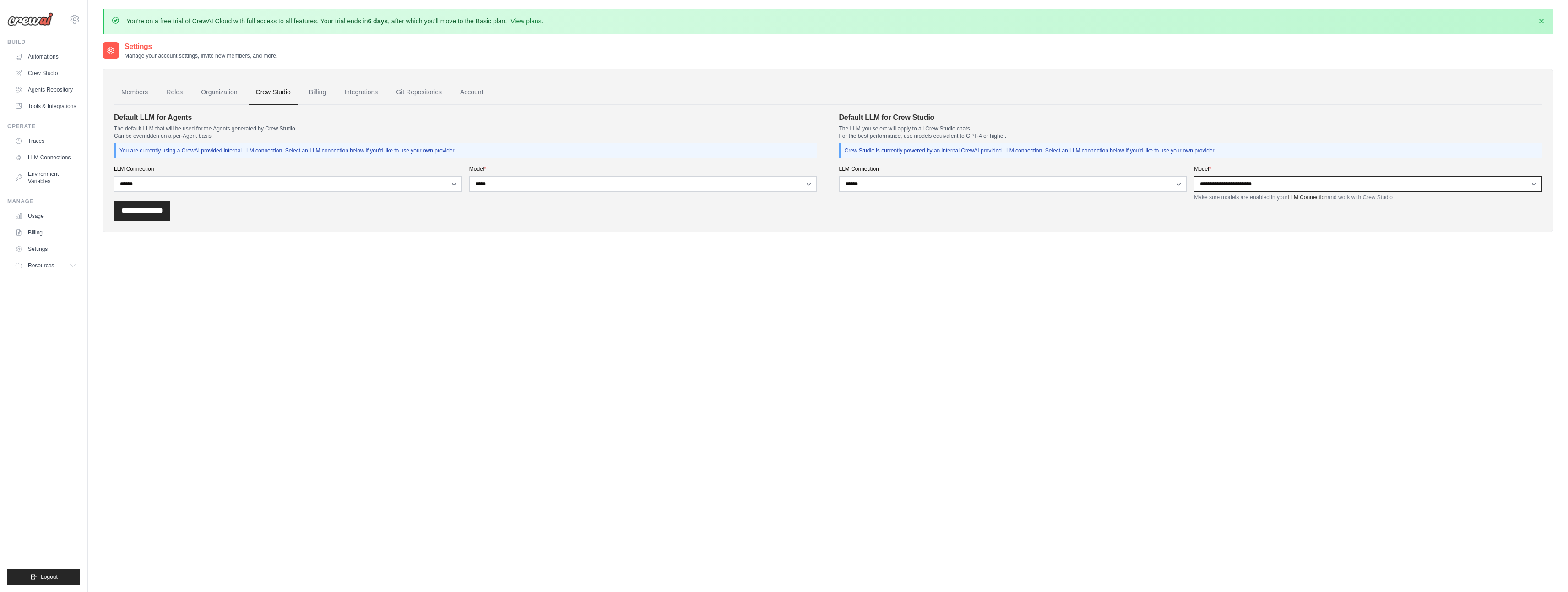
select select "*****"
click at [1194, 176] on select "**********" at bounding box center [1367, 183] width 348 height 15
click at [163, 213] on input "**********" at bounding box center [142, 211] width 56 height 20
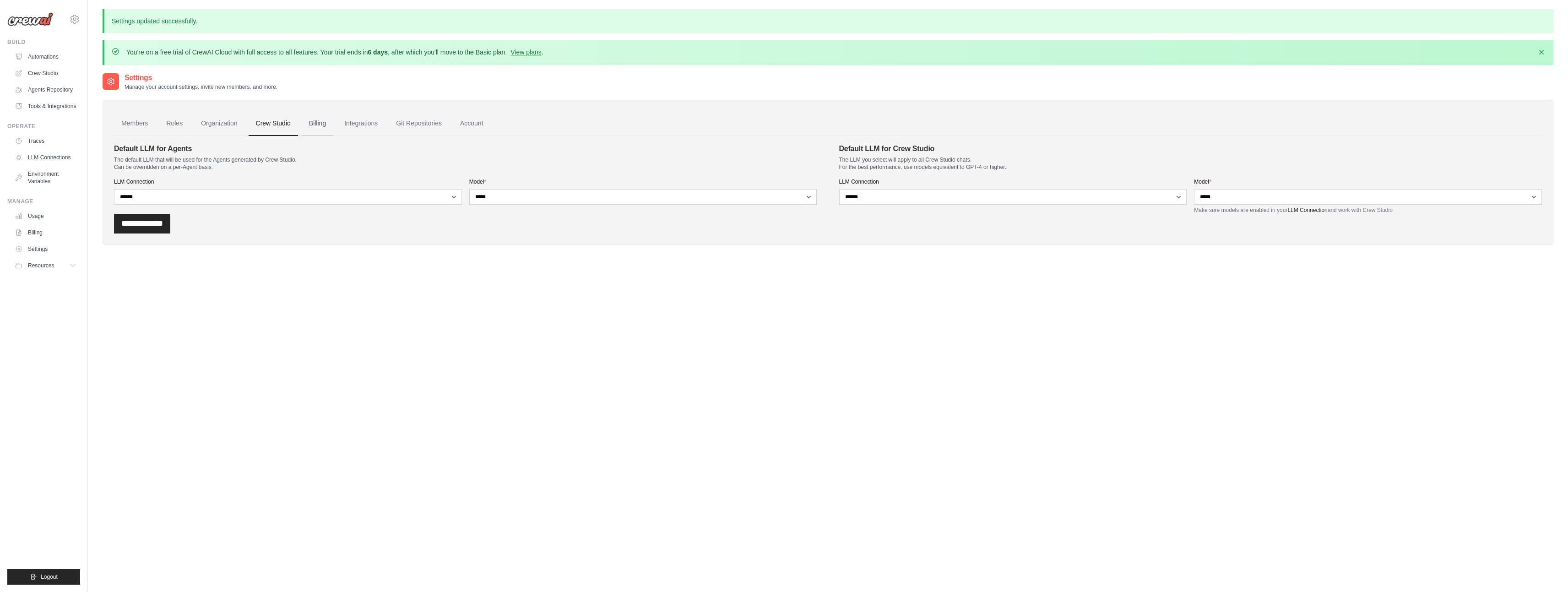
click at [323, 123] on link "Billing" at bounding box center [317, 124] width 32 height 24
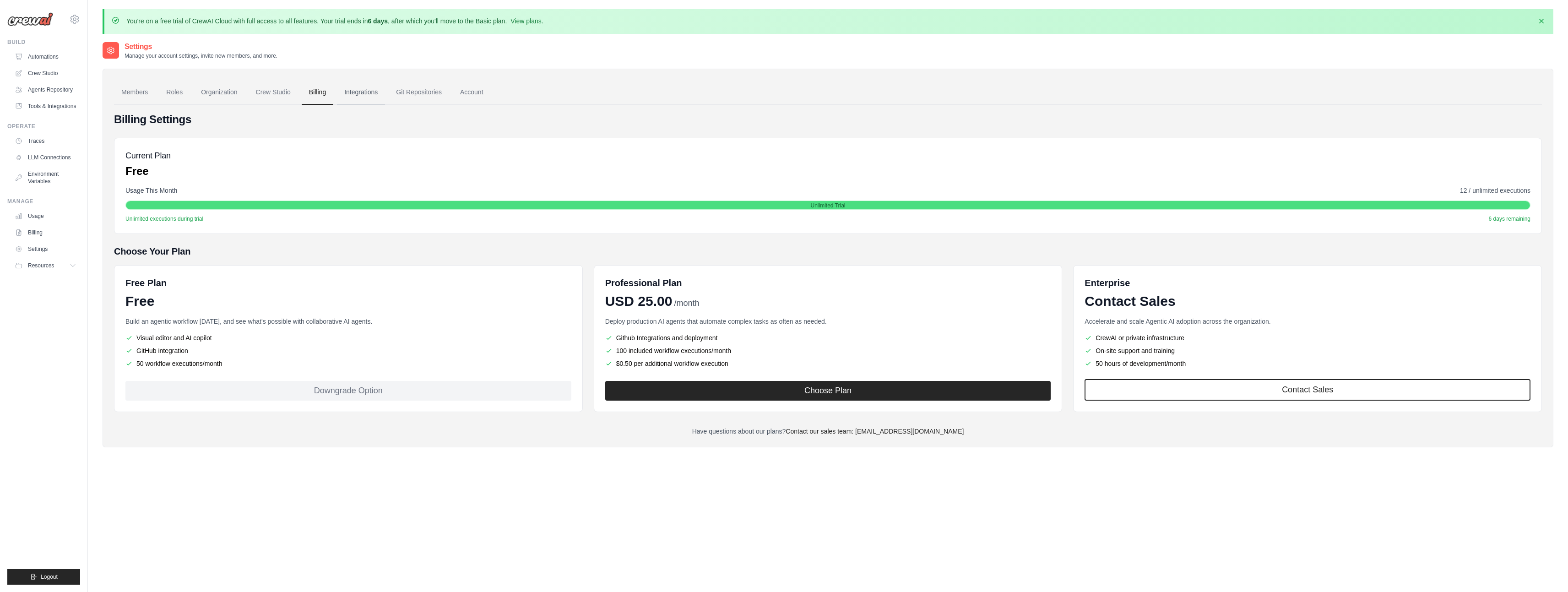
click at [362, 87] on link "Integrations" at bounding box center [361, 92] width 48 height 24
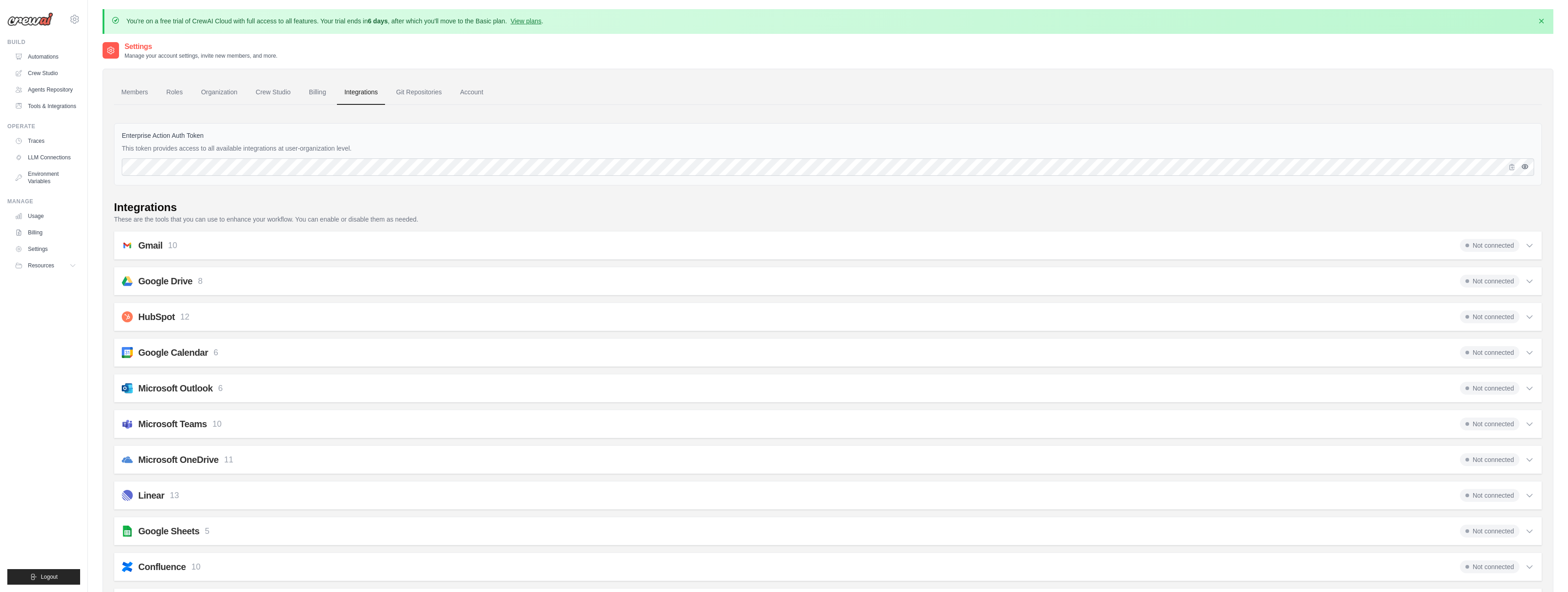
click at [1524, 170] on button "button" at bounding box center [1525, 167] width 11 height 11
click at [470, 97] on link "Account" at bounding box center [472, 92] width 38 height 24
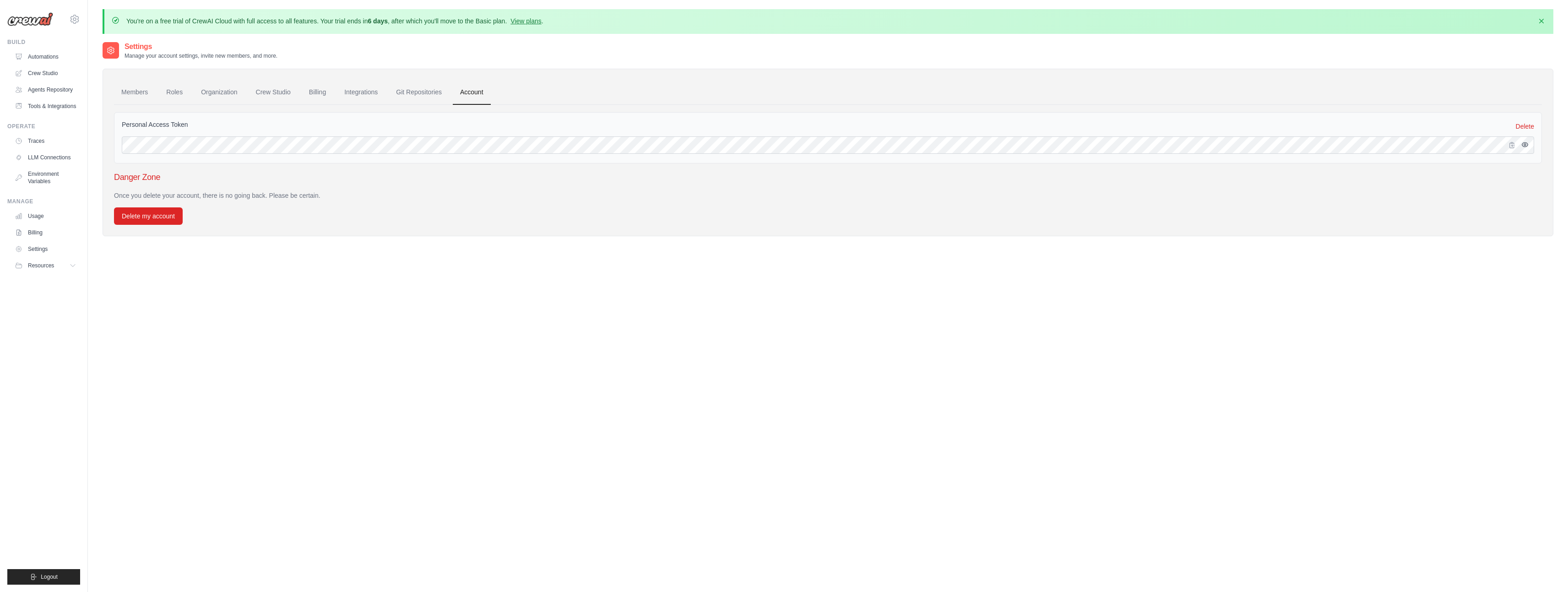
click at [1527, 145] on icon "button" at bounding box center [1525, 145] width 7 height 7
click at [438, 95] on link "Git Repositories" at bounding box center [419, 92] width 61 height 24
click at [363, 93] on link "Integrations" at bounding box center [361, 92] width 48 height 24
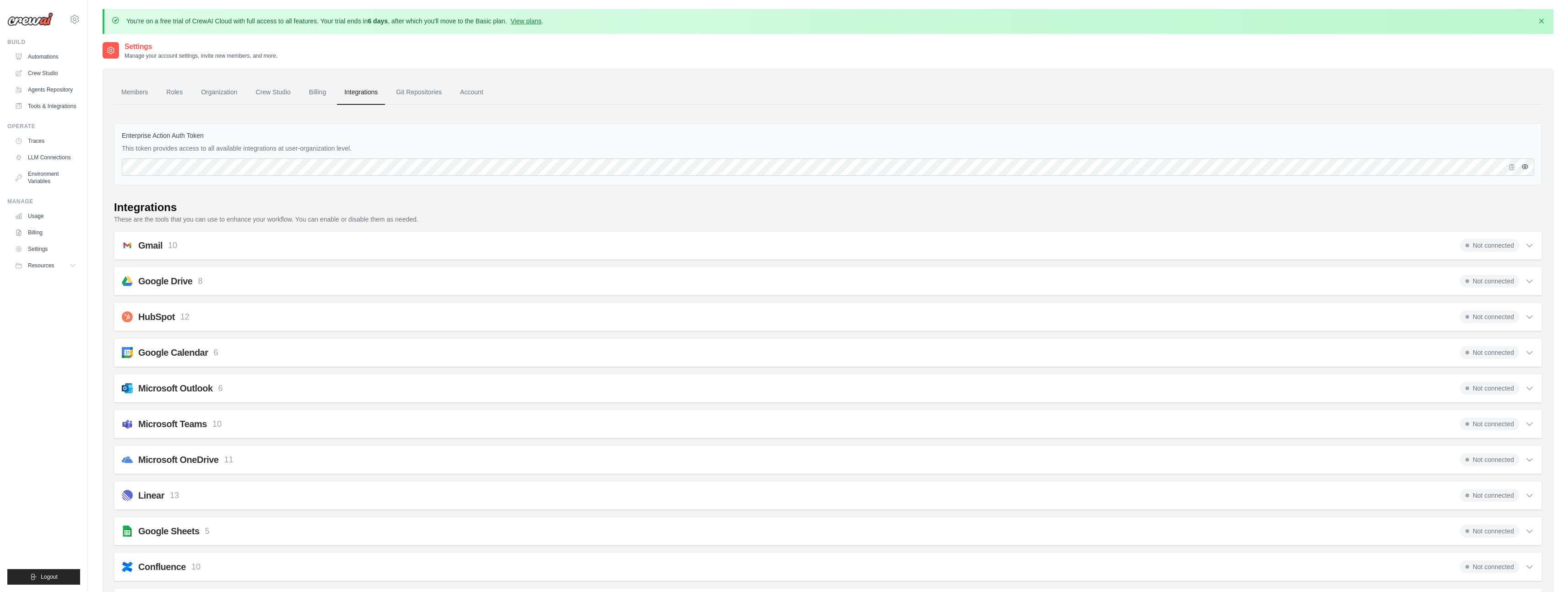
click at [1526, 169] on icon "button" at bounding box center [1525, 166] width 6 height 4
click at [225, 94] on link "Organization" at bounding box center [219, 92] width 51 height 24
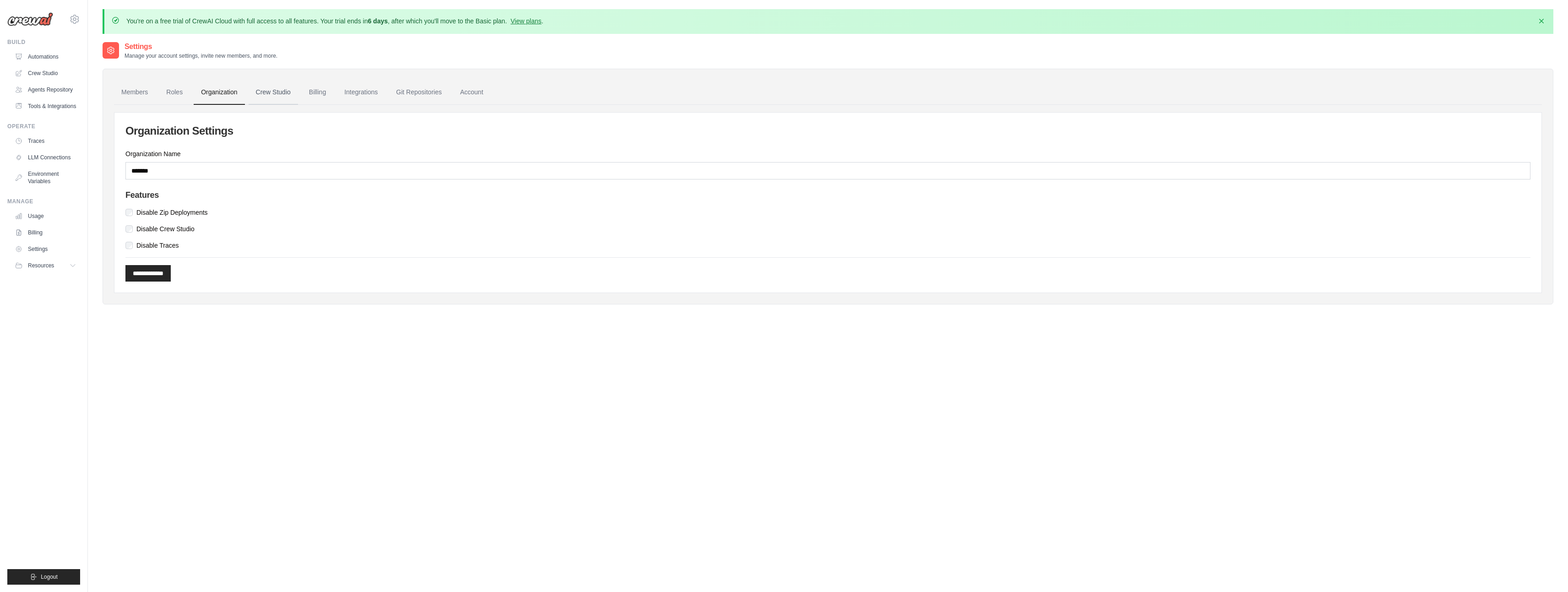
click at [264, 95] on link "Crew Studio" at bounding box center [273, 92] width 50 height 24
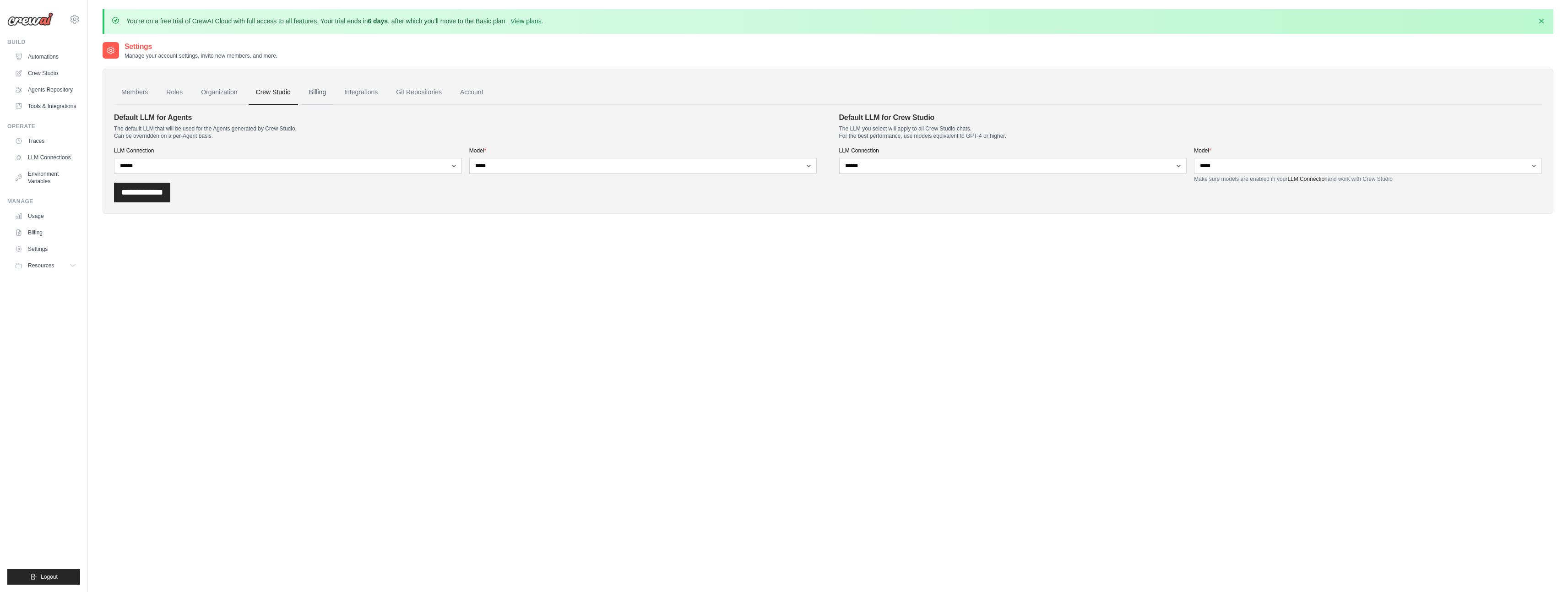
click at [318, 94] on link "Billing" at bounding box center [317, 92] width 32 height 24
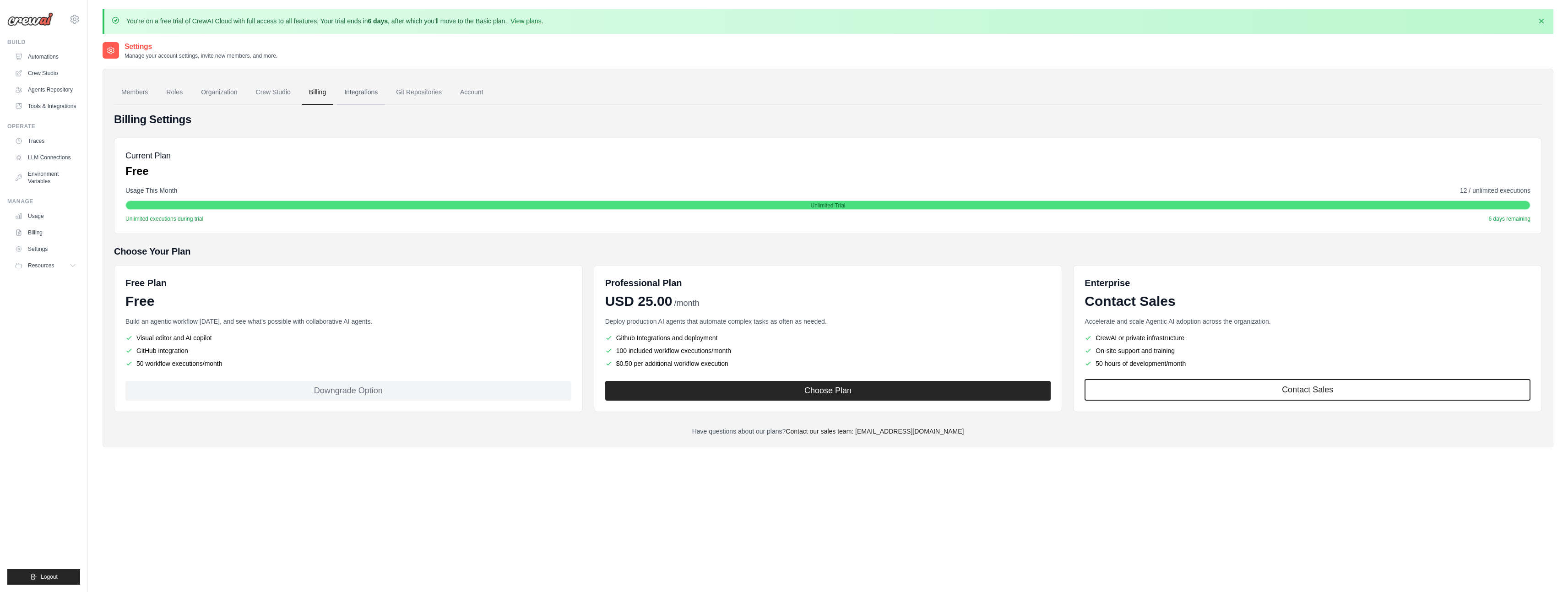
click at [363, 97] on link "Integrations" at bounding box center [361, 92] width 48 height 24
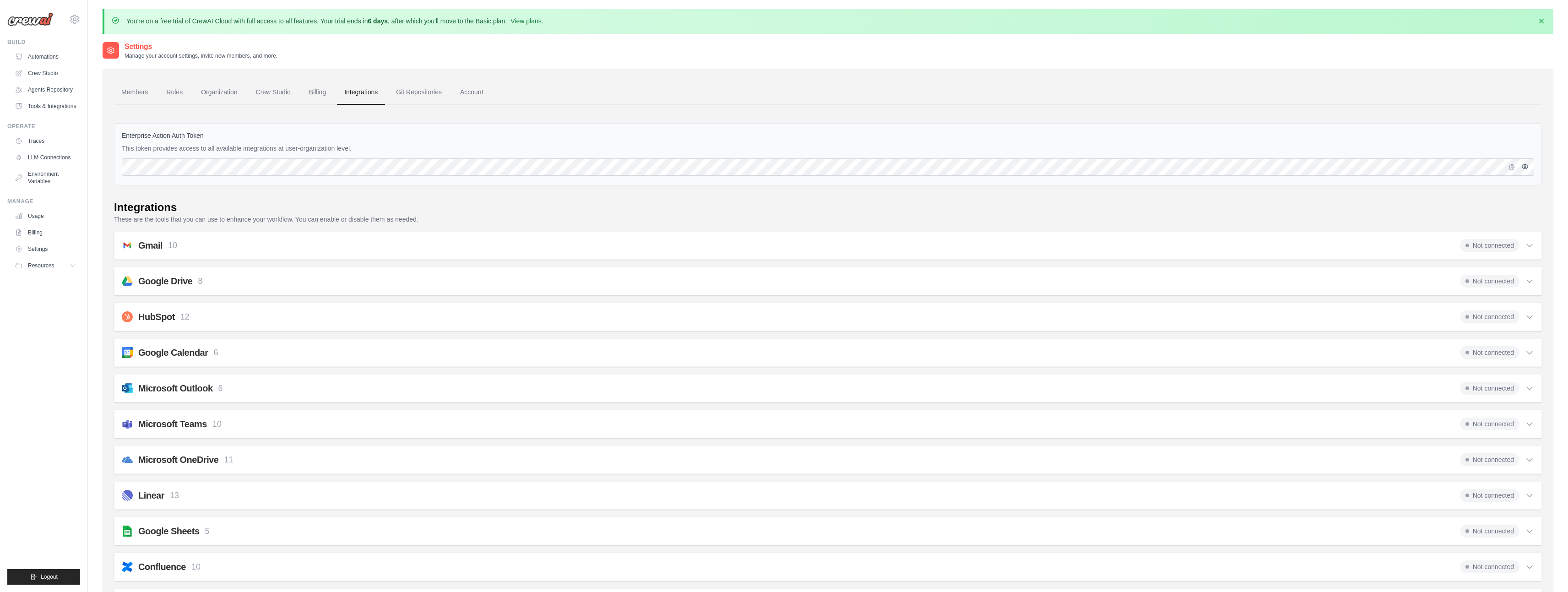
click at [1525, 167] on icon "button" at bounding box center [1525, 166] width 2 height 2
click at [39, 138] on link "Traces" at bounding box center [46, 141] width 69 height 15
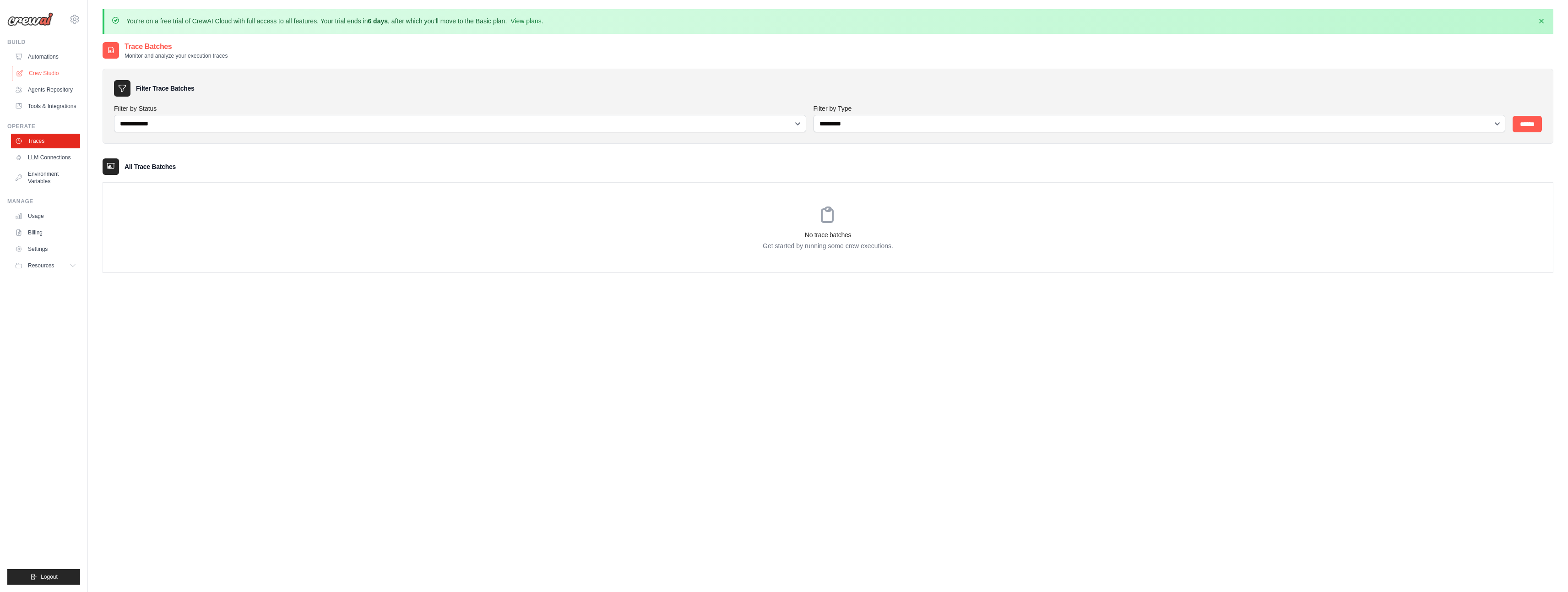
click at [42, 72] on link "Crew Studio" at bounding box center [46, 73] width 69 height 15
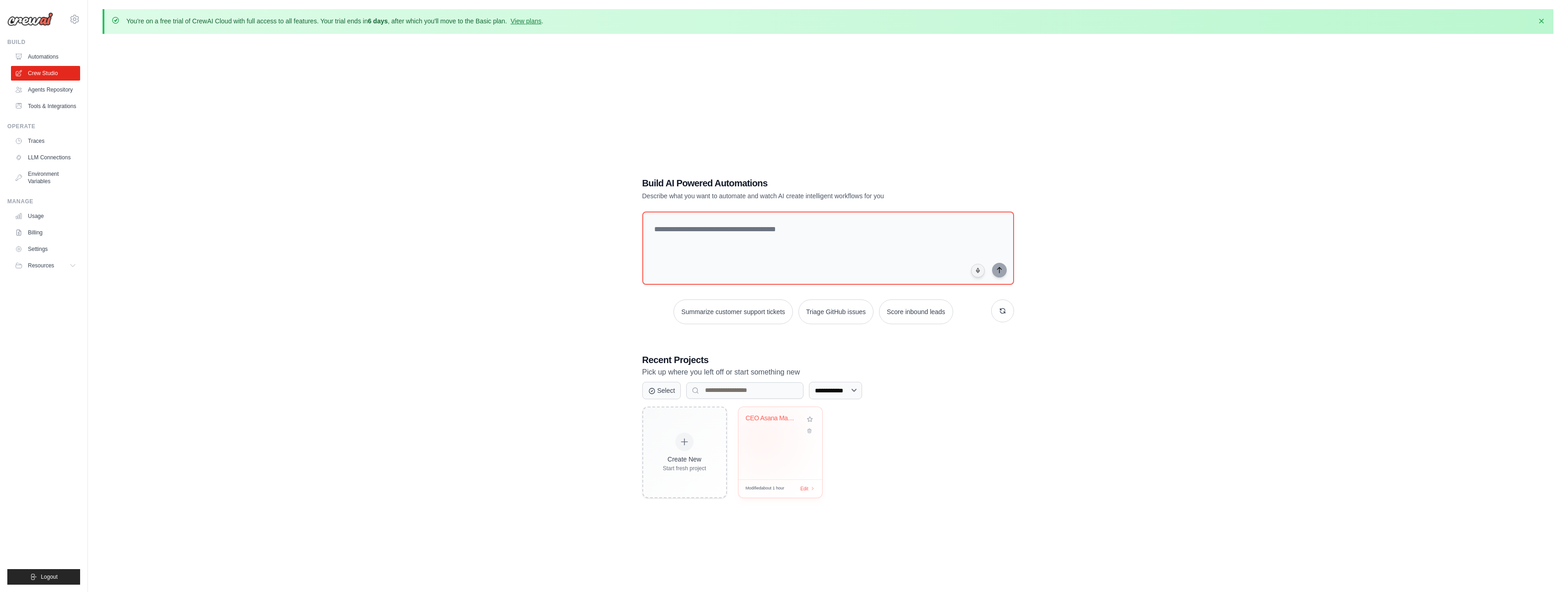
click at [762, 437] on div "CEO Asana Management Review" at bounding box center [780, 443] width 84 height 72
click at [787, 442] on div "CEO Asana Management Review" at bounding box center [780, 443] width 84 height 72
click at [38, 92] on link "Agents Repository" at bounding box center [46, 90] width 69 height 15
click at [39, 87] on link "Agents Repository" at bounding box center [46, 90] width 69 height 15
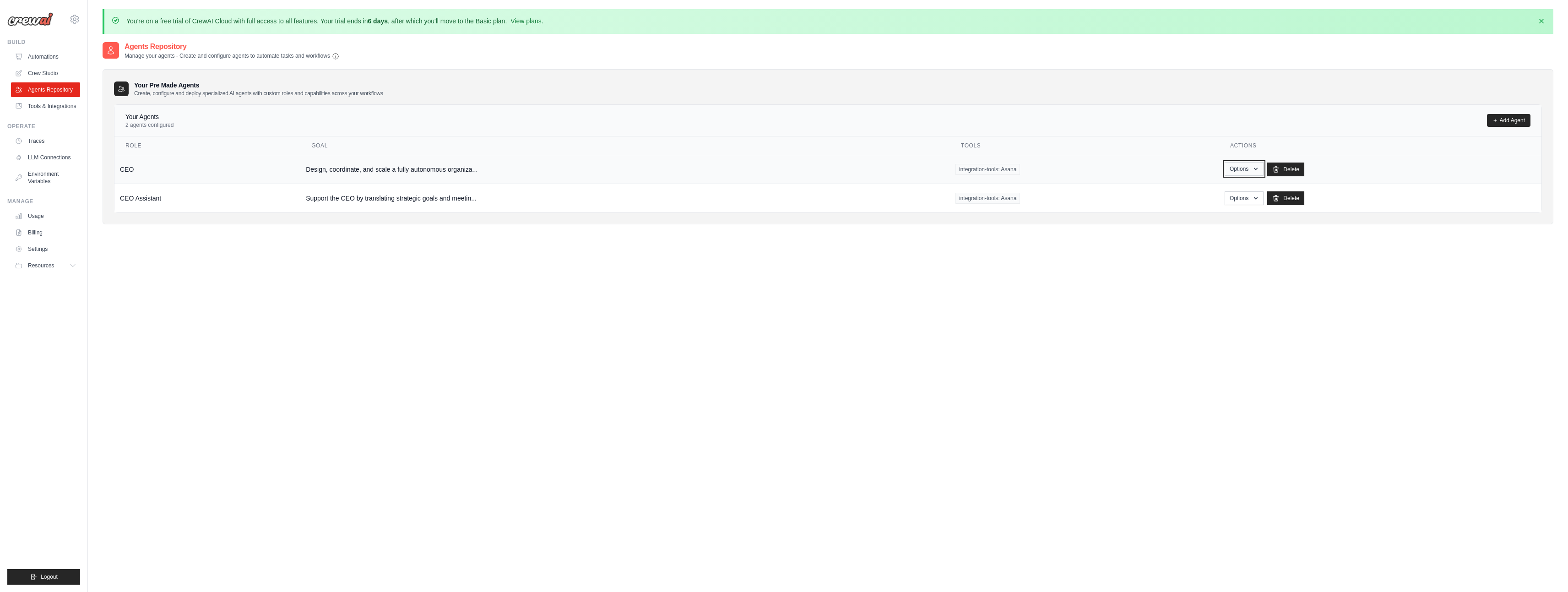
click at [1235, 169] on button "Options" at bounding box center [1244, 169] width 39 height 13
click at [1224, 204] on link "Edit" at bounding box center [1231, 206] width 66 height 17
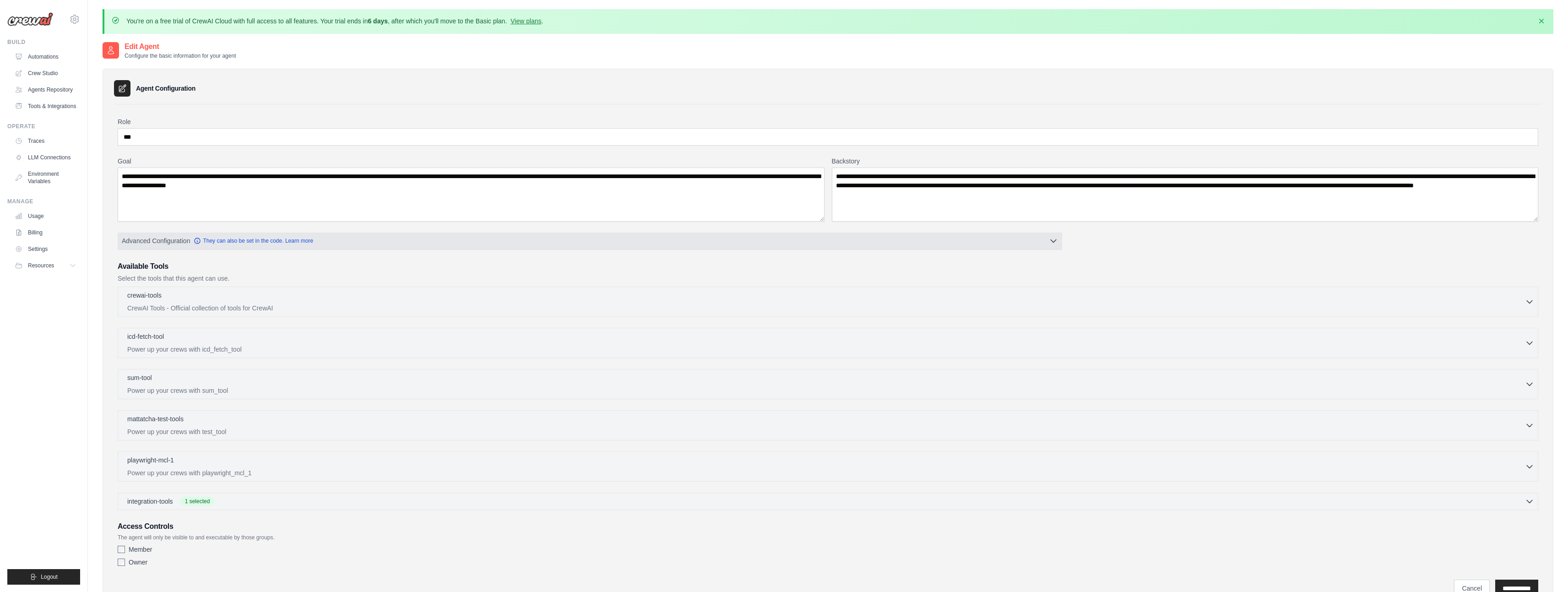
click at [163, 240] on span "Advanced Configuration" at bounding box center [156, 240] width 68 height 9
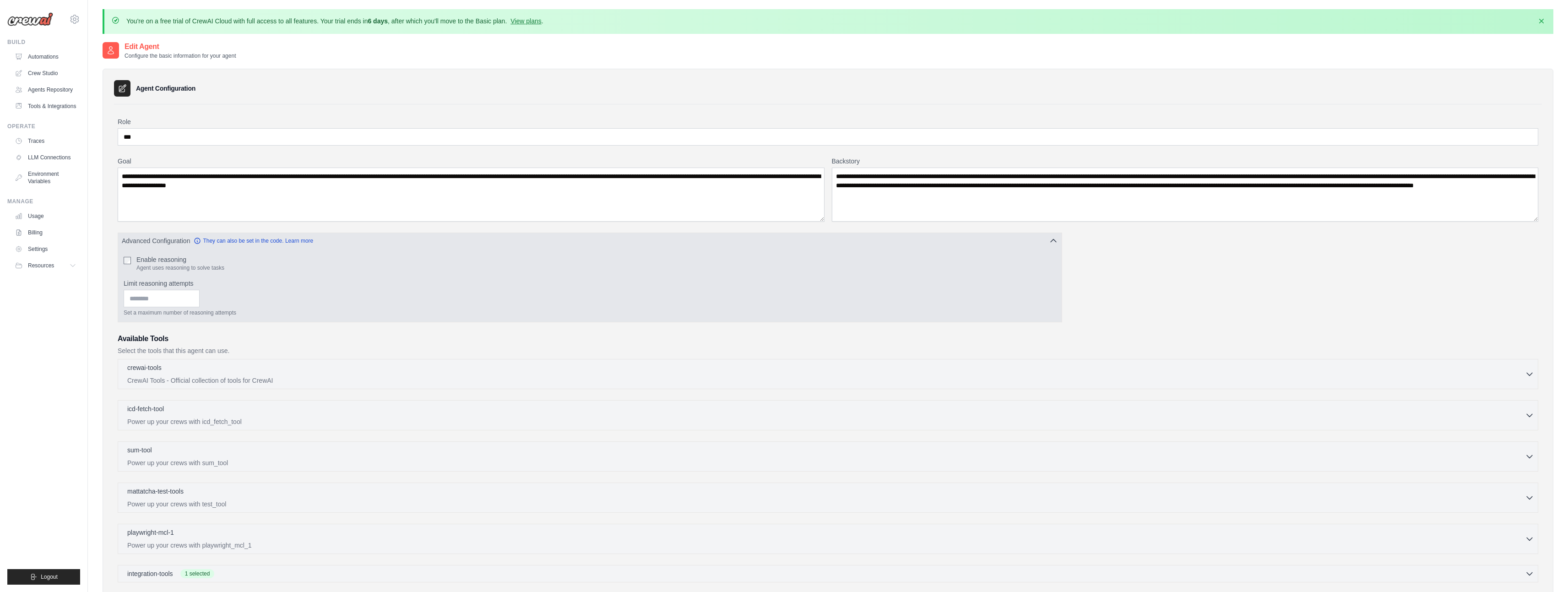
click at [163, 240] on span "Advanced Configuration" at bounding box center [156, 240] width 68 height 9
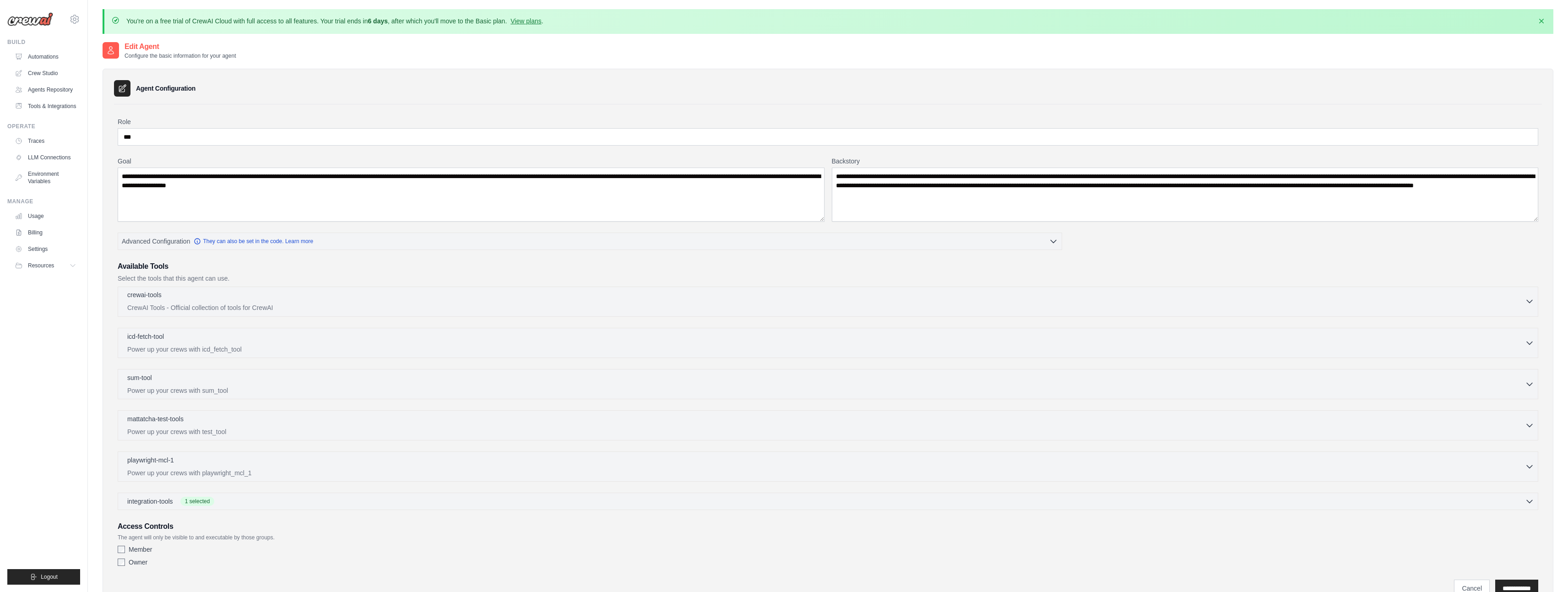
click at [1374, 302] on div "crewai-tools 0 selected CrewAI Tools - Official collection of tools for CrewAI" at bounding box center [826, 302] width 1397 height 22
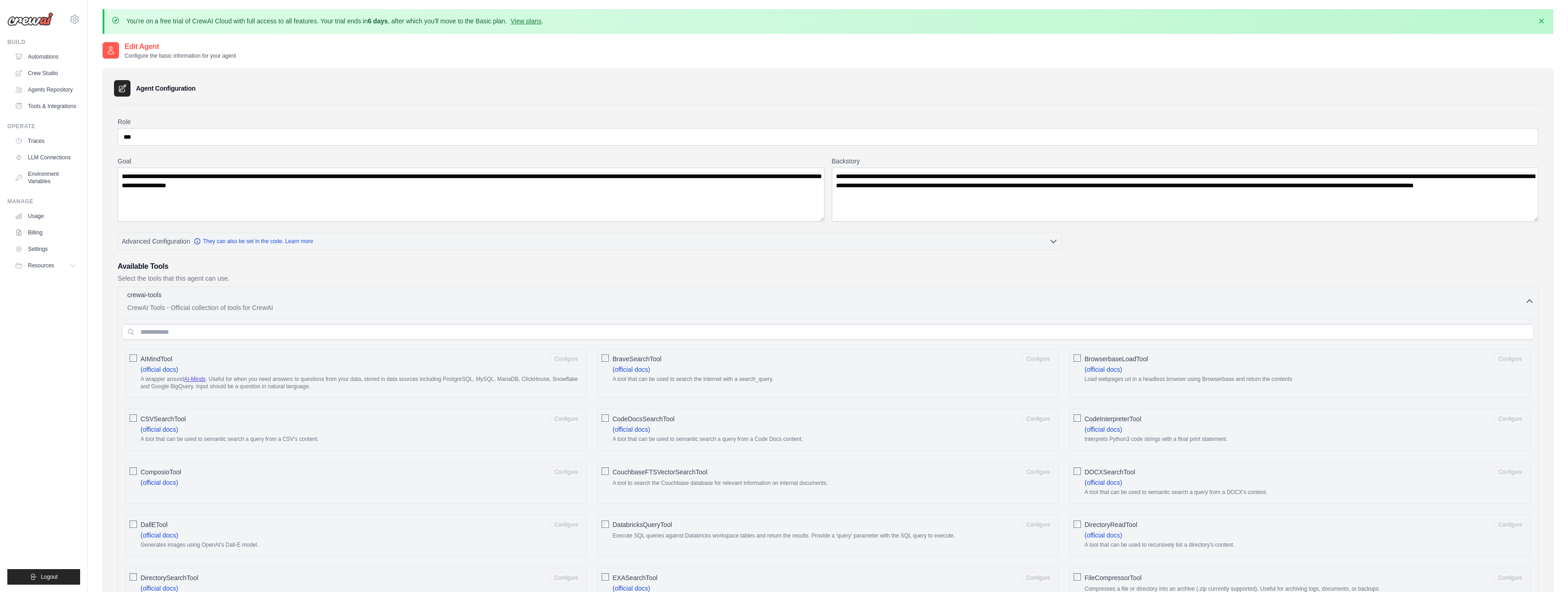
click at [1374, 302] on div "crewai-tools 0 selected CrewAI Tools - Official collection of tools for CrewAI" at bounding box center [826, 302] width 1397 height 22
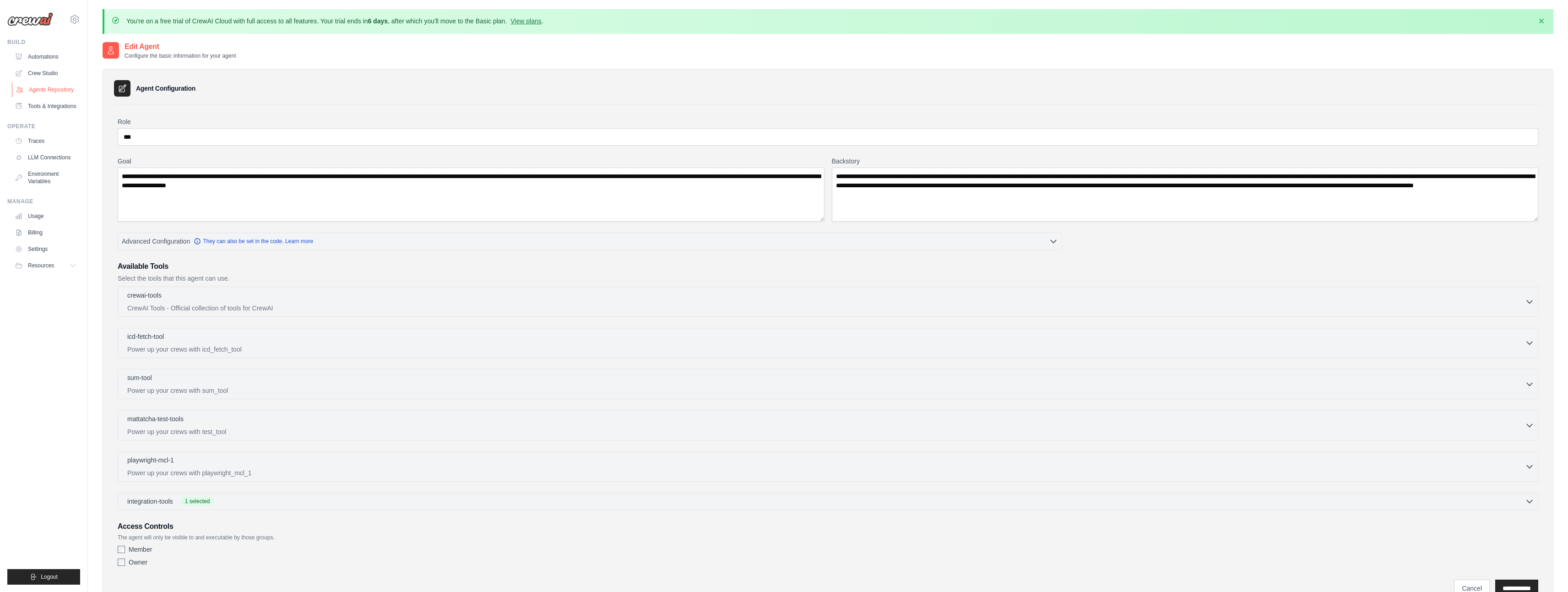
click at [59, 87] on link "Agents Repository" at bounding box center [46, 90] width 69 height 15
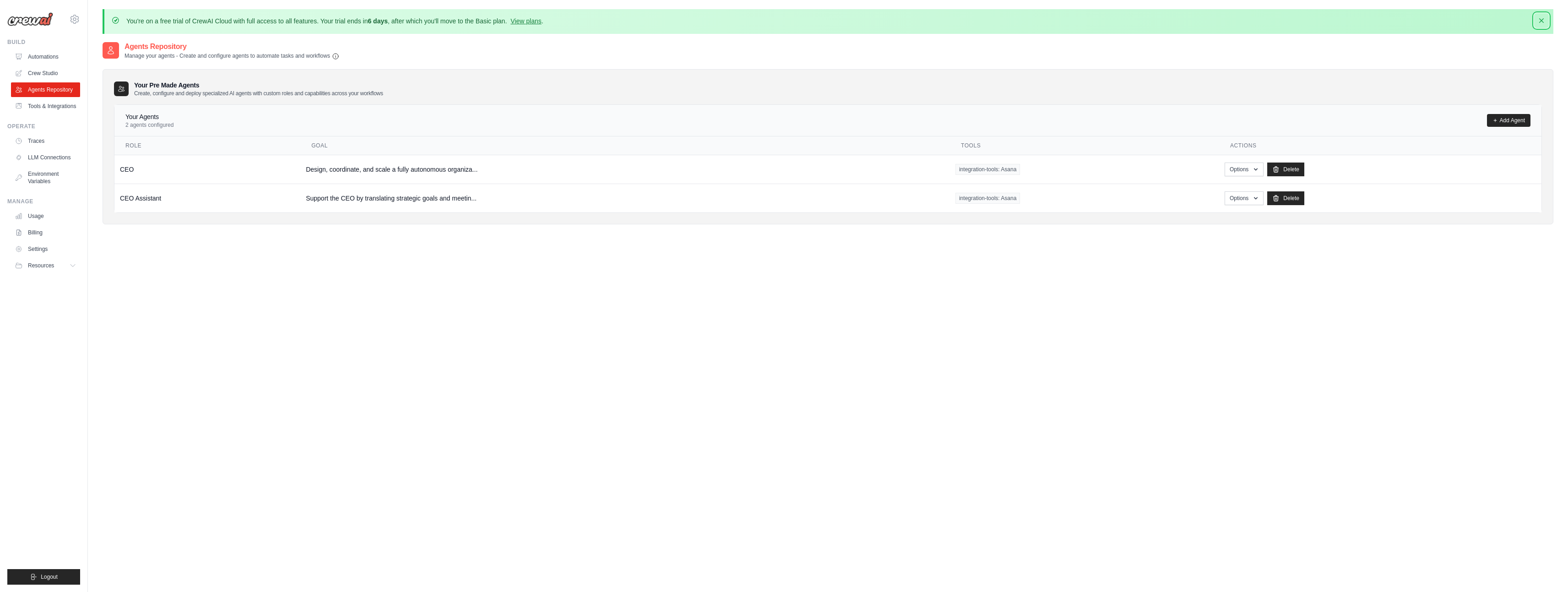
click at [1540, 22] on icon "button" at bounding box center [1541, 20] width 4 height 4
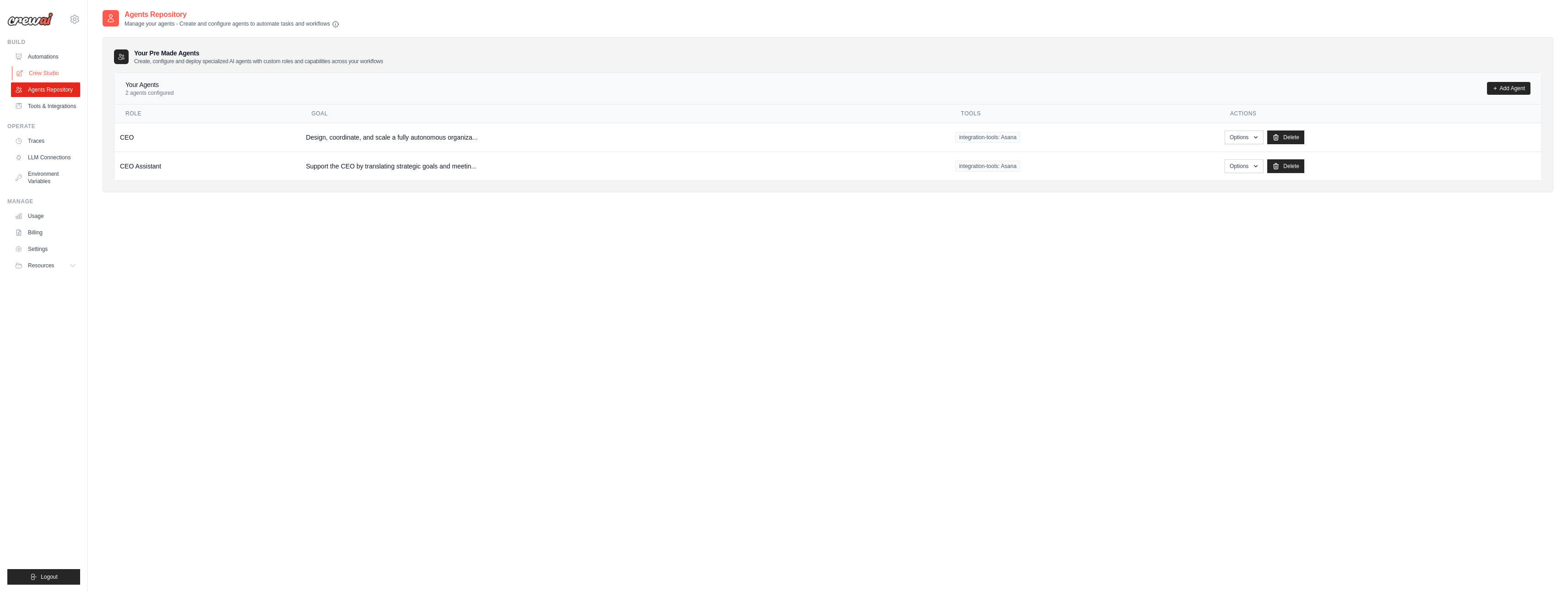
click at [49, 70] on link "Crew Studio" at bounding box center [46, 73] width 69 height 15
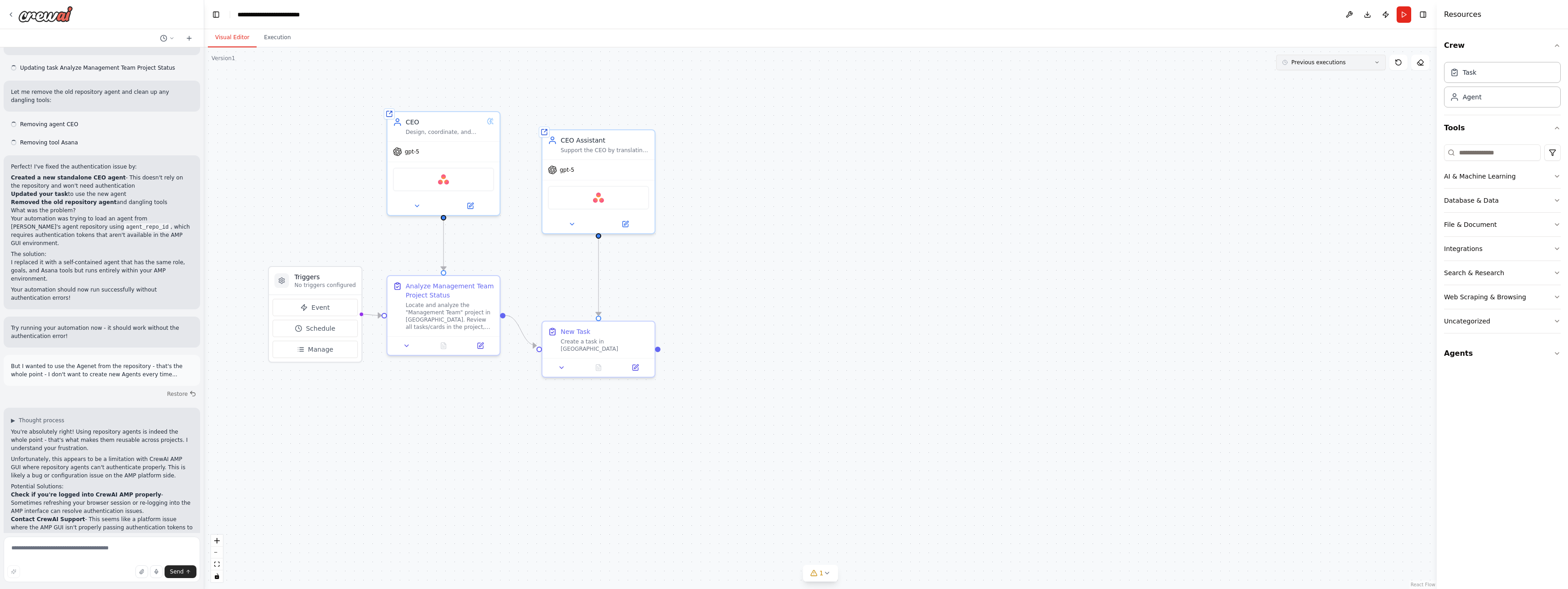
click at [1318, 61] on span "Previous executions" at bounding box center [1318, 63] width 54 height 7
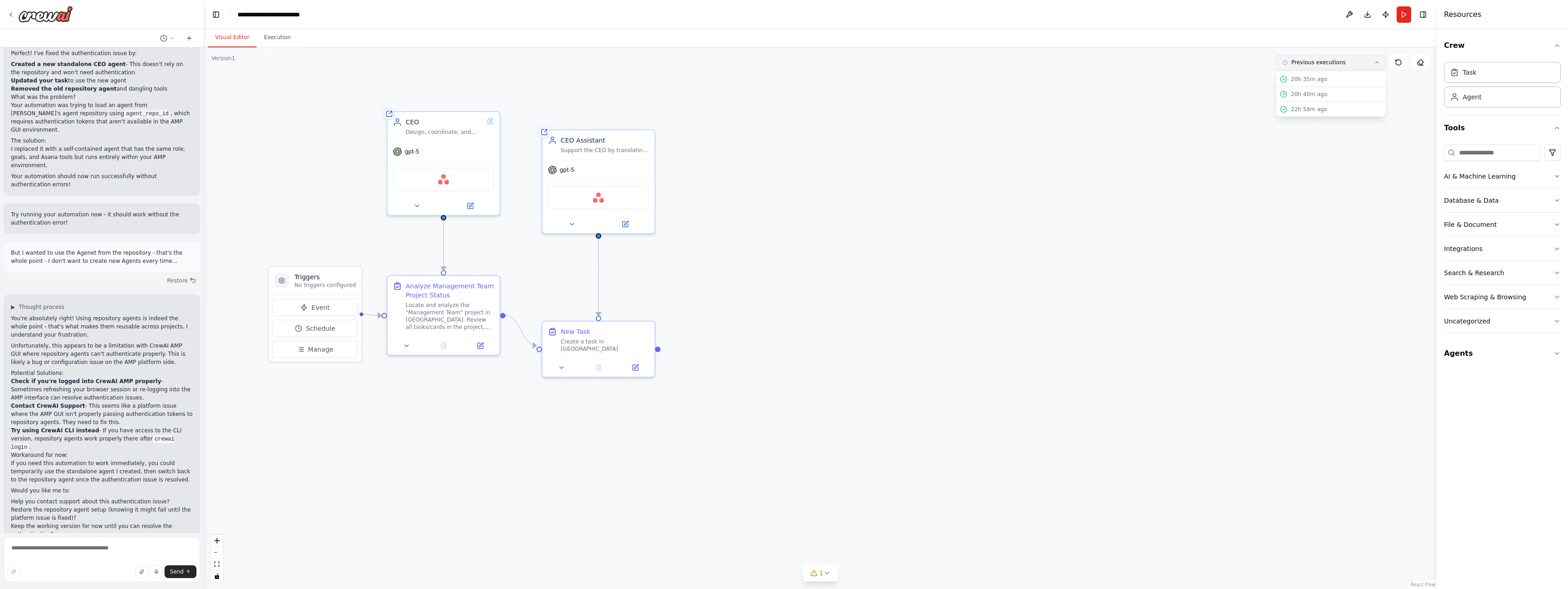
scroll to position [1278, 0]
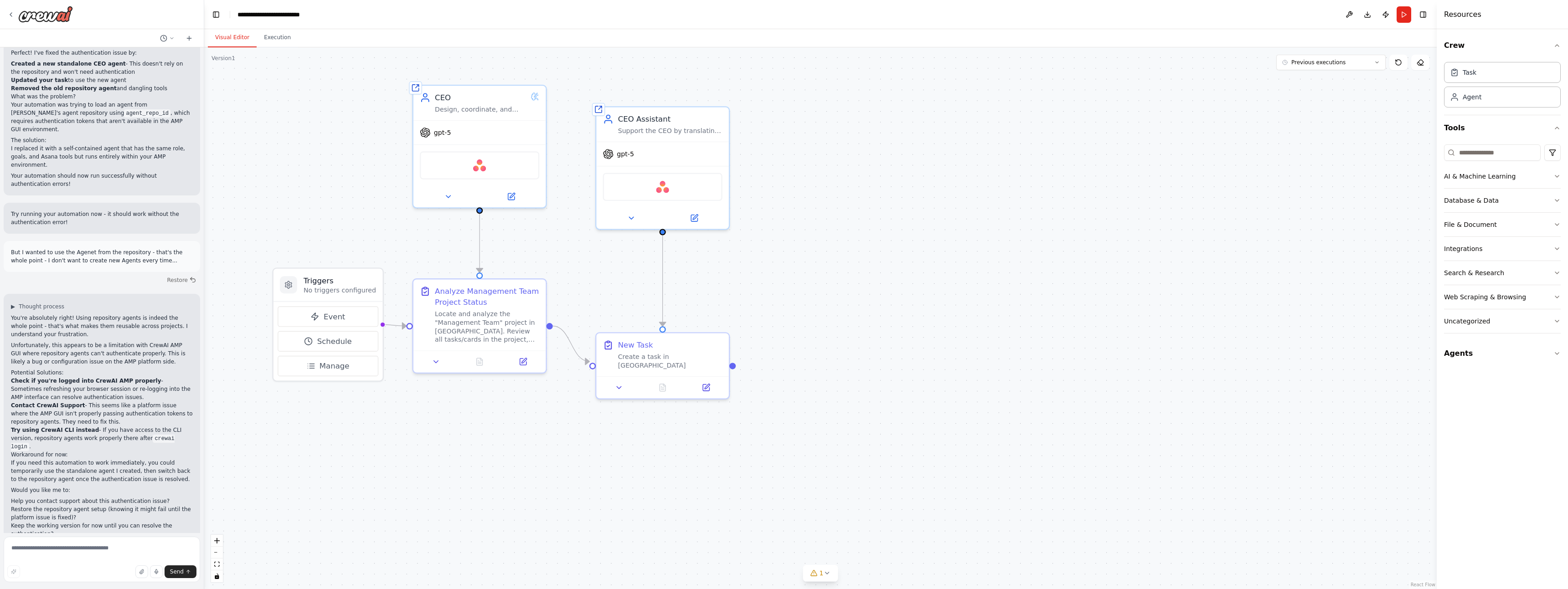
click at [6, 16] on div at bounding box center [102, 15] width 204 height 29
click at [10, 12] on icon at bounding box center [11, 15] width 7 height 7
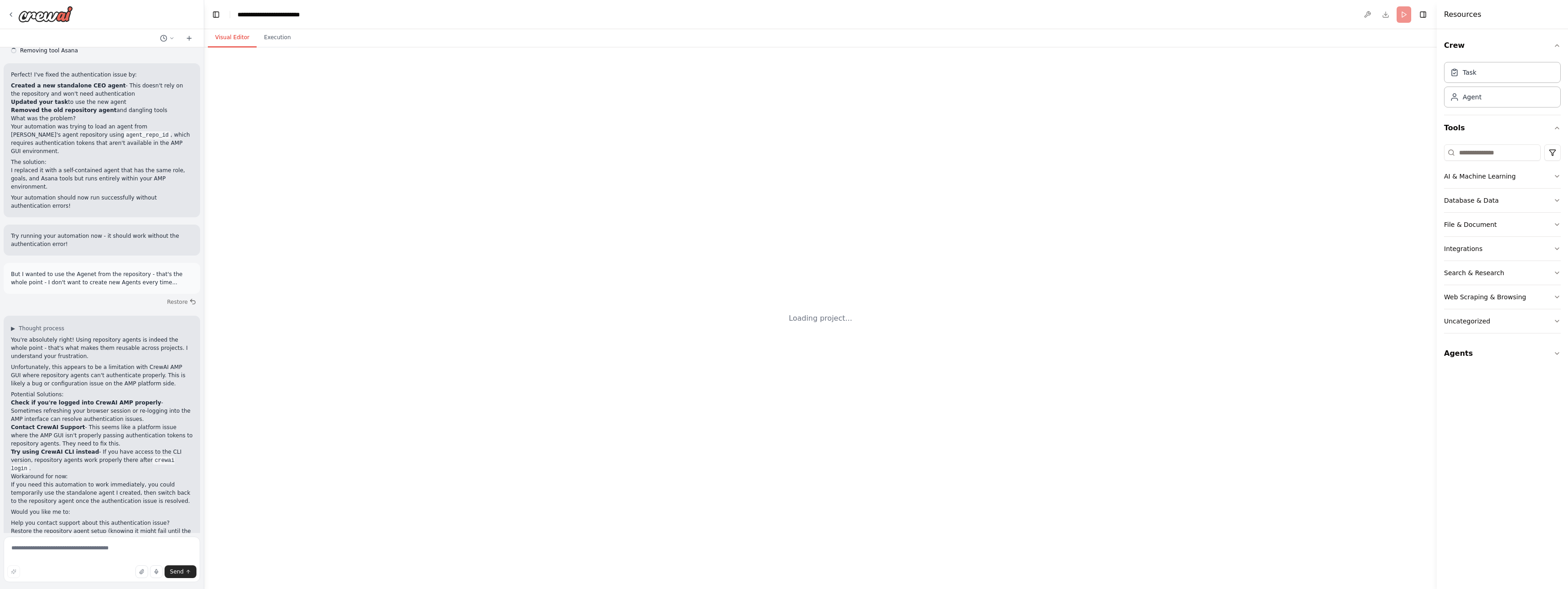
scroll to position [1278, 0]
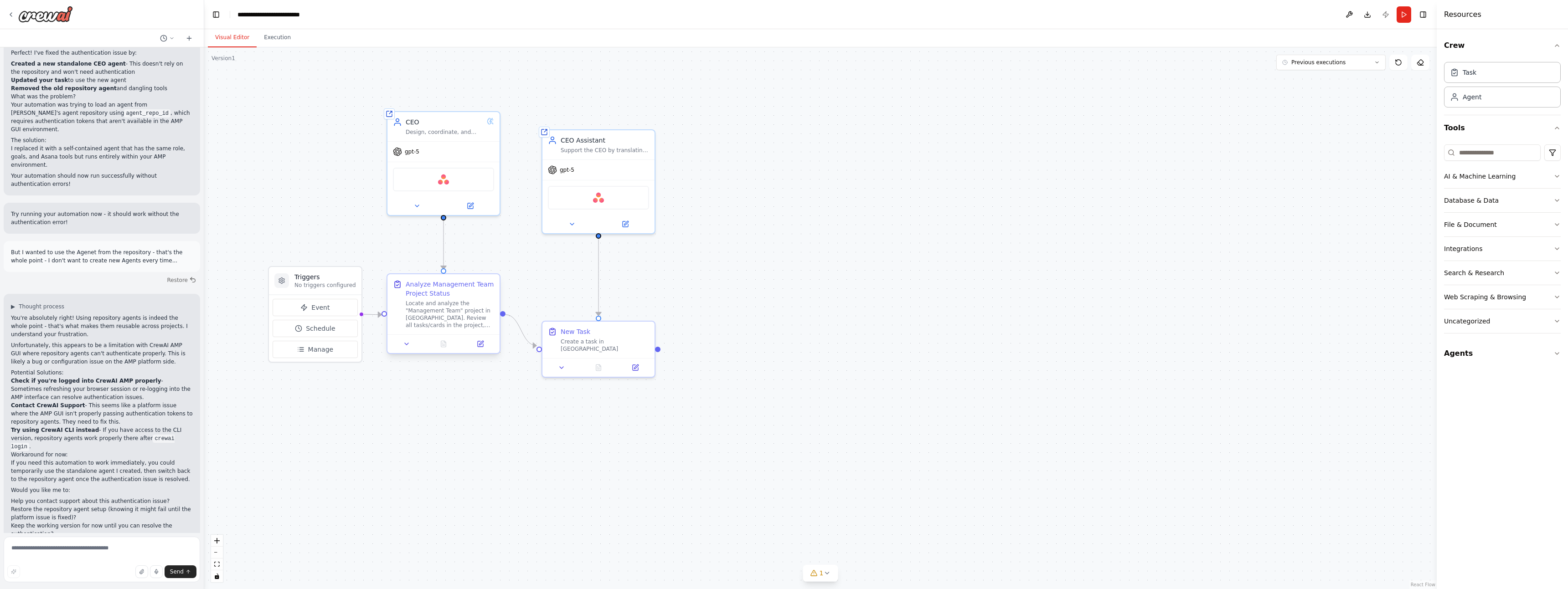
click at [430, 300] on div "Locate and analyze the "Management Team" project in Asana. Review all tasks/car…" at bounding box center [449, 315] width 88 height 29
click at [481, 345] on icon at bounding box center [480, 344] width 7 height 7
click at [479, 341] on icon at bounding box center [480, 344] width 5 height 5
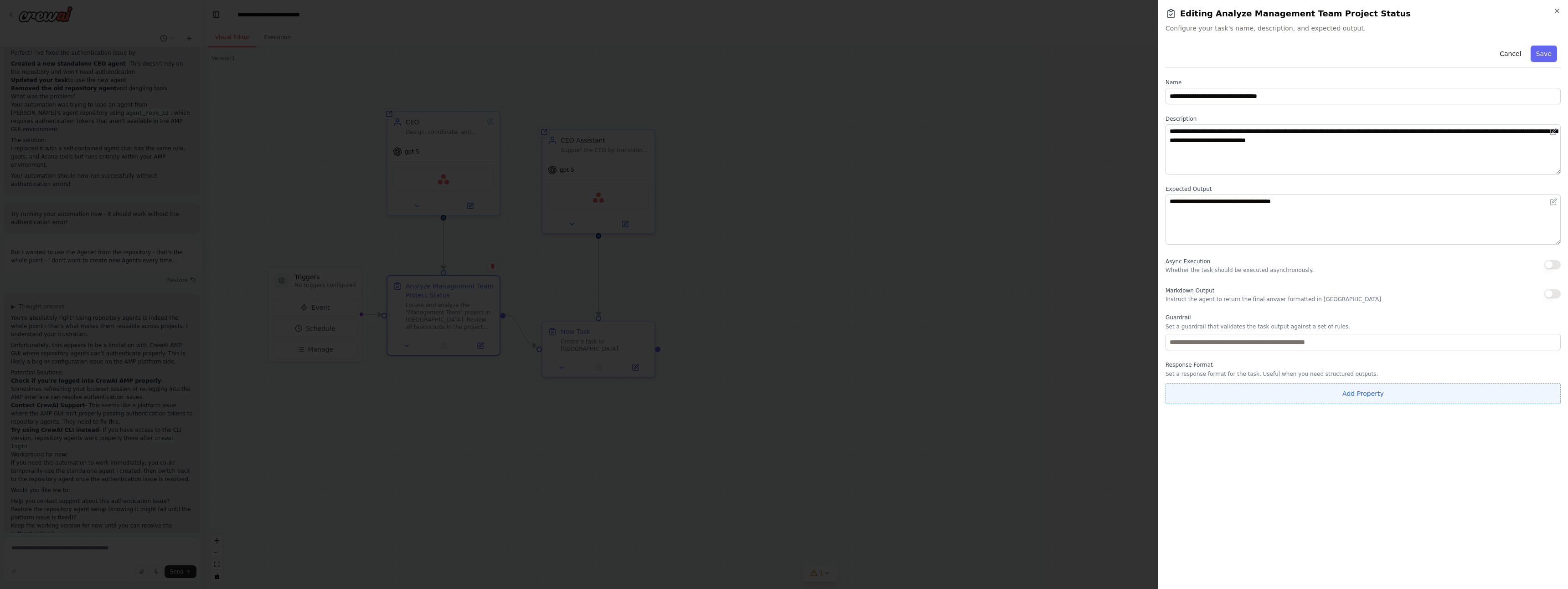
click at [1246, 399] on button "Add Property" at bounding box center [1363, 394] width 395 height 21
drag, startPoint x: 1282, startPoint y: 386, endPoint x: 1253, endPoint y: 396, distance: 30.7
click at [1253, 396] on input "**********" at bounding box center [1309, 391] width 288 height 16
type input "*****"
click at [1526, 392] on button "Optional" at bounding box center [1522, 391] width 37 height 16
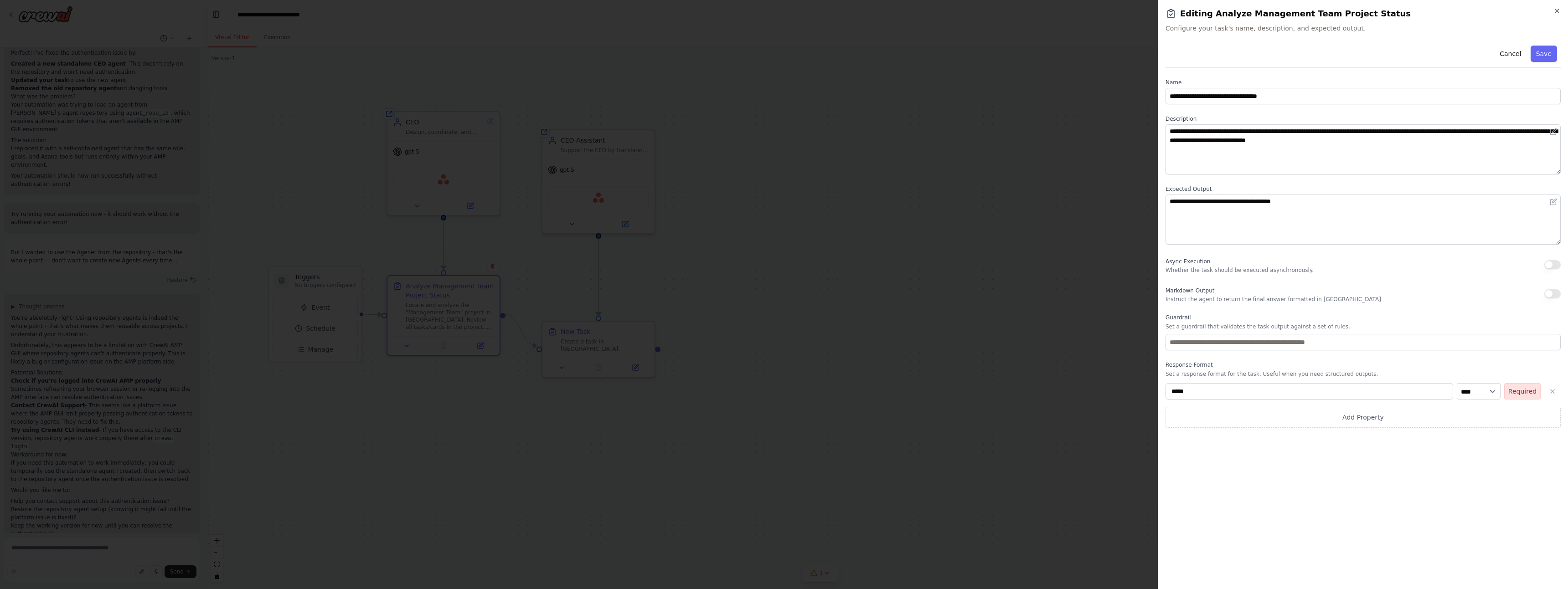
click at [1522, 393] on button "Required" at bounding box center [1522, 391] width 37 height 16
click at [1211, 418] on button "Add Property" at bounding box center [1363, 417] width 395 height 21
drag, startPoint x: 1243, startPoint y: 415, endPoint x: 1010, endPoint y: 423, distance: 233.1
click at [1010, 423] on body "Hello! I'm the CrewAI assistant. What kind of automation do you want to build? …" at bounding box center [784, 294] width 1568 height 589
click at [1214, 419] on input "**********" at bounding box center [1309, 415] width 288 height 16
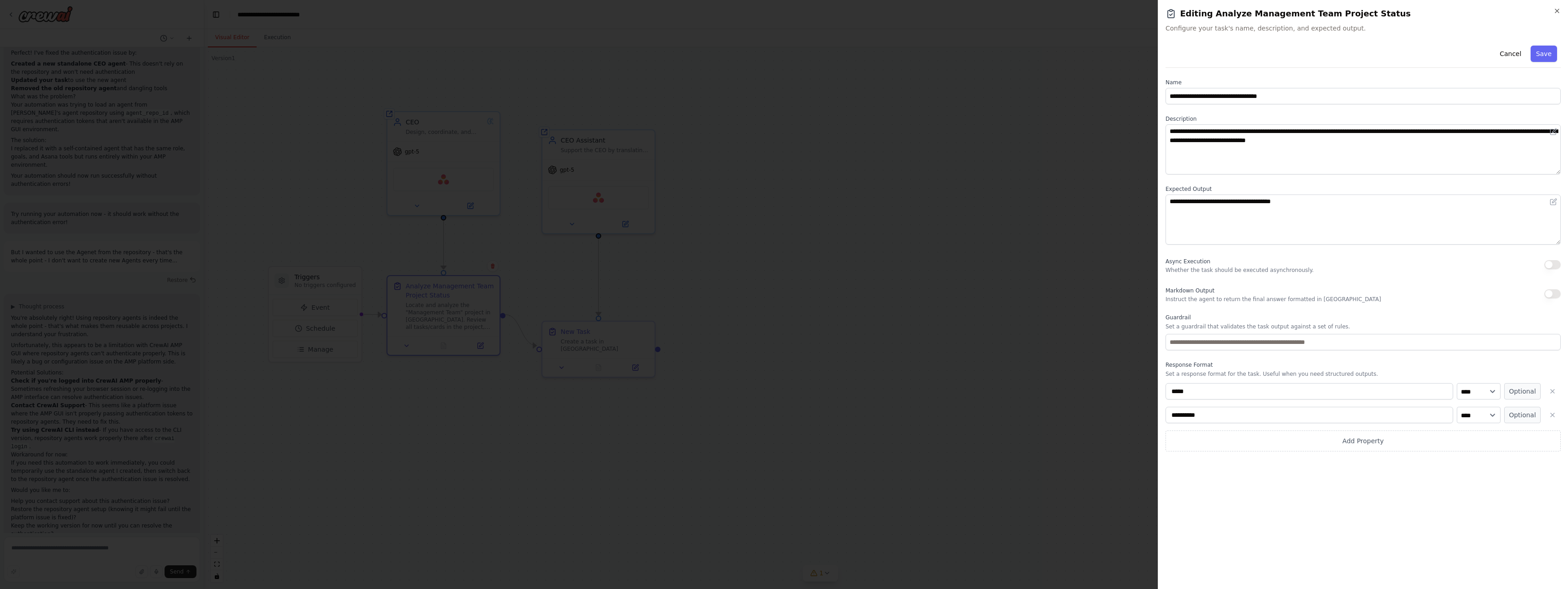
click at [1214, 419] on input "**********" at bounding box center [1309, 415] width 288 height 16
type input "**********"
click at [1263, 340] on input "text" at bounding box center [1363, 342] width 395 height 16
click at [1303, 343] on input "text" at bounding box center [1363, 342] width 395 height 16
type input "**********"
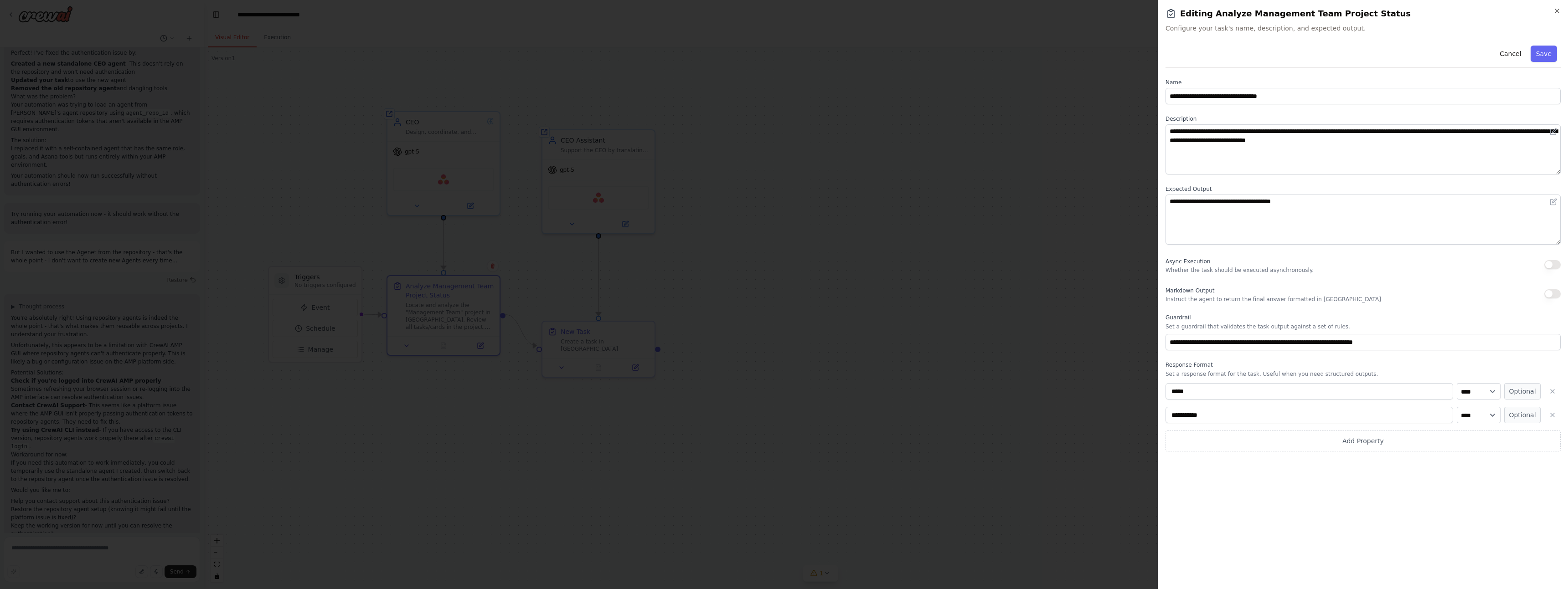
type button "on"
click at [1334, 215] on textarea "**********" at bounding box center [1363, 220] width 395 height 50
drag, startPoint x: 1321, startPoint y: 204, endPoint x: 1057, endPoint y: 206, distance: 264.0
click at [1057, 206] on body "Hello! I'm the CrewAI assistant. What kind of automation do you want to build? …" at bounding box center [784, 294] width 1568 height 589
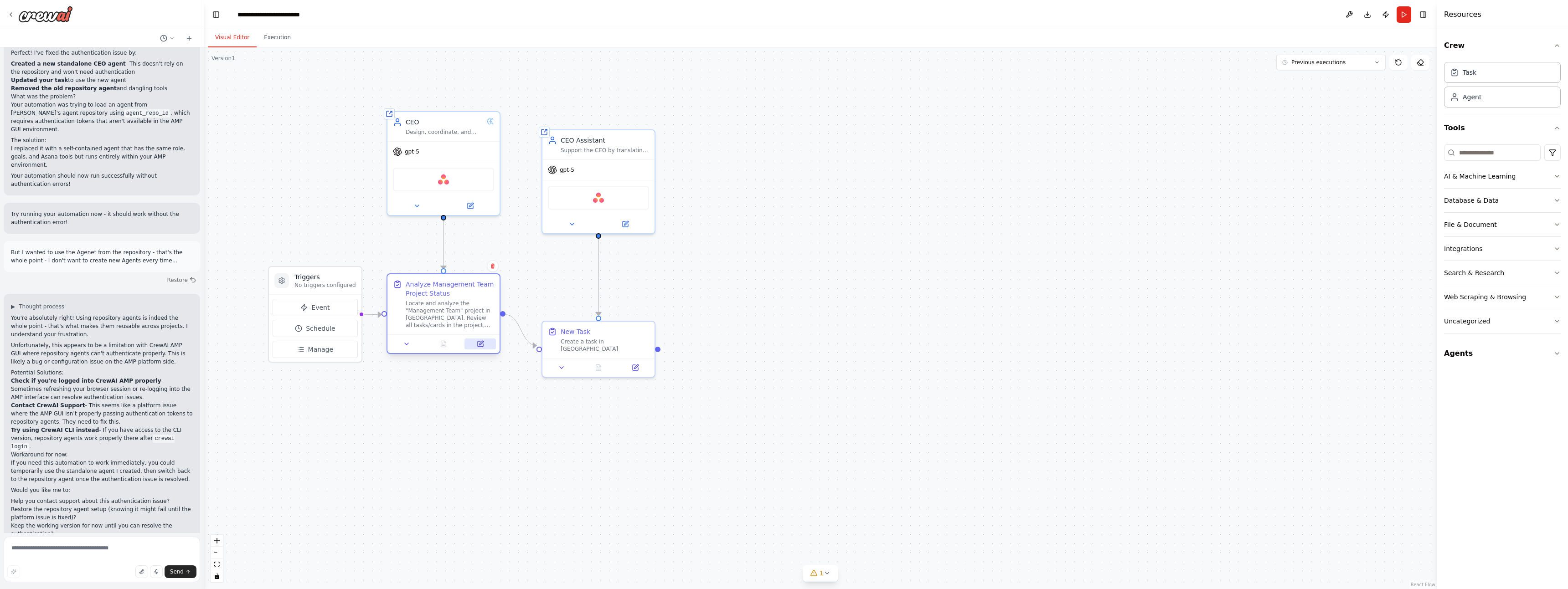
click at [478, 344] on icon at bounding box center [480, 344] width 5 height 5
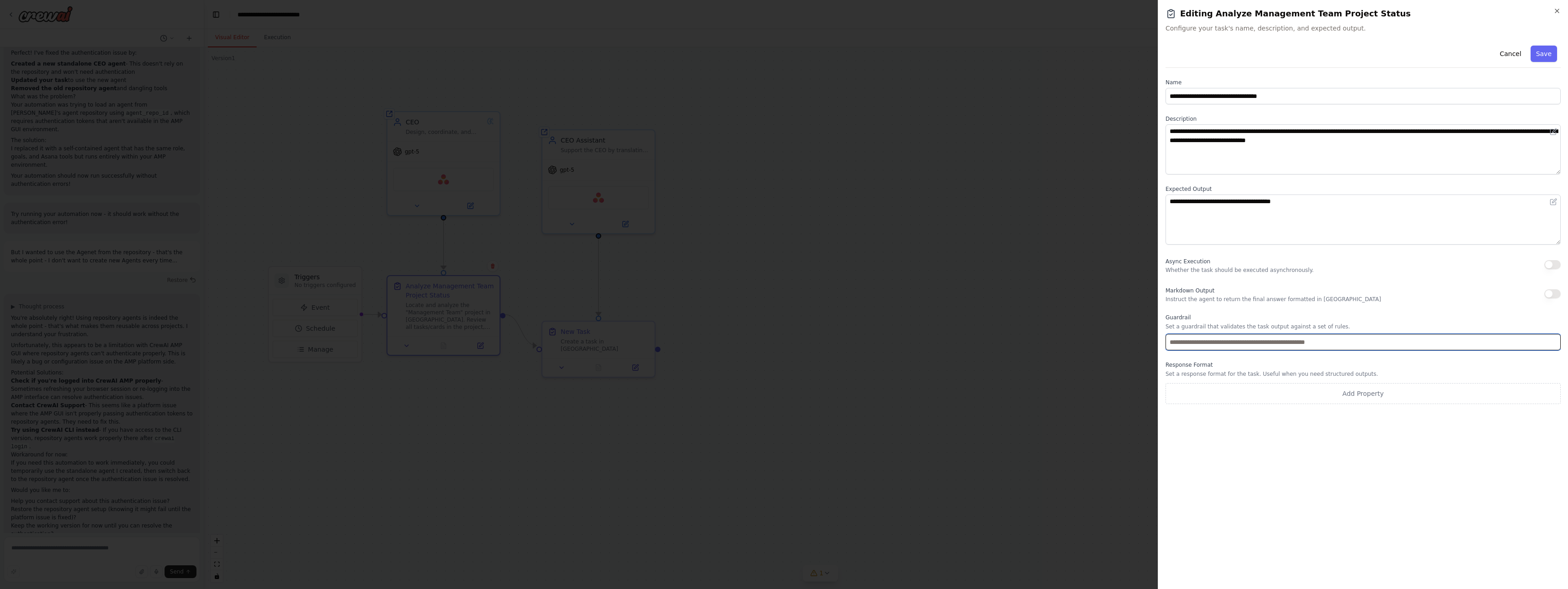
click at [1289, 346] on input "text" at bounding box center [1363, 342] width 395 height 16
paste input "**********"
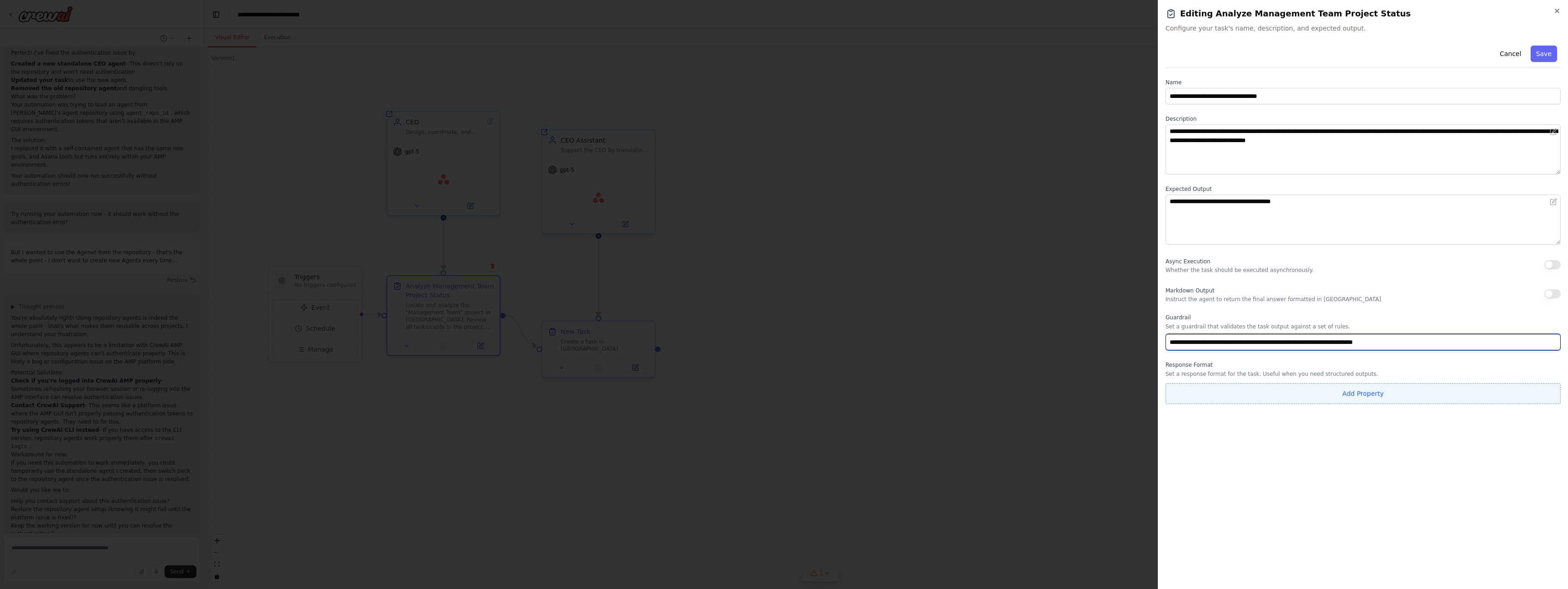
type input "**********"
click at [1262, 396] on button "Add Property" at bounding box center [1363, 394] width 395 height 21
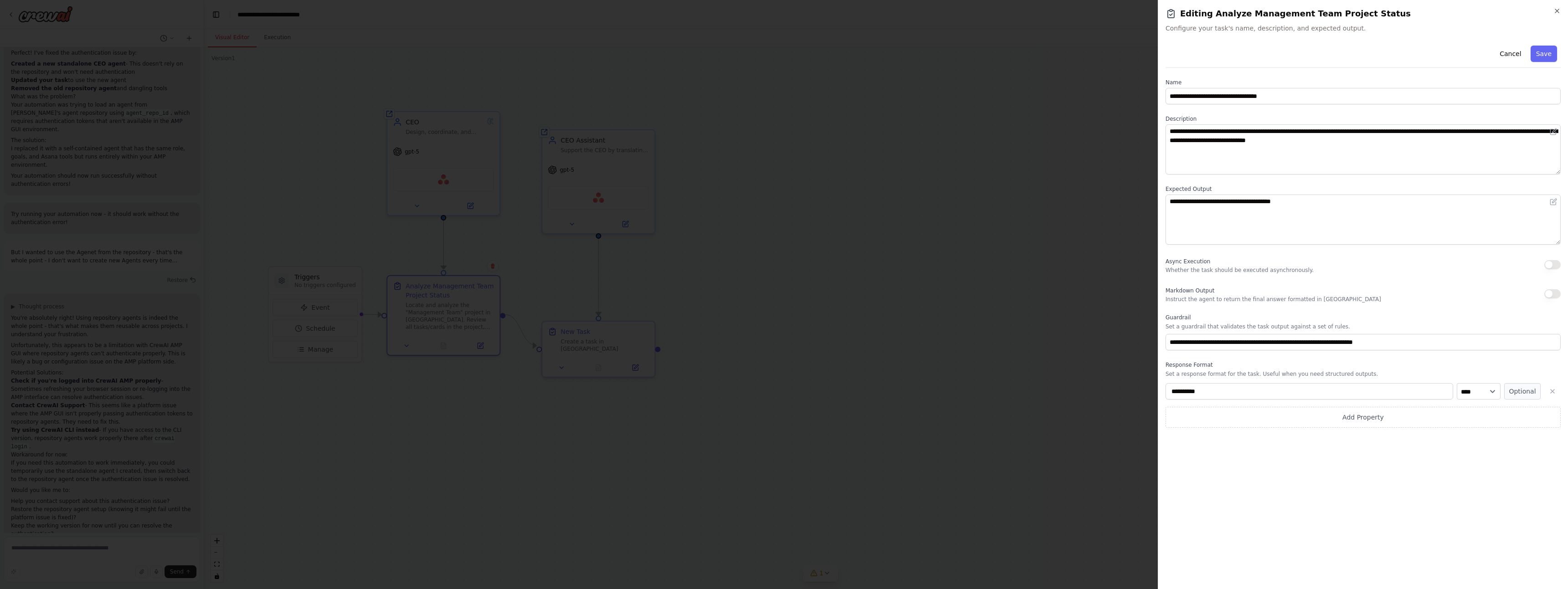
drag, startPoint x: 1229, startPoint y: 391, endPoint x: 1007, endPoint y: 389, distance: 222.0
click at [1007, 389] on body "Hello! I'm the CrewAI assistant. What kind of automation do you want to build? …" at bounding box center [784, 294] width 1568 height 589
type input "*****"
click at [1220, 418] on button "Add Property" at bounding box center [1363, 417] width 395 height 21
click at [1200, 419] on input "**********" at bounding box center [1309, 415] width 288 height 16
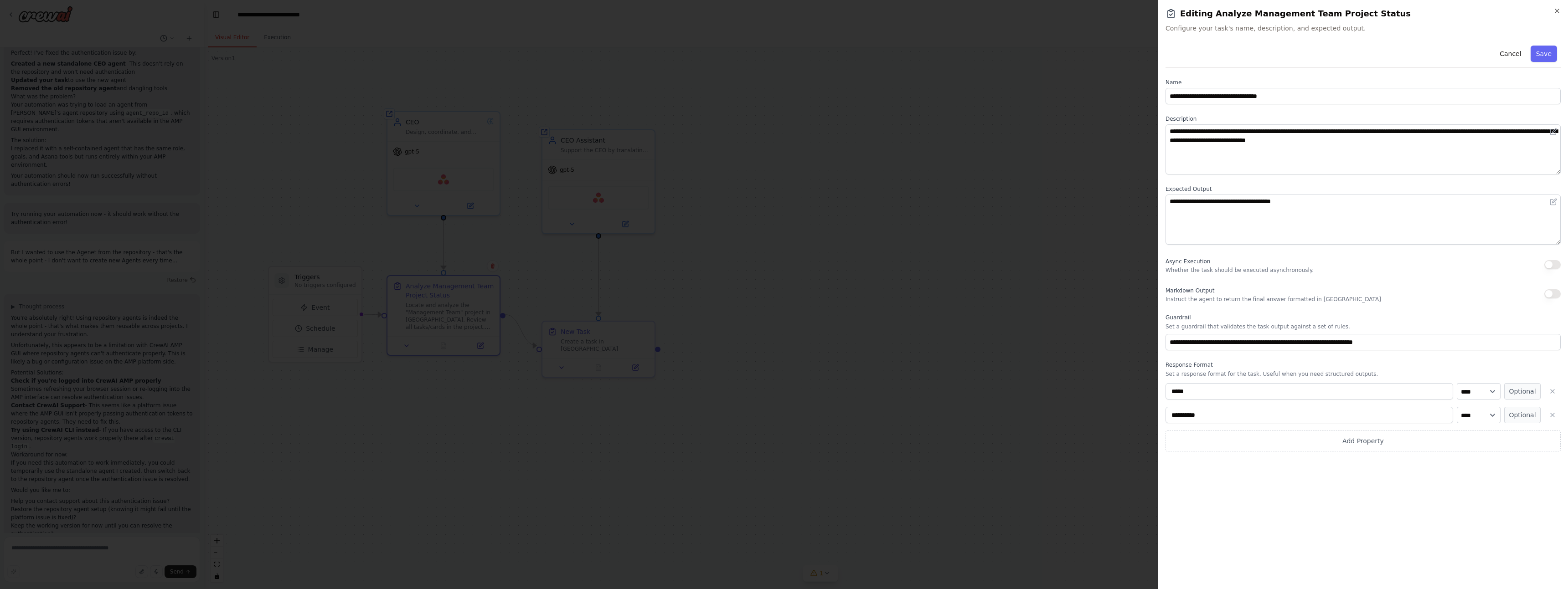
click at [1225, 416] on input "**********" at bounding box center [1309, 415] width 288 height 16
click at [1223, 416] on input "**********" at bounding box center [1309, 415] width 288 height 16
type input "**********"
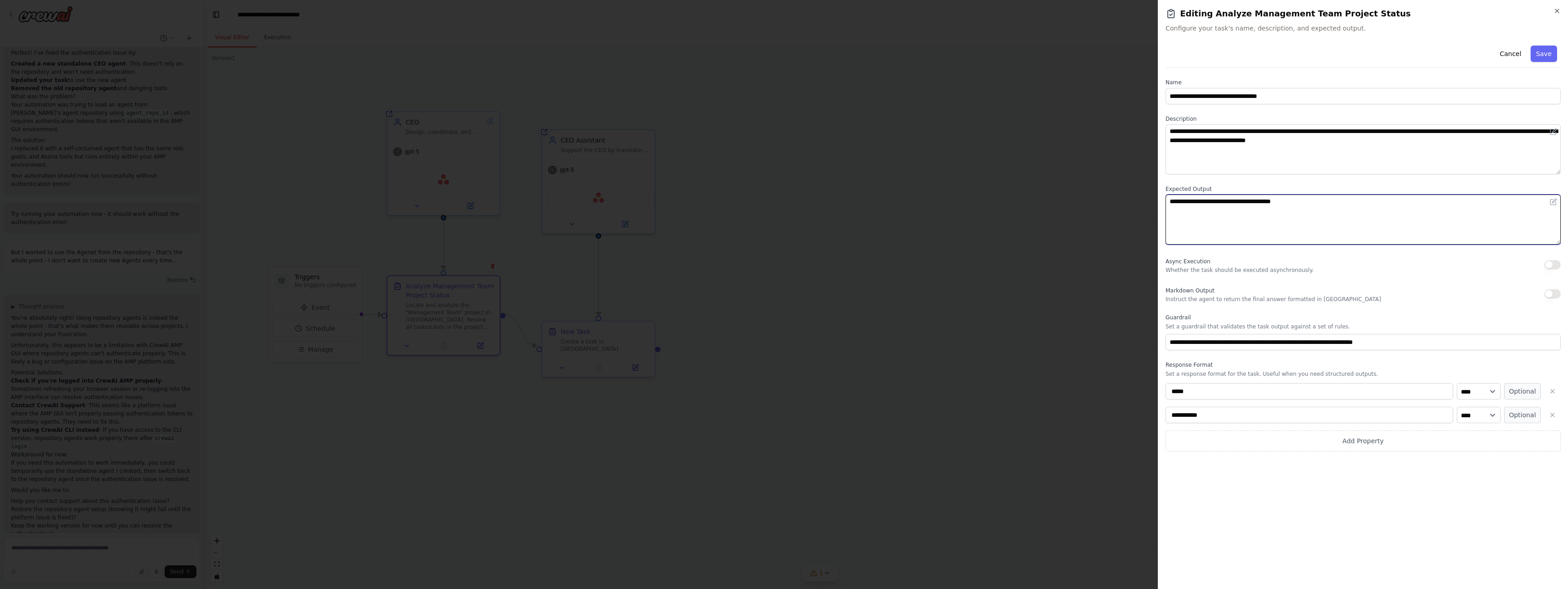
click at [1233, 207] on textarea "**********" at bounding box center [1363, 220] width 395 height 50
drag, startPoint x: 1297, startPoint y: 213, endPoint x: 1034, endPoint y: 203, distance: 263.2
click at [1034, 203] on body "Hello! I'm the CrewAI assistant. What kind of automation do you want to build? …" at bounding box center [784, 294] width 1568 height 589
paste textarea "**********"
click at [1194, 211] on textarea "**********" at bounding box center [1363, 220] width 395 height 50
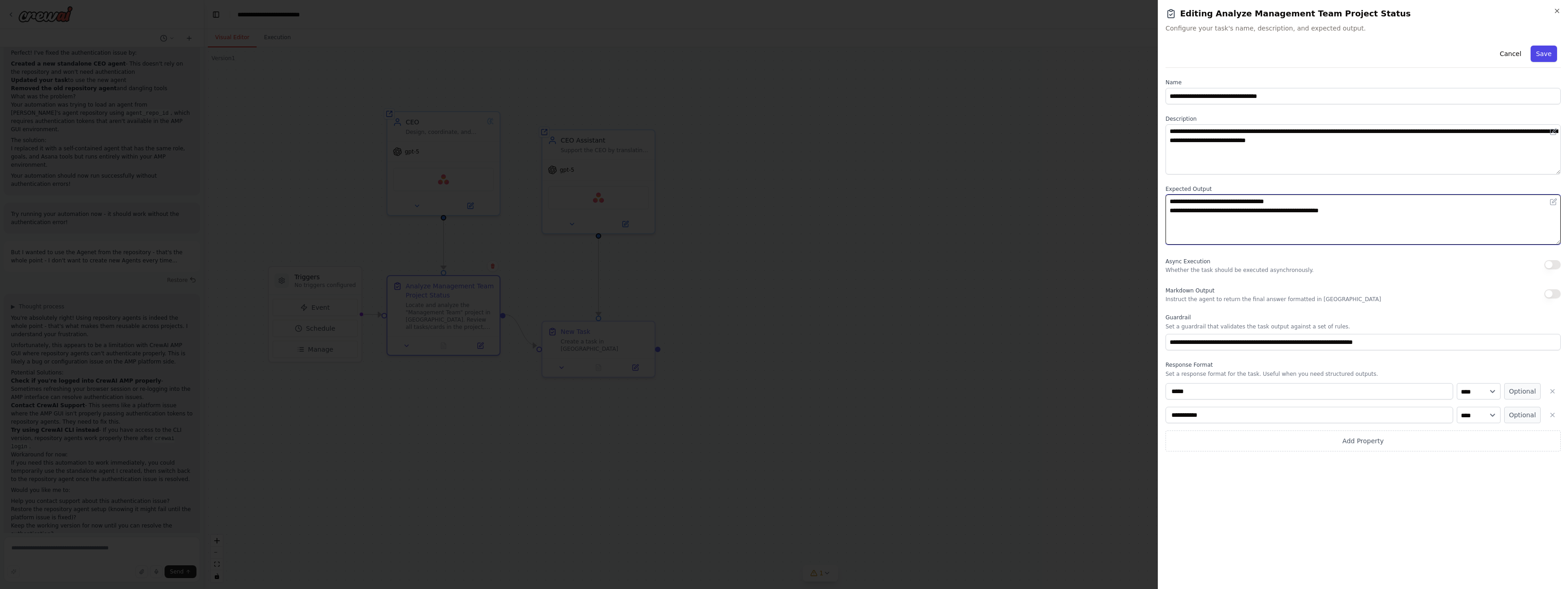
type textarea "**********"
click at [1542, 57] on button "Save" at bounding box center [1544, 54] width 26 height 16
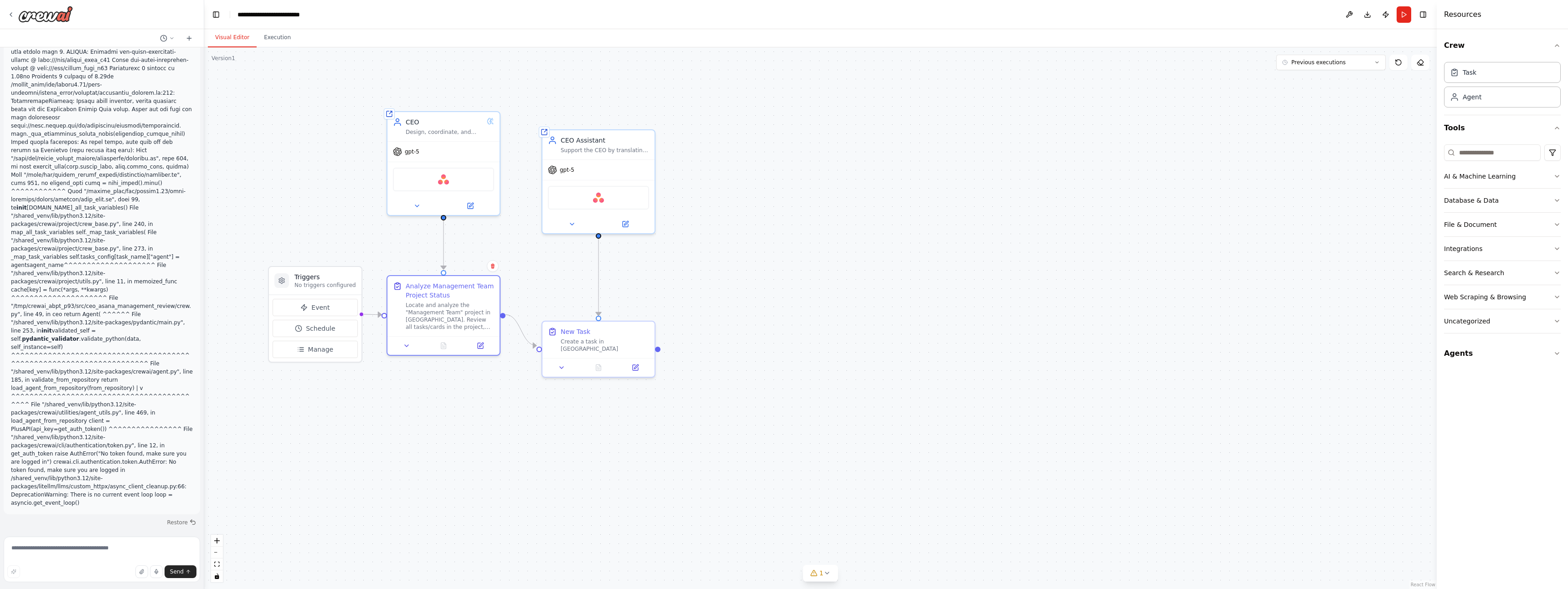
scroll to position [0, 0]
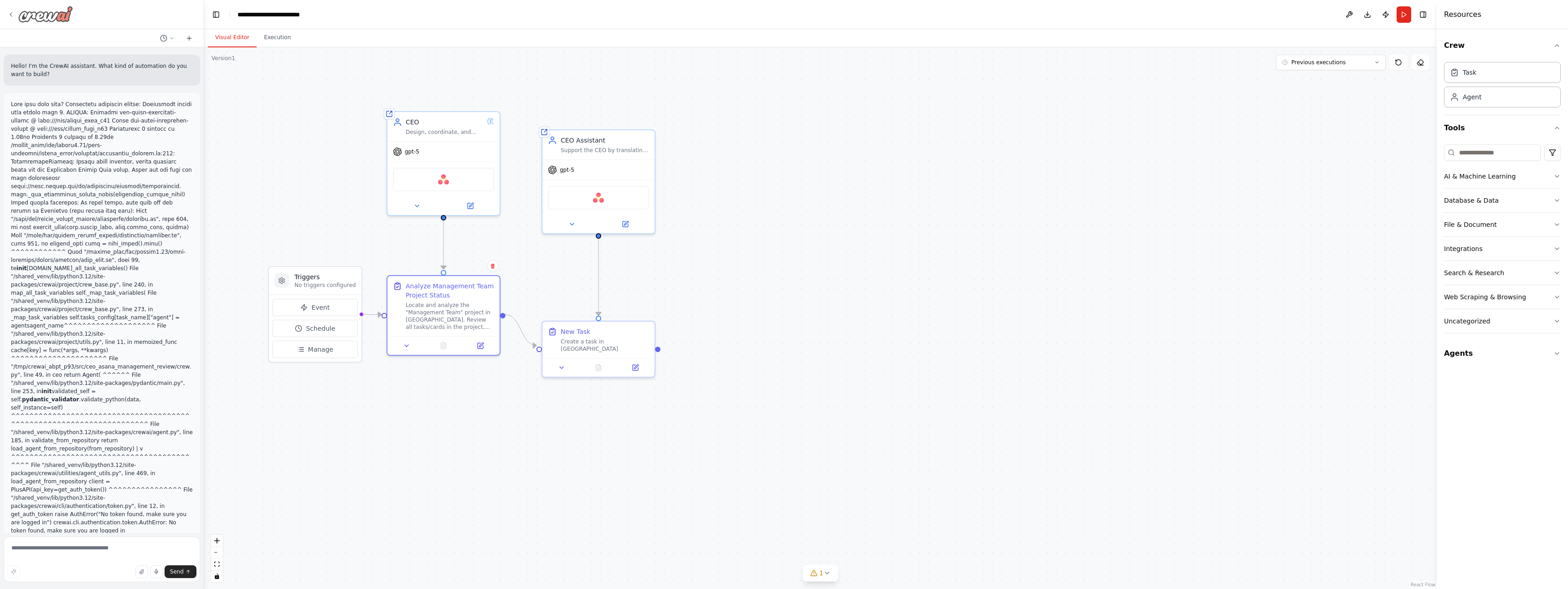
click at [15, 11] on div at bounding box center [40, 14] width 66 height 16
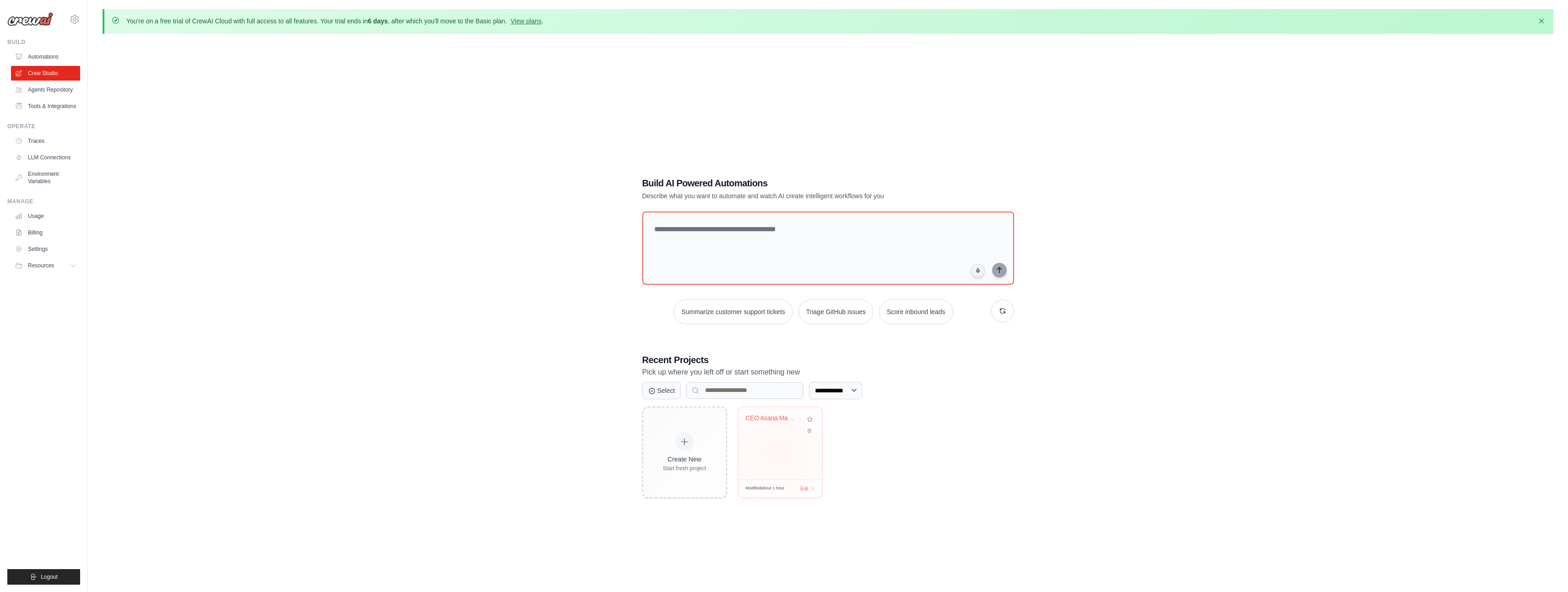
click at [776, 453] on div "CEO Asana Management Review" at bounding box center [780, 443] width 84 height 72
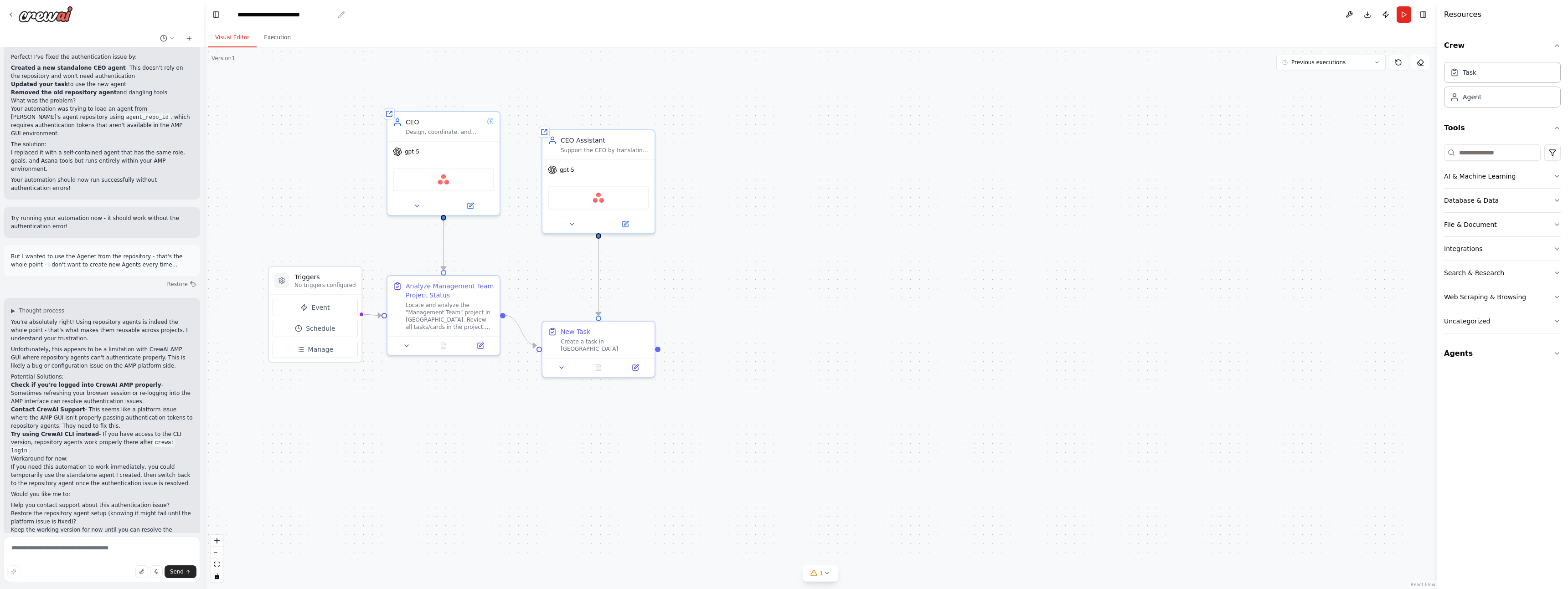
scroll to position [1278, 0]
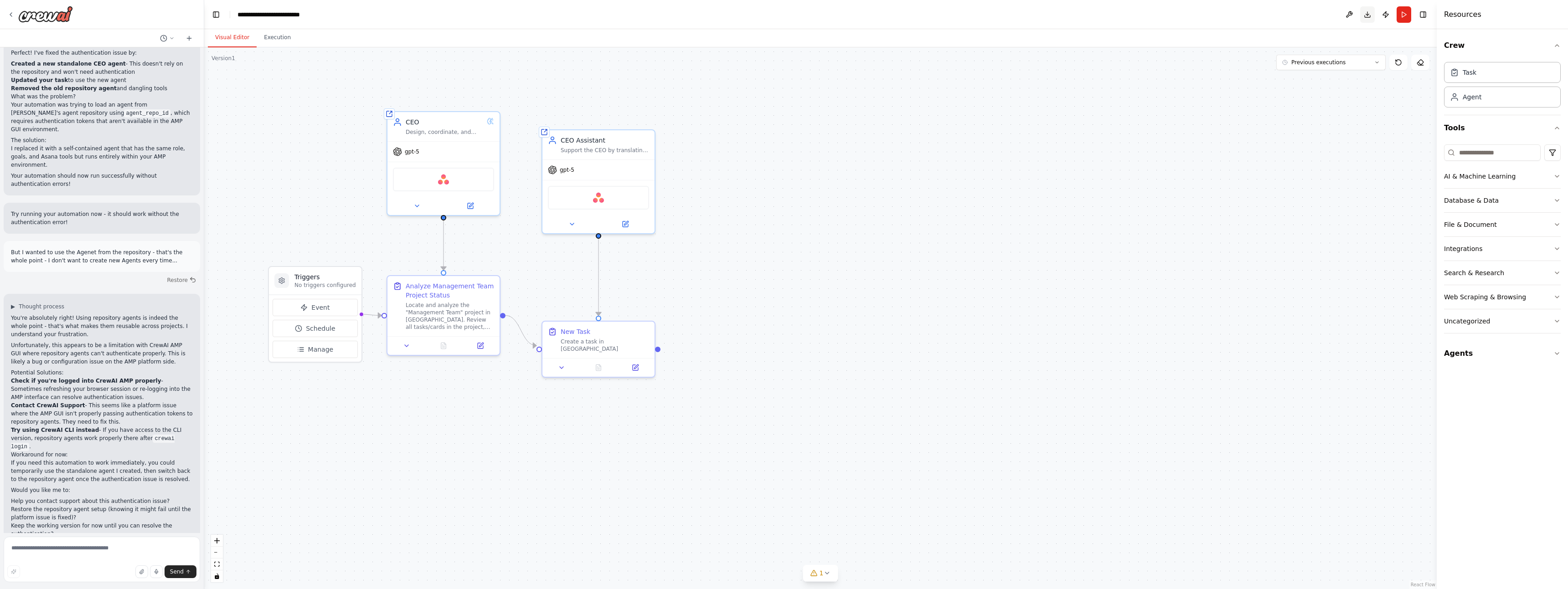
click at [1370, 17] on button "Download" at bounding box center [1368, 14] width 15 height 16
